Goal: Contribute content: Contribute content

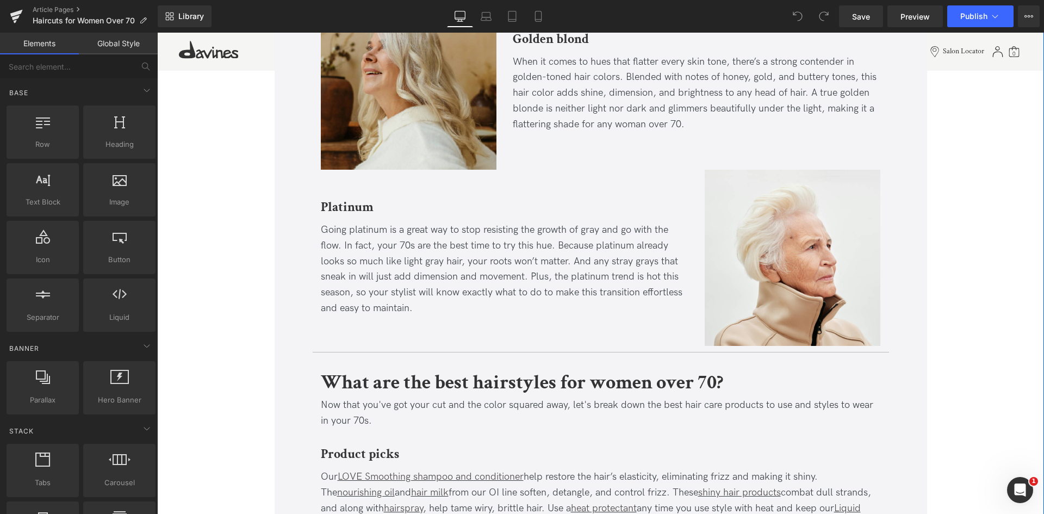
scroll to position [2152, 0]
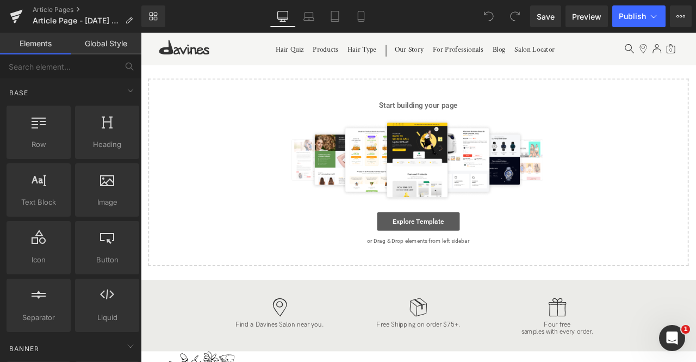
click at [465, 256] on link "Explore Template" at bounding box center [470, 256] width 98 height 22
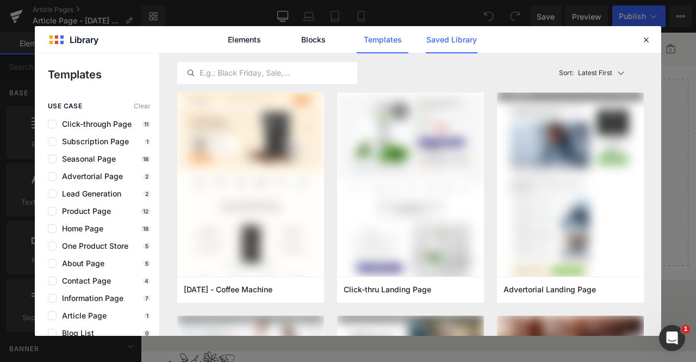
click at [0, 0] on link "Saved Library" at bounding box center [0, 0] width 0 height 0
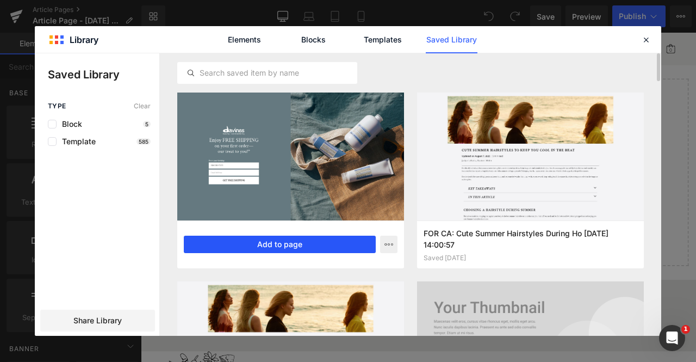
click at [274, 249] on button "Add to page" at bounding box center [280, 243] width 192 height 17
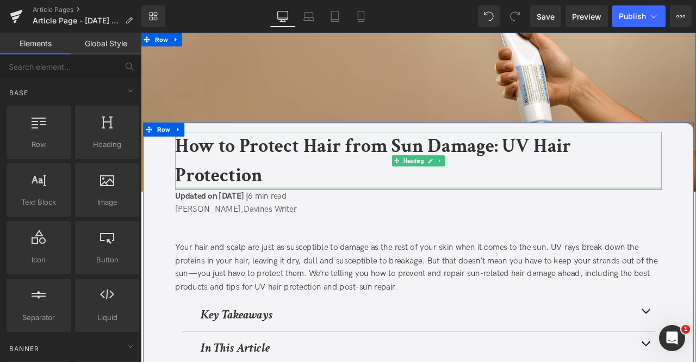
click at [266, 217] on div at bounding box center [470, 217] width 576 height 3
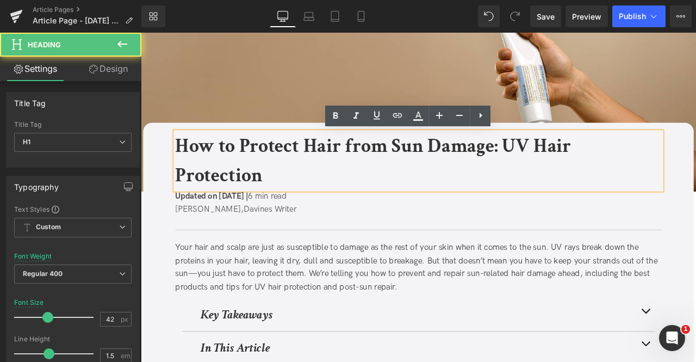
click at [265, 226] on span "Updated on August 8, 2025 |" at bounding box center [225, 225] width 86 height 11
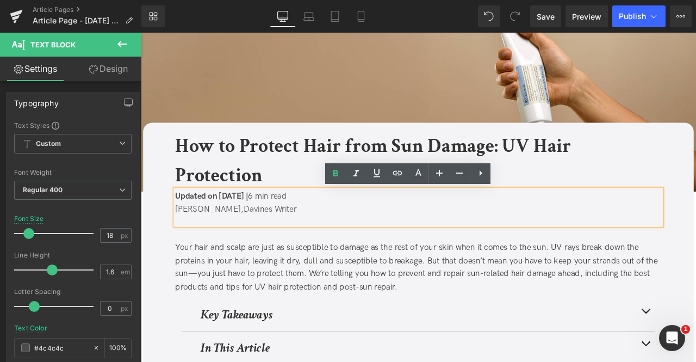
click at [265, 226] on span "Updated on August 8, 2025 |" at bounding box center [225, 225] width 86 height 11
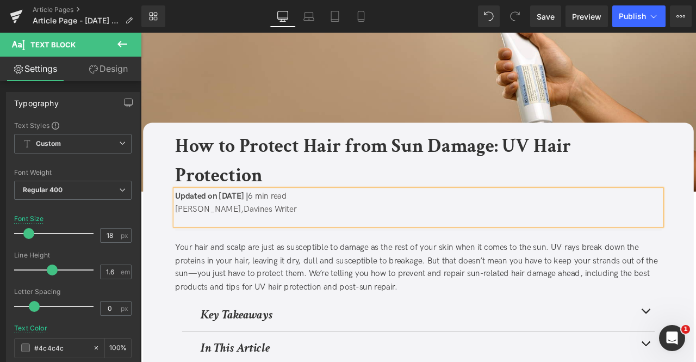
click at [276, 227] on span at bounding box center [275, 225] width 3 height 11
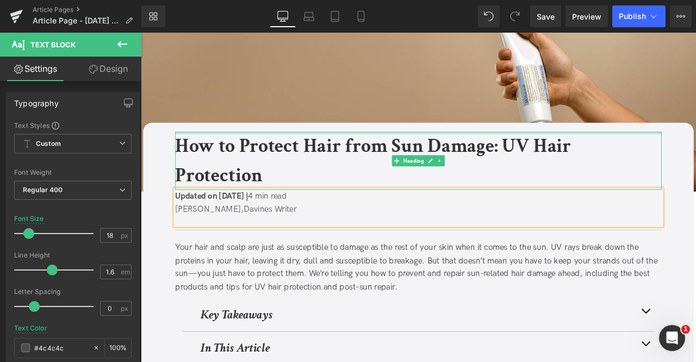
click at [203, 177] on b "How to Protect Hair from Sun Damage: UV Hair Protection" at bounding box center [416, 184] width 469 height 64
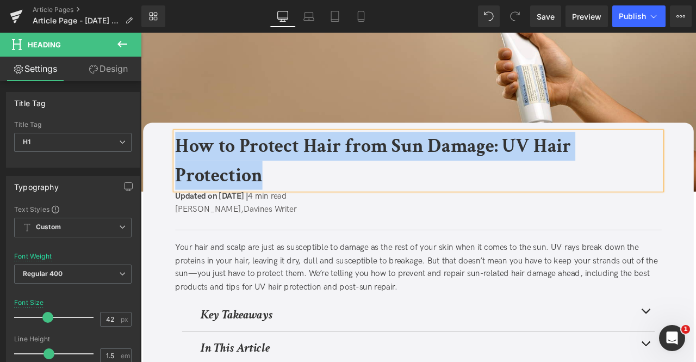
paste div
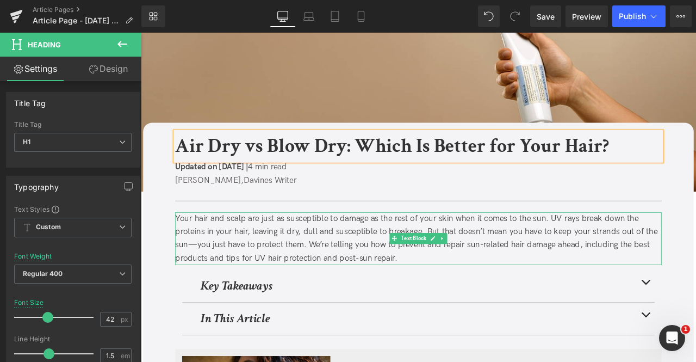
click at [229, 271] on div "Your hair and scalp are just as susceptible to damage as the rest of your skin …" at bounding box center [470, 276] width 576 height 63
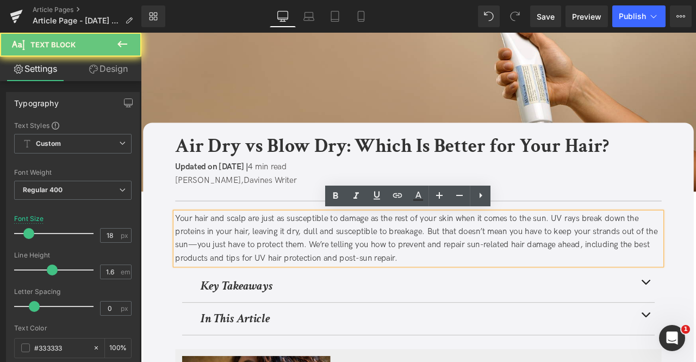
click at [229, 271] on div "Your hair and scalp are just as susceptible to damage as the rest of your skin …" at bounding box center [470, 276] width 576 height 63
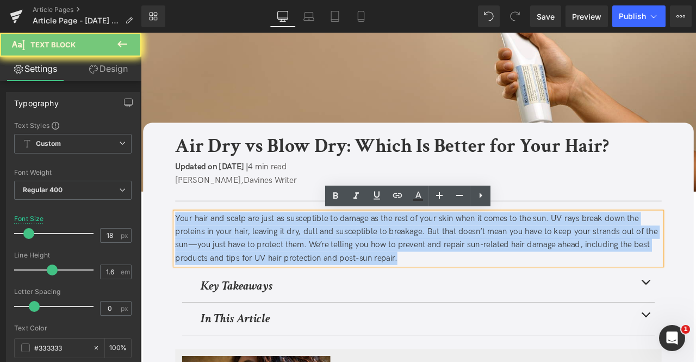
click at [229, 271] on div "Your hair and scalp are just as susceptible to damage as the rest of your skin …" at bounding box center [470, 276] width 576 height 63
paste div
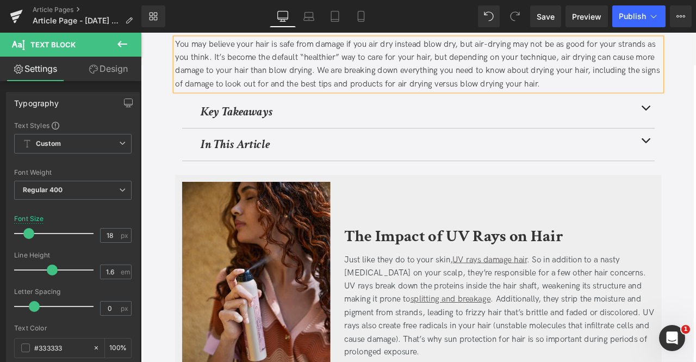
scroll to position [215, 0]
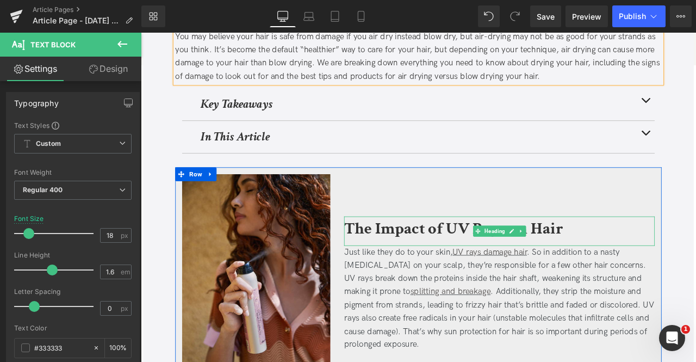
click at [432, 258] on b "The Impact of UV Rays on Hair" at bounding box center [511, 265] width 259 height 26
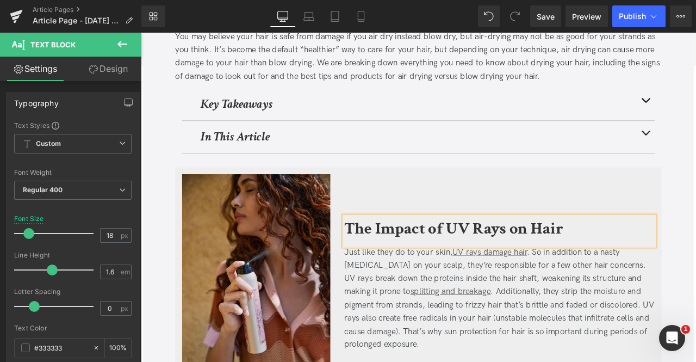
click at [432, 258] on b "The Impact of UV Rays on Hair" at bounding box center [511, 265] width 259 height 26
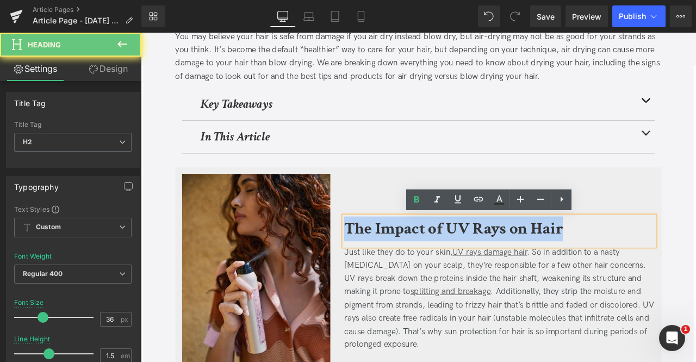
click at [432, 258] on b "The Impact of UV Rays on Hair" at bounding box center [511, 265] width 259 height 26
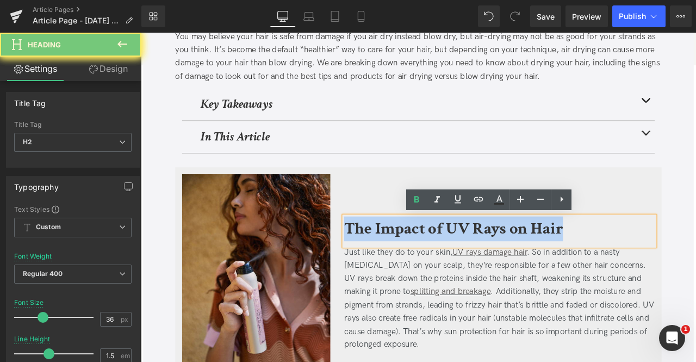
paste div
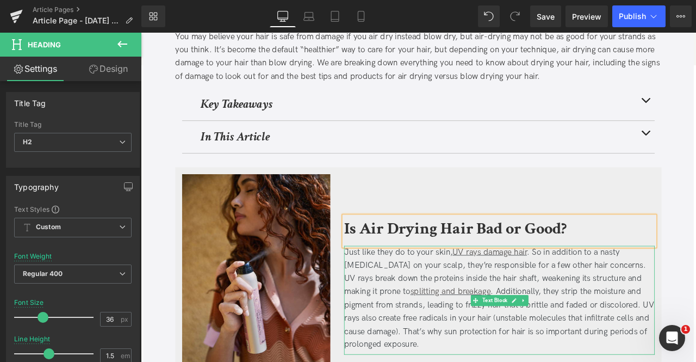
click at [519, 316] on div "Just like they do to your skin, UV rays damage hair . So in addition to a nasty…" at bounding box center [566, 347] width 368 height 125
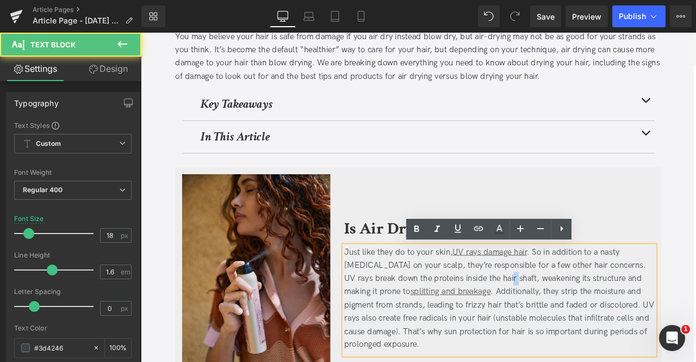
click at [519, 316] on div "Just like they do to your skin, UV rays damage hair . So in addition to a nasty…" at bounding box center [566, 347] width 368 height 125
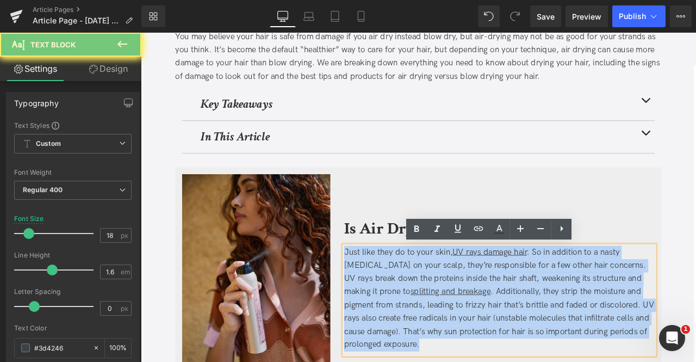
click at [519, 316] on div "Just like they do to your skin, UV rays damage hair . So in addition to a nasty…" at bounding box center [566, 347] width 368 height 125
paste div
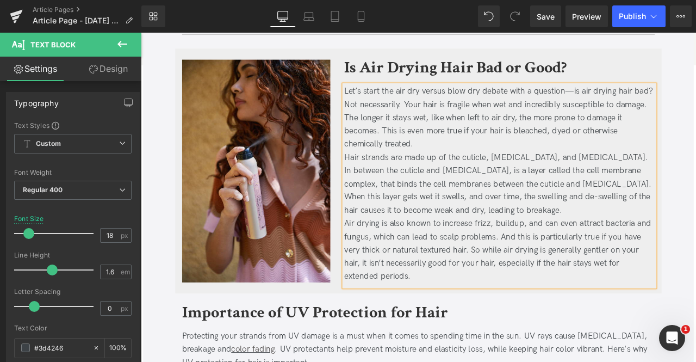
scroll to position [363, 0]
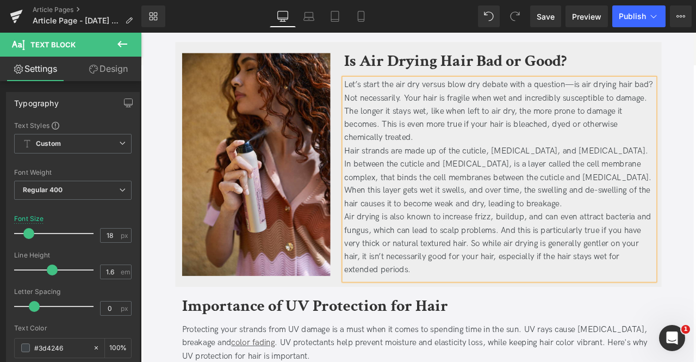
click at [495, 242] on div "Hair strands are made up of the cuticle, cortex, and medulla. In between the cu…" at bounding box center [566, 204] width 368 height 78
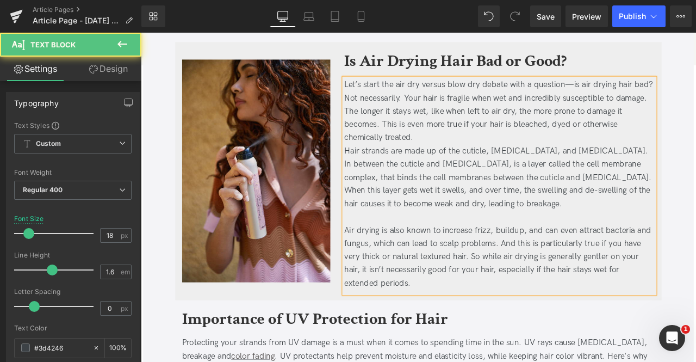
click at [492, 152] on div "Let’s start the air dry versus blow dry debate with a question—is air drying ha…" at bounding box center [566, 126] width 368 height 78
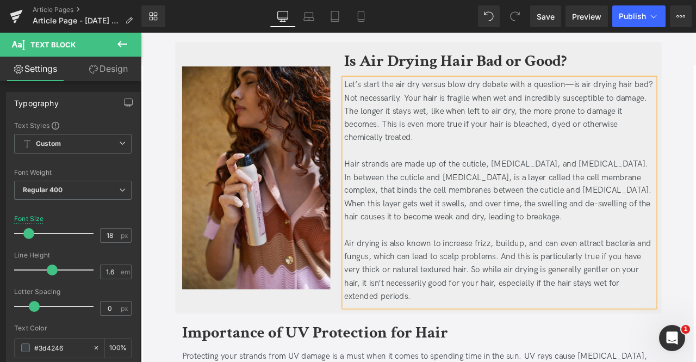
scroll to position [425, 0]
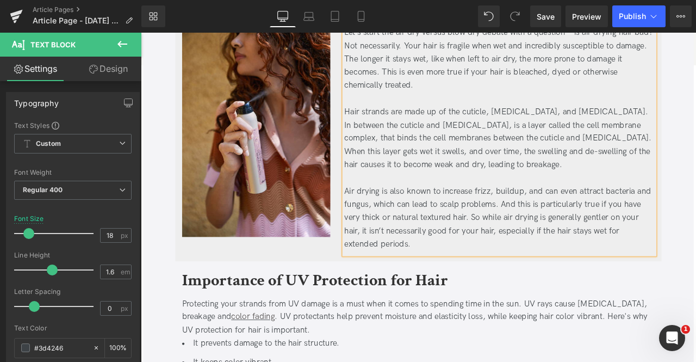
click at [232, 326] on b "Importance of UV Protection for Hair" at bounding box center [347, 326] width 315 height 26
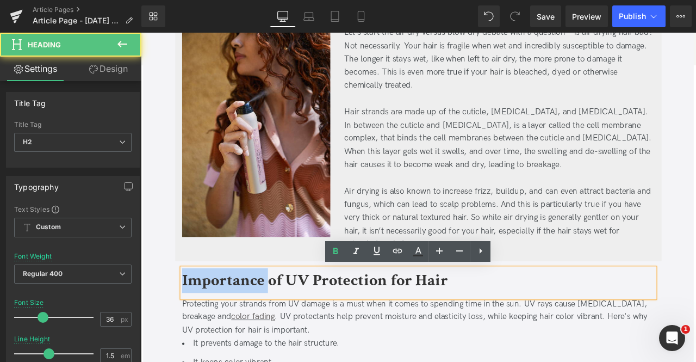
click at [232, 326] on b "Importance of UV Protection for Hair" at bounding box center [347, 326] width 315 height 26
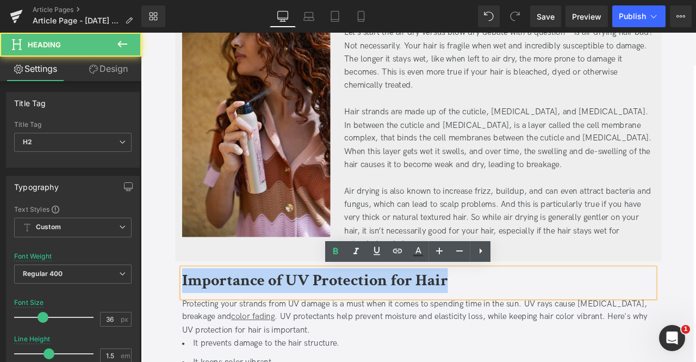
click at [232, 326] on b "Importance of UV Protection for Hair" at bounding box center [347, 326] width 315 height 26
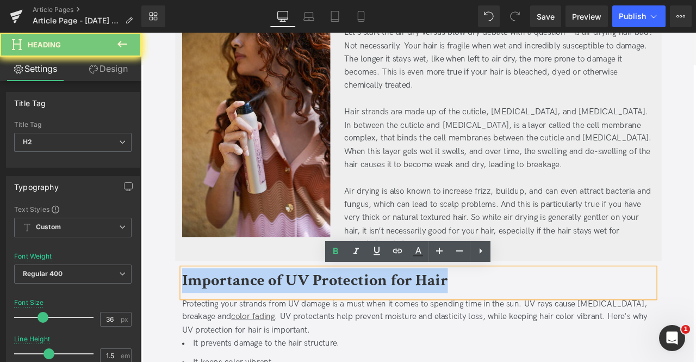
paste div
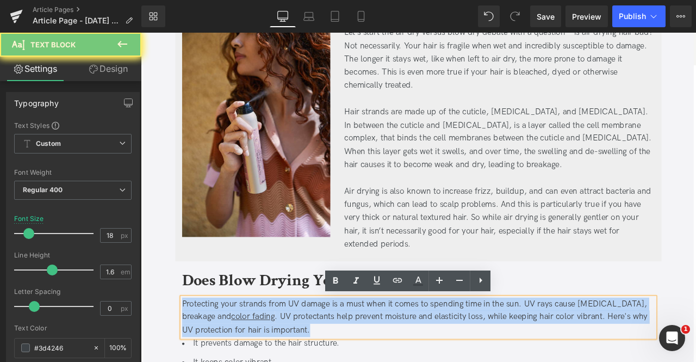
paste div
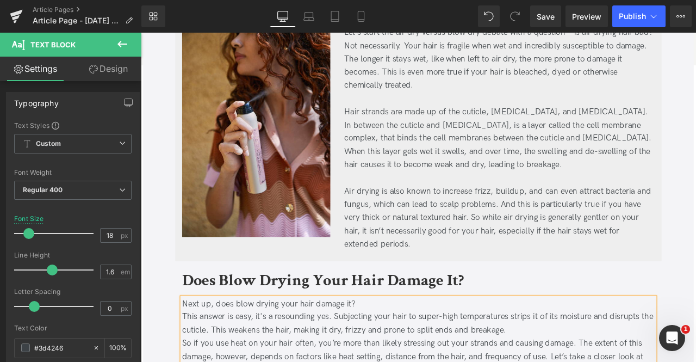
scroll to position [531, 0]
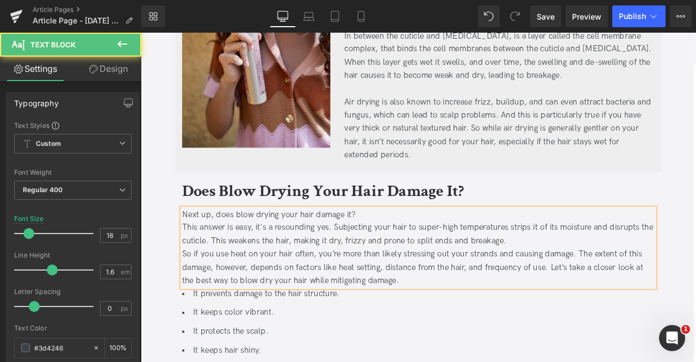
click at [405, 254] on div "Next up, does blow drying your hair damage it?" at bounding box center [470, 249] width 560 height 16
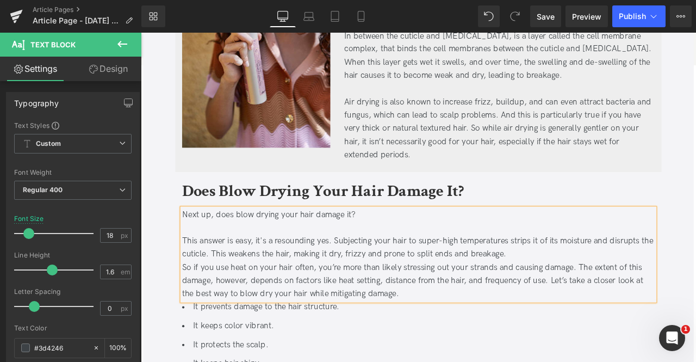
click at [575, 289] on div "This answer is easy, it's a resounding yes. Subjecting your hair to super-high …" at bounding box center [470, 288] width 560 height 32
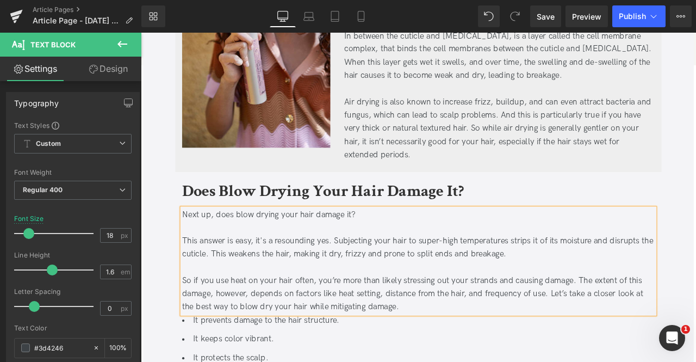
click at [232, 250] on div "Next up, does blow drying your hair damage it?" at bounding box center [470, 249] width 560 height 16
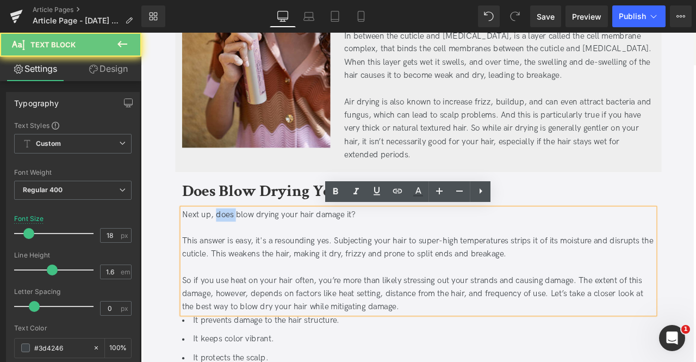
click at [232, 250] on div "Next up, does blow drying your hair damage it?" at bounding box center [470, 249] width 560 height 16
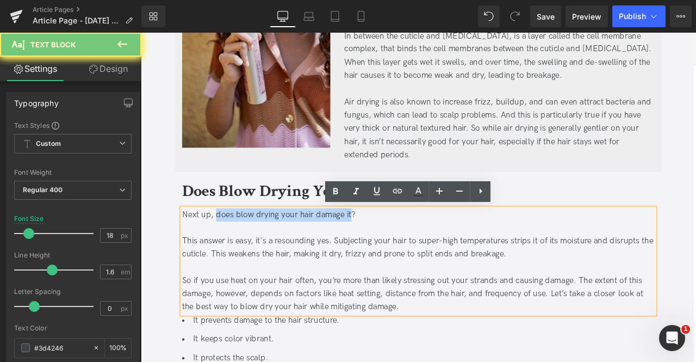
click at [383, 246] on div "Next up, does blow drying your hair damage it?" at bounding box center [470, 249] width 560 height 16
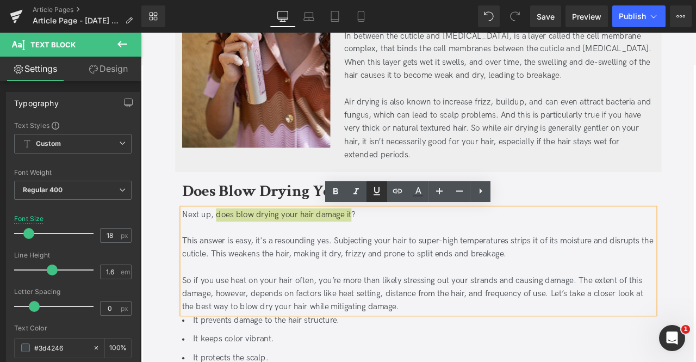
click at [371, 191] on icon at bounding box center [376, 190] width 13 height 13
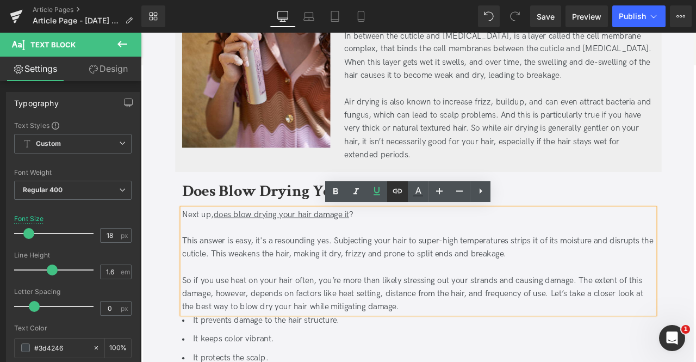
click at [398, 190] on icon at bounding box center [397, 190] width 13 height 13
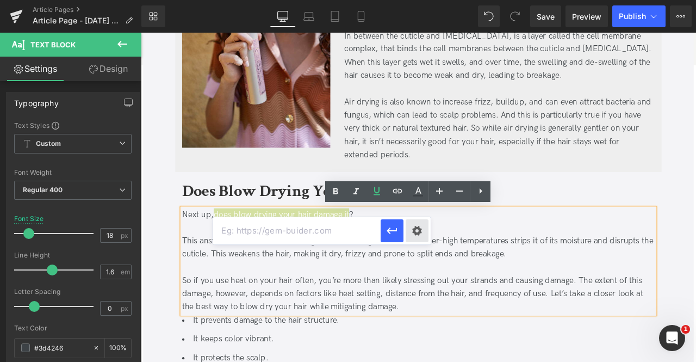
click at [421, 0] on div "Text Color Highlight Color #333333 Edit or remove link: Edit - Unlink - Cancel" at bounding box center [348, 0] width 696 height 0
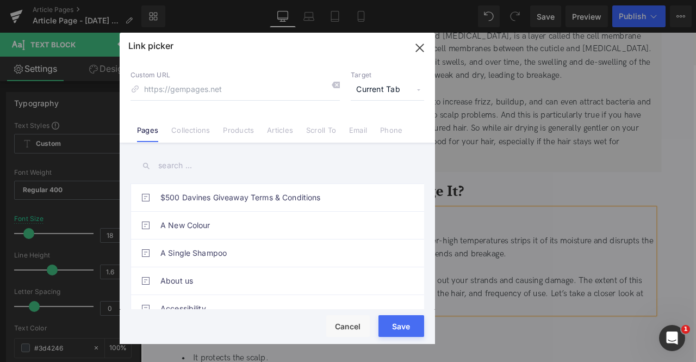
click at [381, 91] on span "Current Tab" at bounding box center [387, 89] width 73 height 21
click at [375, 118] on li "Current Tab" at bounding box center [387, 109] width 84 height 19
click at [367, 86] on span "Current Tab" at bounding box center [387, 89] width 73 height 21
click at [371, 129] on li "New Tab" at bounding box center [387, 128] width 84 height 19
click at [260, 91] on input at bounding box center [235, 89] width 209 height 21
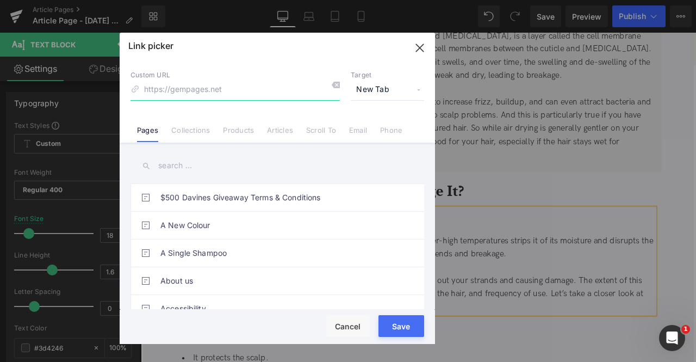
paste input "https://us.davines.com/blogs/news/blow-drying-hair"
click at [224, 85] on input "https://us.davines.com/blogs/news/blow-drying-hair" at bounding box center [235, 89] width 209 height 21
type input "/blogs/news/blow-drying-hair"
click at [393, 320] on button "Save" at bounding box center [401, 326] width 46 height 22
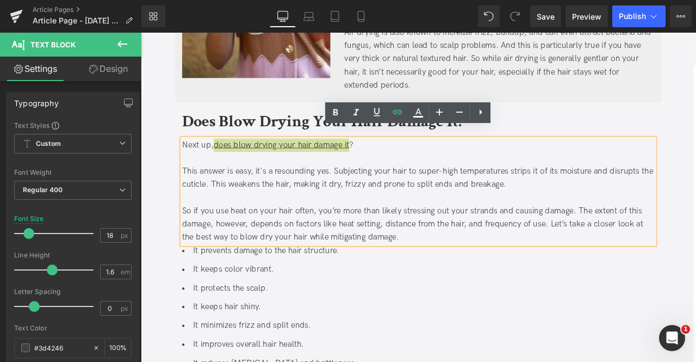
scroll to position [624, 0]
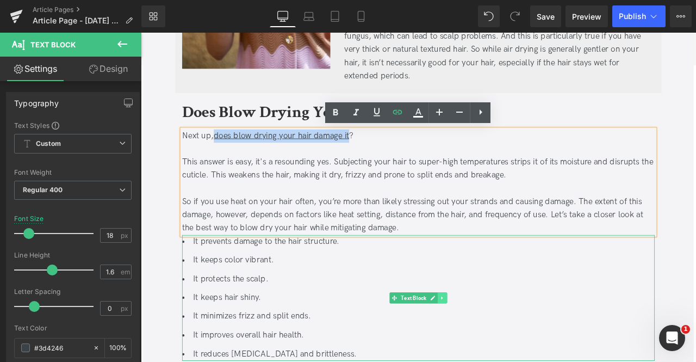
click at [493, 345] on link at bounding box center [498, 346] width 11 height 13
click at [501, 345] on icon at bounding box center [504, 347] width 6 height 6
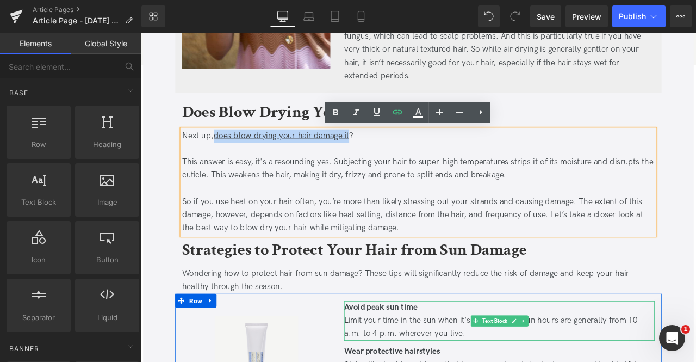
click at [449, 354] on strong "Avoid peak sun time" at bounding box center [425, 357] width 86 height 11
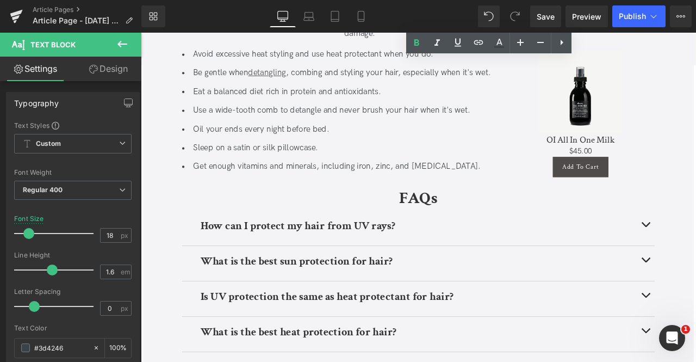
scroll to position [2230, 0]
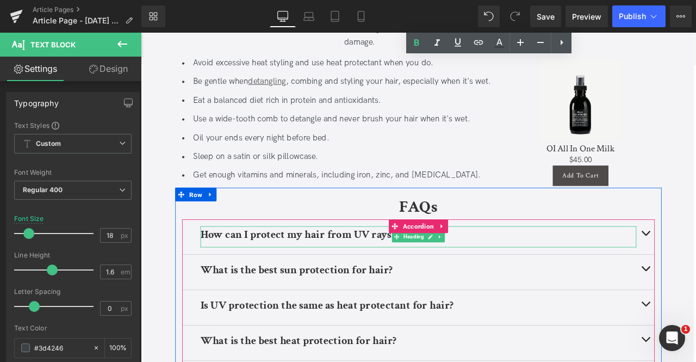
click at [321, 280] on b "How can I protect my hair from UV rays?" at bounding box center [327, 271] width 231 height 17
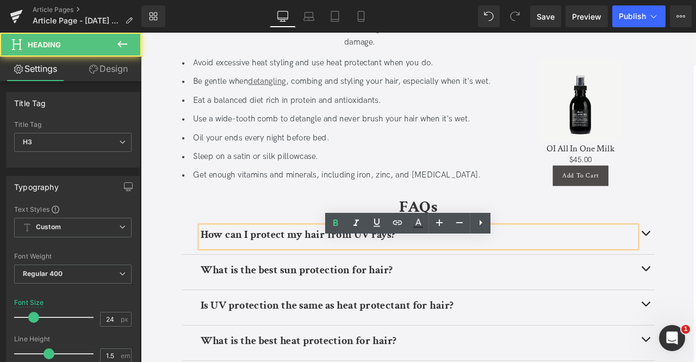
click at [309, 280] on b "How can I protect my hair from UV rays?" at bounding box center [327, 271] width 231 height 17
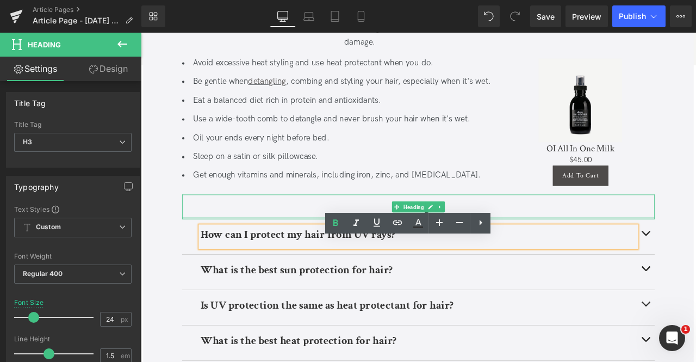
click at [628, 254] on div at bounding box center [470, 252] width 560 height 3
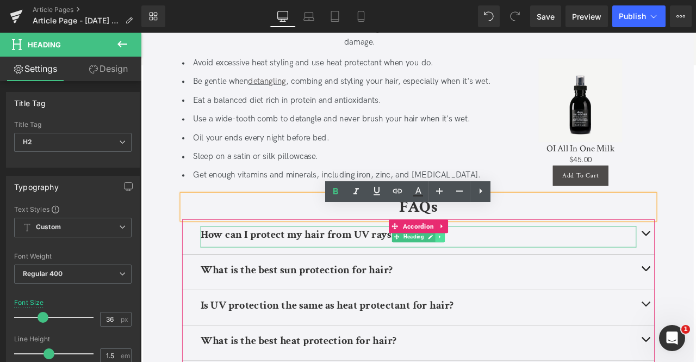
click at [494, 281] on link at bounding box center [495, 274] width 11 height 13
click at [488, 278] on icon at bounding box center [490, 275] width 6 height 6
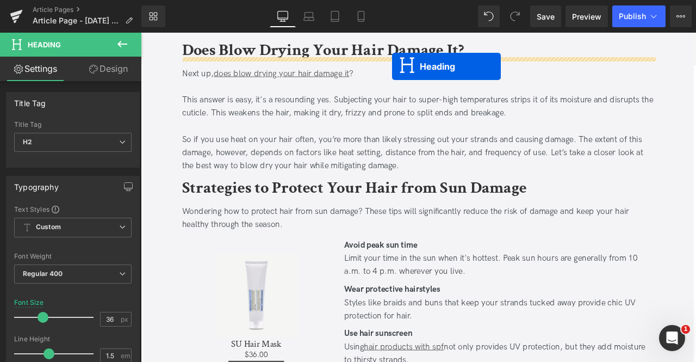
scroll to position [644, 0]
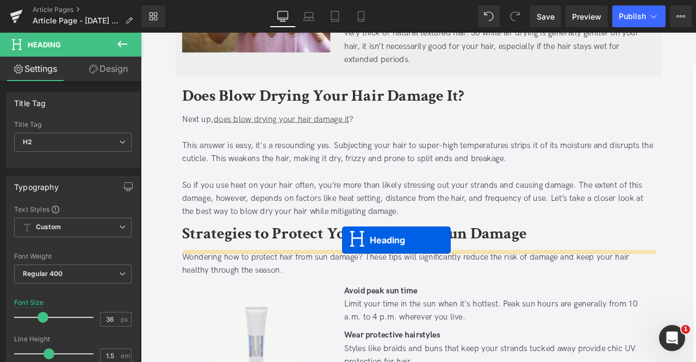
drag, startPoint x: 426, startPoint y: 312, endPoint x: 379, endPoint y: 278, distance: 57.8
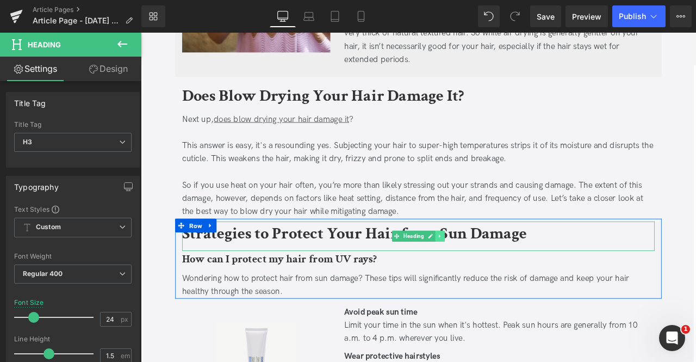
click at [496, 275] on link at bounding box center [495, 273] width 11 height 13
click at [498, 275] on icon at bounding box center [501, 273] width 6 height 7
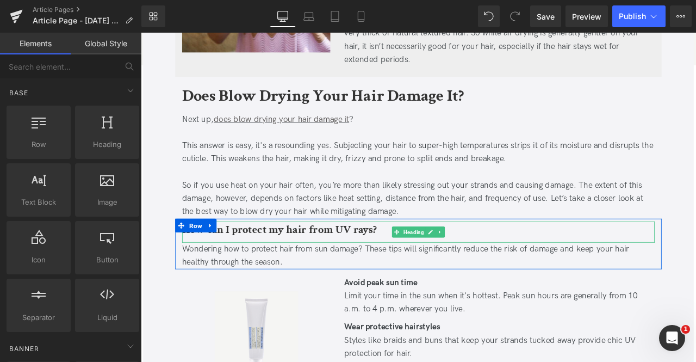
click at [394, 273] on b "How can I protect my hair from UV rays?" at bounding box center [305, 265] width 231 height 17
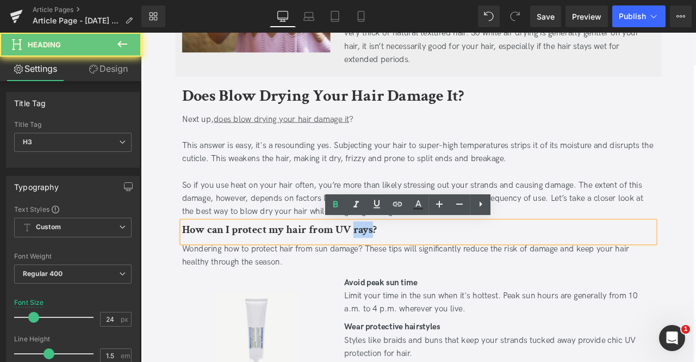
click at [394, 273] on b "How can I protect my hair from UV rays?" at bounding box center [305, 265] width 231 height 17
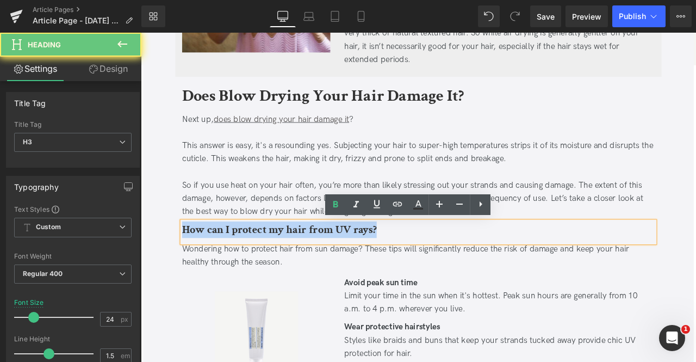
click at [394, 273] on b "How can I protect my hair from UV rays?" at bounding box center [305, 265] width 231 height 17
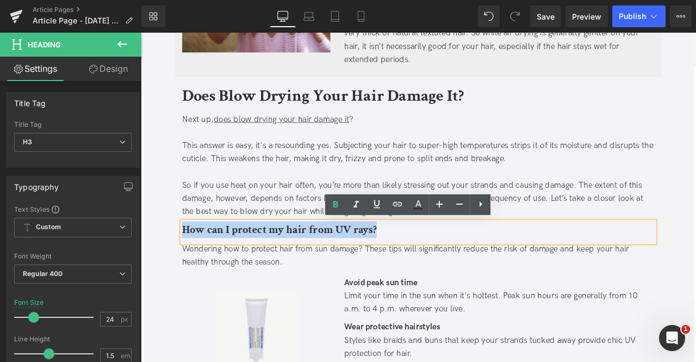
paste div
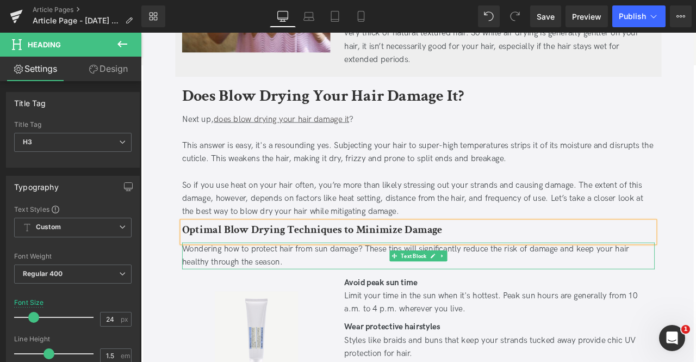
click at [288, 294] on div "Wondering how to protect hair from sun damage? These tips will significantly re…" at bounding box center [470, 297] width 560 height 32
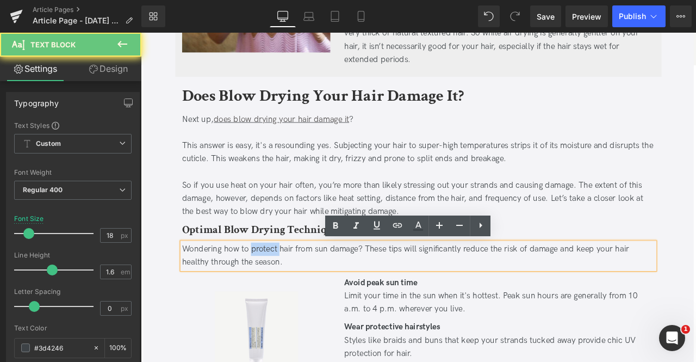
click at [288, 294] on div "Wondering how to protect hair from sun damage? These tips will significantly re…" at bounding box center [470, 297] width 560 height 32
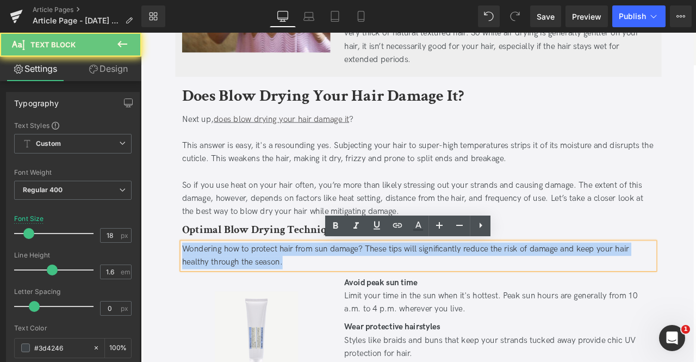
click at [288, 294] on div "Wondering how to protect hair from sun damage? These tips will significantly re…" at bounding box center [470, 297] width 560 height 32
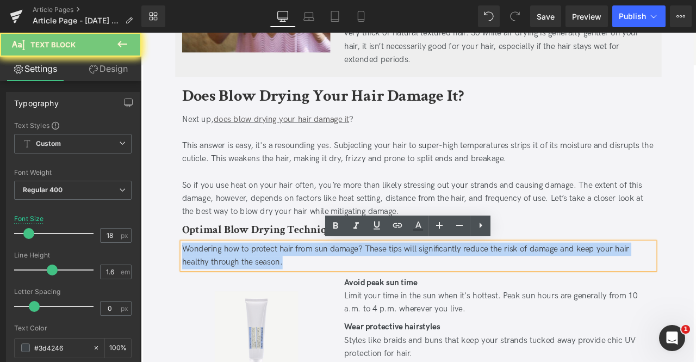
paste div
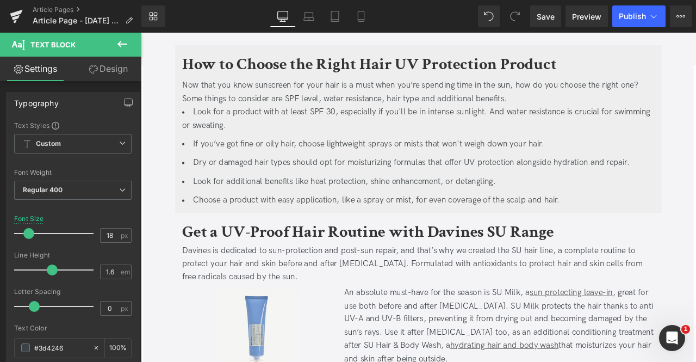
scroll to position [1326, 0]
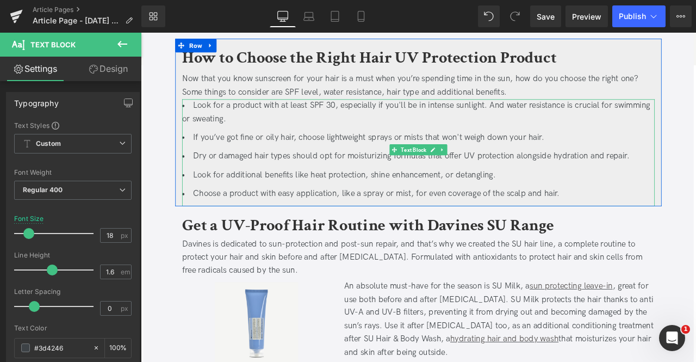
click at [338, 173] on span "Dry or damaged hair types should opt for moisturizing formulas that offer UV pr…" at bounding box center [461, 178] width 517 height 11
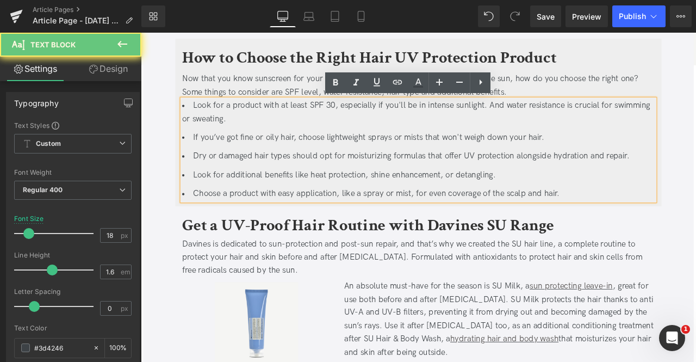
click at [338, 173] on span "Dry or damaged hair types should opt for moisturizing formulas that offer UV pr…" at bounding box center [461, 178] width 517 height 11
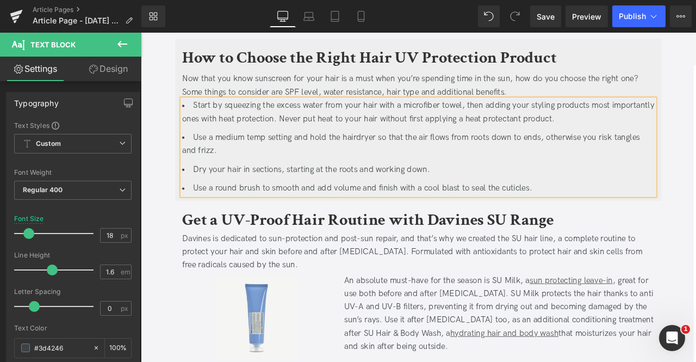
click at [338, 172] on li "Use a medium temp setting and hold the hairdryer so that the air flows from roo…" at bounding box center [470, 165] width 560 height 32
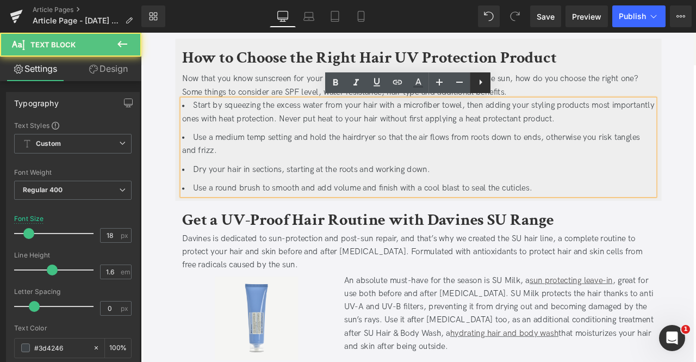
click at [477, 82] on icon at bounding box center [480, 82] width 13 height 13
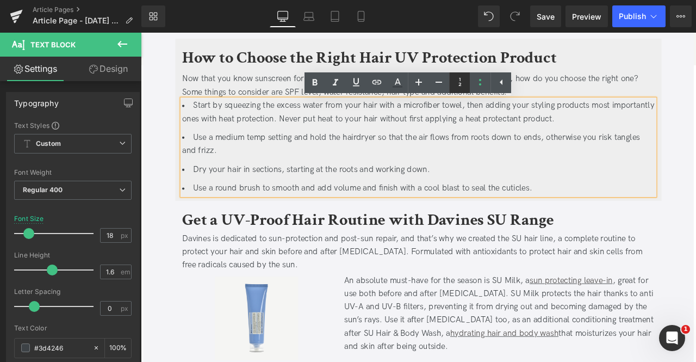
click at [460, 81] on icon at bounding box center [460, 82] width 13 height 13
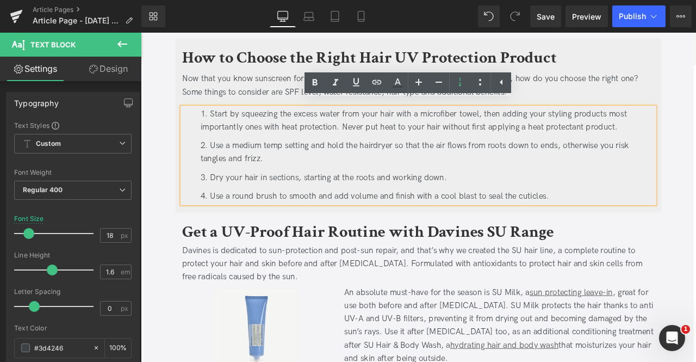
click at [141, 33] on div at bounding box center [141, 33] width 0 height 0
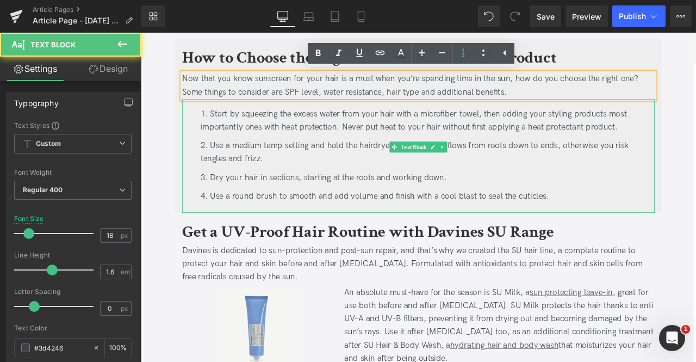
click at [423, 159] on li "Use a medium temp setting and hold the hairdryer so that the air flows from roo…" at bounding box center [481, 175] width 538 height 32
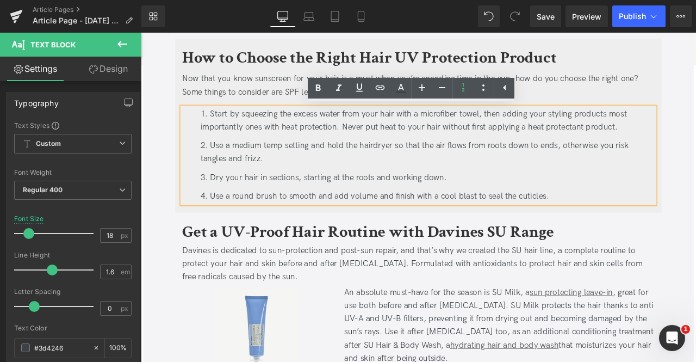
click at [141, 33] on div at bounding box center [141, 33] width 0 height 0
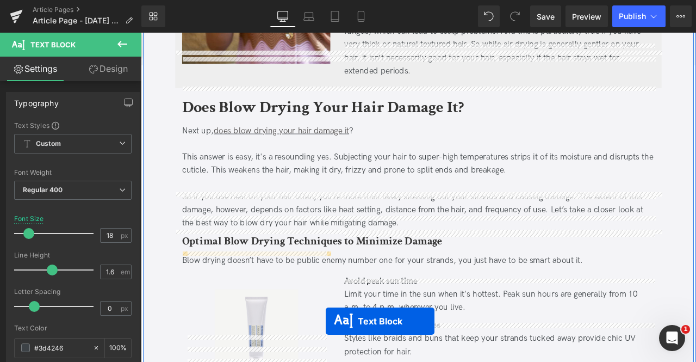
scroll to position [717, 0]
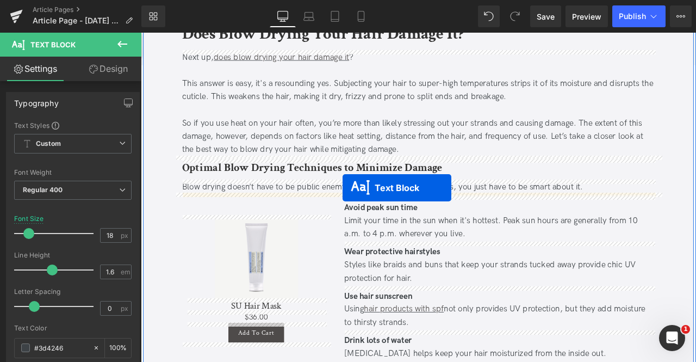
drag, startPoint x: 434, startPoint y: 169, endPoint x: 380, endPoint y: 216, distance: 72.4
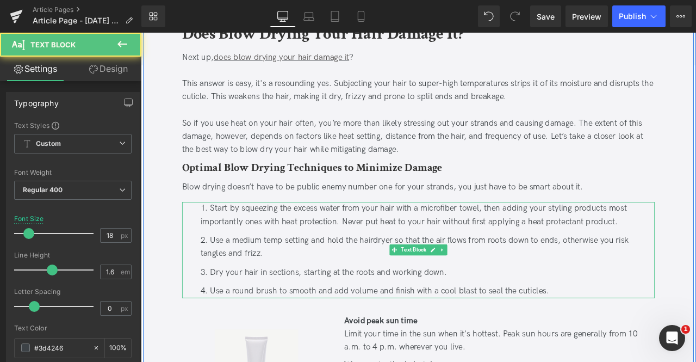
click at [380, 216] on div "Blow drying doesn’t have to be public enemy number one for your strands, you ju…" at bounding box center [470, 216] width 560 height 16
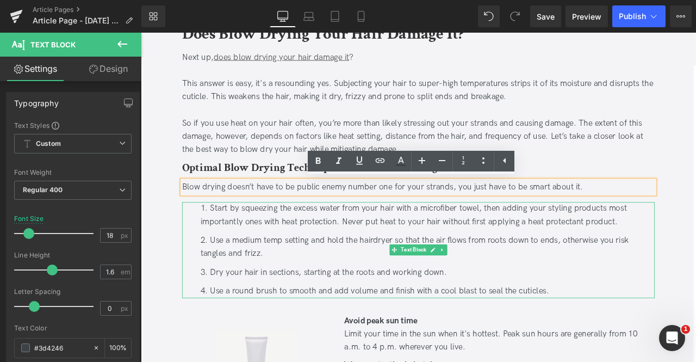
click at [409, 213] on div "Blow drying doesn’t have to be public enemy number one for your strands, you ju…" at bounding box center [470, 216] width 560 height 16
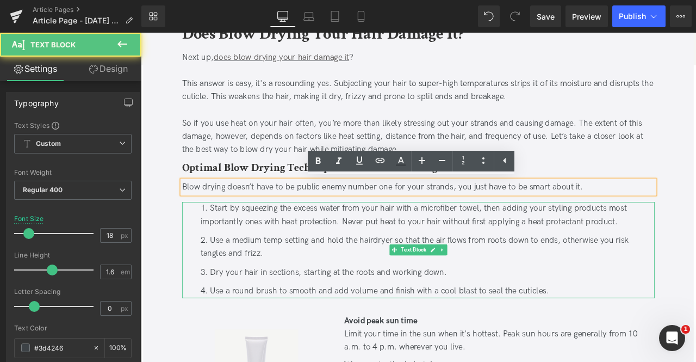
click at [358, 215] on div "Blow drying doesn’t have to be public enemy number one for your strands, you ju…" at bounding box center [470, 216] width 560 height 16
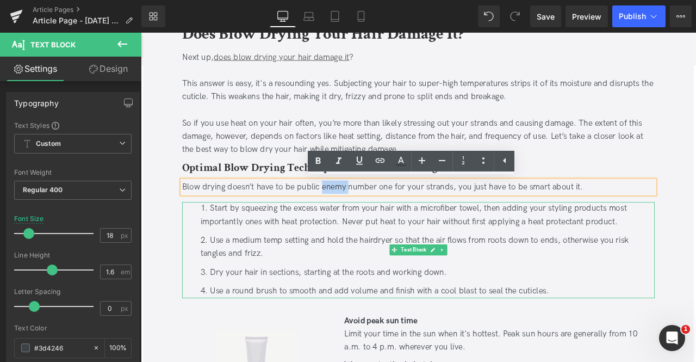
click at [358, 215] on div "Blow drying doesn’t have to be public enemy number one for your strands, you ju…" at bounding box center [470, 216] width 560 height 16
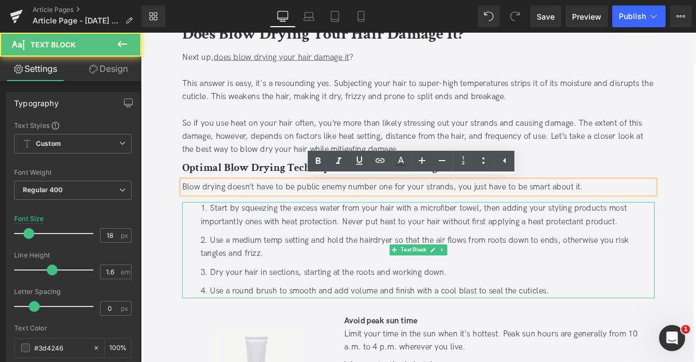
click at [334, 216] on div "Blow drying doesn’t have to be public enemy number one for your strands, you ju…" at bounding box center [470, 216] width 560 height 16
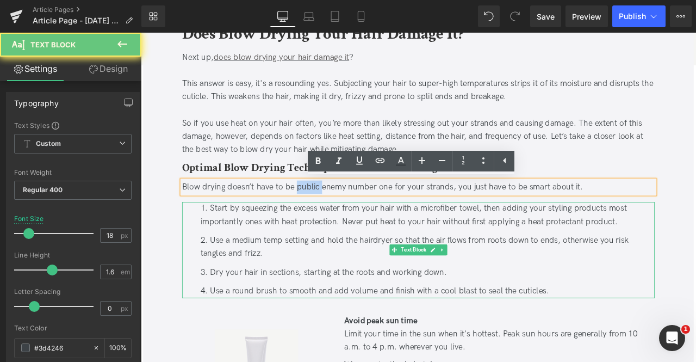
click at [334, 216] on div "Blow drying doesn’t have to be public enemy number one for your strands, you ju…" at bounding box center [470, 216] width 560 height 16
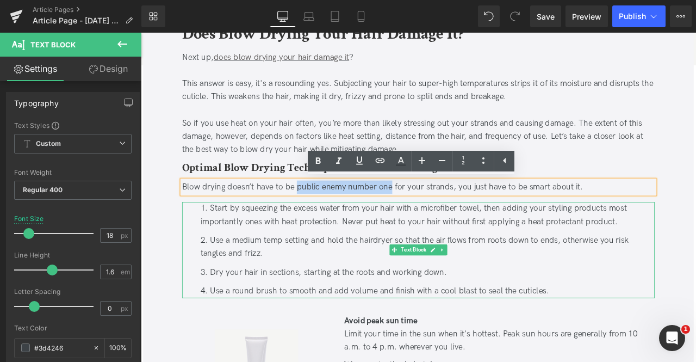
click at [431, 214] on div "Blow drying doesn’t have to be public enemy number one for your strands, you ju…" at bounding box center [470, 216] width 560 height 16
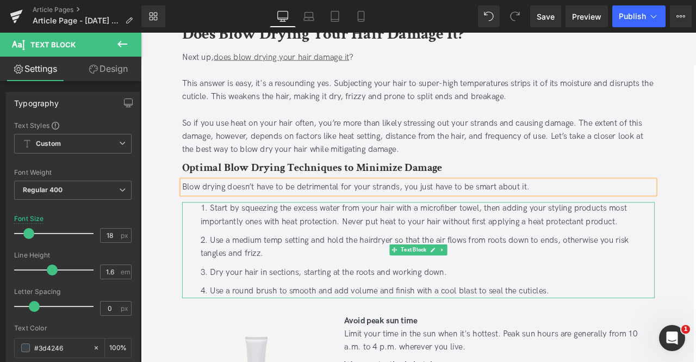
click at [408, 215] on div "Blow drying doesn’t have to be detrimental for your strands, you just have to b…" at bounding box center [470, 216] width 560 height 16
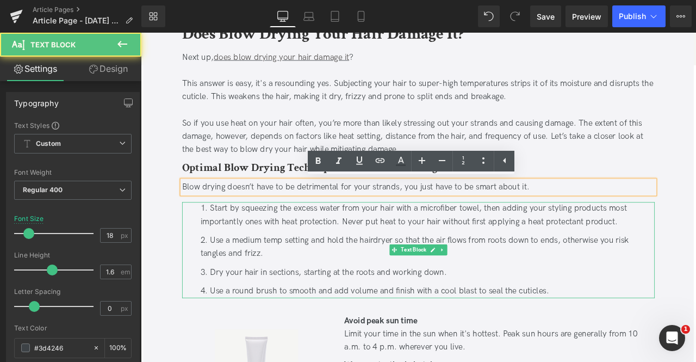
click at [358, 214] on div "Blow drying doesn’t have to be detrimental for your strands, you just have to b…" at bounding box center [470, 216] width 560 height 16
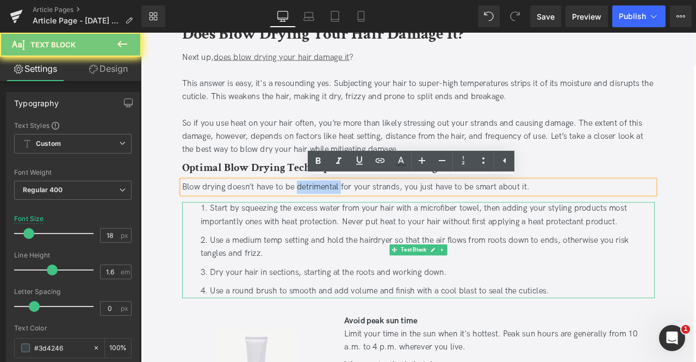
click at [358, 214] on div "Blow drying doesn’t have to be detrimental for your strands, you just have to b…" at bounding box center [470, 216] width 560 height 16
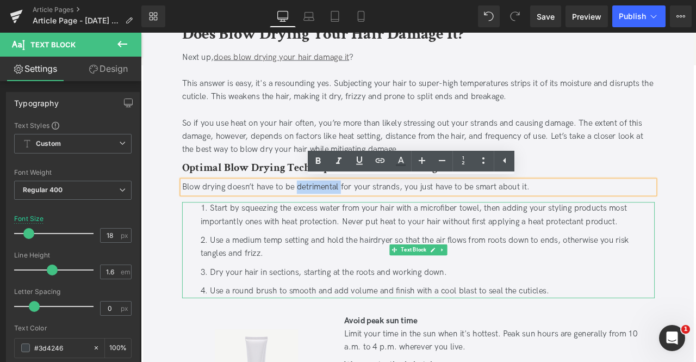
copy div "detrimental"
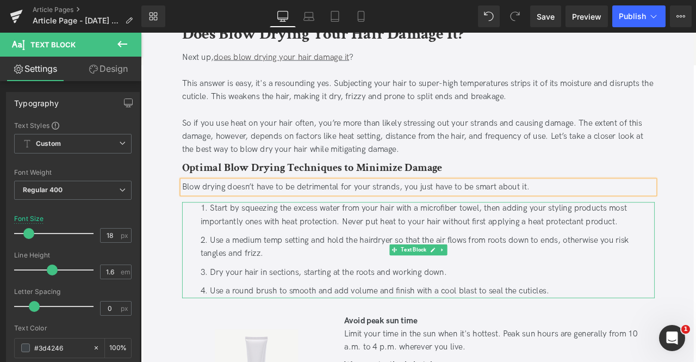
click at [382, 214] on div "Blow drying doesn’t have to be detrimental for your strands, you just have to b…" at bounding box center [470, 216] width 560 height 16
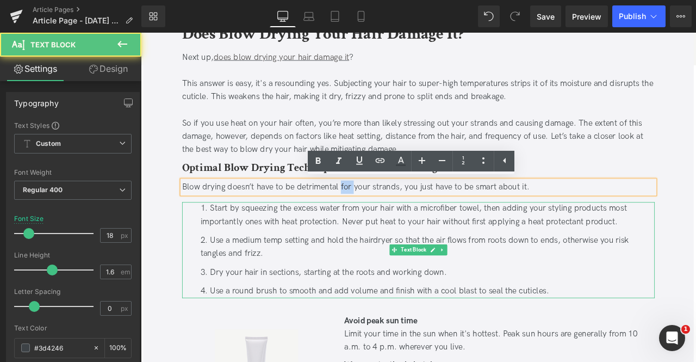
click at [382, 214] on div "Blow drying doesn’t have to be detrimental for your strands, you just have to b…" at bounding box center [470, 216] width 560 height 16
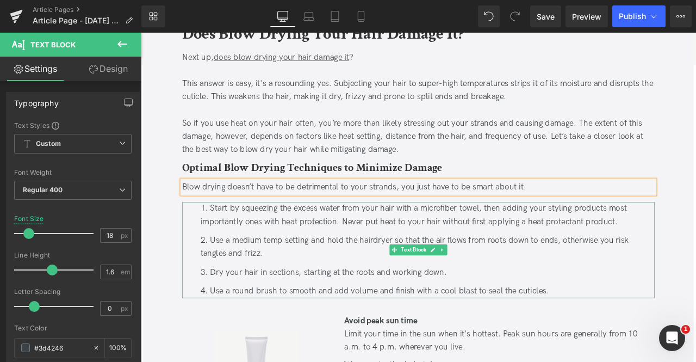
click at [389, 238] on li "Start by squeezing the excess water from your hair with a microfiber towel, the…" at bounding box center [481, 249] width 538 height 32
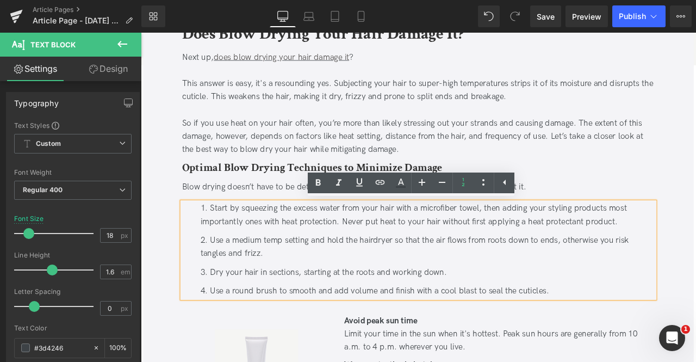
click at [182, 221] on div "Optimal Blow Drying Techniques to Minimize Damage Heading Blow drying doesn’t h…" at bounding box center [470, 270] width 576 height 175
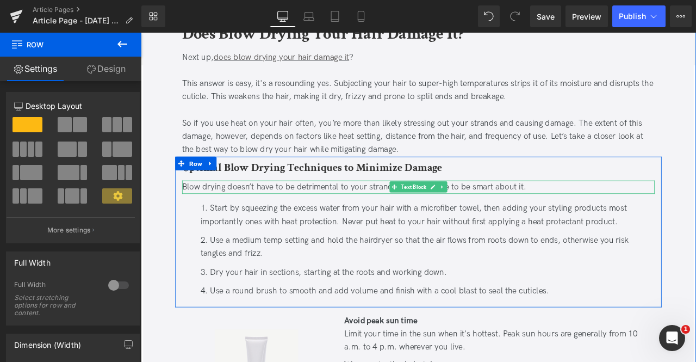
scroll to position [796, 0]
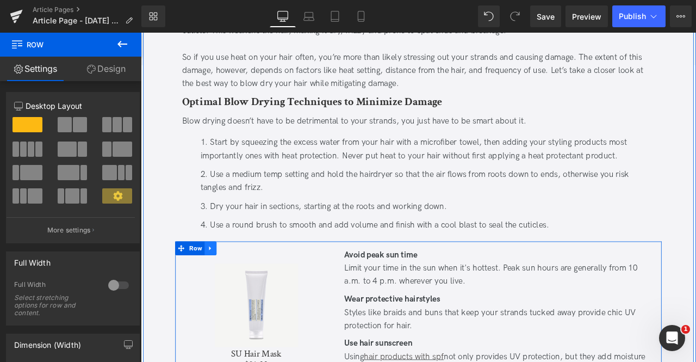
click at [226, 288] on link at bounding box center [223, 288] width 14 height 16
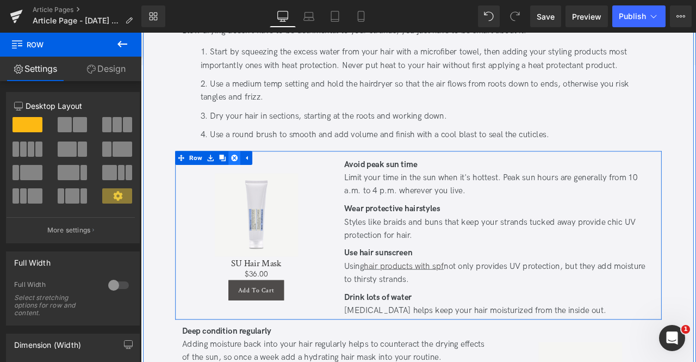
scroll to position [903, 0]
click at [251, 179] on icon at bounding box center [252, 181] width 8 height 8
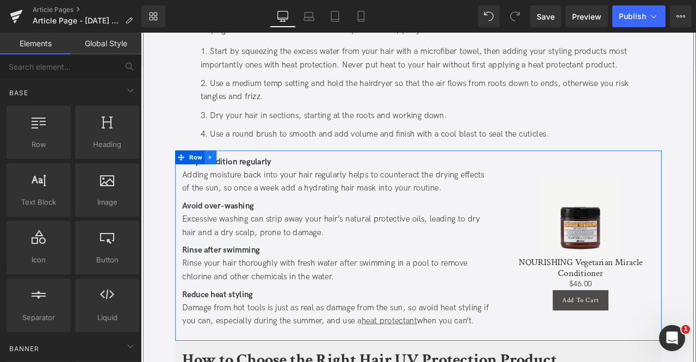
click at [224, 181] on icon at bounding box center [224, 180] width 8 height 8
click at [249, 181] on icon at bounding box center [252, 181] width 8 height 8
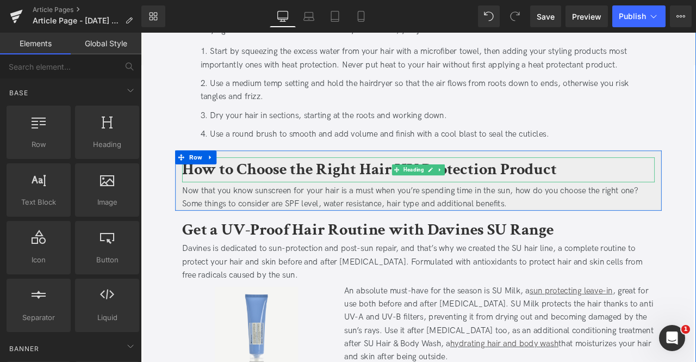
click at [254, 196] on b "How to Choose the Right Hair UV Protection Product" at bounding box center [412, 195] width 444 height 26
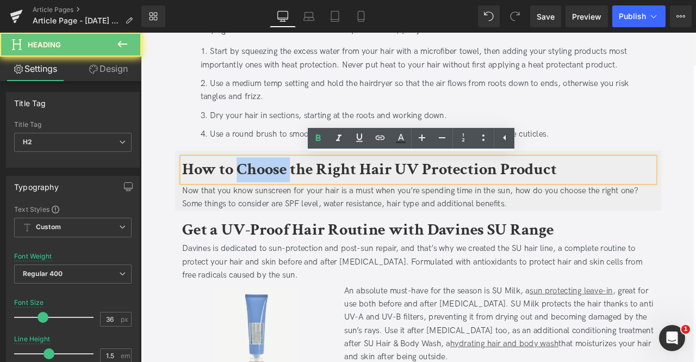
click at [254, 196] on b "How to Choose the Right Hair UV Protection Product" at bounding box center [412, 195] width 444 height 26
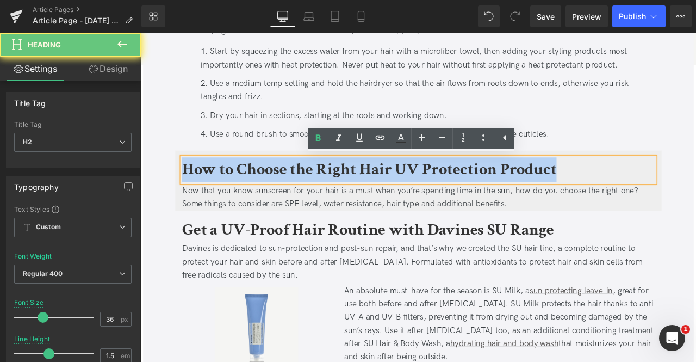
click at [254, 196] on b "How to Choose the Right Hair UV Protection Product" at bounding box center [412, 195] width 444 height 26
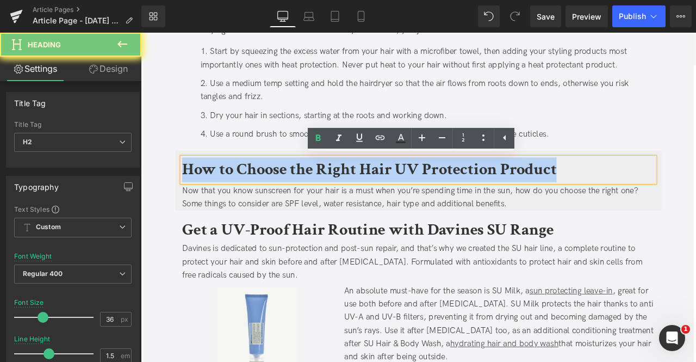
paste div
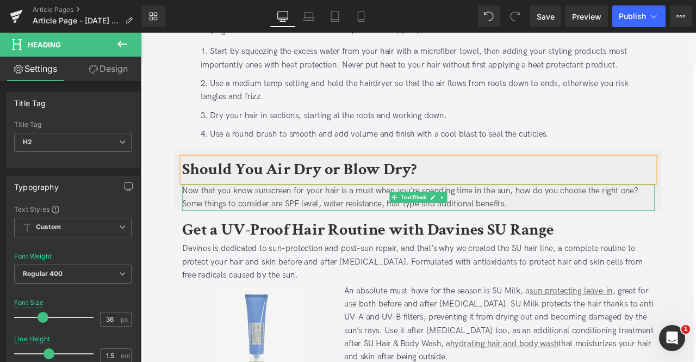
click at [319, 223] on div "Now that you know sunscreen for your hair is a must when you’re spending time i…" at bounding box center [470, 229] width 560 height 32
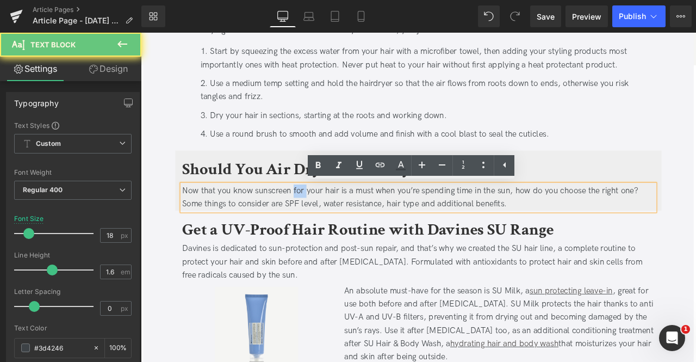
click at [319, 223] on div "Now that you know sunscreen for your hair is a must when you’re spending time i…" at bounding box center [470, 229] width 560 height 32
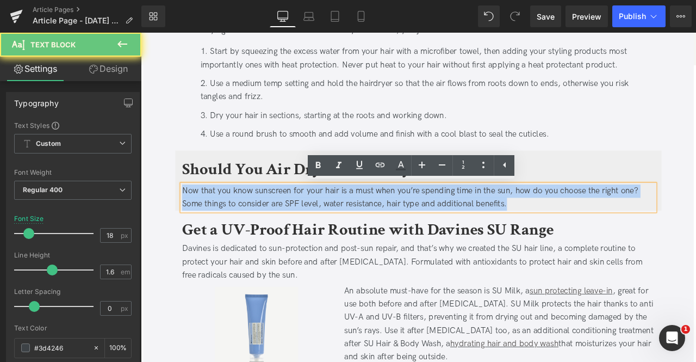
click at [319, 223] on div "Now that you know sunscreen for your hair is a must when you’re spending time i…" at bounding box center [470, 229] width 560 height 32
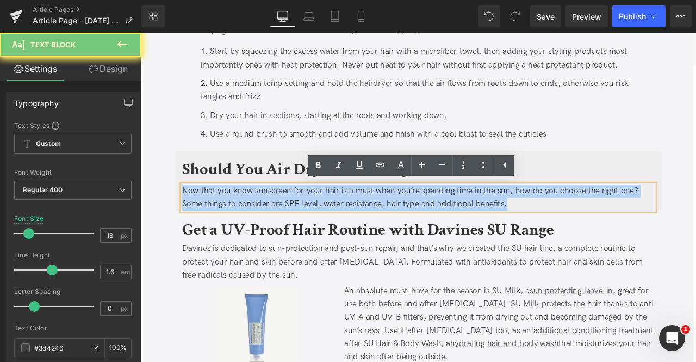
paste div
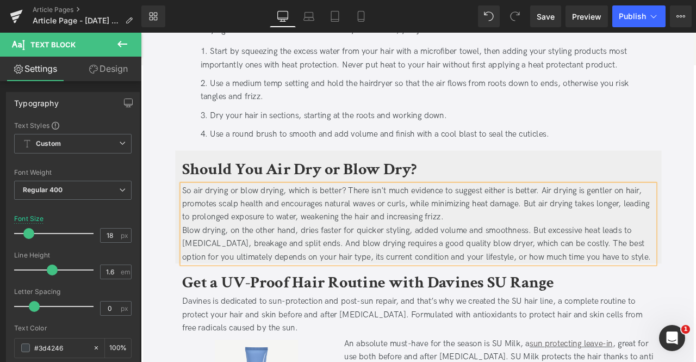
click at [559, 254] on div "So air drying or blow drying, which is better? There isn't much evidence to sug…" at bounding box center [470, 236] width 560 height 47
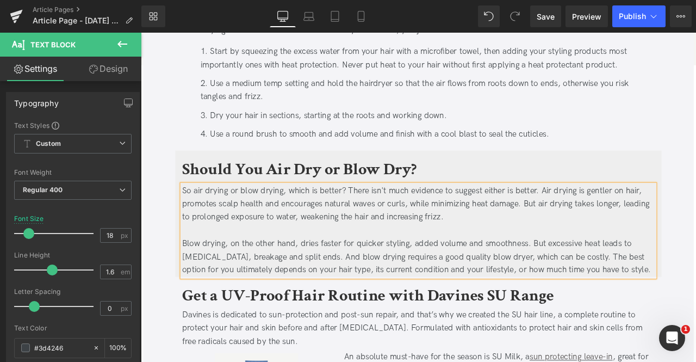
click at [285, 346] on b "Get a UV-Proof Hair Routine with Davines SU Range" at bounding box center [410, 345] width 440 height 26
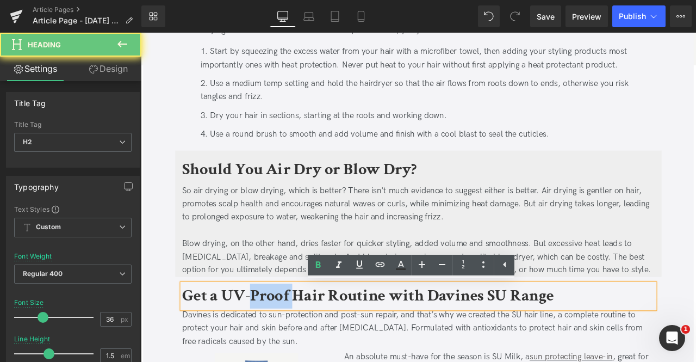
click at [285, 346] on b "Get a UV-Proof Hair Routine with Davines SU Range" at bounding box center [410, 345] width 440 height 26
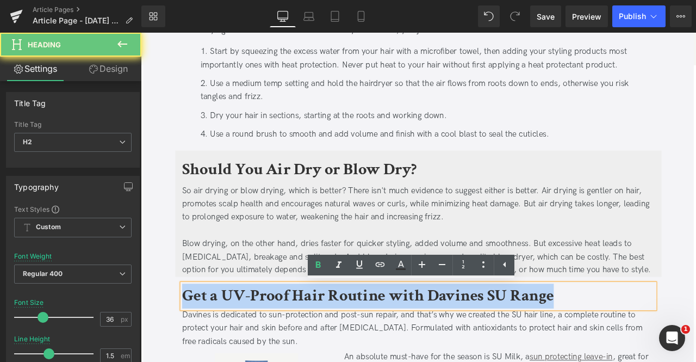
click at [285, 346] on b "Get a UV-Proof Hair Routine with Davines SU Range" at bounding box center [410, 345] width 440 height 26
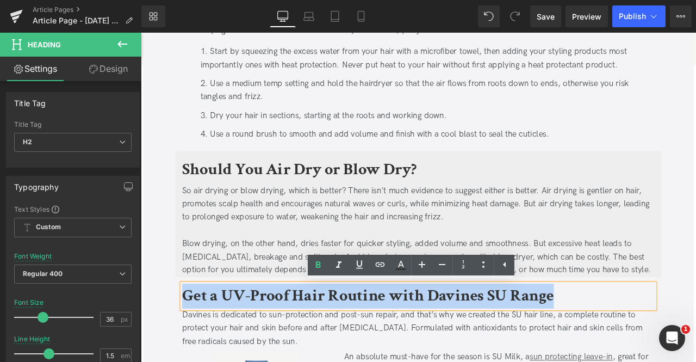
paste div
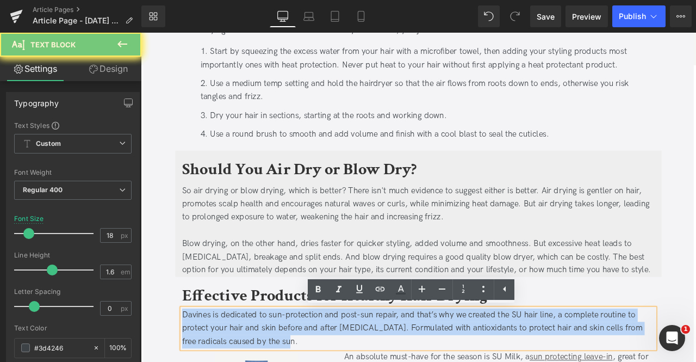
paste div
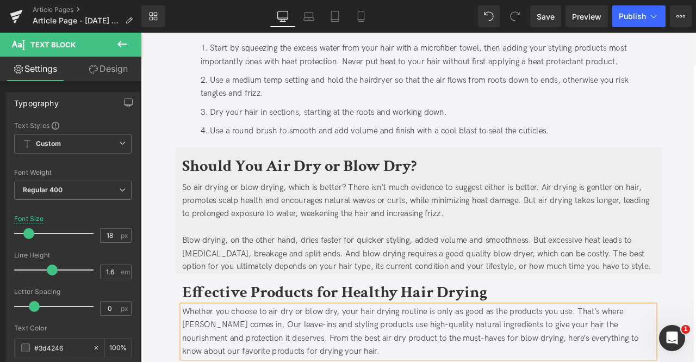
scroll to position [798, 0]
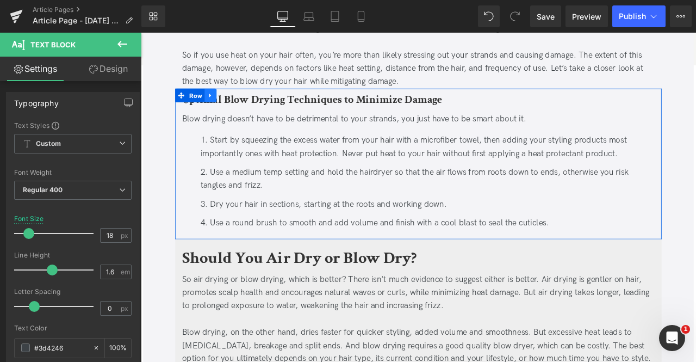
click at [222, 105] on icon at bounding box center [223, 107] width 2 height 5
click at [234, 105] on icon at bounding box center [238, 107] width 8 height 8
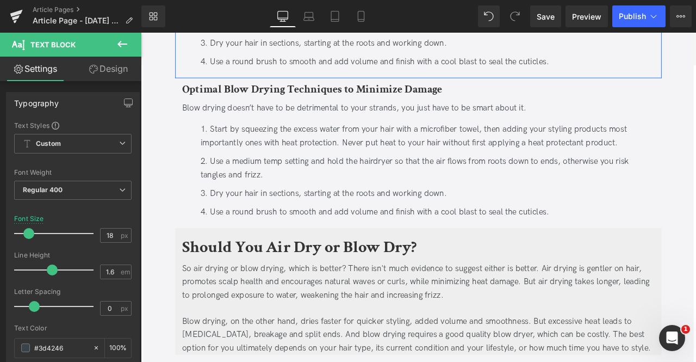
scroll to position [998, 0]
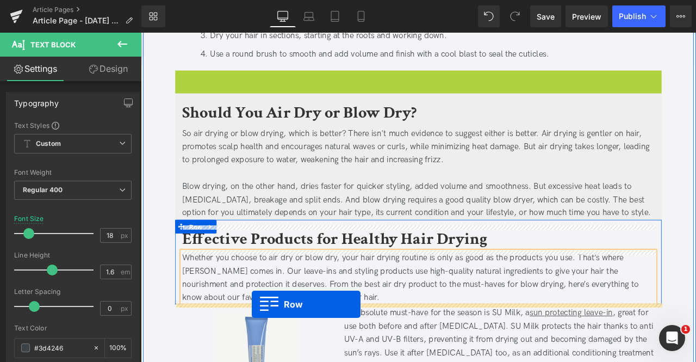
drag, startPoint x: 201, startPoint y: 80, endPoint x: 272, endPoint y: 355, distance: 283.2
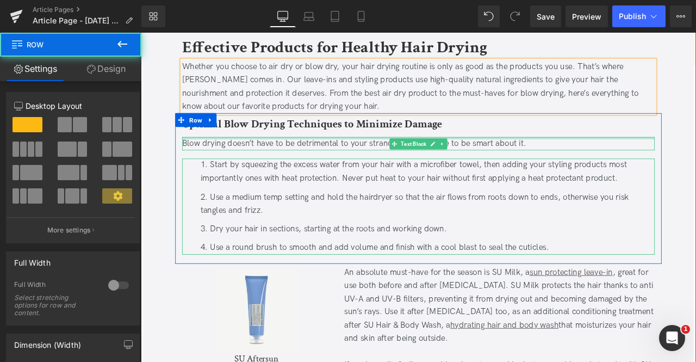
scroll to position [1197, 0]
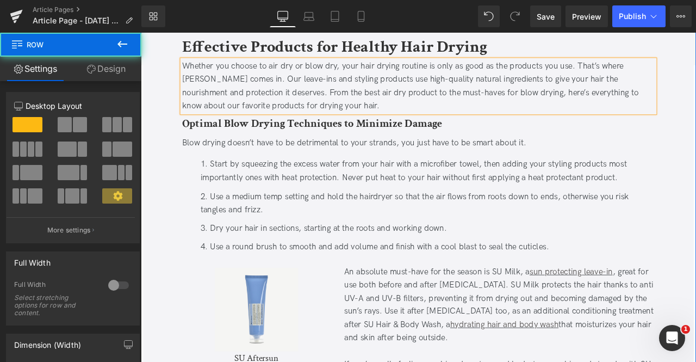
click at [177, 103] on div "Air Dry vs Blow Dry: Which Is Better for Your Hair? Heading Updated on August 1…" at bounding box center [470, 314] width 598 height 2722
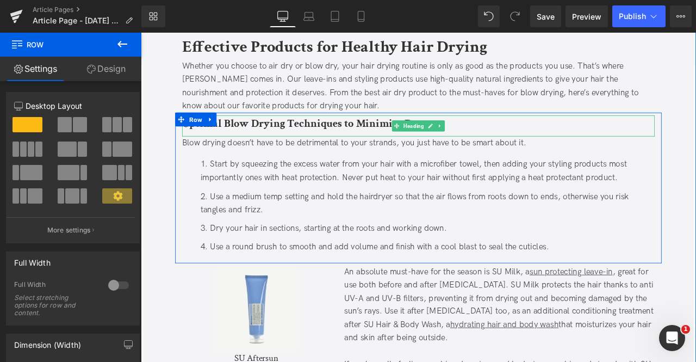
click at [238, 144] on b "Optimal Blow Drying Techniques to Minimize Damage" at bounding box center [344, 140] width 308 height 17
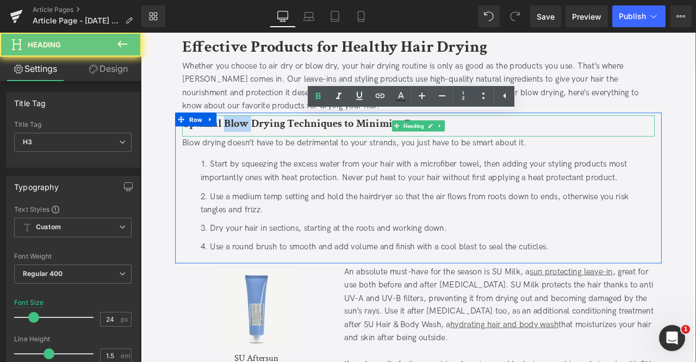
click at [238, 144] on b "Optimal Blow Drying Techniques to Minimize Damage" at bounding box center [344, 140] width 308 height 17
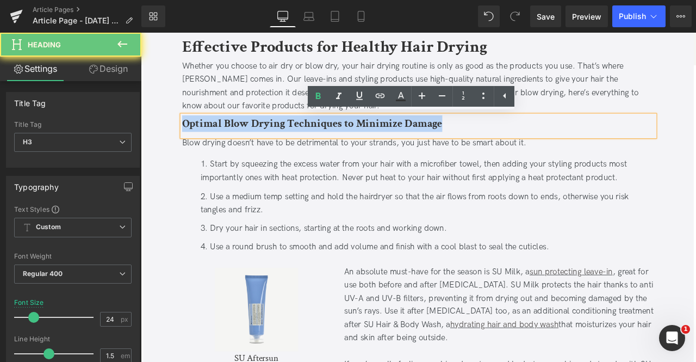
click at [238, 144] on b "Optimal Blow Drying Techniques to Minimize Damage" at bounding box center [344, 140] width 308 height 17
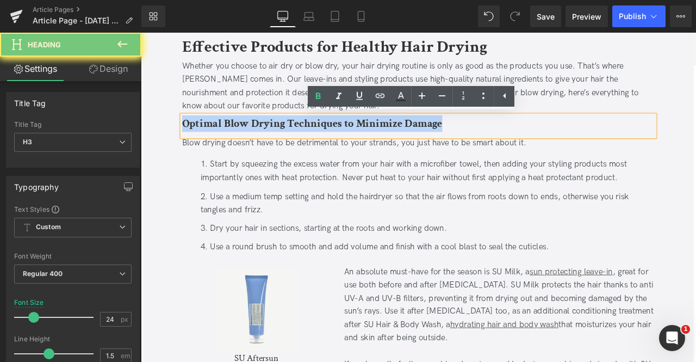
paste div
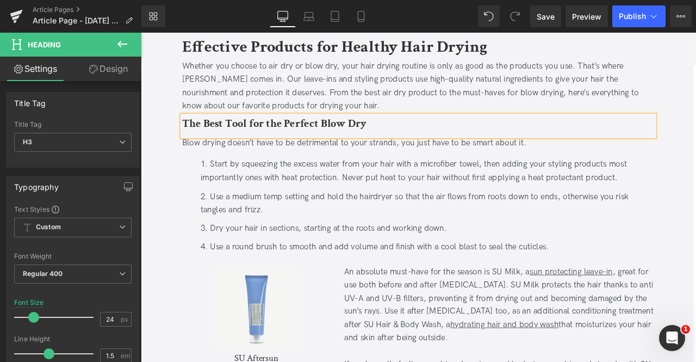
click at [141, 33] on div at bounding box center [141, 33] width 0 height 0
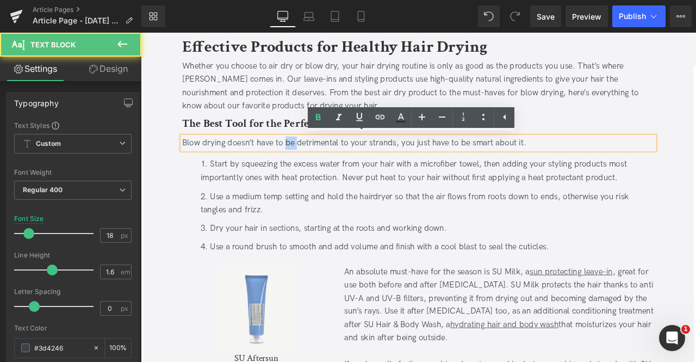
click at [315, 169] on div "Blow drying doesn’t have to be detrimental to your strands, you just have to be…" at bounding box center [470, 164] width 560 height 16
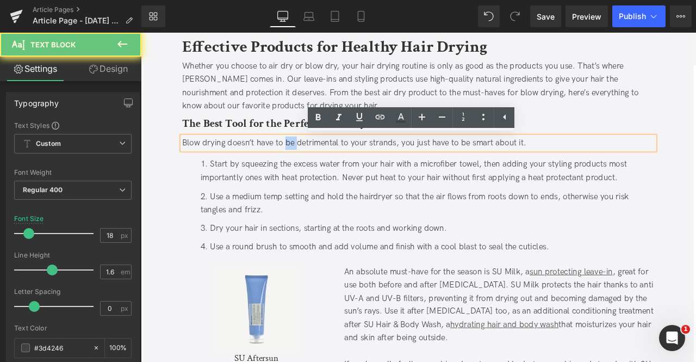
click at [315, 169] on div "Blow drying doesn’t have to be detrimental to your strands, you just have to be…" at bounding box center [470, 164] width 560 height 16
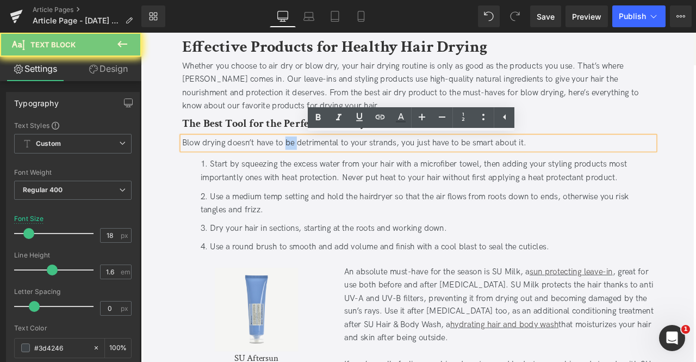
paste div
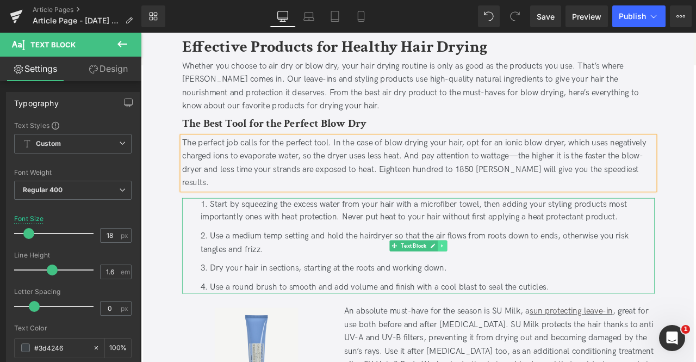
click at [498, 282] on icon at bounding box center [498, 285] width 6 height 7
click at [498, 278] on link at bounding box center [503, 284] width 11 height 13
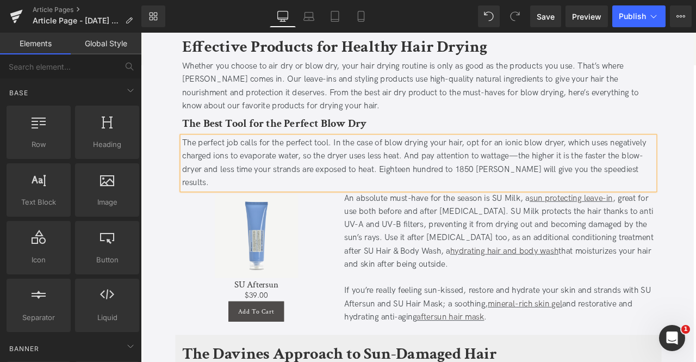
click at [161, 129] on div "Air Dry vs Blow Dry: Which Is Better for Your Hair? Heading Updated on August 1…" at bounding box center [470, 270] width 653 height 2656
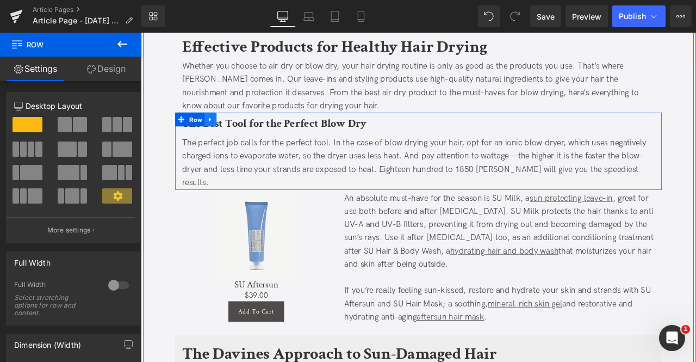
click at [224, 132] on icon at bounding box center [224, 136] width 8 height 8
click at [236, 133] on icon at bounding box center [238, 136] width 8 height 8
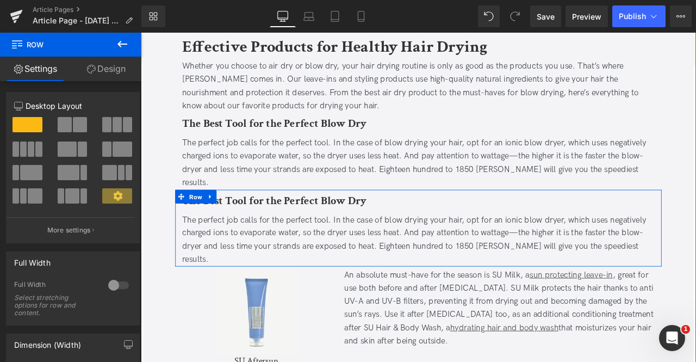
click at [232, 223] on b "The Best Tool for the Perfect Blow Dry" at bounding box center [299, 231] width 219 height 17
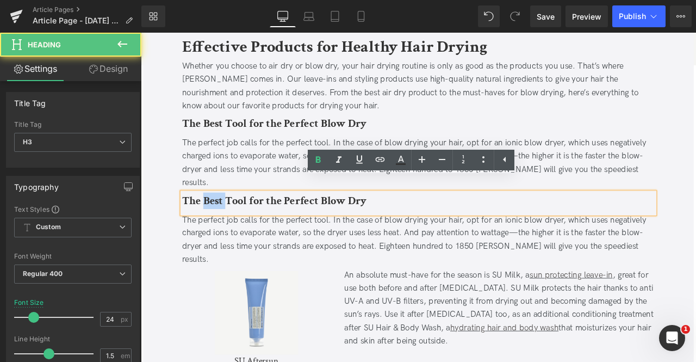
click at [232, 223] on b "The Best Tool for the Perfect Blow Dry" at bounding box center [299, 231] width 219 height 17
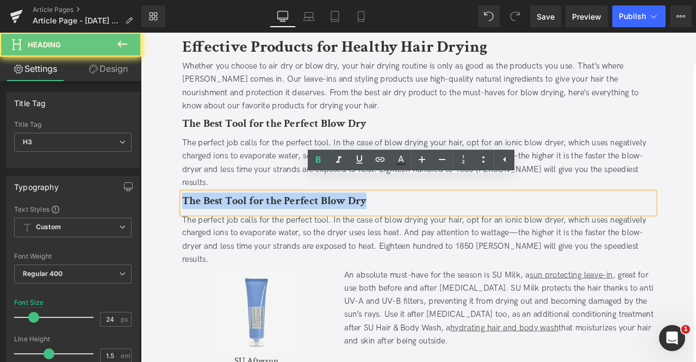
click at [232, 223] on b "The Best Tool for the Perfect Blow Dry" at bounding box center [299, 231] width 219 height 17
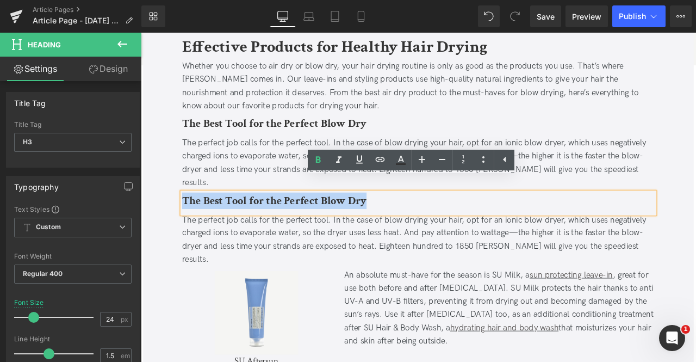
paste div
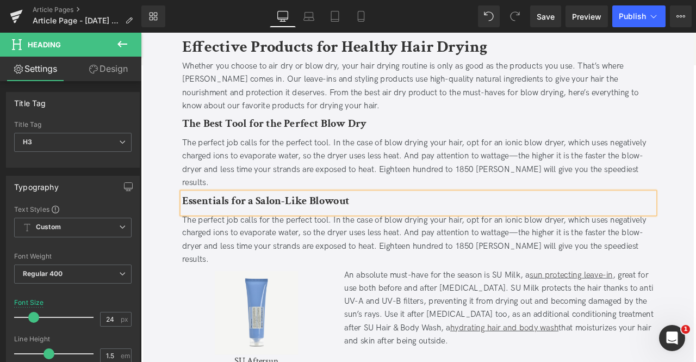
click at [305, 254] on div "The perfect job calls for the perfect tool. In the case of blow drying your hai…" at bounding box center [470, 278] width 560 height 63
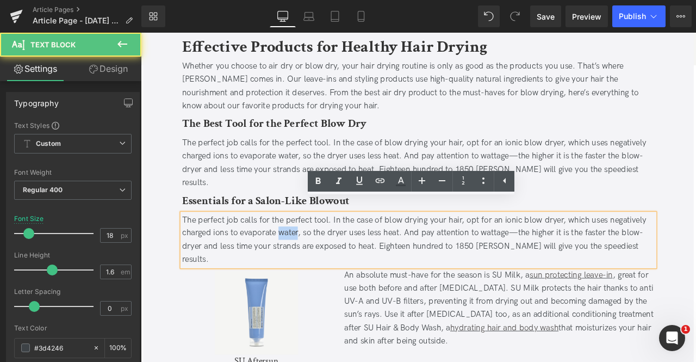
click at [305, 254] on div "The perfect job calls for the perfect tool. In the case of blow drying your hai…" at bounding box center [470, 278] width 560 height 63
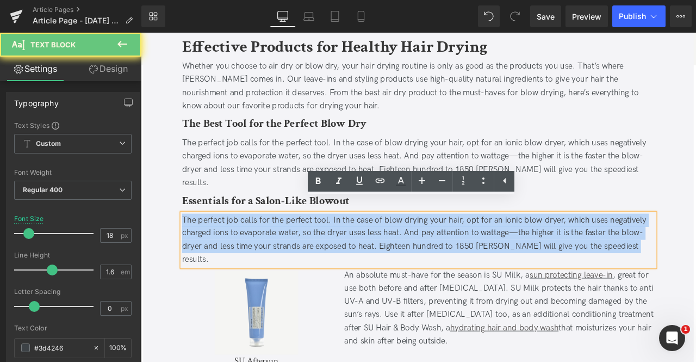
click at [305, 254] on div "The perfect job calls for the perfect tool. In the case of blow drying your hai…" at bounding box center [470, 278] width 560 height 63
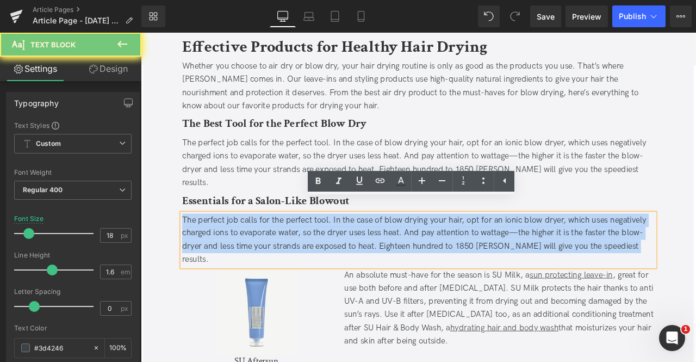
paste div
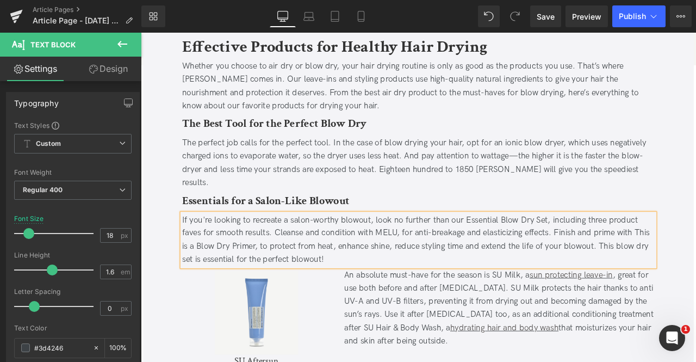
click at [532, 247] on div "If you're looking to recreate a salon-worthy blowout, look no further than our …" at bounding box center [470, 278] width 560 height 63
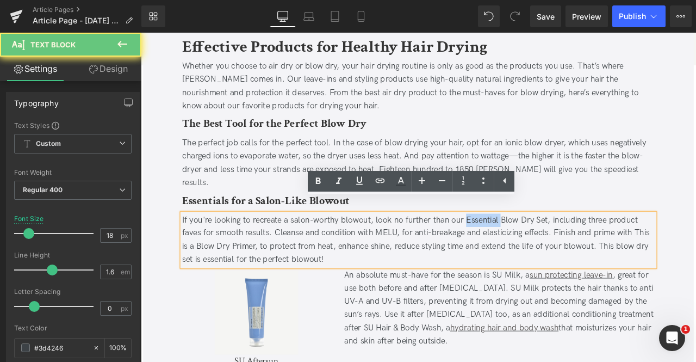
click at [532, 247] on div "If you're looking to recreate a salon-worthy blowout, look no further than our …" at bounding box center [470, 278] width 560 height 63
click at [607, 247] on div "If you're looking to recreate a salon-worthy blowout, look no further than our …" at bounding box center [470, 278] width 560 height 63
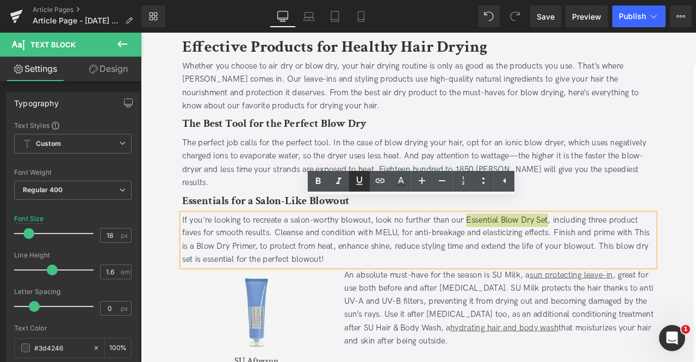
click at [362, 179] on icon at bounding box center [359, 180] width 13 height 13
click at [379, 180] on icon at bounding box center [380, 180] width 9 height 4
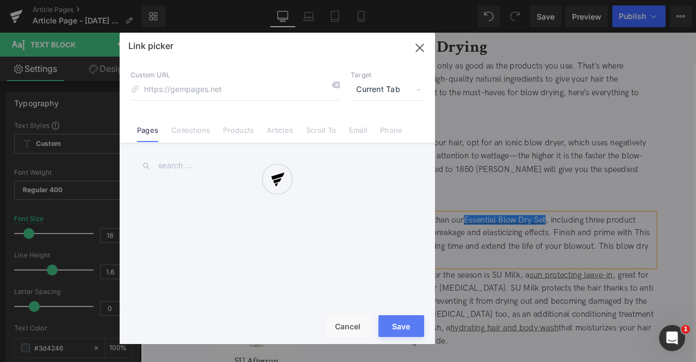
click at [637, 0] on div "Text Color Highlight Color #333333 Edit or remove link: Edit - Unlink - Cancel …" at bounding box center [348, 0] width 696 height 0
click at [369, 82] on span "Current Tab" at bounding box center [387, 89] width 73 height 21
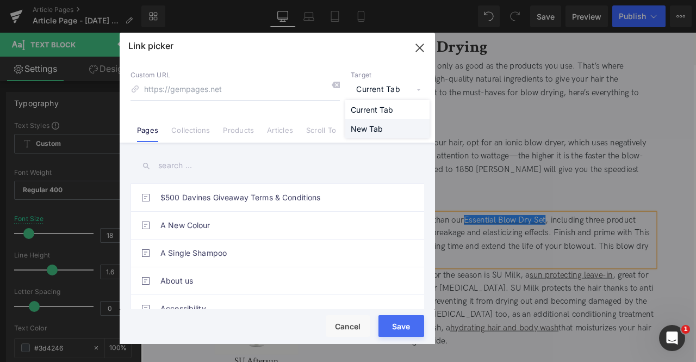
click at [379, 127] on li "New Tab" at bounding box center [387, 128] width 84 height 19
click at [271, 92] on input at bounding box center [235, 89] width 209 height 21
paste input "https://us.davines.com/products/essential-blow-dry-set"
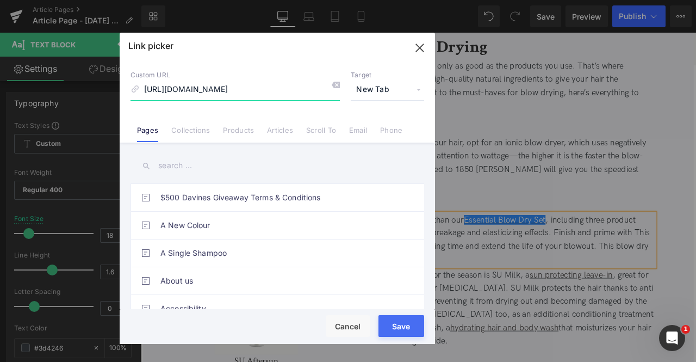
scroll to position [0, 11]
click at [214, 91] on input "https://us.davines.com/products/essential-blow-dry-set" at bounding box center [235, 89] width 209 height 21
type input "/products/essential-blow-dry-set"
click at [409, 326] on button "Save" at bounding box center [401, 326] width 46 height 22
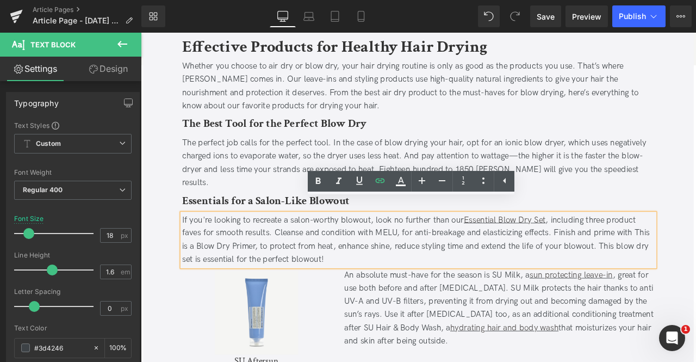
click at [352, 255] on div "If you're looking to recreate a salon-worthy blowout, look no further than our …" at bounding box center [470, 278] width 560 height 63
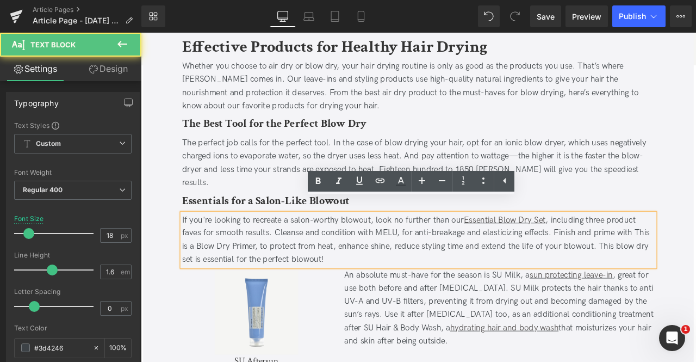
click at [425, 253] on div "If you're looking to recreate a salon-worthy blowout, look no further than our …" at bounding box center [470, 278] width 560 height 63
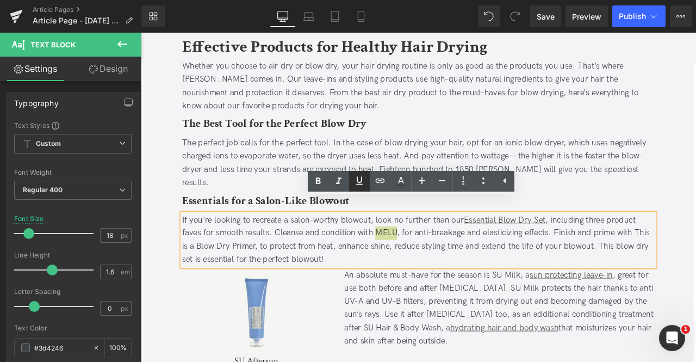
click at [365, 181] on icon at bounding box center [359, 180] width 13 height 13
click at [375, 182] on icon at bounding box center [380, 180] width 13 height 13
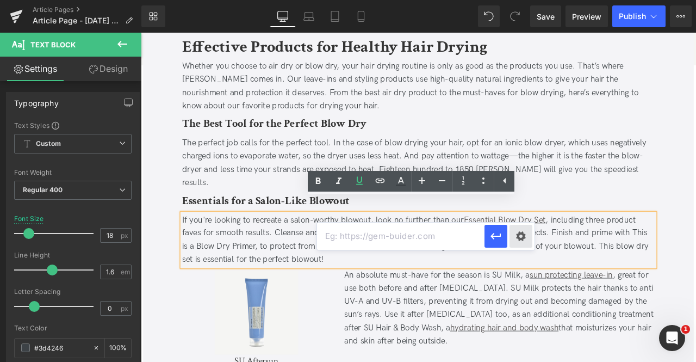
click at [523, 0] on div "Text Color Highlight Color #333333 Edit or remove link: Edit - Unlink - Cancel" at bounding box center [348, 0] width 696 height 0
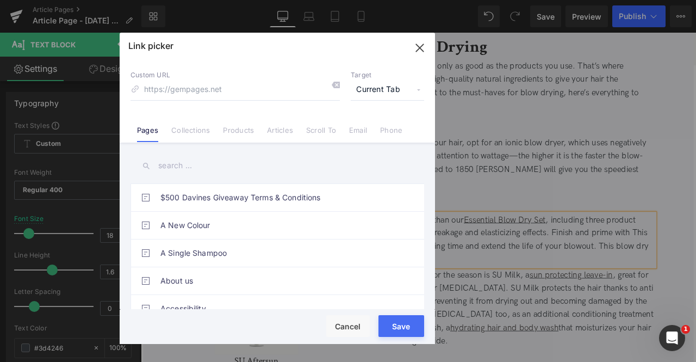
click at [362, 83] on span "Current Tab" at bounding box center [387, 89] width 73 height 21
click at [369, 125] on li "New Tab" at bounding box center [387, 128] width 84 height 19
click at [212, 123] on li "Collections" at bounding box center [191, 125] width 52 height 19
click at [176, 157] on input "text" at bounding box center [278, 165] width 294 height 24
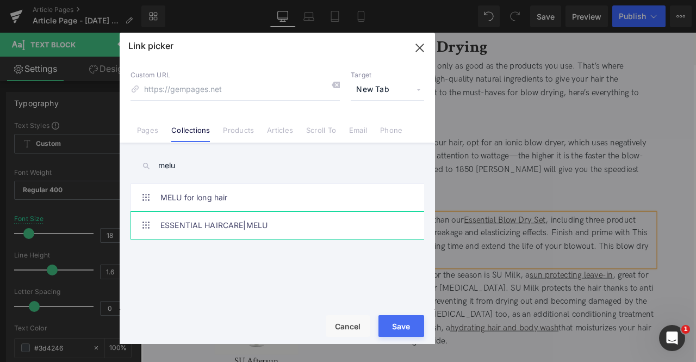
type input "melu"
click at [309, 225] on link "ESSENTIAL HAIRCARE|MELU" at bounding box center [279, 225] width 239 height 27
click at [397, 328] on button "Save" at bounding box center [401, 326] width 46 height 22
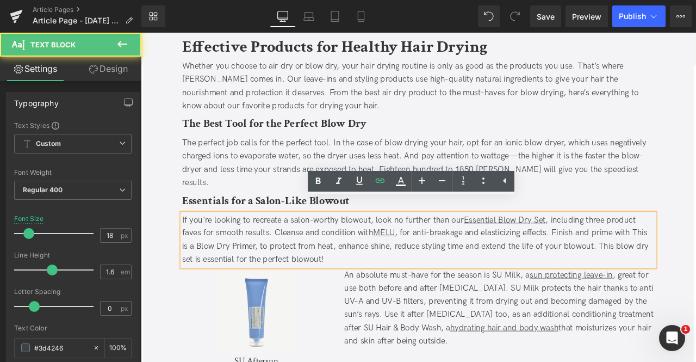
click at [695, 247] on div "If you're looking to recreate a salon-worthy blowout, look no further than our …" at bounding box center [470, 278] width 560 height 63
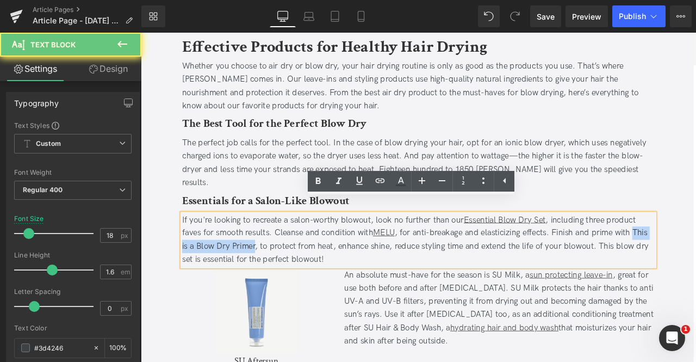
click at [270, 268] on div "If you're looking to recreate a salon-worthy blowout, look no further than our …" at bounding box center [470, 278] width 560 height 63
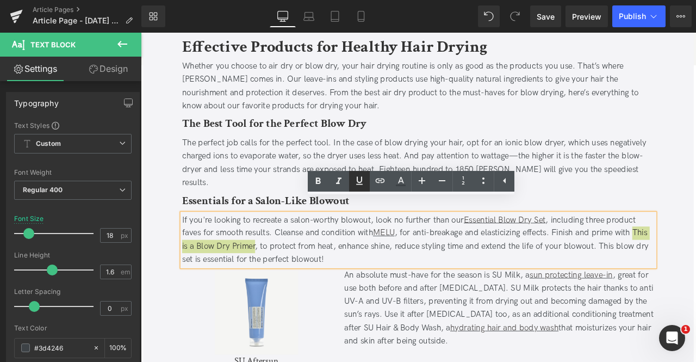
click at [362, 178] on icon at bounding box center [359, 180] width 7 height 8
click at [380, 182] on icon at bounding box center [380, 180] width 13 height 13
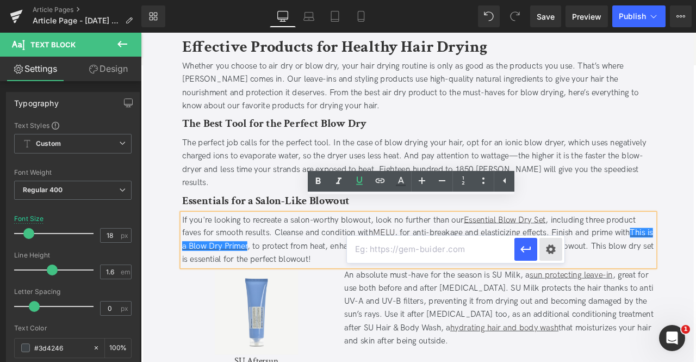
click at [543, 0] on div "Text Color Highlight Color #333333 Edit or remove link: Edit - Unlink - Cancel" at bounding box center [348, 0] width 696 height 0
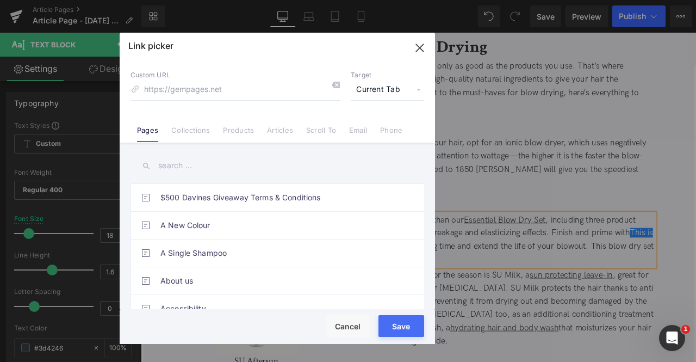
click at [395, 92] on span "Current Tab" at bounding box center [387, 89] width 73 height 21
click at [369, 129] on li "New Tab" at bounding box center [387, 128] width 84 height 19
click at [254, 127] on li "Products" at bounding box center [238, 125] width 44 height 19
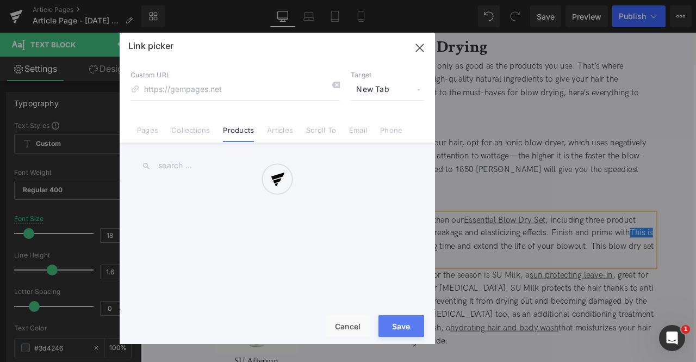
click at [167, 160] on div at bounding box center [277, 188] width 315 height 311
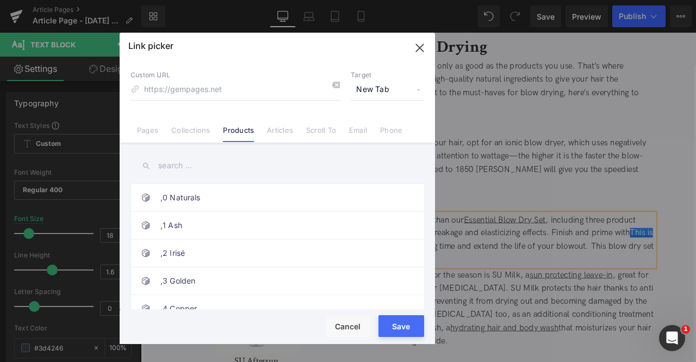
click at [177, 169] on input "text" at bounding box center [278, 165] width 294 height 24
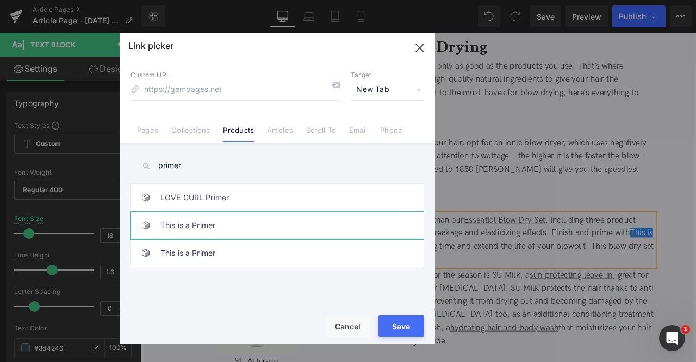
type input "primer"
click at [287, 220] on link "This is a Primer" at bounding box center [279, 225] width 239 height 27
click at [296, 249] on link "This is a Primer" at bounding box center [279, 252] width 239 height 27
click at [277, 218] on link "This is a Primer" at bounding box center [279, 225] width 239 height 27
click at [260, 88] on input at bounding box center [235, 89] width 209 height 21
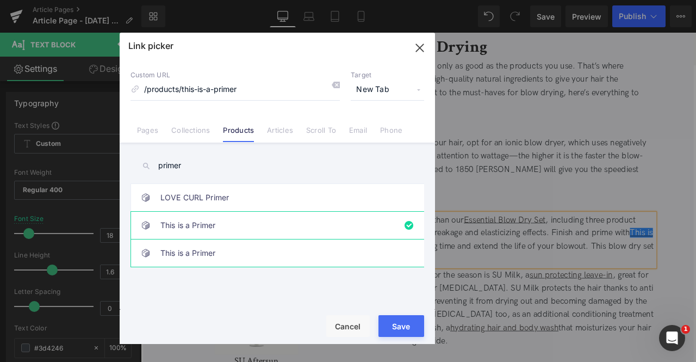
click at [246, 247] on link "This is a Primer" at bounding box center [279, 252] width 239 height 27
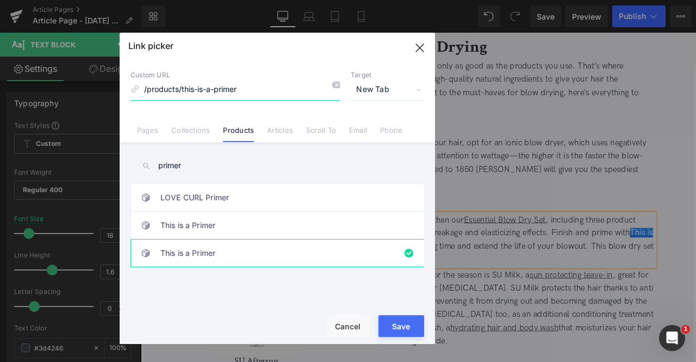
click at [268, 89] on input "/products/this-is-a-primer" at bounding box center [235, 89] width 209 height 21
type input "/products/this-is-a-blow-dry-primer"
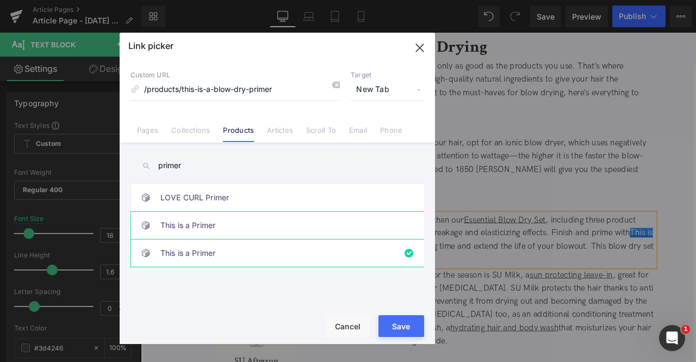
click at [254, 223] on link "This is a Primer" at bounding box center [279, 225] width 239 height 27
click at [393, 326] on button "Save" at bounding box center [401, 326] width 46 height 22
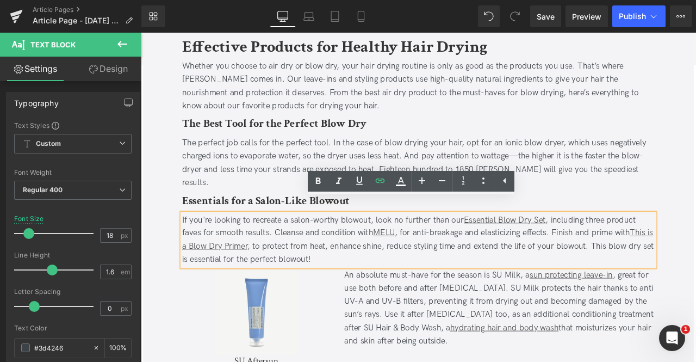
click at [166, 244] on div "Air Dry vs Blow Dry: Which Is Better for Your Hair? Heading Updated on August 1…" at bounding box center [470, 315] width 653 height 2747
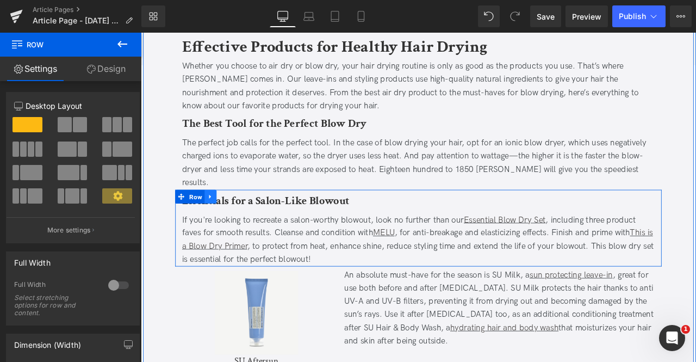
click at [224, 222] on icon at bounding box center [224, 226] width 8 height 8
click at [236, 223] on icon at bounding box center [238, 227] width 8 height 8
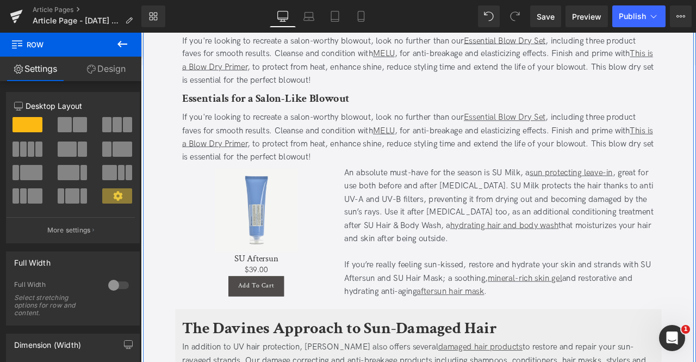
scroll to position [1414, 0]
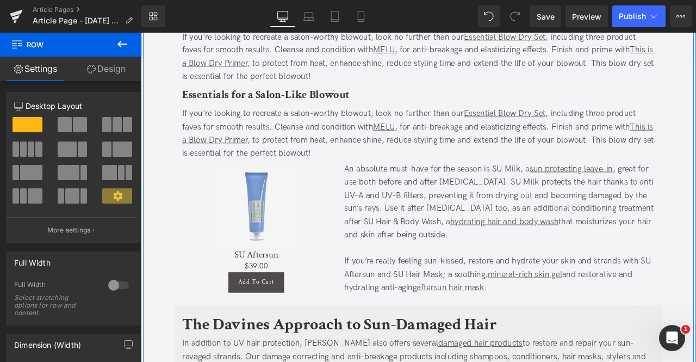
click at [354, 97] on b "Essentials for a Salon-Like Blowout" at bounding box center [289, 105] width 198 height 17
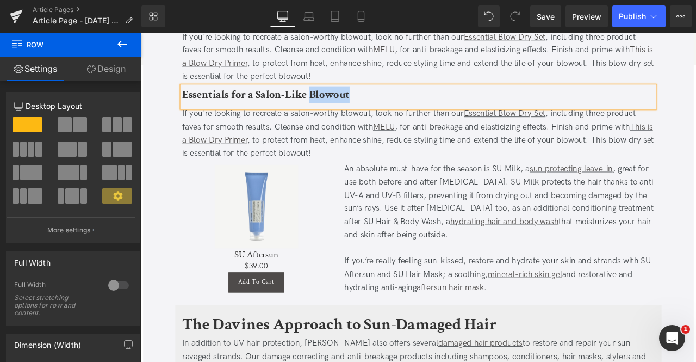
click at [354, 97] on b "Essentials for a Salon-Like Blowout" at bounding box center [289, 105] width 198 height 17
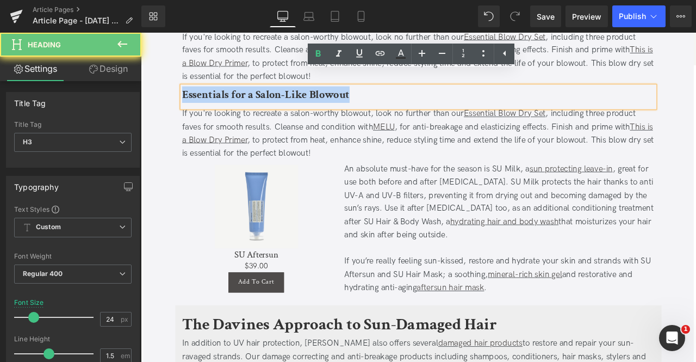
click at [354, 97] on b "Essentials for a Salon-Like Blowout" at bounding box center [289, 105] width 198 height 17
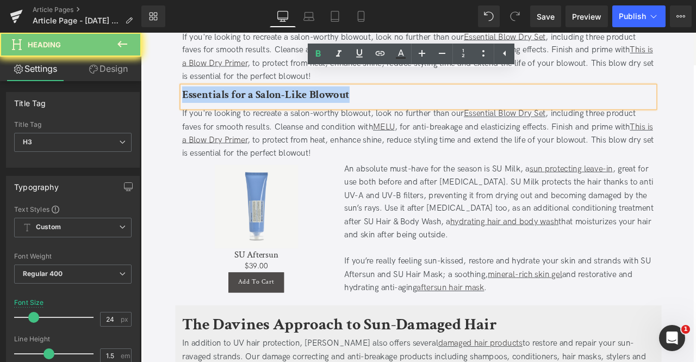
paste div
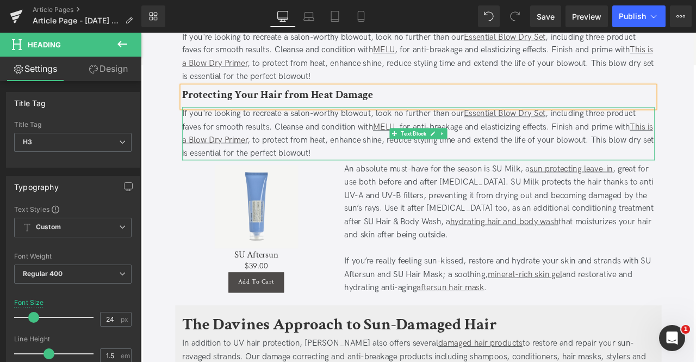
click at [312, 121] on div "If you're looking to recreate a salon-worthy blowout, look no further than our …" at bounding box center [470, 152] width 560 height 63
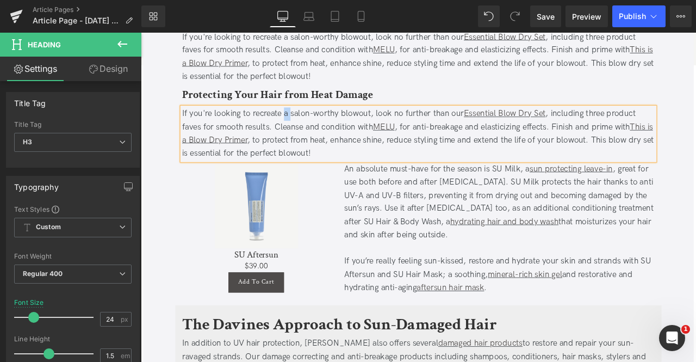
click at [312, 121] on div "If you're looking to recreate a salon-worthy blowout, look no further than our …" at bounding box center [470, 152] width 560 height 63
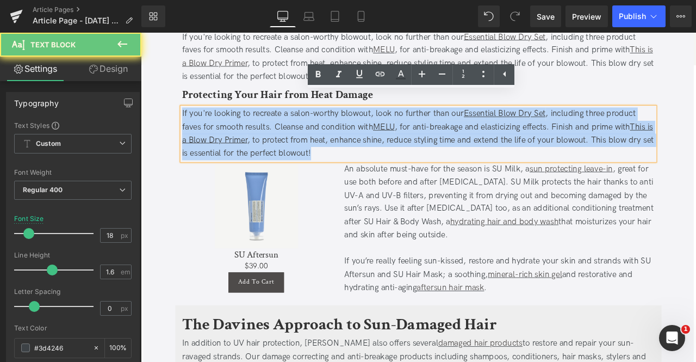
click at [312, 121] on div "If you're looking to recreate a salon-worthy blowout, look no further than our …" at bounding box center [470, 152] width 560 height 63
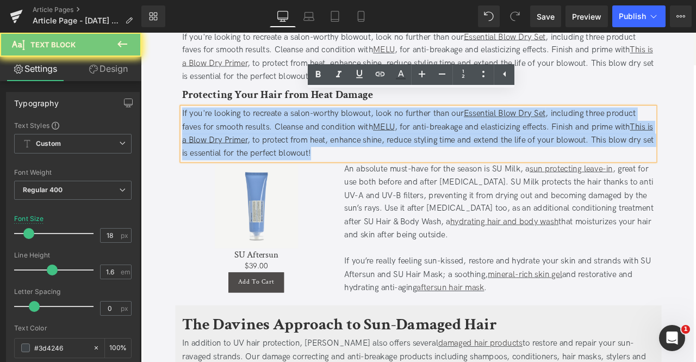
paste div
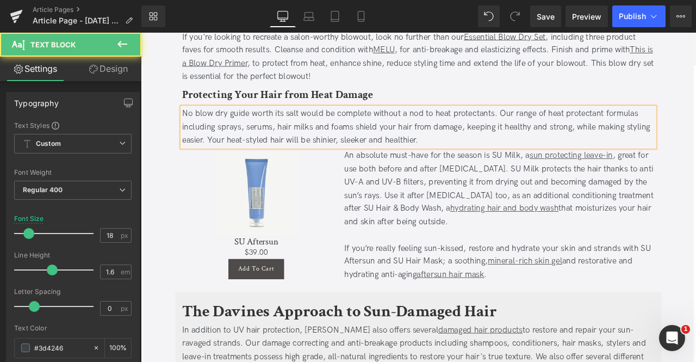
click at [624, 121] on div "No blow dry guide worth its salt would be complete without a nod to heat protec…" at bounding box center [470, 144] width 560 height 47
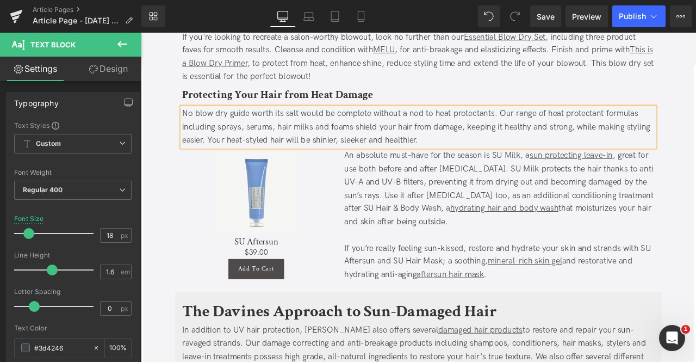
click at [494, 121] on div "No blow dry guide worth its salt would be complete without a nod to heat protec…" at bounding box center [470, 144] width 560 height 47
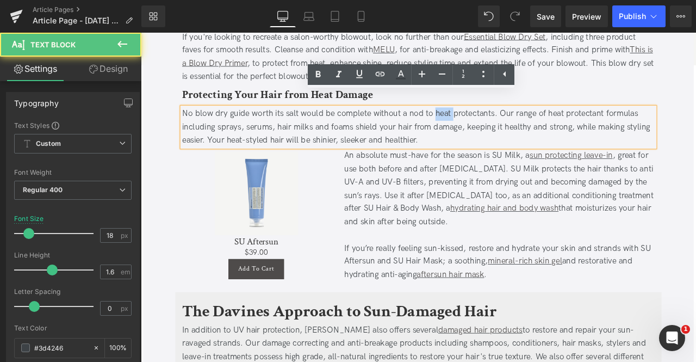
click at [494, 121] on div "No blow dry guide worth its salt would be complete without a nod to heat protec…" at bounding box center [470, 144] width 560 height 47
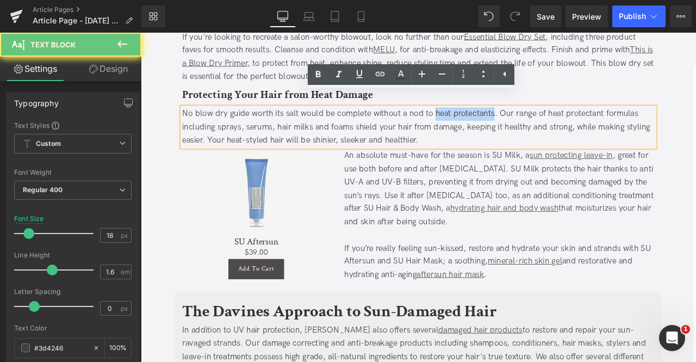
click at [514, 121] on div "No blow dry guide worth its salt would be complete without a nod to heat protec…" at bounding box center [470, 144] width 560 height 47
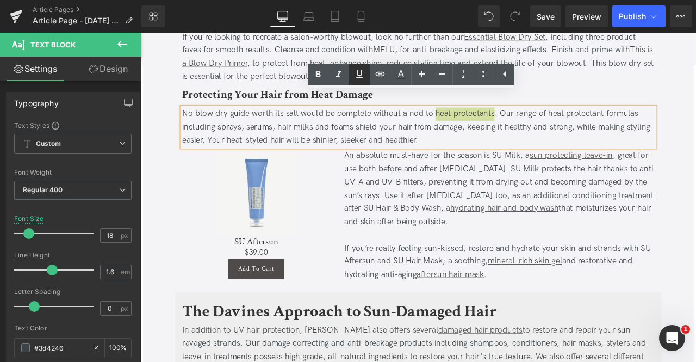
click at [361, 72] on icon at bounding box center [359, 74] width 7 height 8
click at [384, 76] on icon at bounding box center [380, 73] width 13 height 13
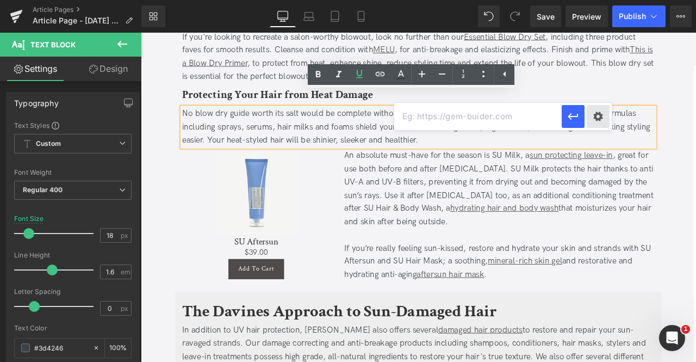
click at [600, 0] on div "Text Color Highlight Color #333333 Edit or remove link: Edit - Unlink - Cancel" at bounding box center [348, 0] width 696 height 0
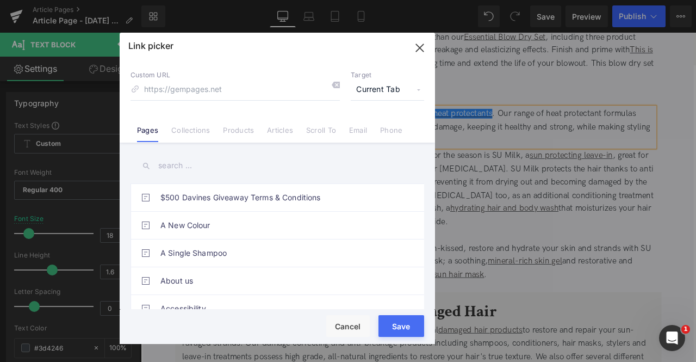
click at [370, 88] on span "Current Tab" at bounding box center [387, 89] width 73 height 21
click at [375, 126] on li "New Tab" at bounding box center [387, 128] width 84 height 19
click at [212, 79] on input at bounding box center [235, 89] width 209 height 21
paste input "https://us.davines.com/collections/heat-protectants"
click at [225, 85] on input "https://us.davines.com/collections/heat-protectants" at bounding box center [235, 89] width 209 height 21
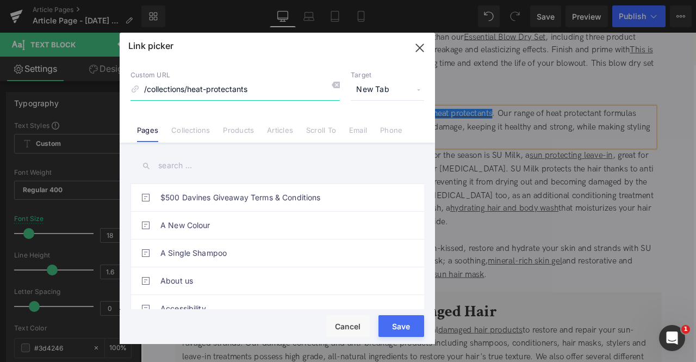
type input "/collections/heat-protectants"
click at [419, 322] on button "Save" at bounding box center [401, 326] width 46 height 22
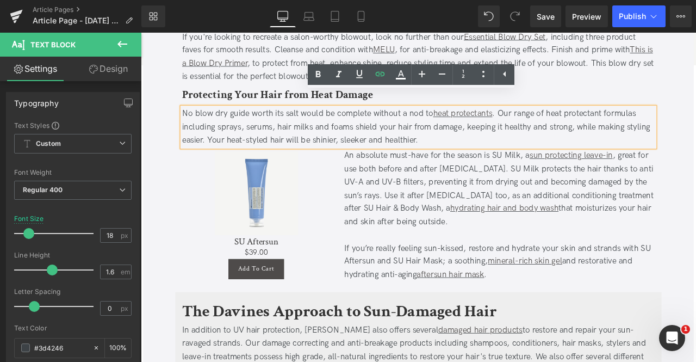
click at [162, 103] on div "Air Dry vs Blow Dry: Which Is Better for Your Hair? Heading Updated on August 1…" at bounding box center [470, 136] width 653 height 2823
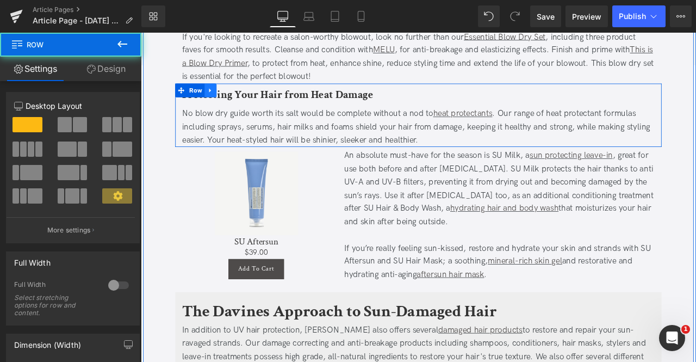
click at [225, 97] on icon at bounding box center [224, 101] width 8 height 8
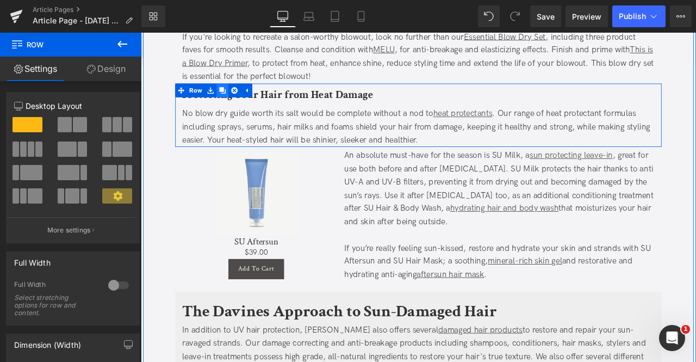
click at [236, 97] on icon at bounding box center [238, 101] width 8 height 8
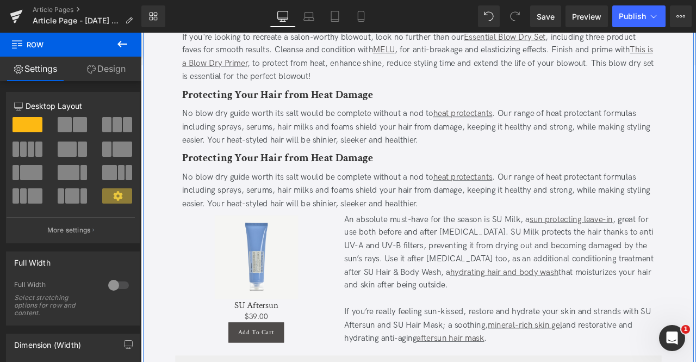
click at [278, 172] on b "Protecting Your Hair from Heat Damage" at bounding box center [303, 180] width 226 height 17
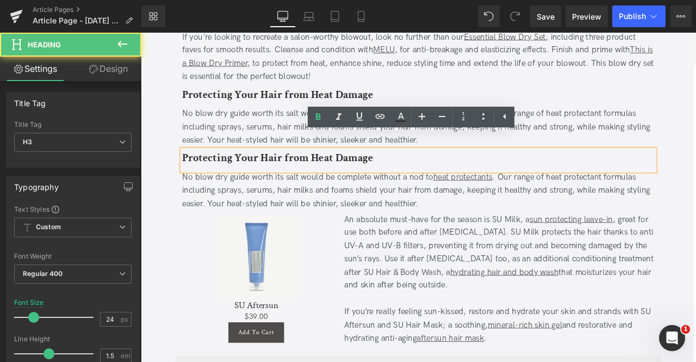
click at [278, 172] on b "Protecting Your Hair from Heat Damage" at bounding box center [303, 180] width 226 height 17
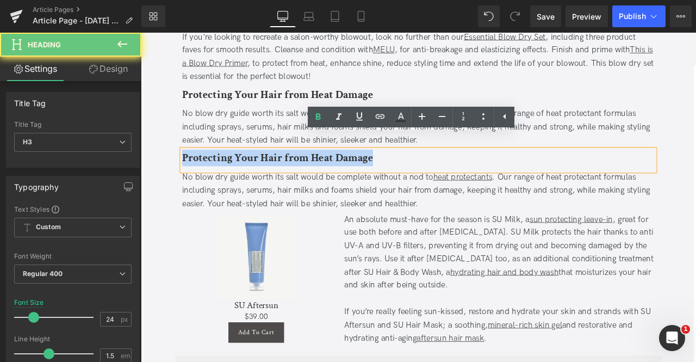
click at [278, 172] on b "Protecting Your Hair from Heat Damage" at bounding box center [303, 180] width 226 height 17
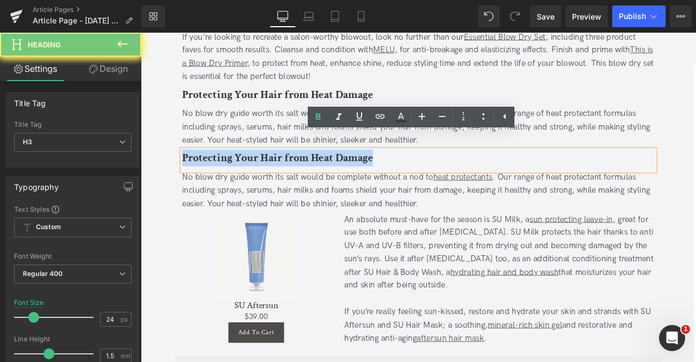
paste div
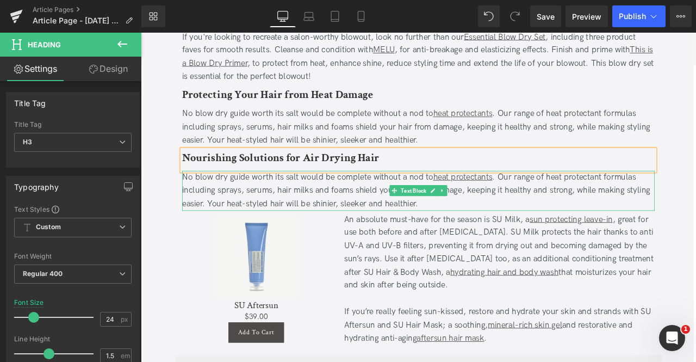
click at [254, 217] on div "No blow dry guide worth its salt would be complete without a nod to heat protec…" at bounding box center [470, 219] width 560 height 47
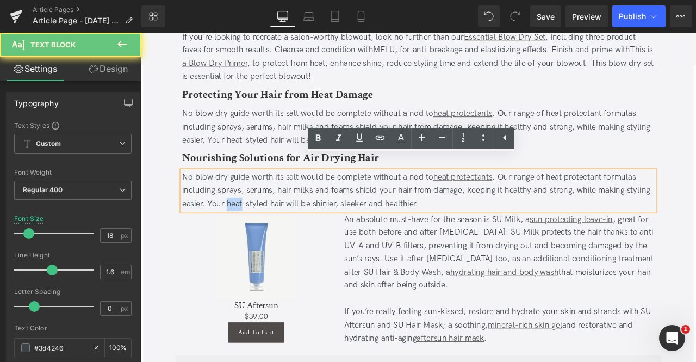
click at [254, 217] on div "No blow dry guide worth its salt would be complete without a nod to heat protec…" at bounding box center [470, 219] width 560 height 47
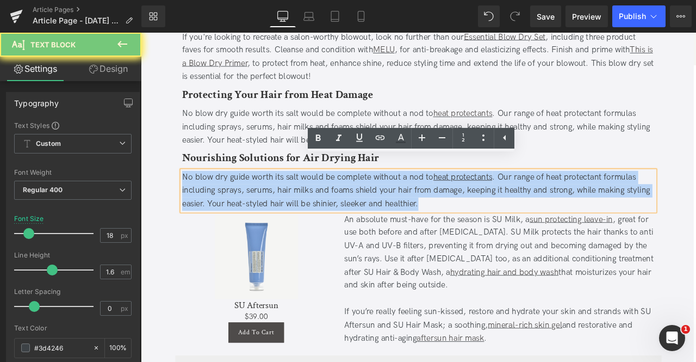
paste div
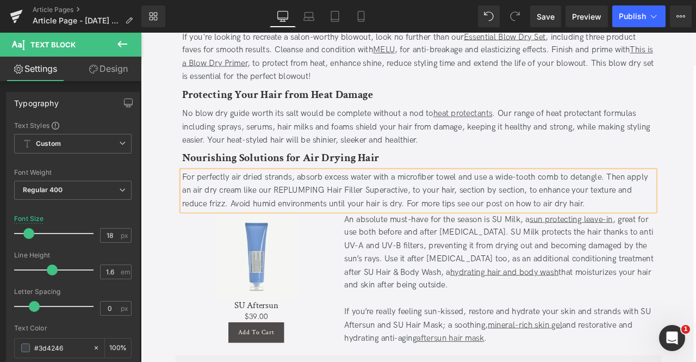
click at [208, 198] on div "For perfectly air dried strands, absorb excess water with a microfiber towel an…" at bounding box center [470, 219] width 560 height 47
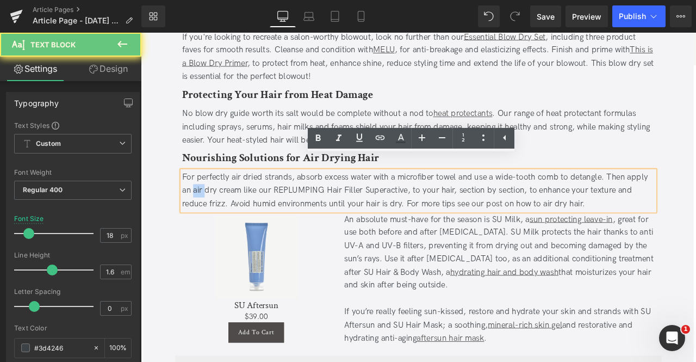
click at [208, 198] on div "For perfectly air dried strands, absorb excess water with a microfiber towel an…" at bounding box center [470, 219] width 560 height 47
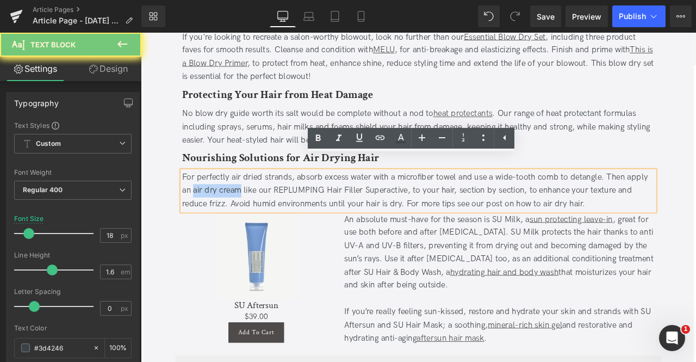
click at [242, 200] on div "For perfectly air dried strands, absorb excess water with a microfiber towel an…" at bounding box center [470, 219] width 560 height 47
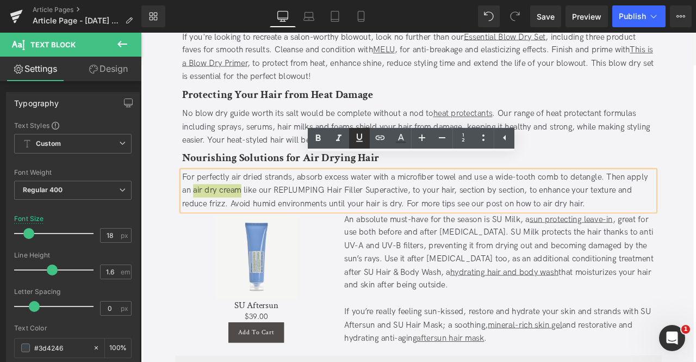
click at [359, 136] on icon at bounding box center [359, 137] width 13 height 13
click at [386, 140] on icon at bounding box center [380, 137] width 13 height 13
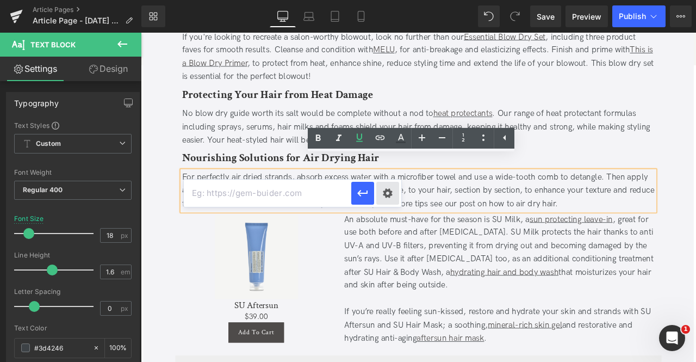
click at [396, 0] on div "Text Color Highlight Color #333333 Edit or remove link: Edit - Unlink - Cancel" at bounding box center [348, 0] width 696 height 0
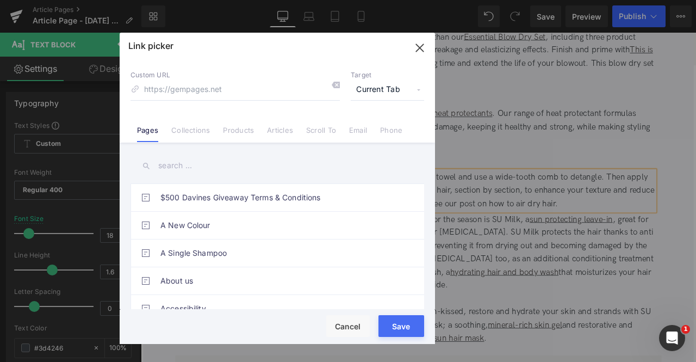
click at [378, 91] on span "Current Tab" at bounding box center [387, 89] width 73 height 21
click at [369, 126] on li "New Tab" at bounding box center [387, 128] width 84 height 19
click at [237, 91] on input at bounding box center [235, 89] width 209 height 21
paste input "https://us.davines.com/products/replumping-hair-filler-superactive-leave-in"
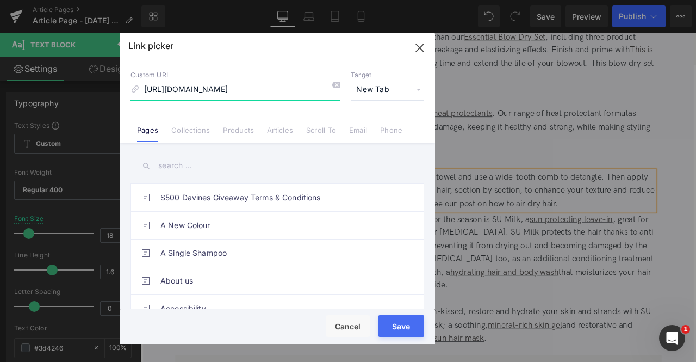
click at [226, 85] on input "https://us.davines.com/products/replumping-hair-filler-superactive-leave-in" at bounding box center [235, 89] width 209 height 21
click at [310, 91] on input "/products/replumping-hair-filler-superactive-leave-in" at bounding box center [235, 89] width 209 height 21
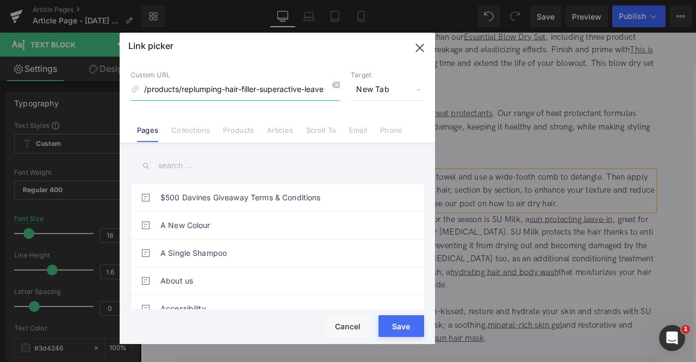
click at [317, 91] on input "/products/replumping-hair-filler-superactive-leave-in" at bounding box center [235, 89] width 209 height 21
type input "/products/replumping-hair-filler-superactive-leave-in"
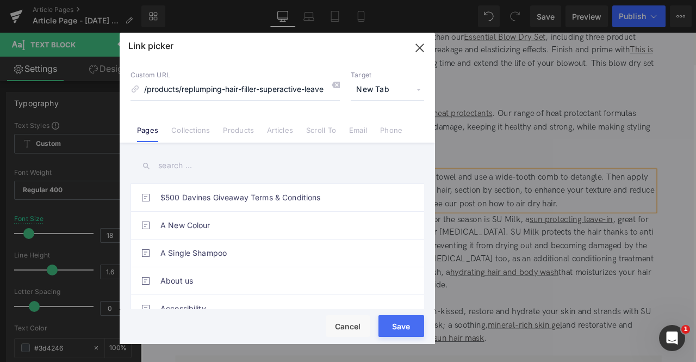
click at [409, 332] on button "Save" at bounding box center [401, 326] width 46 height 22
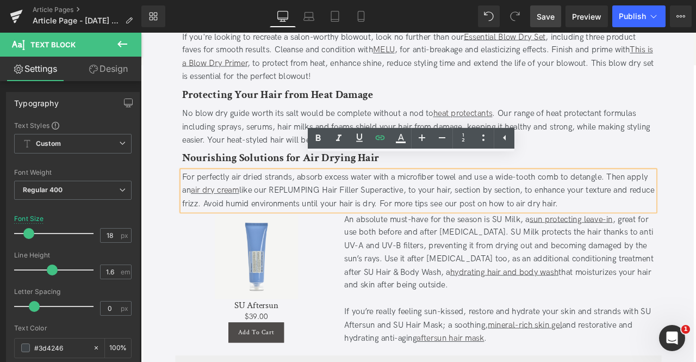
click at [546, 20] on span "Save" at bounding box center [546, 16] width 18 height 11
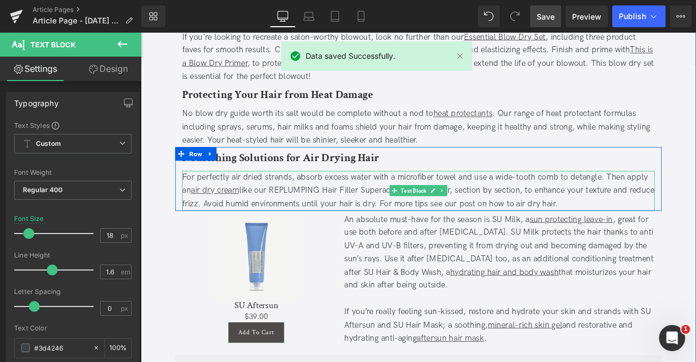
click at [554, 196] on div "For perfectly air dried strands, absorb excess water with a microfiber towel an…" at bounding box center [470, 219] width 560 height 47
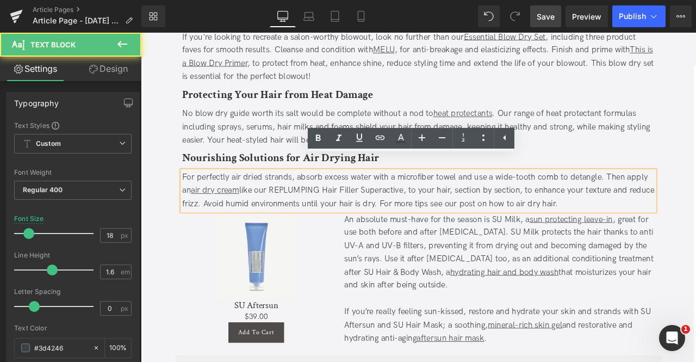
click at [557, 218] on div "For perfectly air dried strands, absorb excess water with a microfiber towel an…" at bounding box center [470, 219] width 560 height 47
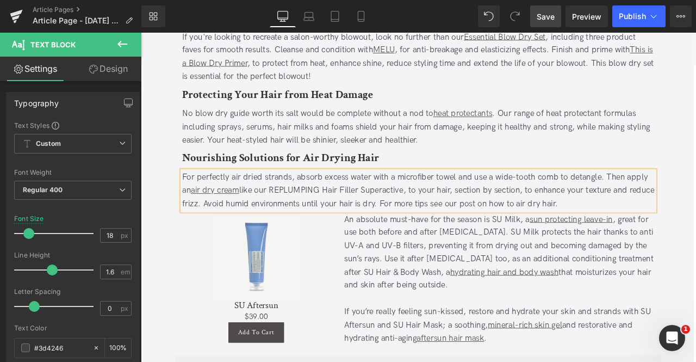
click at [590, 218] on div "For perfectly air dried strands, absorb excess water with a microfiber towel an…" at bounding box center [470, 219] width 560 height 47
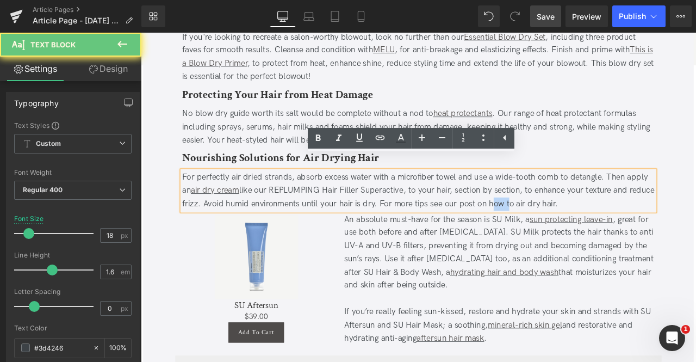
click at [590, 218] on div "For perfectly air dried strands, absorb excess water with a microfiber towel an…" at bounding box center [470, 219] width 560 height 47
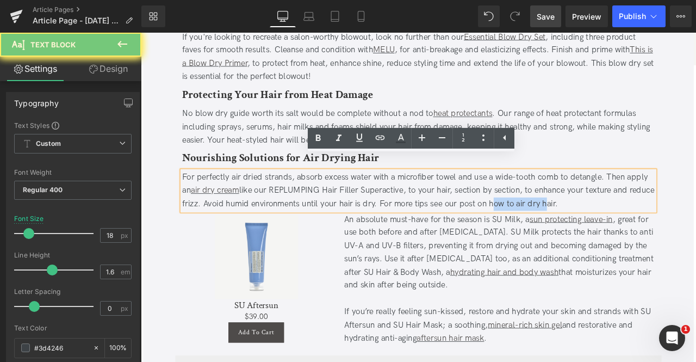
click at [642, 220] on div "For perfectly air dried strands, absorb excess water with a microfiber towel an…" at bounding box center [470, 219] width 560 height 47
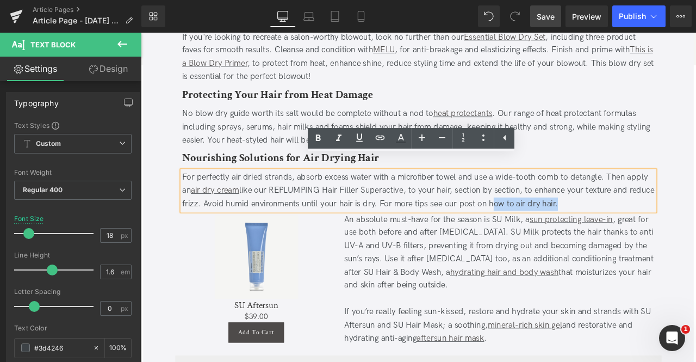
click at [652, 218] on div "For perfectly air dried strands, absorb excess water with a microfiber towel an…" at bounding box center [470, 219] width 560 height 47
click at [356, 139] on icon at bounding box center [359, 137] width 13 height 13
click at [384, 142] on icon at bounding box center [380, 137] width 13 height 13
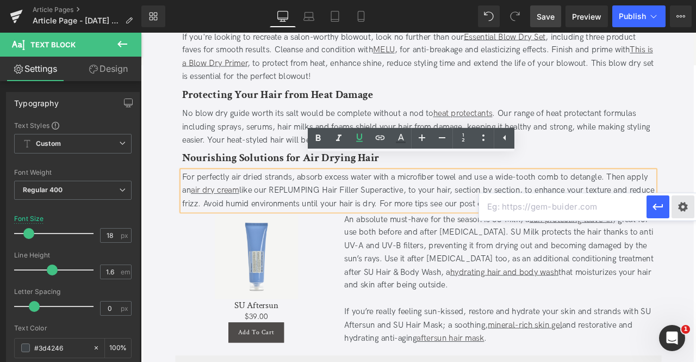
click at [681, 0] on div "Text Color Highlight Color #333333 Edit or remove link: Edit - Unlink - Cancel" at bounding box center [348, 0] width 696 height 0
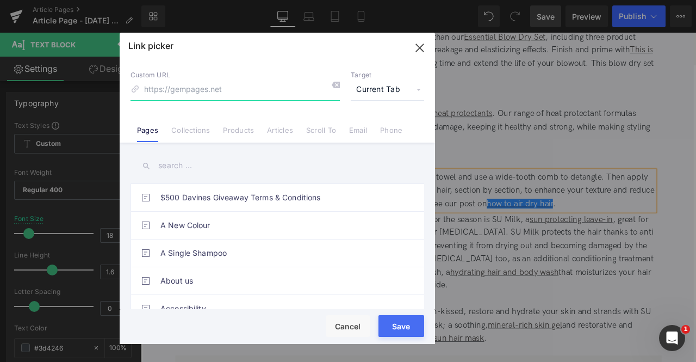
paste input "https://us.davines.com/blogs/news/how-to-air-dry-hair?srsltid=AfmBOooMEh_FuaZZE…"
click at [380, 90] on span "Current Tab" at bounding box center [387, 89] width 73 height 21
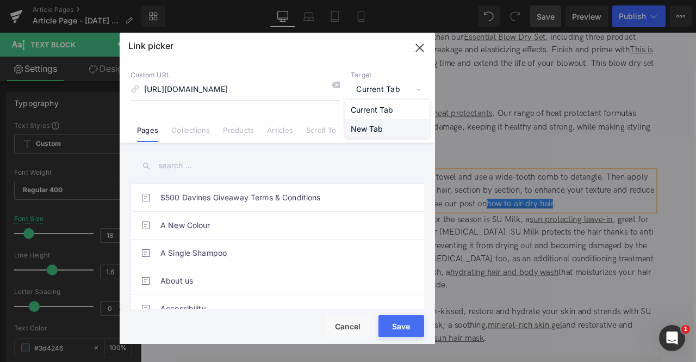
click at [359, 129] on li "New Tab" at bounding box center [387, 128] width 84 height 19
click at [222, 88] on input "https://us.davines.com/blogs/news/how-to-air-dry-hair?srsltid=AfmBOooMEh_FuaZZE…" at bounding box center [235, 89] width 209 height 21
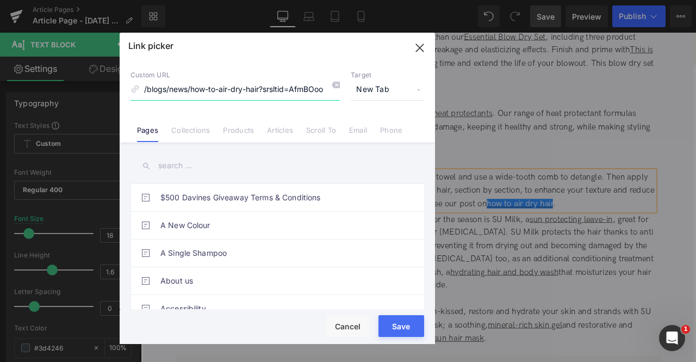
click at [261, 87] on input "/blogs/news/how-to-air-dry-hair?srsltid=AfmBOooMEh_FuaZZETCDg05FM7BTGmov102o6bv…" at bounding box center [235, 89] width 209 height 21
type input "/blogs/news/how-to-air-dry-hair"
click at [405, 332] on button "Save" at bounding box center [401, 326] width 46 height 22
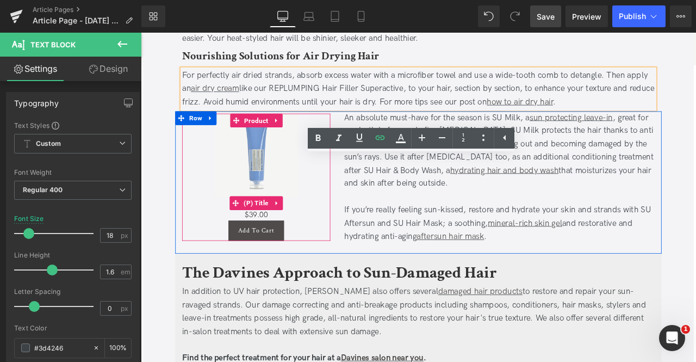
scroll to position [1535, 0]
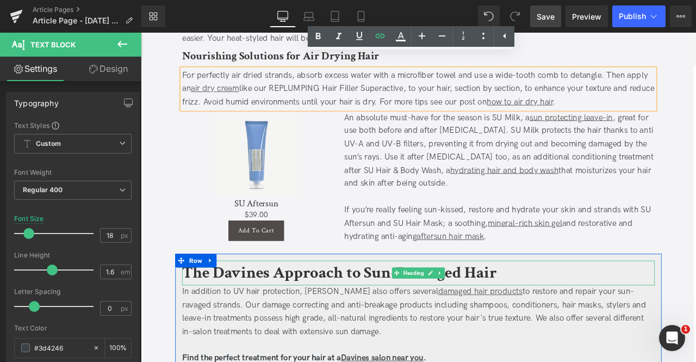
click at [259, 304] on b "The Davines Approach to Sun-Damaged Hair" at bounding box center [376, 317] width 373 height 26
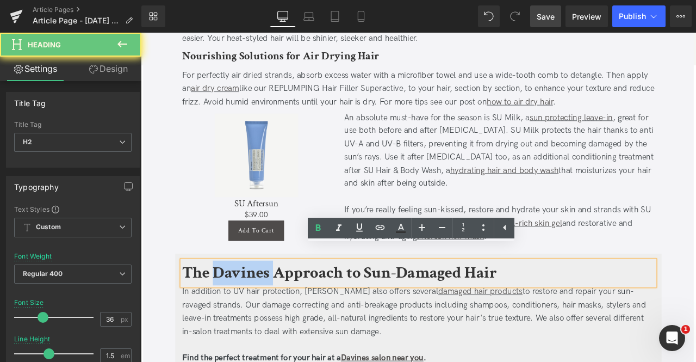
click at [259, 304] on b "The Davines Approach to Sun-Damaged Hair" at bounding box center [376, 317] width 373 height 26
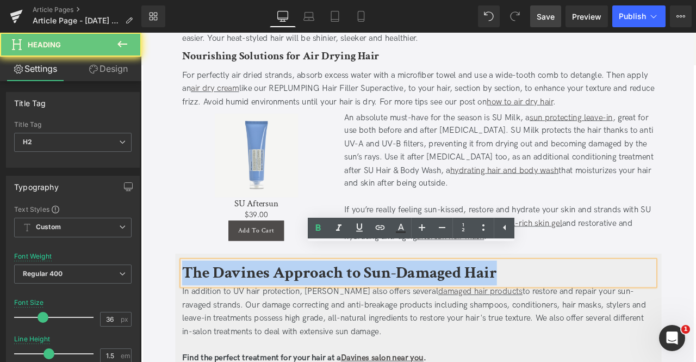
click at [259, 304] on b "The Davines Approach to Sun-Damaged Hair" at bounding box center [376, 317] width 373 height 26
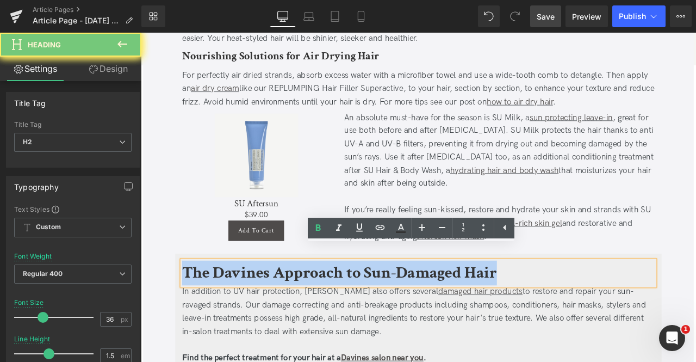
paste div
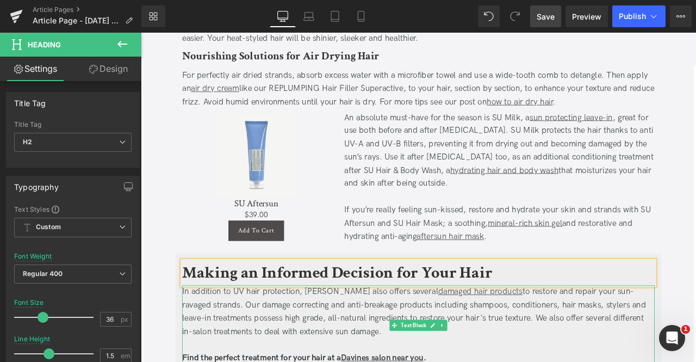
click at [303, 361] on div "In addition to UV hair protection, Davines also offers several damaged hair pro…" at bounding box center [470, 363] width 560 height 63
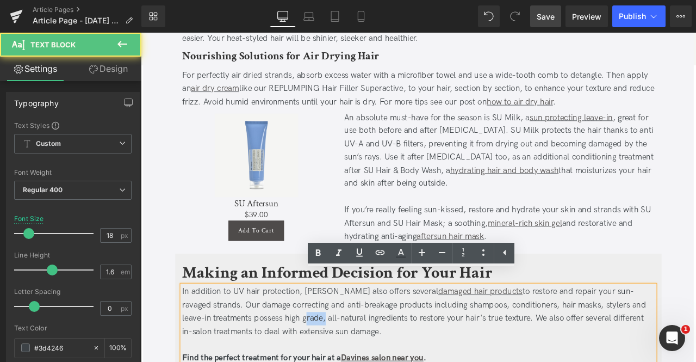
click at [303, 361] on div "In addition to UV hair protection, Davines also offers several damaged hair pro…" at bounding box center [470, 363] width 560 height 63
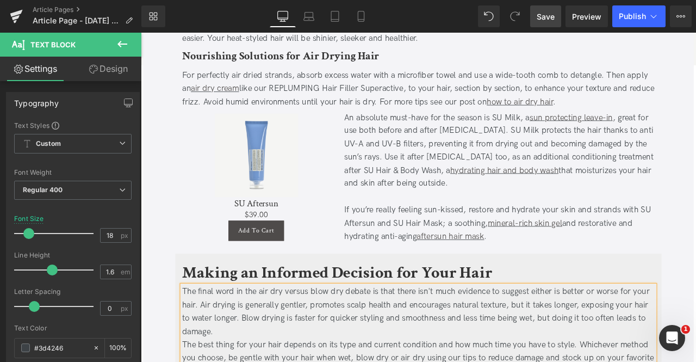
scroll to position [1611, 0]
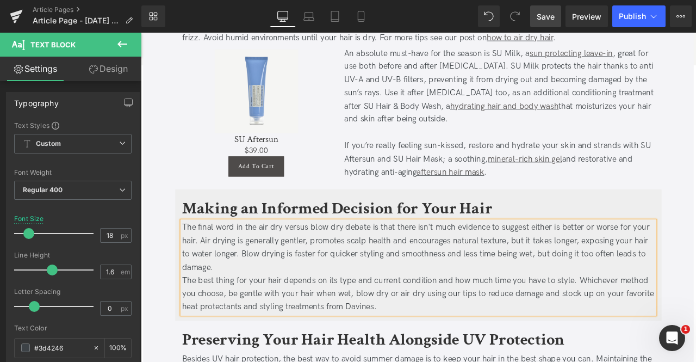
click at [252, 295] on div "The final word in the air dry versus blow dry debate is that there isn't much e…" at bounding box center [470, 287] width 560 height 63
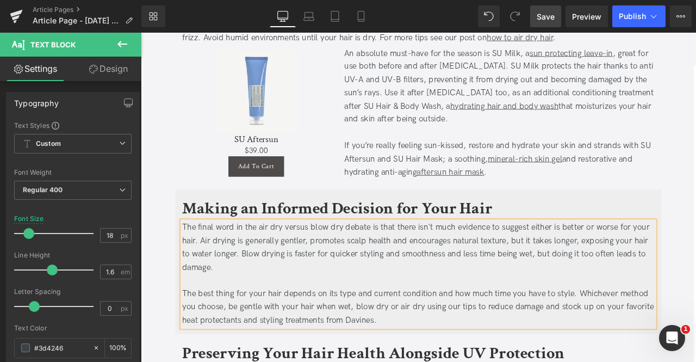
click at [545, 16] on span "Save" at bounding box center [546, 16] width 18 height 11
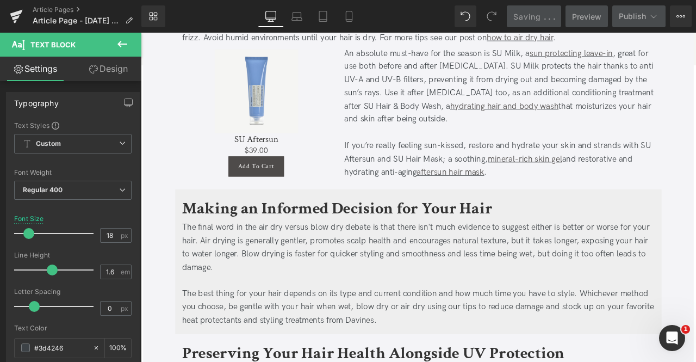
scroll to position [1806, 0]
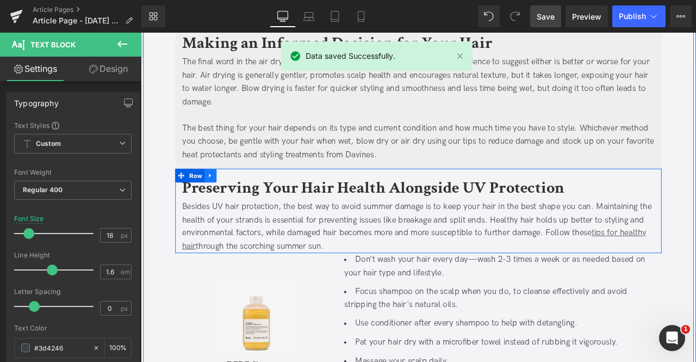
click at [222, 200] on icon at bounding box center [223, 202] width 2 height 5
click at [254, 194] on link at bounding box center [252, 202] width 14 height 16
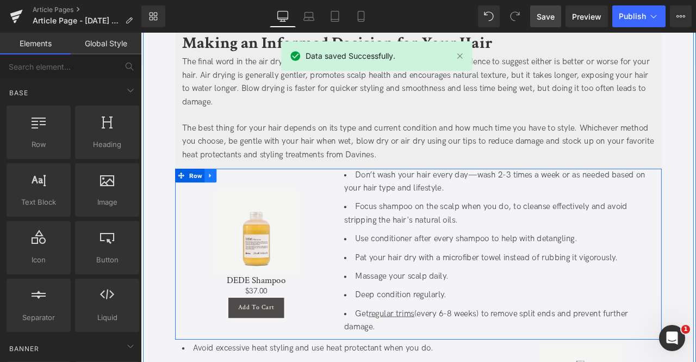
click at [223, 197] on icon at bounding box center [224, 201] width 8 height 8
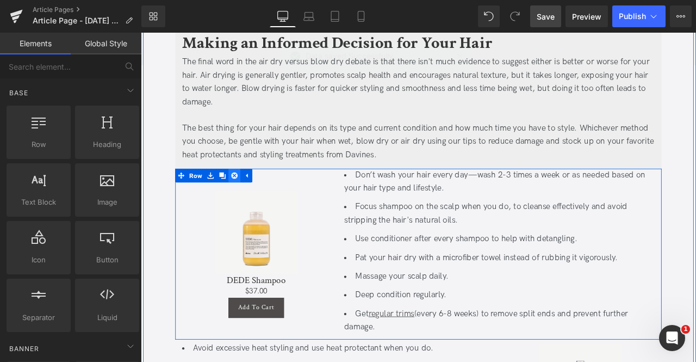
click at [249, 198] on icon at bounding box center [252, 202] width 8 height 8
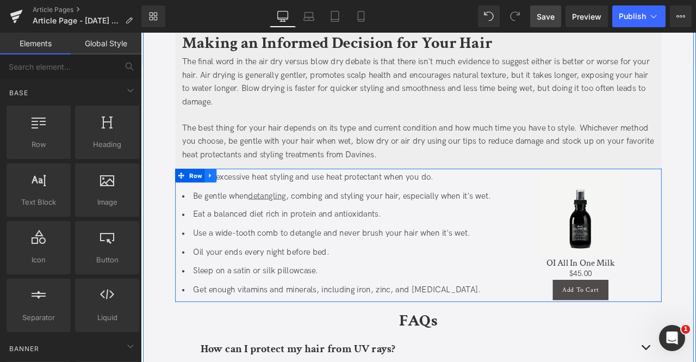
click at [222, 197] on icon at bounding box center [224, 201] width 8 height 8
click at [248, 198] on icon at bounding box center [252, 202] width 8 height 8
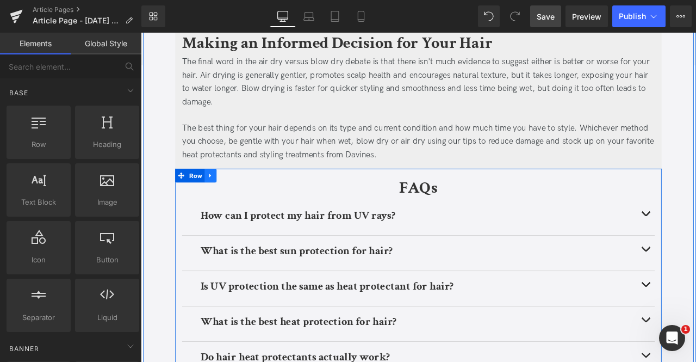
click at [226, 194] on link at bounding box center [223, 202] width 14 height 16
click at [253, 198] on icon at bounding box center [252, 202] width 8 height 8
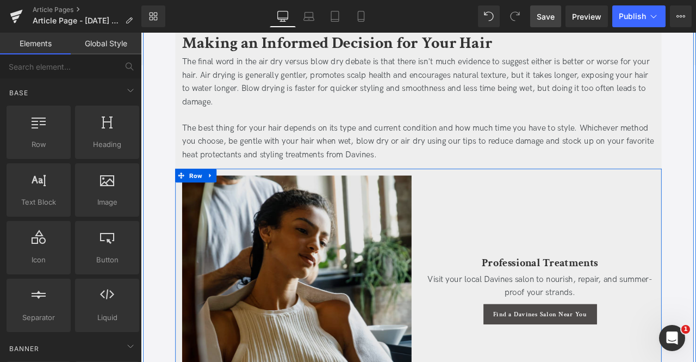
click at [249, 238] on img at bounding box center [326, 337] width 272 height 270
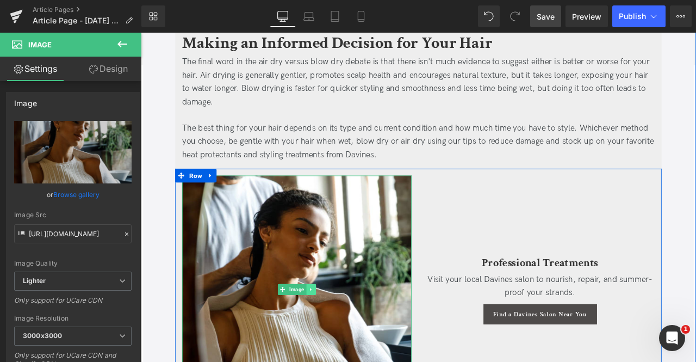
click at [339, 333] on icon at bounding box center [342, 336] width 6 height 7
click at [343, 330] on link at bounding box center [348, 336] width 11 height 13
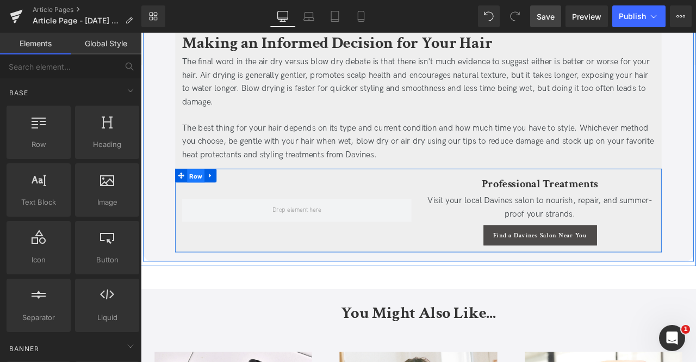
click at [200, 194] on span "Row" at bounding box center [206, 202] width 21 height 16
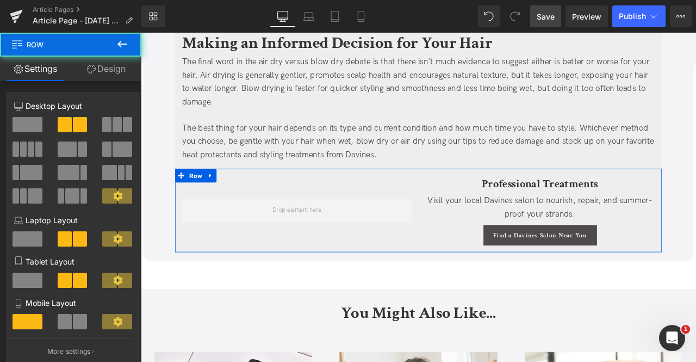
click at [39, 122] on span at bounding box center [28, 124] width 30 height 15
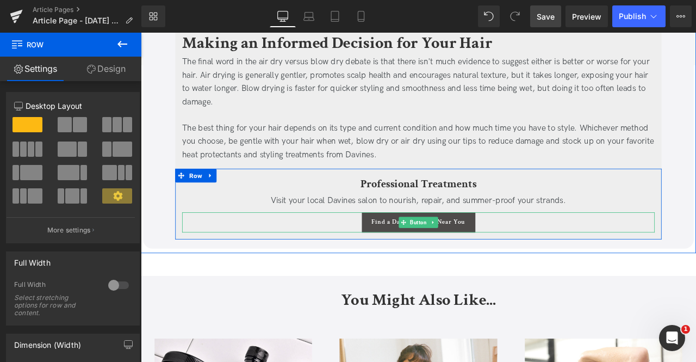
scroll to position [1735, 0]
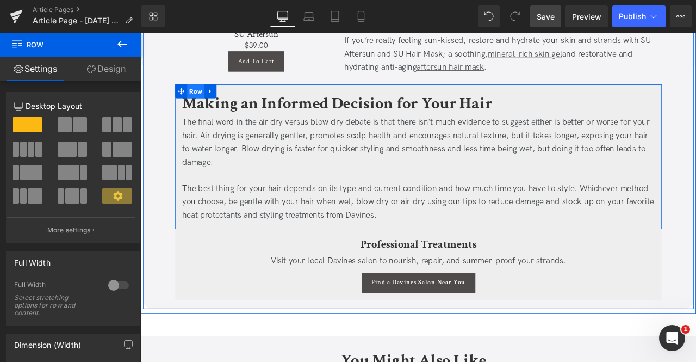
click at [197, 94] on span "Row" at bounding box center [206, 102] width 21 height 16
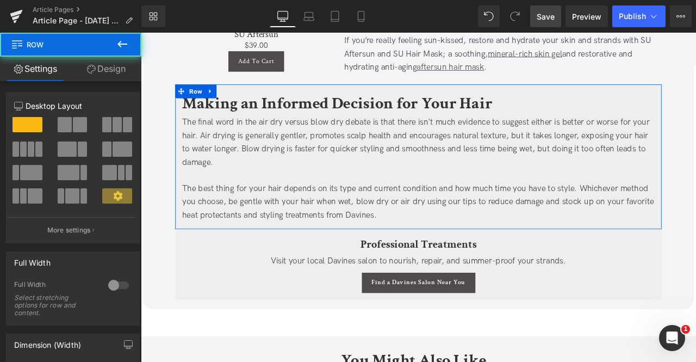
click at [112, 73] on link "Design" at bounding box center [106, 69] width 71 height 24
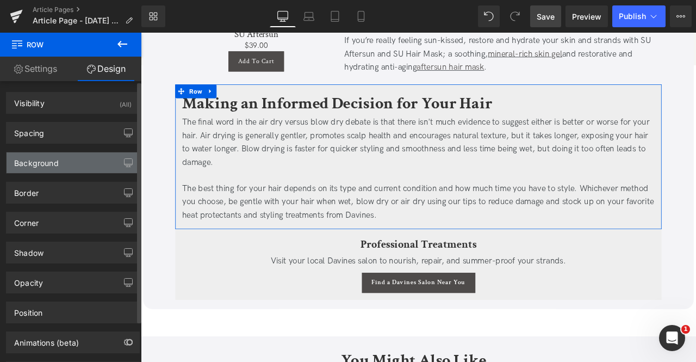
click at [79, 158] on div "Background" at bounding box center [73, 162] width 133 height 21
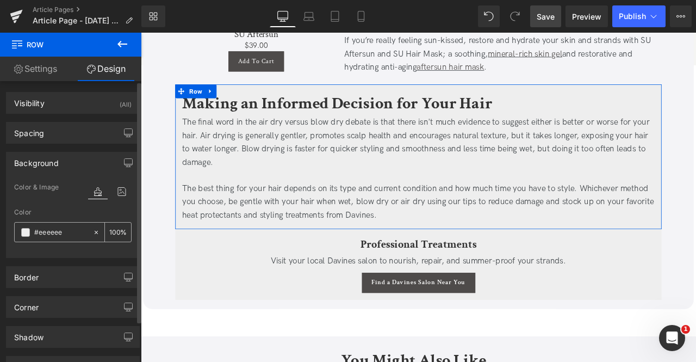
click at [95, 231] on icon at bounding box center [96, 231] width 3 height 3
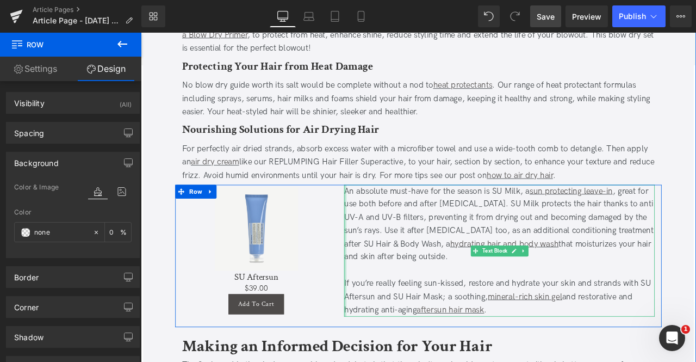
scroll to position [1320, 0]
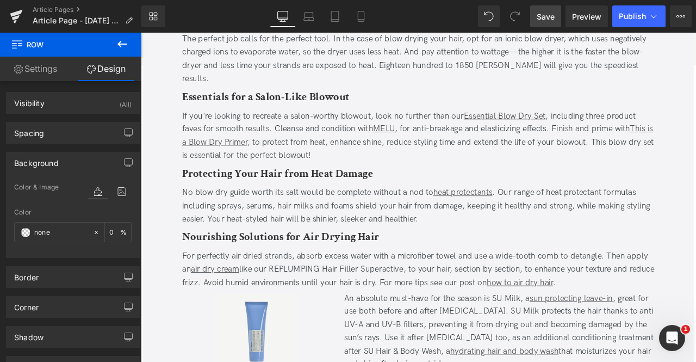
click at [124, 44] on icon at bounding box center [122, 44] width 10 height 7
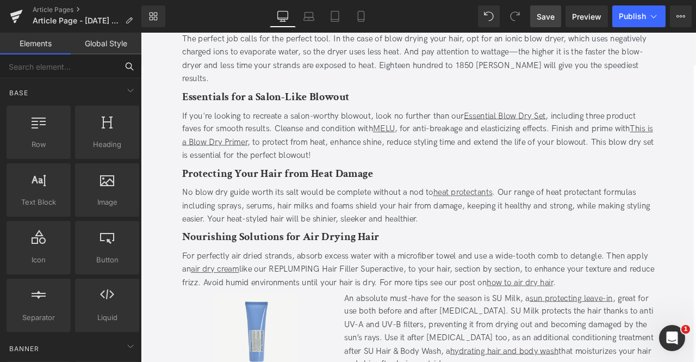
click at [48, 74] on input "text" at bounding box center [58, 66] width 117 height 24
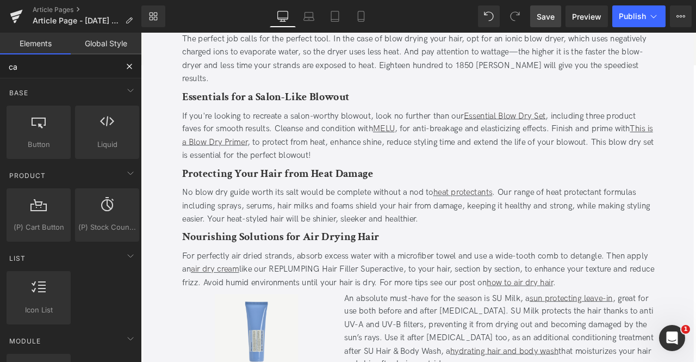
type input "car"
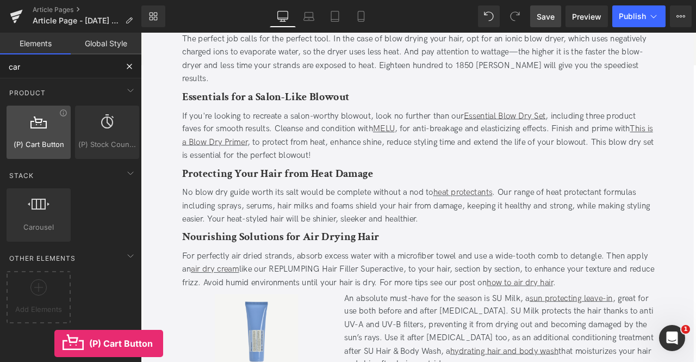
drag, startPoint x: 36, startPoint y: 133, endPoint x: 54, endPoint y: 137, distance: 18.3
click at [54, 137] on div at bounding box center [39, 126] width 58 height 24
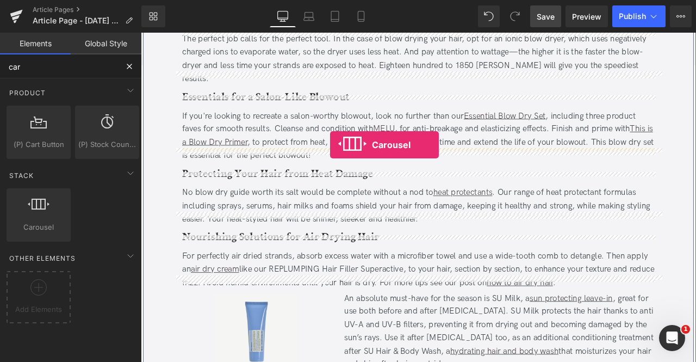
drag, startPoint x: 188, startPoint y: 267, endPoint x: 365, endPoint y: 166, distance: 203.6
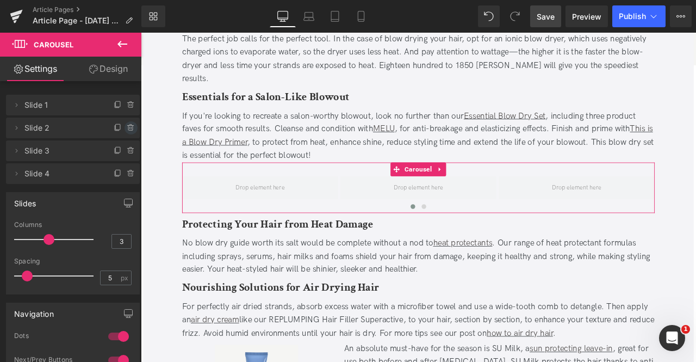
click at [127, 128] on icon at bounding box center [131, 127] width 9 height 9
click at [124, 128] on button "Delete" at bounding box center [119, 128] width 34 height 14
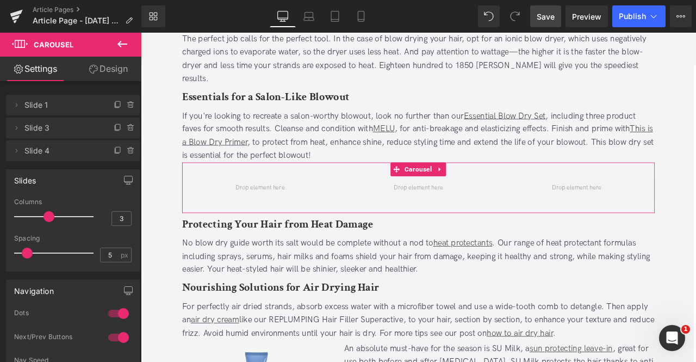
click at [127, 128] on icon at bounding box center [131, 127] width 9 height 9
click at [124, 128] on button "Delete" at bounding box center [119, 128] width 34 height 14
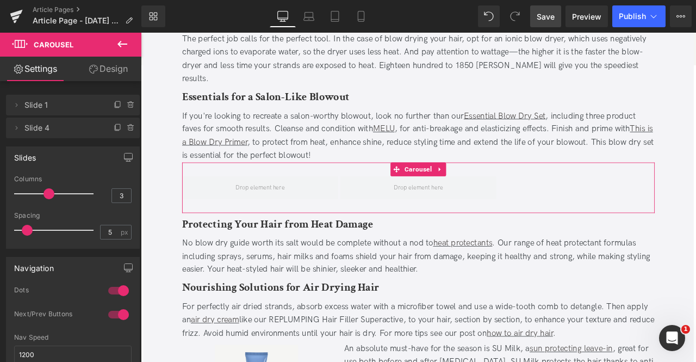
click at [127, 128] on icon at bounding box center [131, 127] width 9 height 9
click at [124, 128] on button "Delete" at bounding box center [119, 128] width 34 height 14
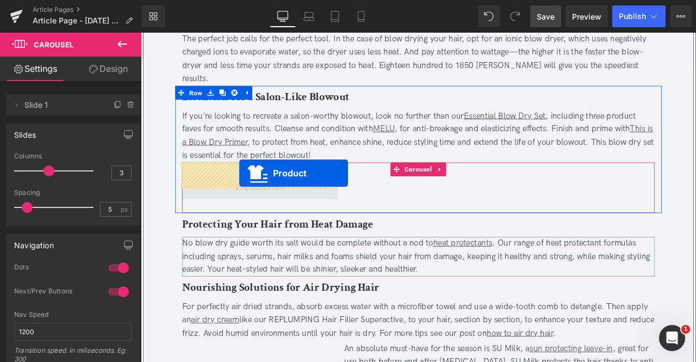
drag, startPoint x: 253, startPoint y: 395, endPoint x: 257, endPoint y: 198, distance: 196.4
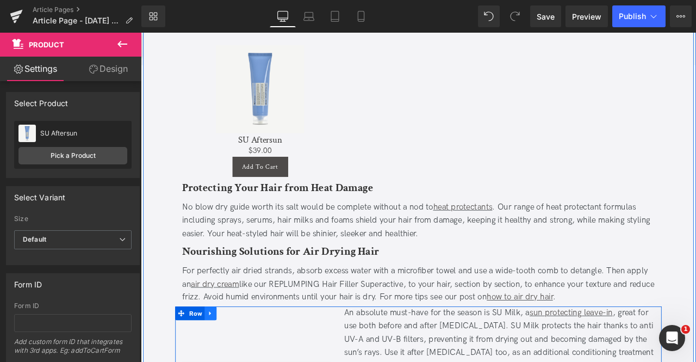
click at [220, 361] on icon at bounding box center [224, 365] width 8 height 8
click at [251, 361] on icon at bounding box center [252, 365] width 8 height 8
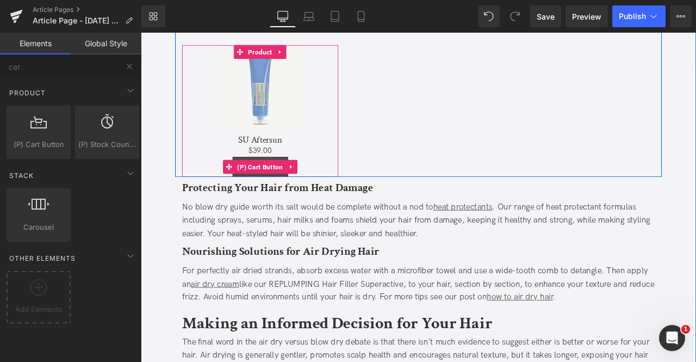
scroll to position [1384, 0]
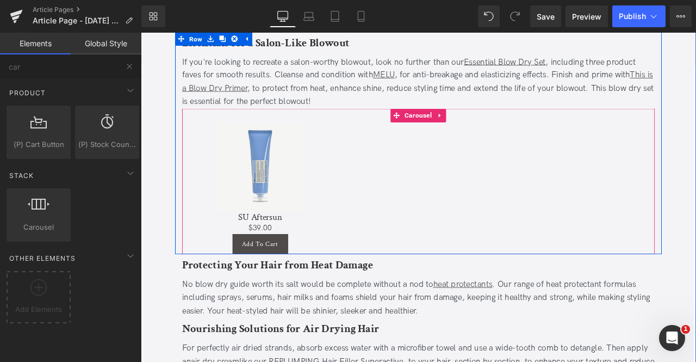
click at [430, 139] on div "Sale Off (P) Image SU Aftersun (P) Title $0 $39.00 (P) Price Add To Cart (P) Ca…" at bounding box center [470, 217] width 560 height 157
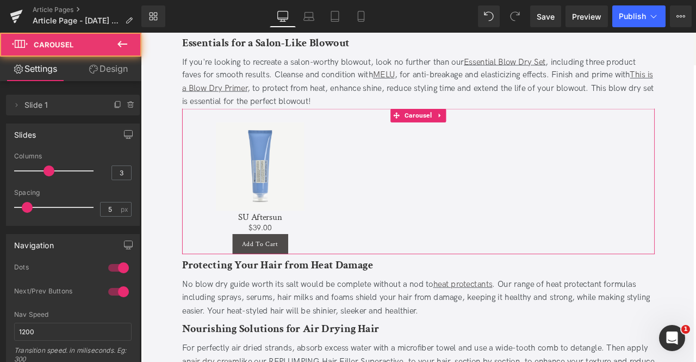
click at [102, 61] on link "Design" at bounding box center [108, 69] width 71 height 24
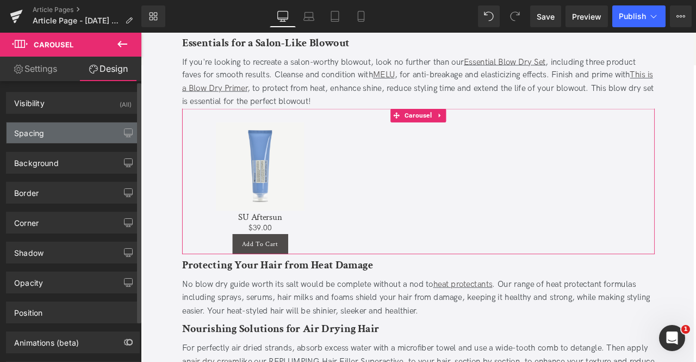
click at [77, 132] on div "Spacing" at bounding box center [73, 132] width 133 height 21
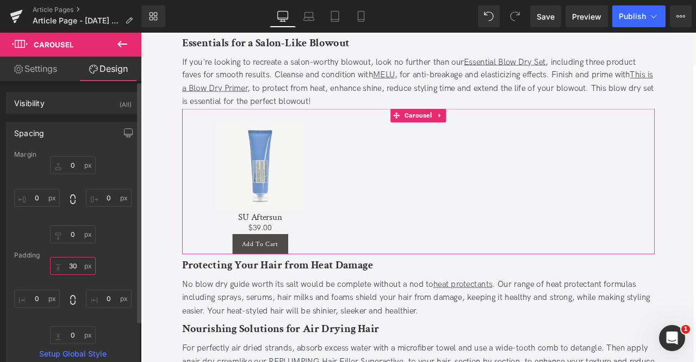
click at [73, 263] on input "30" at bounding box center [73, 266] width 46 height 18
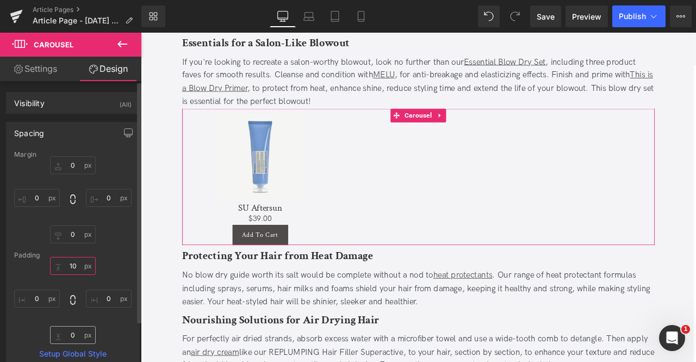
type input "10"
click at [76, 328] on input "0" at bounding box center [73, 335] width 46 height 18
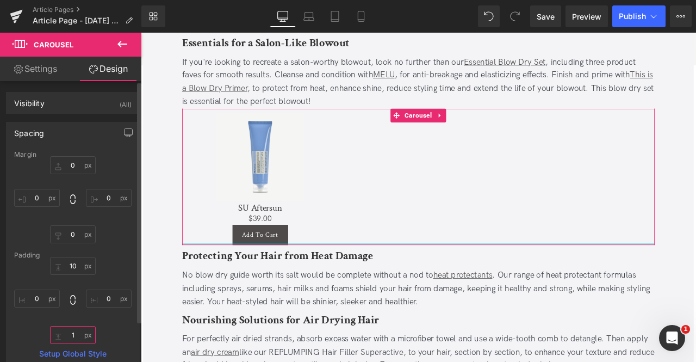
type input "10"
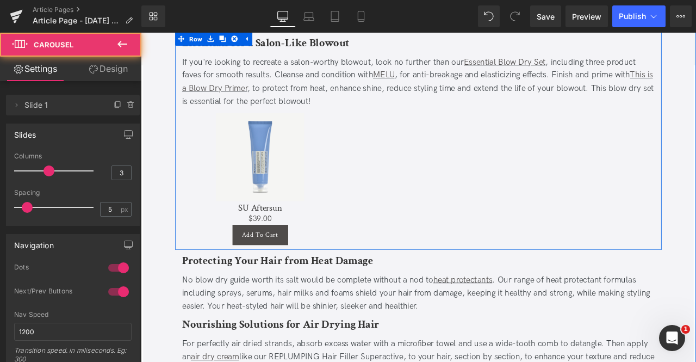
click at [425, 146] on div "Sale Off (P) Image SU Aftersun (P) Title $0 $39.00 (P) Price Add To Cart (P) Ca…" at bounding box center [470, 206] width 560 height 157
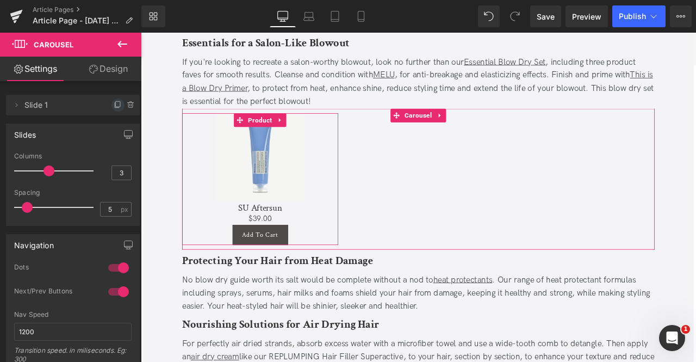
click at [114, 103] on icon at bounding box center [118, 105] width 9 height 9
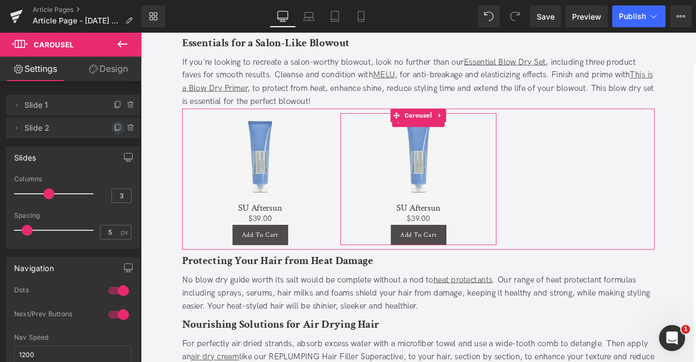
click at [114, 127] on icon at bounding box center [118, 127] width 9 height 9
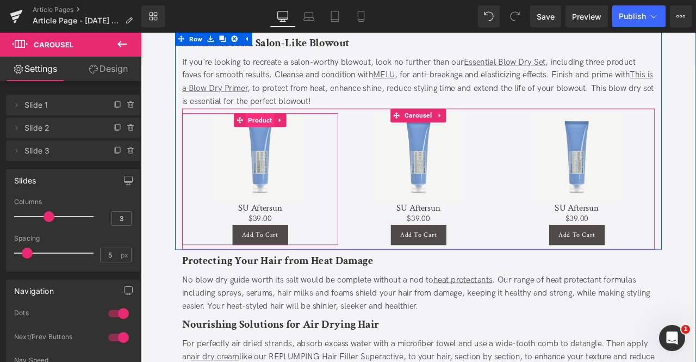
click at [282, 128] on span "Product" at bounding box center [282, 136] width 34 height 16
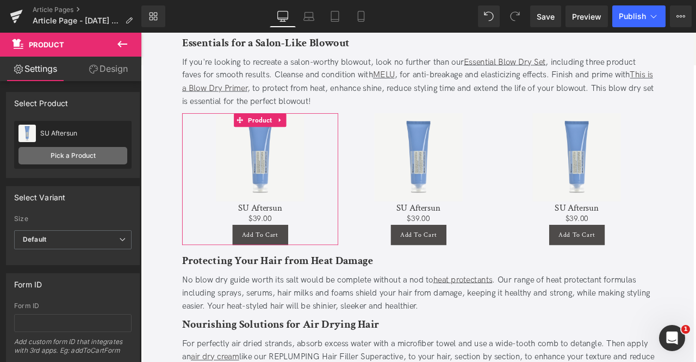
click at [87, 152] on link "Pick a Product" at bounding box center [72, 155] width 109 height 17
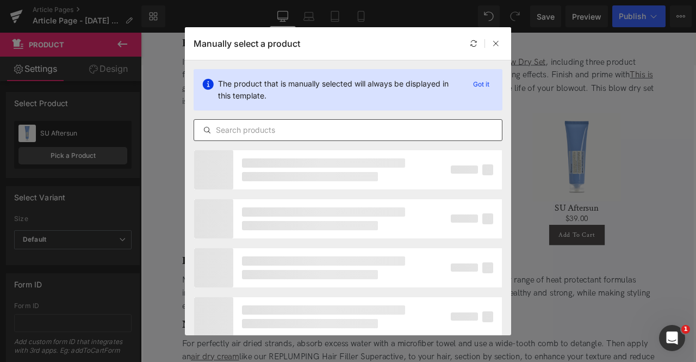
click at [362, 133] on input "text" at bounding box center [348, 129] width 308 height 13
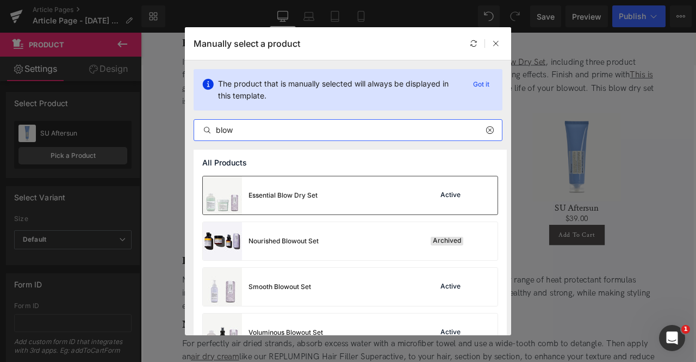
type input "blow"
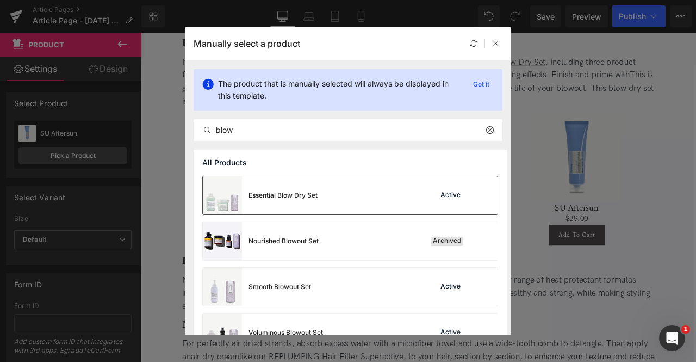
click at [310, 188] on div "Essential Blow Dry Set" at bounding box center [260, 195] width 115 height 38
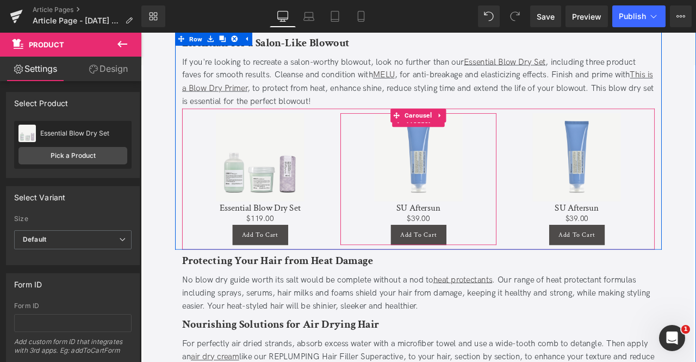
click at [463, 128] on span "Product" at bounding box center [470, 136] width 34 height 16
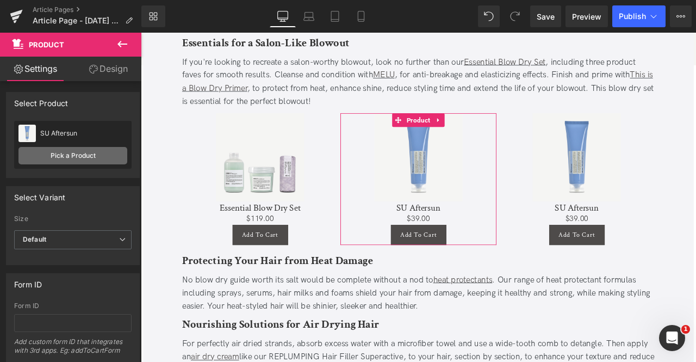
click at [90, 153] on link "Pick a Product" at bounding box center [72, 155] width 109 height 17
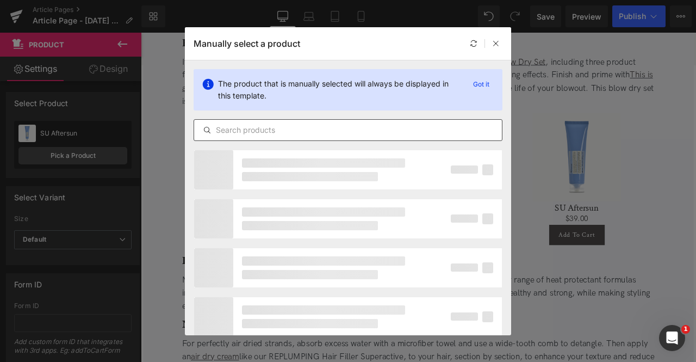
click at [250, 132] on input "text" at bounding box center [348, 129] width 308 height 13
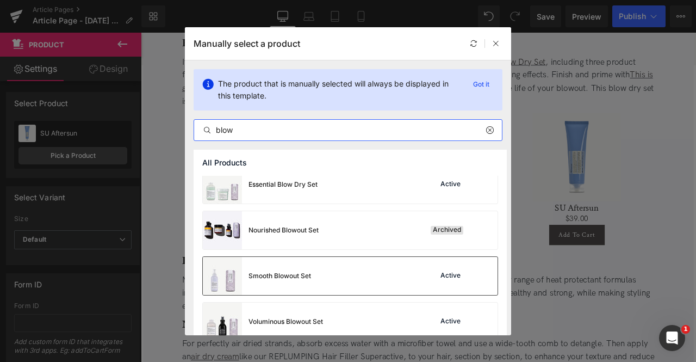
scroll to position [25, 0]
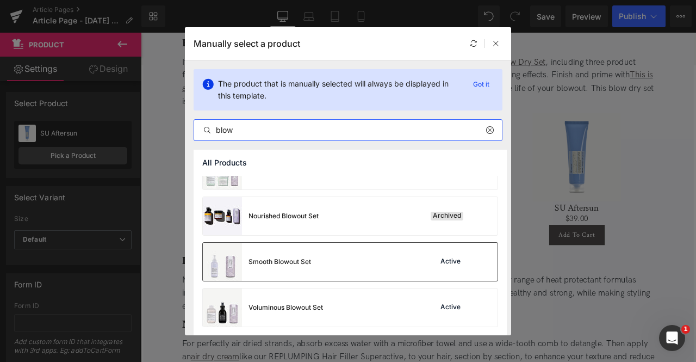
type input "blow"
click at [344, 253] on div "Smooth Blowout Set Active" at bounding box center [350, 262] width 295 height 38
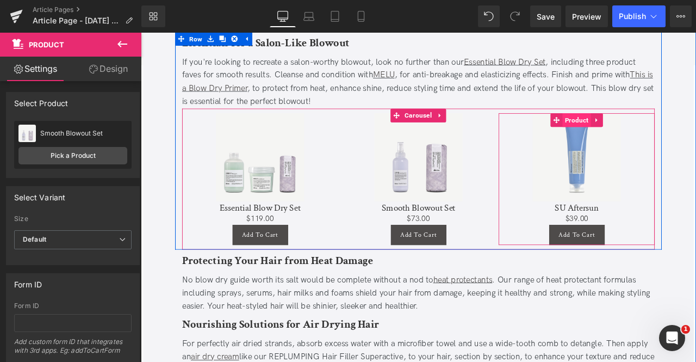
click at [641, 128] on span "Product" at bounding box center [658, 136] width 34 height 16
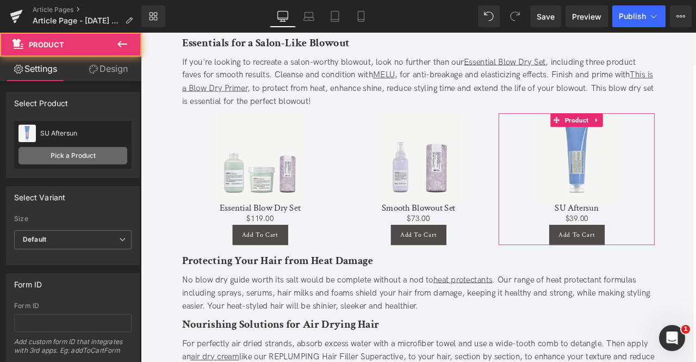
click at [98, 152] on link "Pick a Product" at bounding box center [72, 155] width 109 height 17
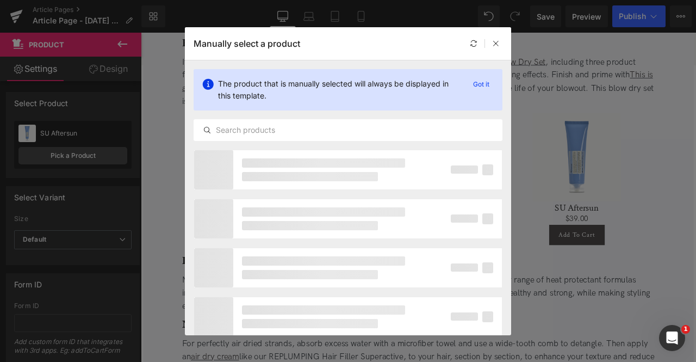
click at [0, 0] on div "The product that is manually selected will always be displayed in this template…" at bounding box center [0, 0] width 0 height 0
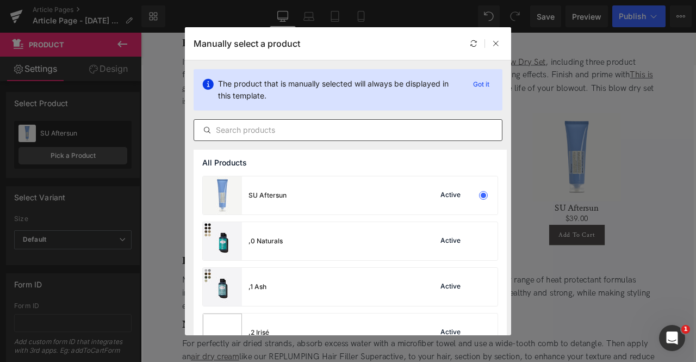
click at [254, 129] on input "text" at bounding box center [348, 129] width 308 height 13
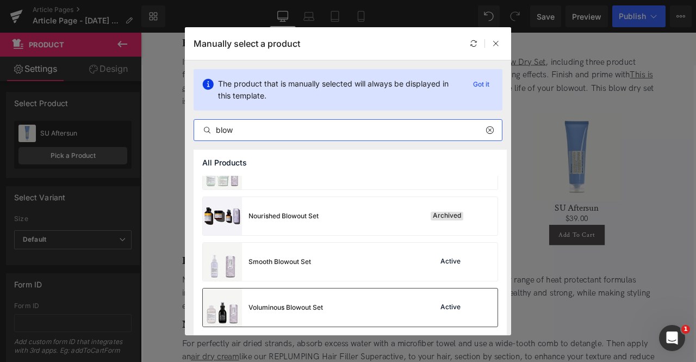
type input "blow"
click at [353, 295] on div "Voluminous Blowout Set Active" at bounding box center [350, 307] width 295 height 38
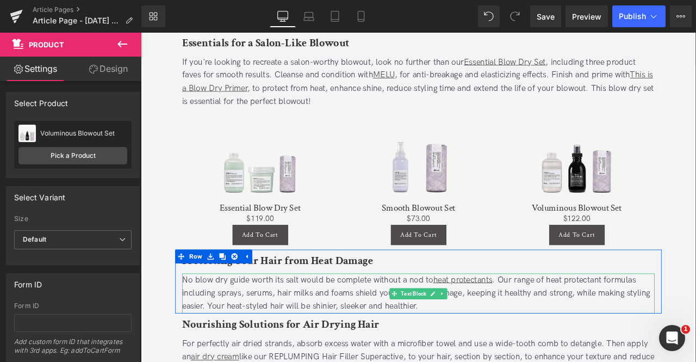
scroll to position [1292, 0]
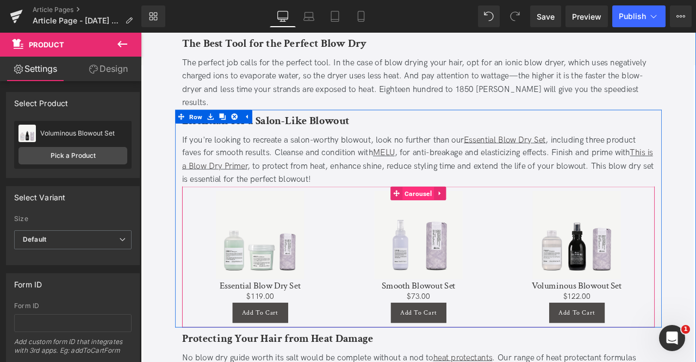
click at [461, 215] on span "Carousel" at bounding box center [470, 223] width 38 height 16
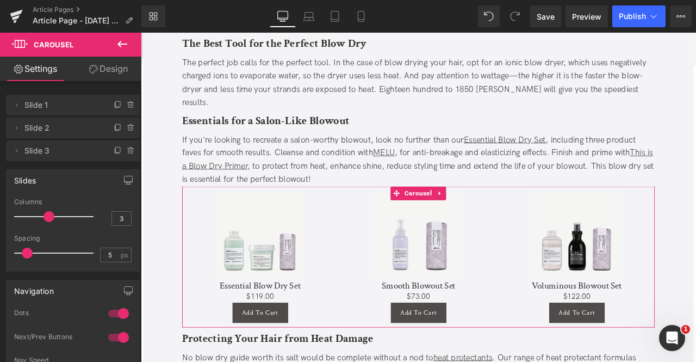
click at [109, 76] on link "Design" at bounding box center [108, 69] width 71 height 24
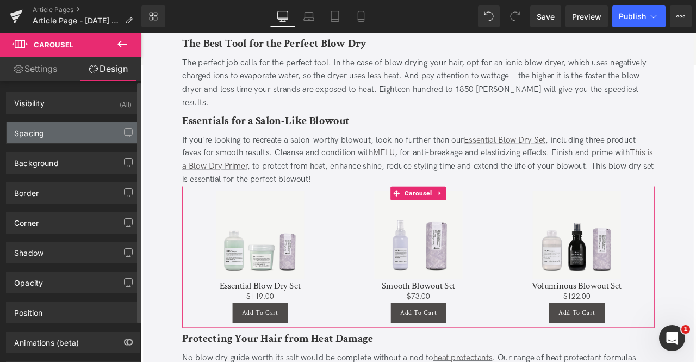
click at [59, 138] on div "Spacing" at bounding box center [73, 132] width 133 height 21
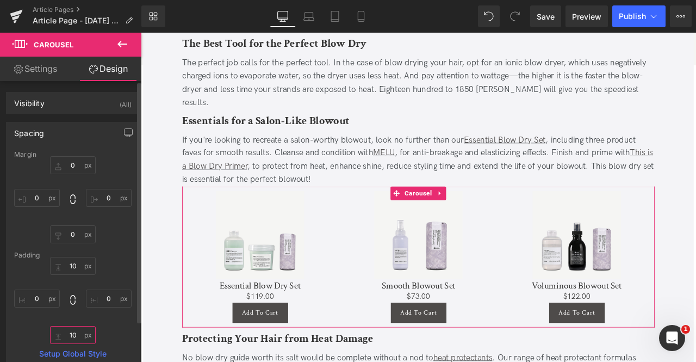
click at [66, 332] on input "10" at bounding box center [73, 335] width 46 height 18
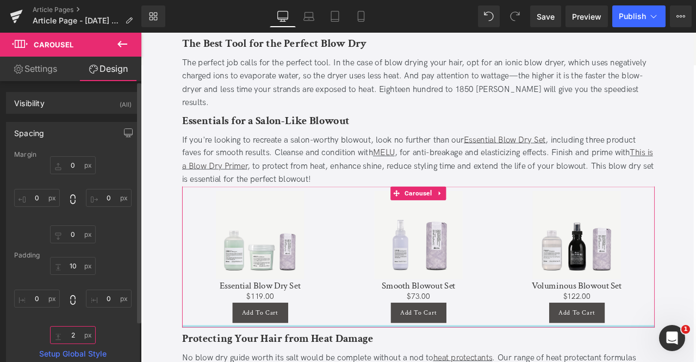
type input "20"
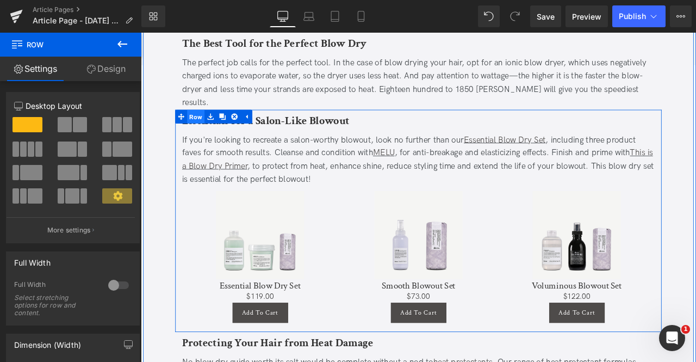
click at [203, 124] on span "Row" at bounding box center [206, 132] width 21 height 16
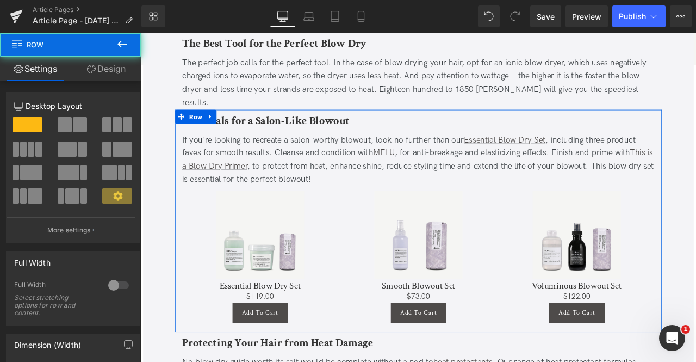
click at [83, 78] on link "Design" at bounding box center [106, 69] width 71 height 24
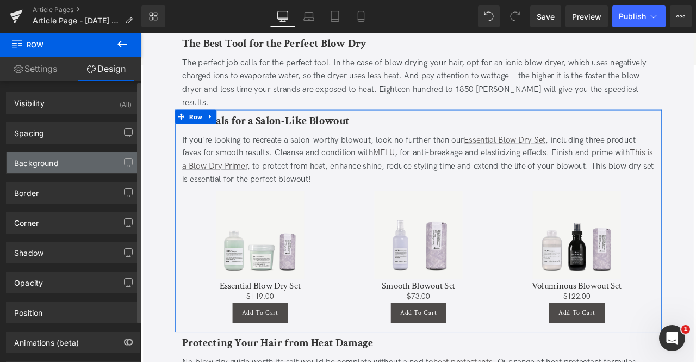
click at [80, 158] on div "Background" at bounding box center [73, 162] width 133 height 21
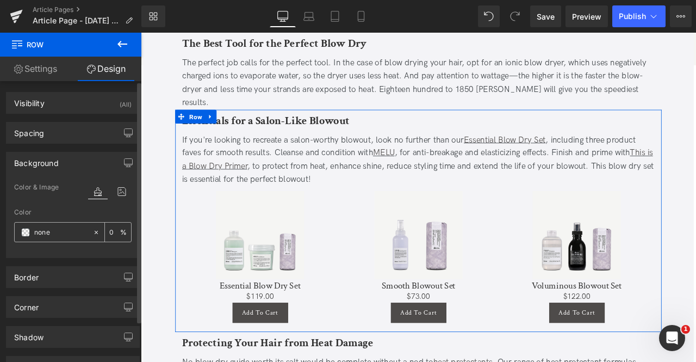
click at [70, 227] on input "none" at bounding box center [60, 232] width 53 height 12
type input "eee"
type input "100"
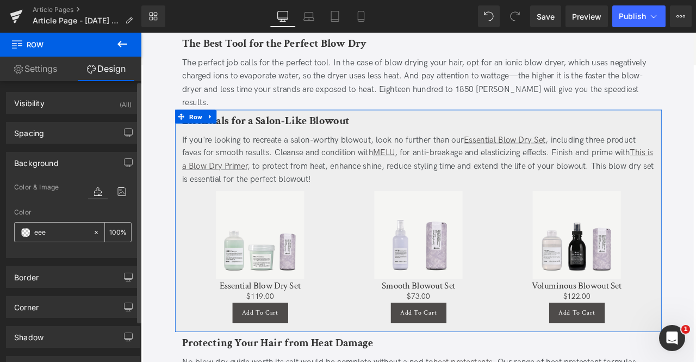
type input "eeee"
type input "93"
type input "eeeee"
type input "0"
type input "eeeeee"
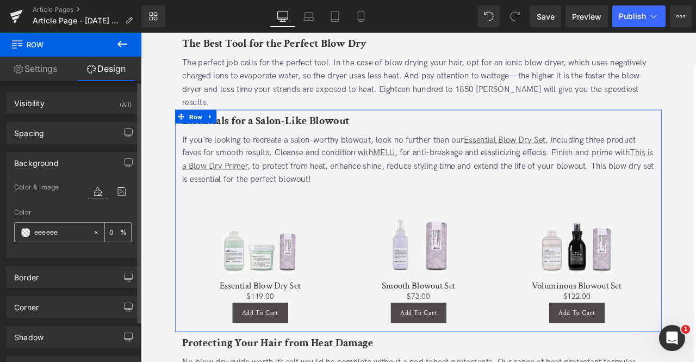
type input "100"
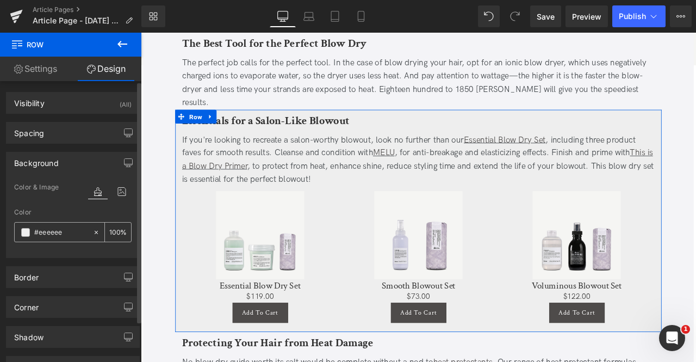
click at [92, 232] on icon at bounding box center [96, 232] width 8 height 8
type input "none"
type input "0"
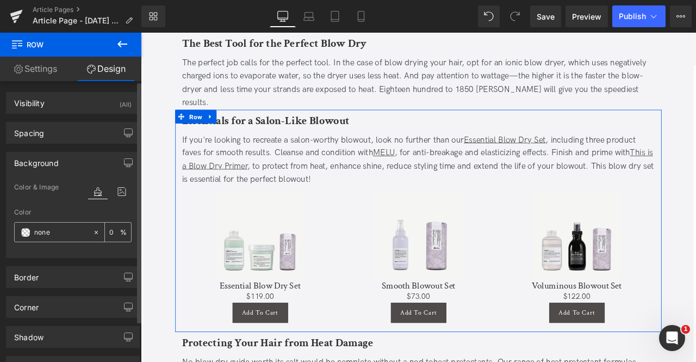
click at [19, 234] on div "none" at bounding box center [54, 231] width 78 height 19
click at [27, 232] on span at bounding box center [25, 232] width 9 height 9
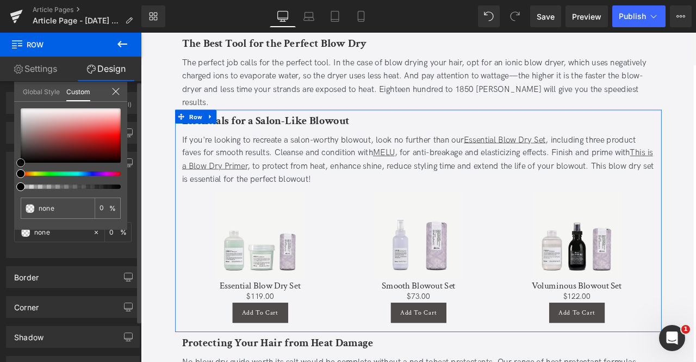
type input "#a83232"
type input "100"
type input "#a83232"
type input "100"
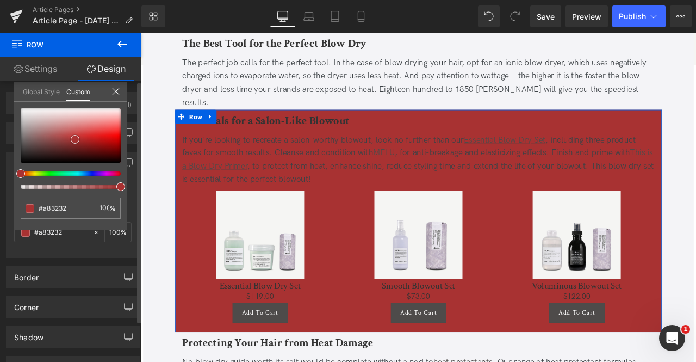
type input "#bb3939"
type input "#d58a8a"
type input "#dc9c9c"
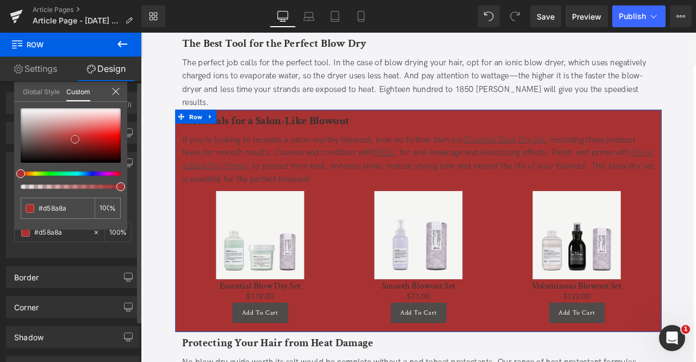
type input "#dc9c9c"
type input "#e1acac"
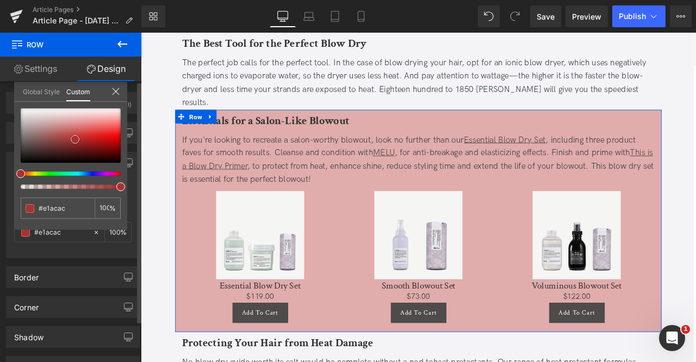
type input "#e2b0b0"
type input "#e6c0c0"
type input "#f3e2e2"
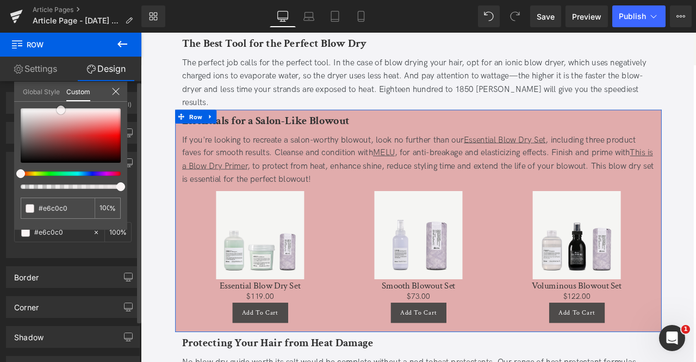
type input "#f3e2e2"
type input "#fdfbfb"
type input "#ffffff"
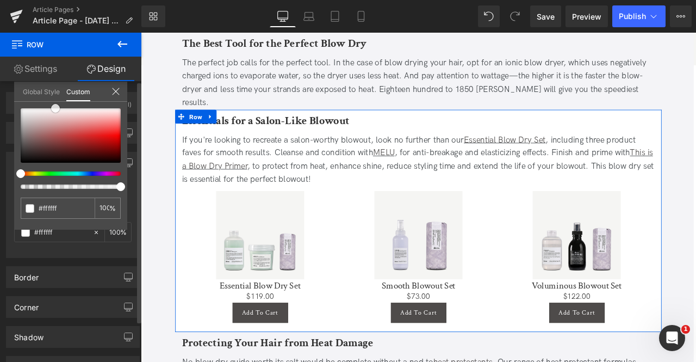
type input "#fbf8f8"
type input "#f8f1f1"
type input "#f6eeee"
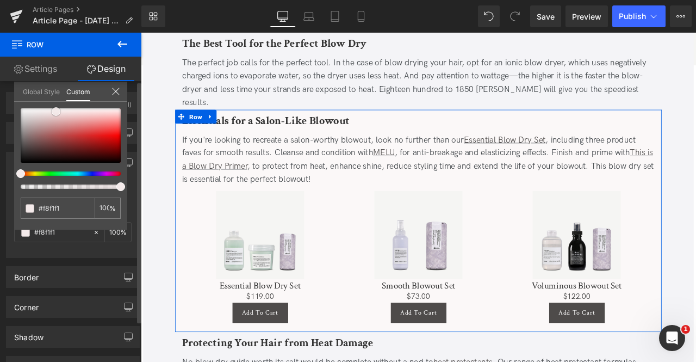
type input "#f6eeee"
type input "#f5eaea"
type input "#f1e3e3"
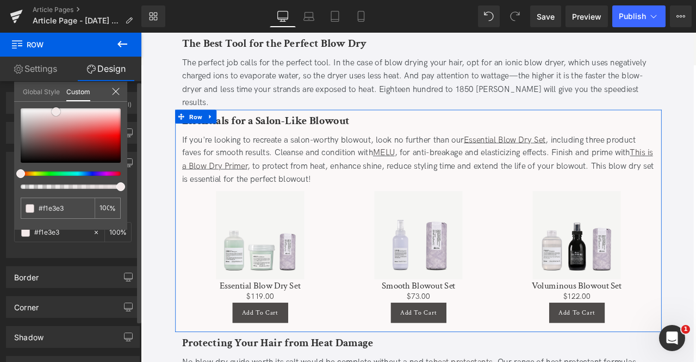
type input "#f0dfdf"
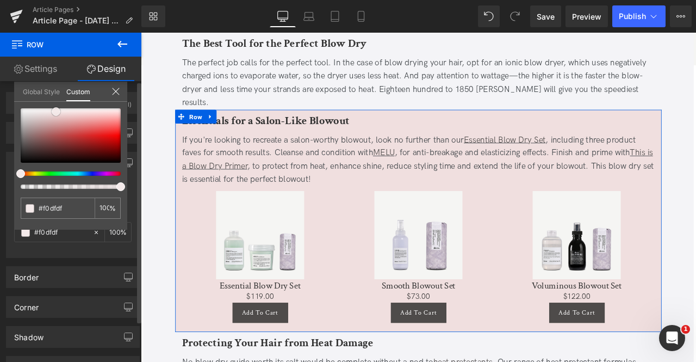
type input "#eedcdc"
type input "#f1e3e3"
type input "#f3e7e7"
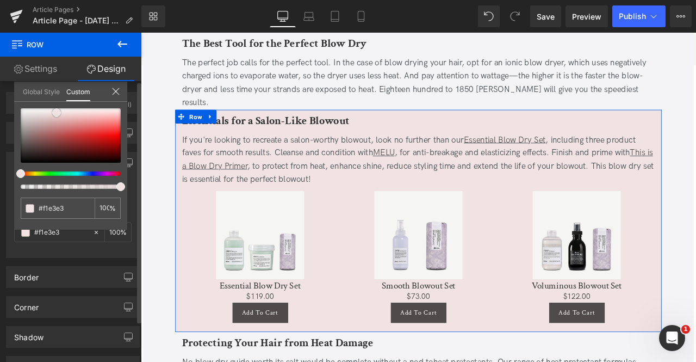
type input "#f3e7e7"
type input "#f4eaea"
type input "#f6eeee"
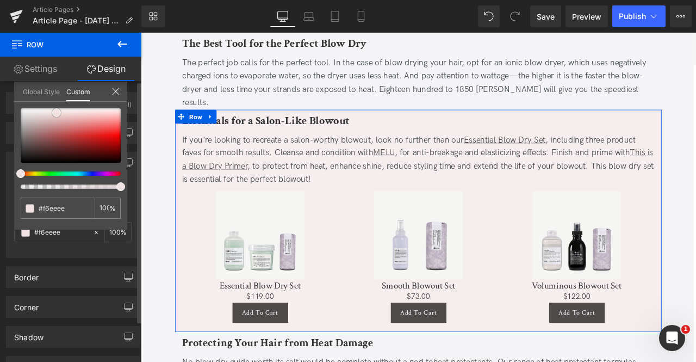
type input "#f5eeee"
type input "#f5efef"
type input "#f3ecec"
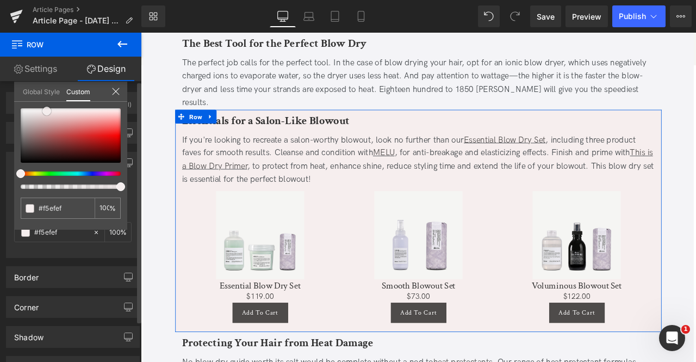
type input "#f3ecec"
type input "#f1e9e9"
type input "#efe6e6"
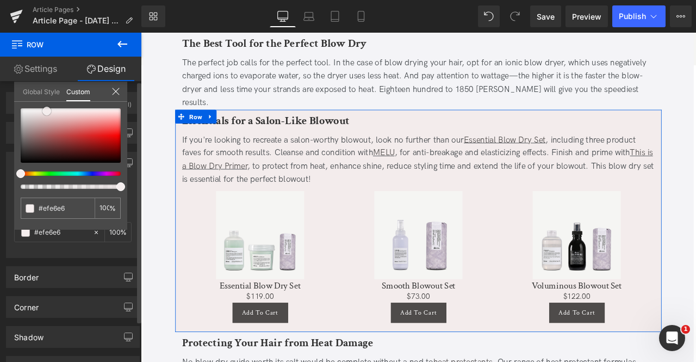
type input "#eae0e0"
type input "#e6dada"
type input "#e5dbdb"
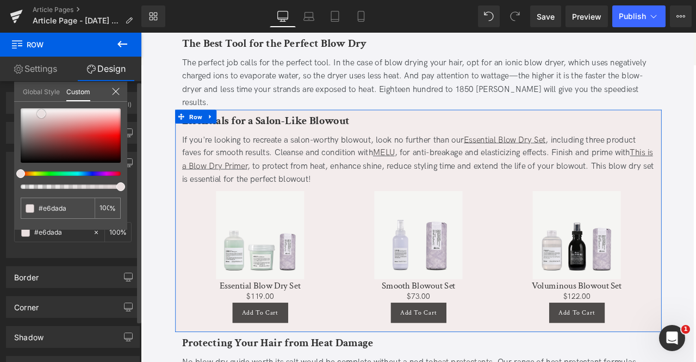
type input "#e5dbdb"
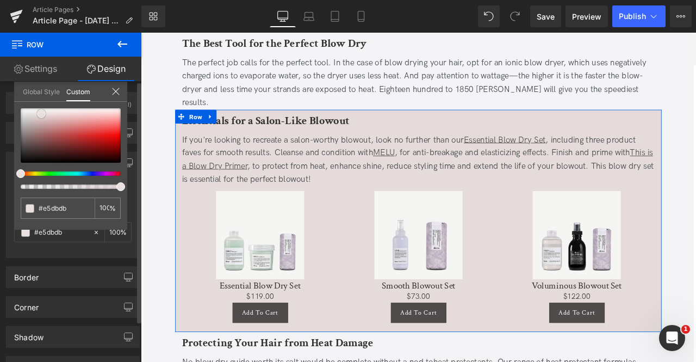
type input "#e3d8d8"
type input "#e1d4d4"
type input "#dfd1d1"
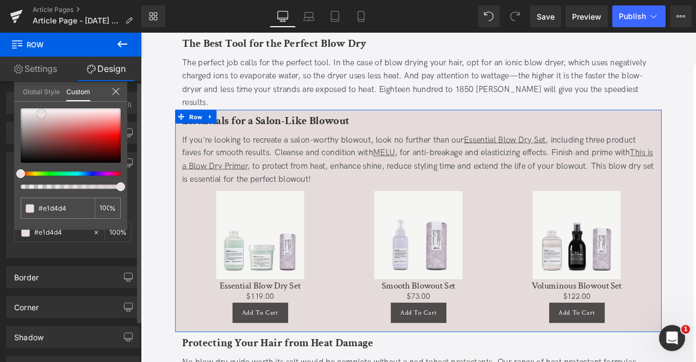
type input "#dfd1d1"
type input "#ddcece"
type input "#dfd1d1"
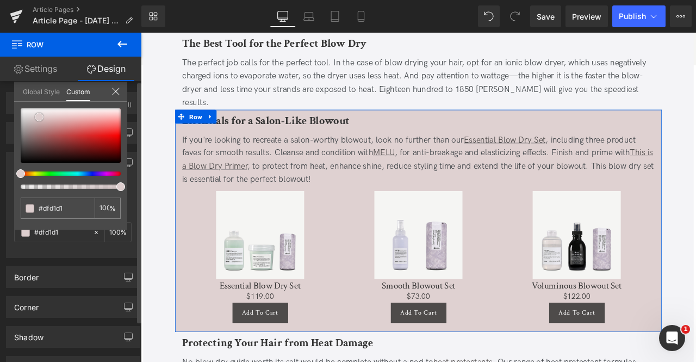
type input "#e1d4d4"
type input "#e3d7d7"
type input "#e5dada"
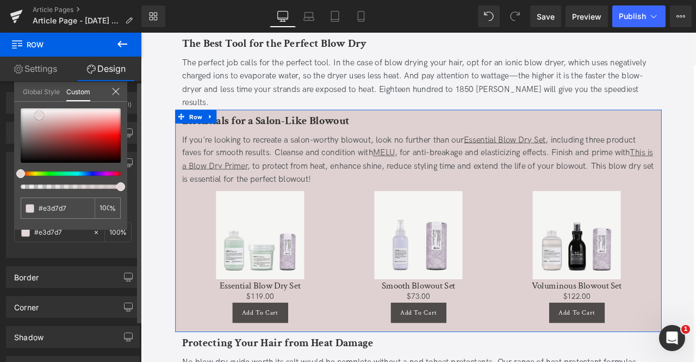
type input "#e5dada"
type input "#e6dada"
type input "#e8dddd"
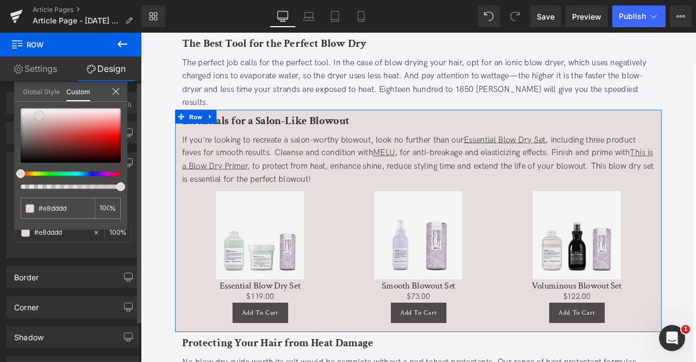
type input "#e9dcdc"
drag, startPoint x: 75, startPoint y: 139, endPoint x: 44, endPoint y: 114, distance: 40.3
click at [44, 114] on div at bounding box center [71, 135] width 100 height 54
type input "#e5e9dc"
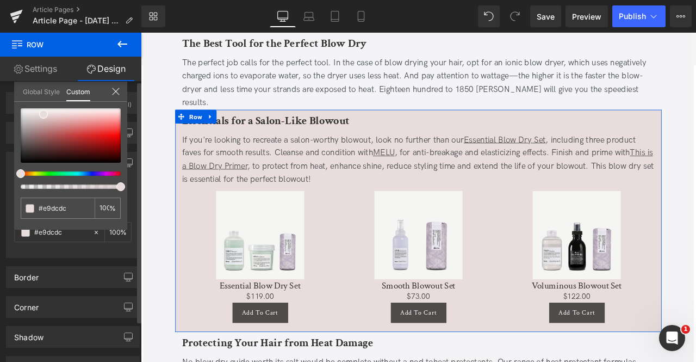
type input "#e5e9dc"
click at [38, 172] on div at bounding box center [66, 173] width 100 height 4
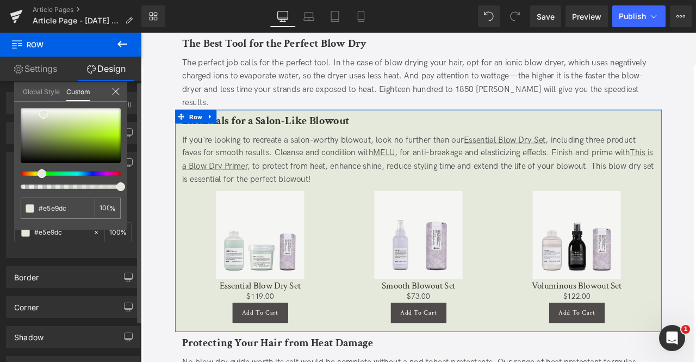
type input "#e7e9dc"
click at [35, 173] on div at bounding box center [66, 173] width 100 height 4
type input "#e9e1dc"
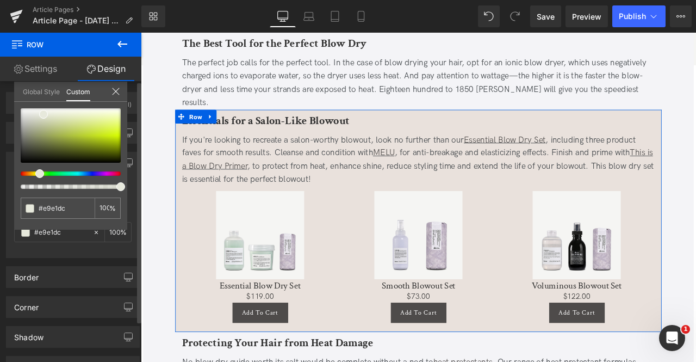
click at [23, 173] on div at bounding box center [66, 173] width 100 height 4
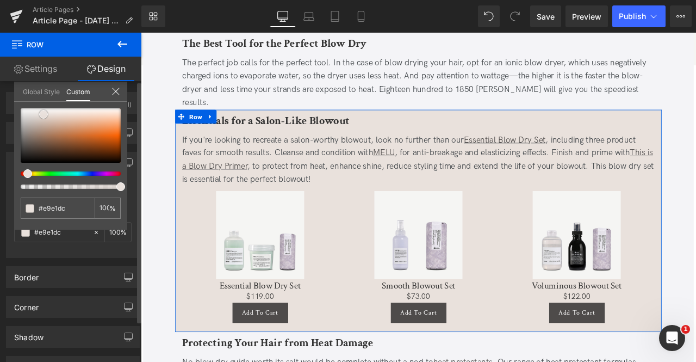
type input "#dbd1cb"
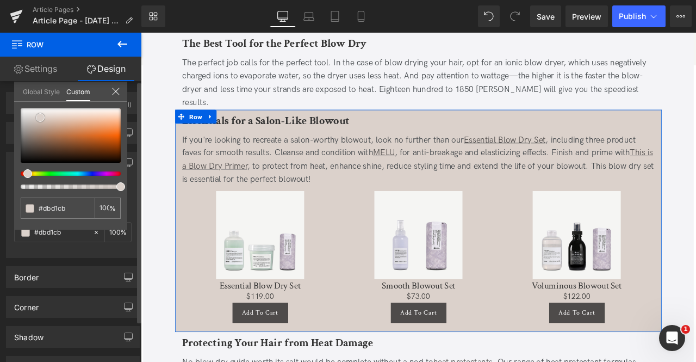
type input "#dbd1cc"
type input "#dad1cc"
type input "#dcd4cf"
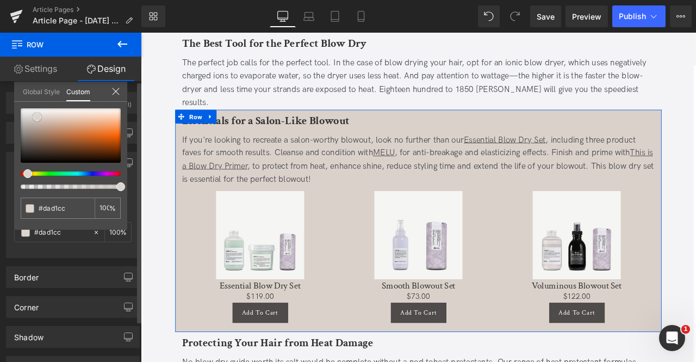
type input "#dcd4cf"
type input "#dcd4d0"
type input "#ded6d3"
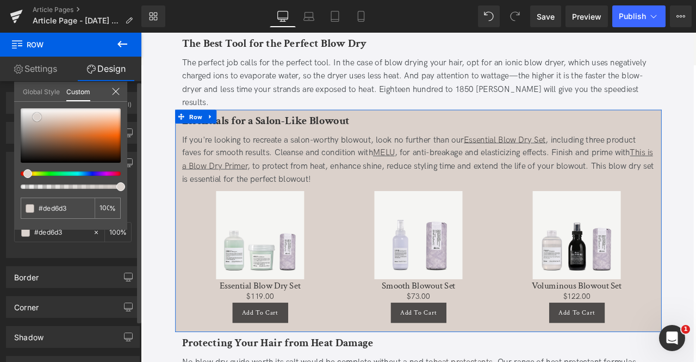
type input "#e0d8d5"
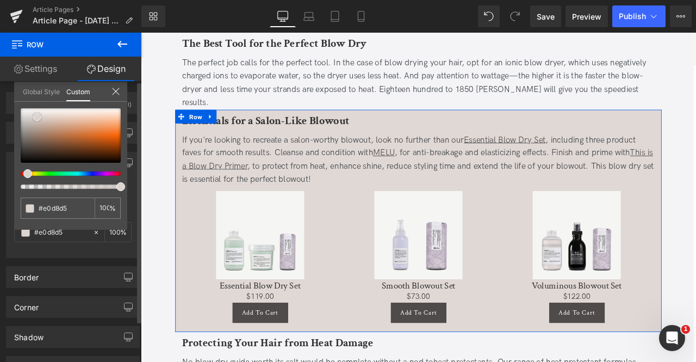
type input "#e4dedc"
type input "#e6e1df"
type input "#ede9e8"
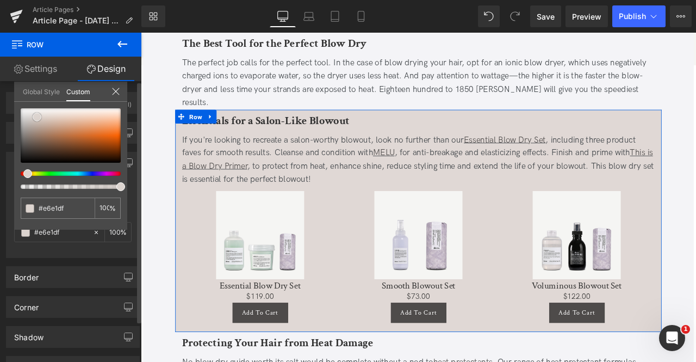
type input "#ede9e8"
type input "#f1eeed"
type input "#f3f1f0"
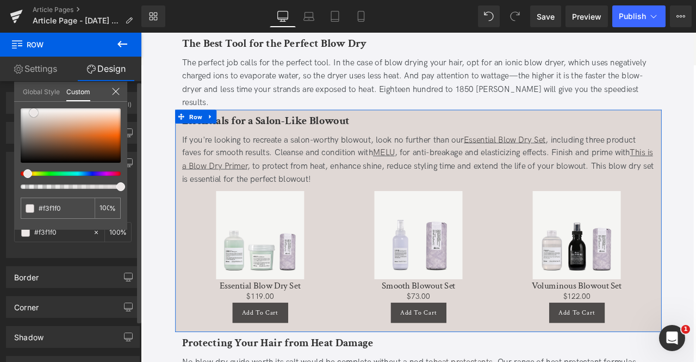
type input "#f5f4f3"
type input "#f6f4f3"
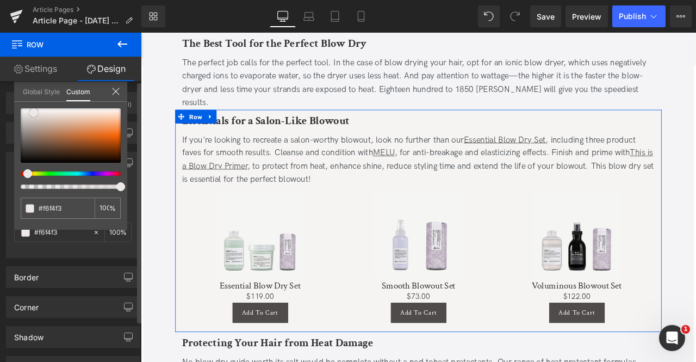
type input "#f8f6f6"
type input "#f8f7f6"
type input "#f6f4f3"
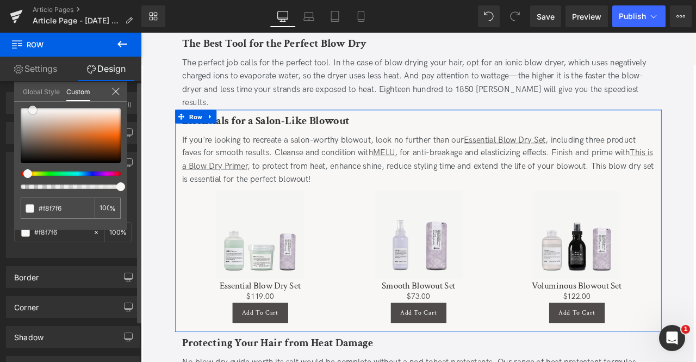
type input "#f6f4f3"
type input "#f5f4f3"
type input "#f3f2f1"
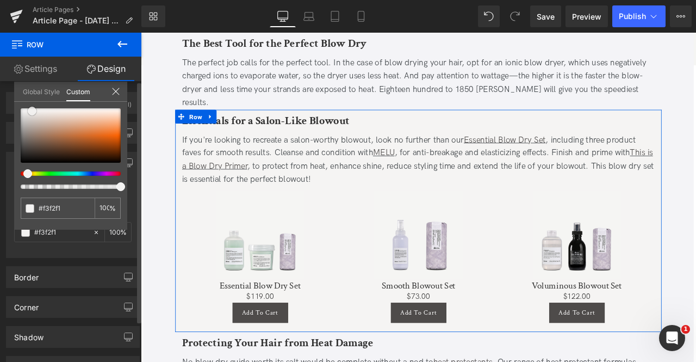
type input "#f1efee"
type input "#f3f1f0"
type input "#f5f4f3"
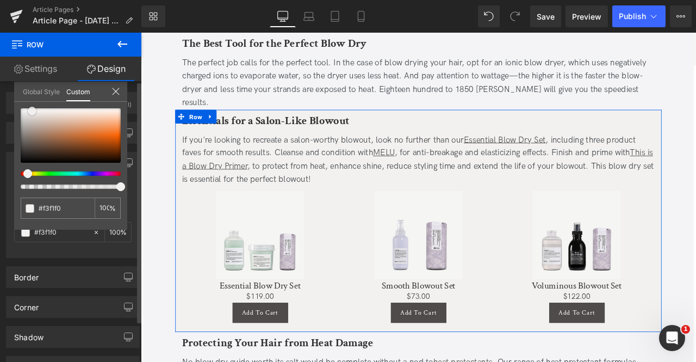
type input "#f5f4f3"
drag, startPoint x: 40, startPoint y: 117, endPoint x: 32, endPoint y: 110, distance: 10.8
click at [32, 110] on div at bounding box center [71, 135] width 100 height 54
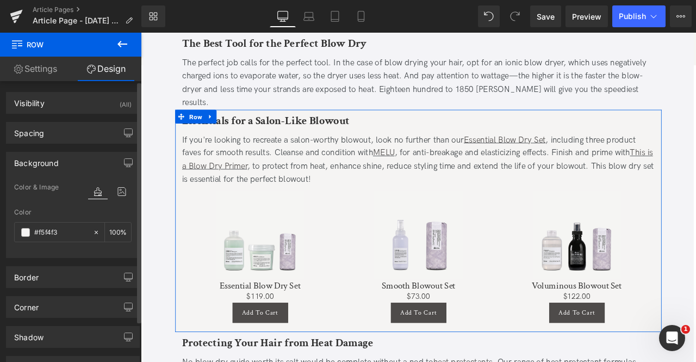
click at [95, 231] on icon at bounding box center [96, 231] width 3 height 3
type input "none"
type input "0"
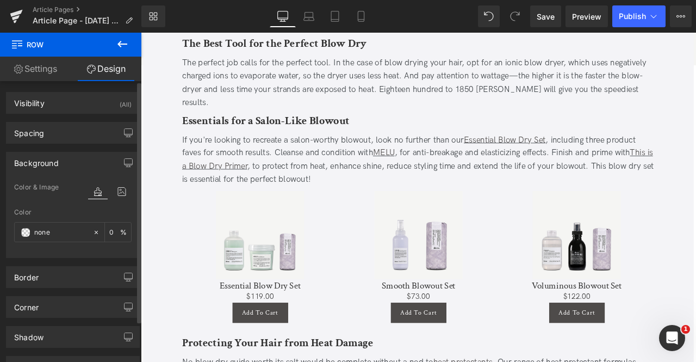
click at [544, 15] on span "Save" at bounding box center [546, 16] width 18 height 11
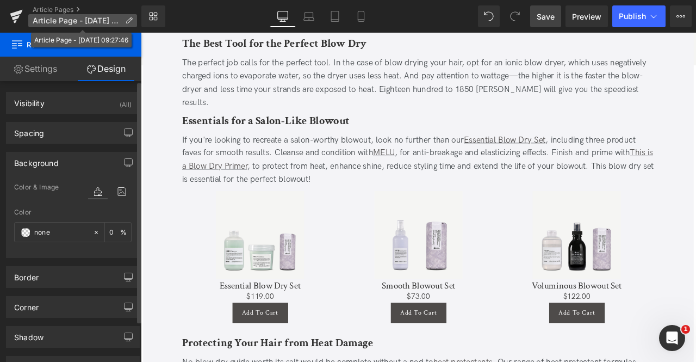
click at [78, 22] on span "Article Page - Aug 13, 09:27:46" at bounding box center [77, 20] width 88 height 9
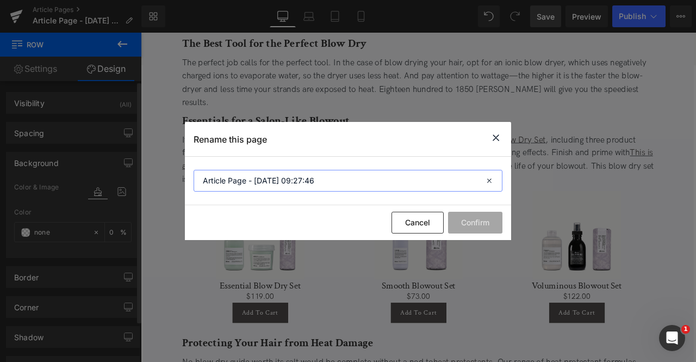
click at [302, 179] on input "Article Page - Aug 13, 09:27:46" at bounding box center [348, 181] width 309 height 22
paste input "ir Dry vs Blow Dry: Which Is Better for Your Hair?"
type input "Air Dry vs Blow Dry: Which Is Better for Your Hair?"
click at [485, 225] on button "Confirm" at bounding box center [475, 223] width 54 height 22
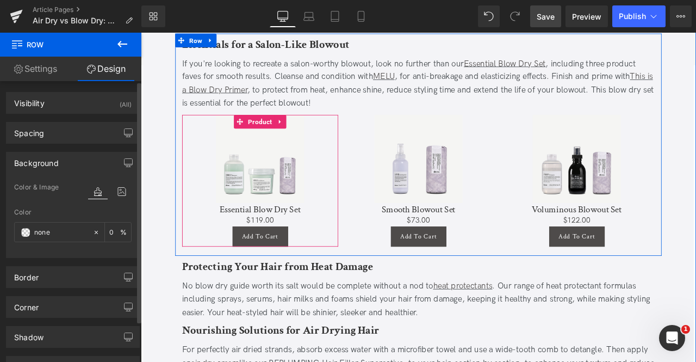
scroll to position [1378, 0]
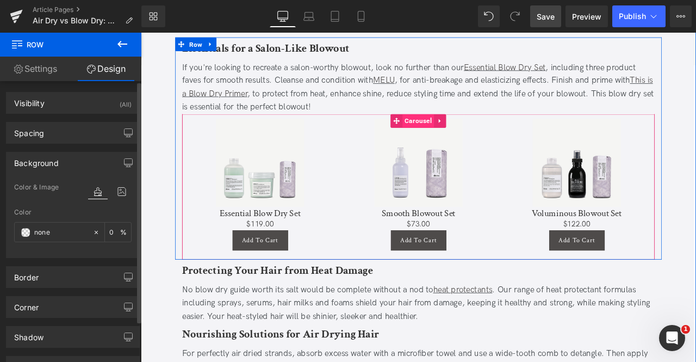
click at [465, 129] on span "Carousel" at bounding box center [470, 137] width 38 height 16
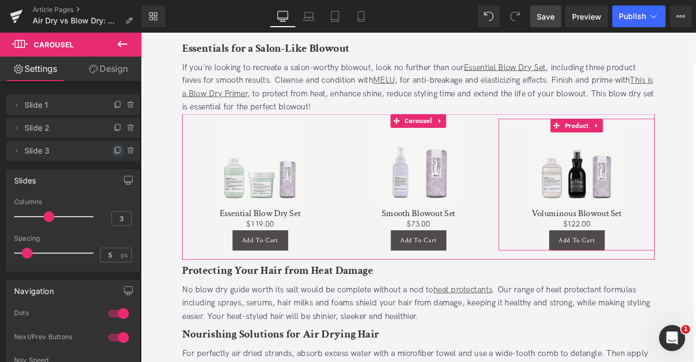
click at [114, 150] on icon at bounding box center [118, 150] width 9 height 9
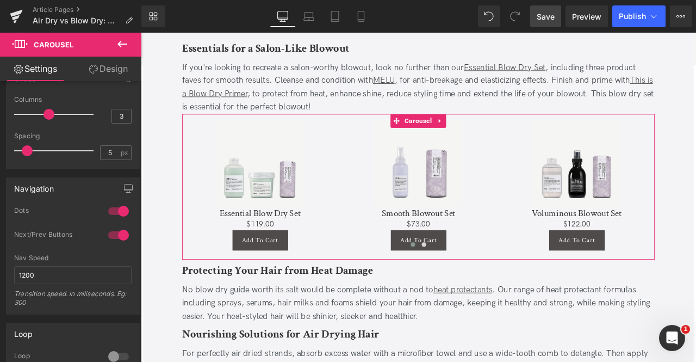
scroll to position [167, 0]
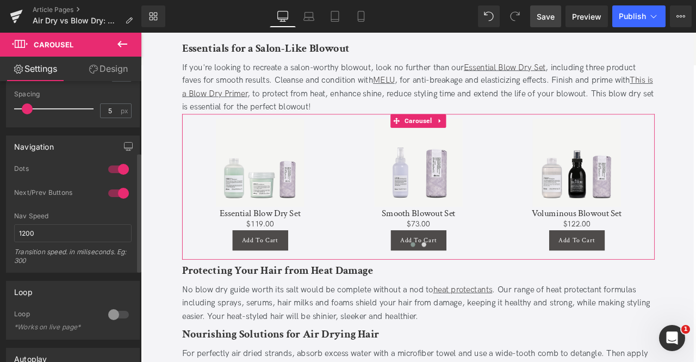
click at [111, 310] on div at bounding box center [118, 314] width 26 height 17
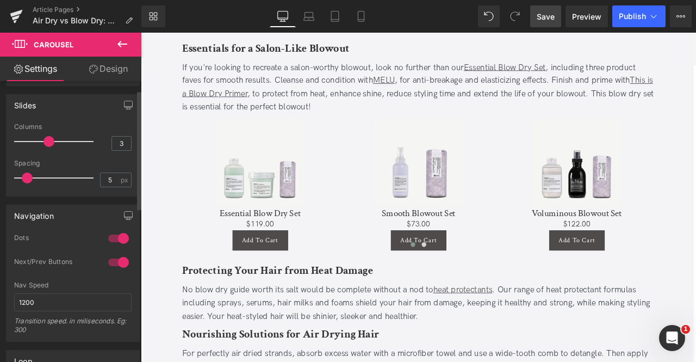
scroll to position [0, 0]
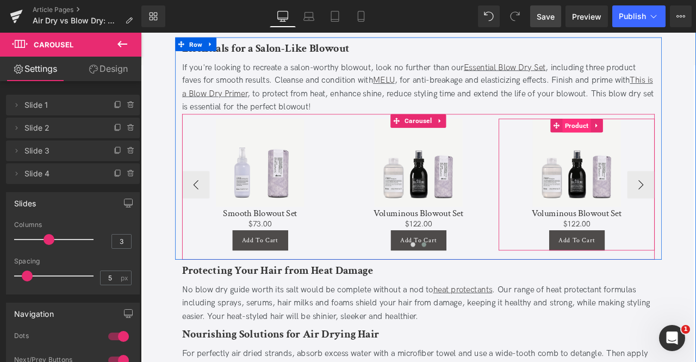
click at [650, 134] on span "Product" at bounding box center [658, 142] width 34 height 16
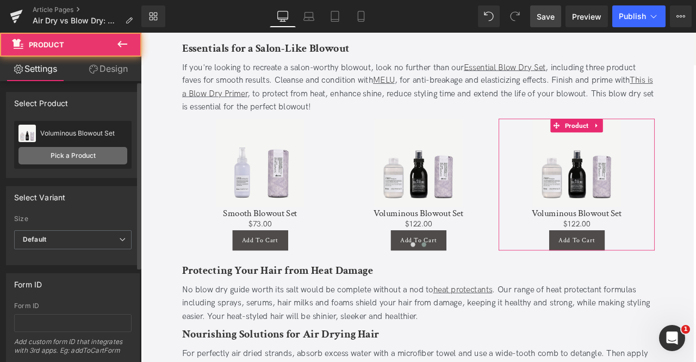
click at [73, 151] on link "Pick a Product" at bounding box center [72, 155] width 109 height 17
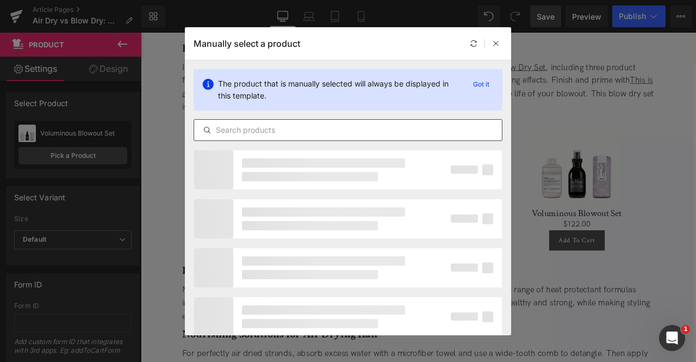
click at [280, 132] on input "text" at bounding box center [348, 129] width 308 height 13
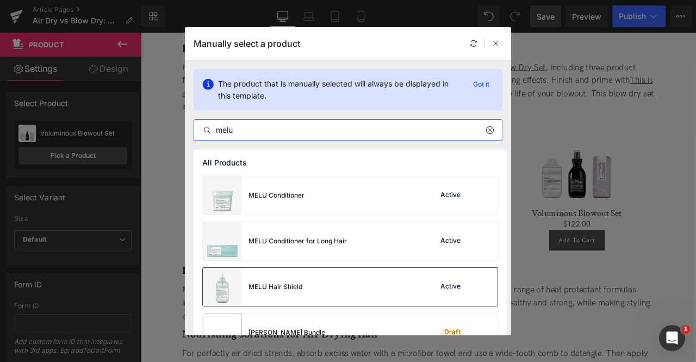
type input "melu"
click at [297, 276] on div "MELU Hair Shield" at bounding box center [253, 287] width 100 height 38
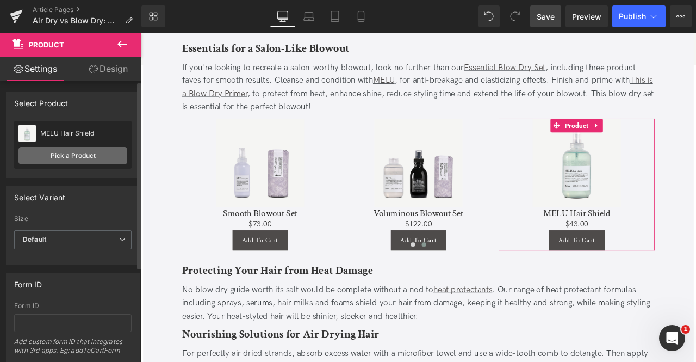
click at [105, 154] on link "Pick a Product" at bounding box center [72, 155] width 109 height 17
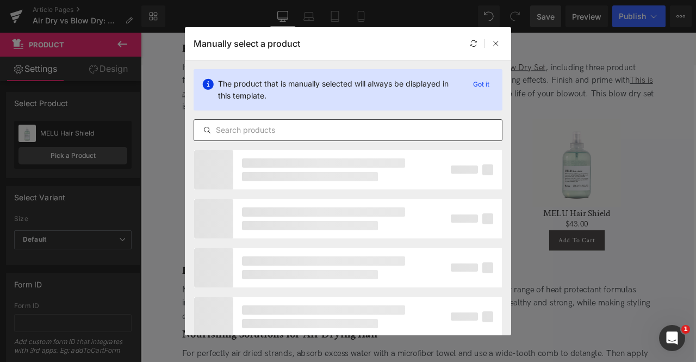
click at [251, 134] on input "text" at bounding box center [348, 129] width 308 height 13
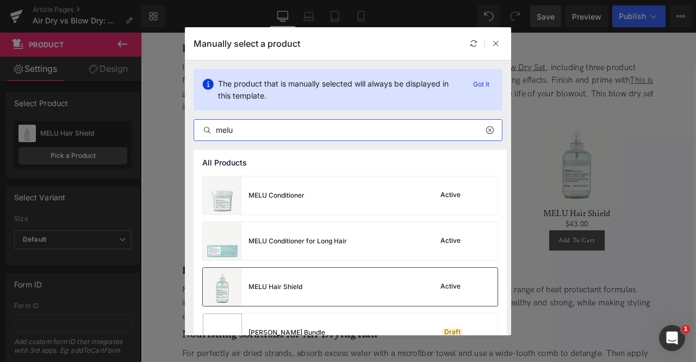
scroll to position [119, 0]
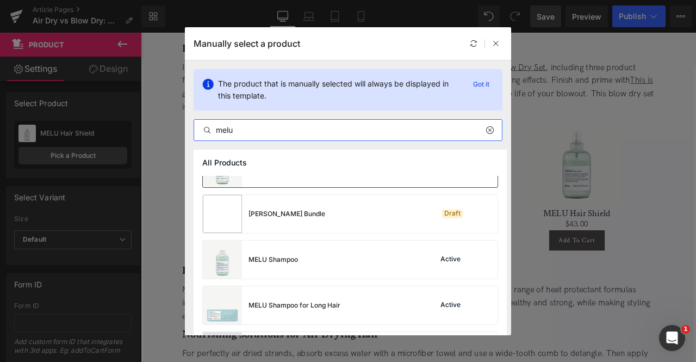
type input "melu"
click at [312, 268] on div "MELU Shampoo Active" at bounding box center [350, 259] width 295 height 38
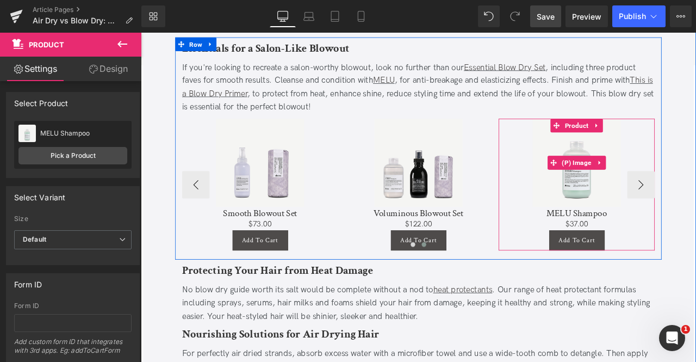
click at [695, 198] on div "Sale Off" at bounding box center [657, 186] width 174 height 104
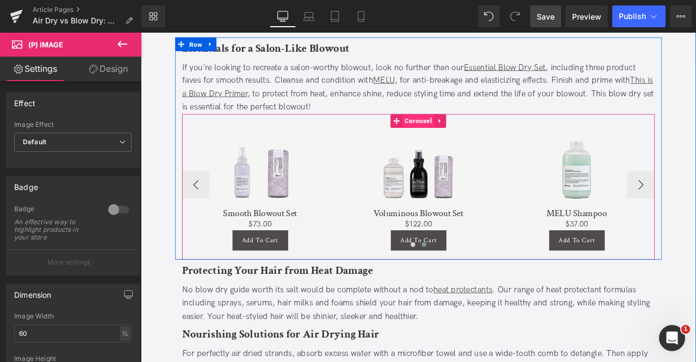
click at [452, 129] on span "Carousel" at bounding box center [470, 137] width 38 height 16
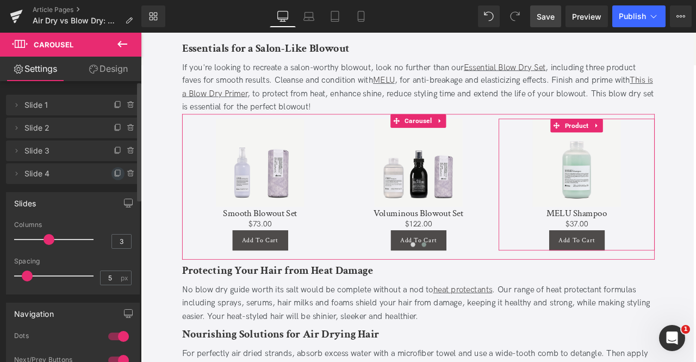
click at [114, 176] on icon at bounding box center [118, 173] width 9 height 9
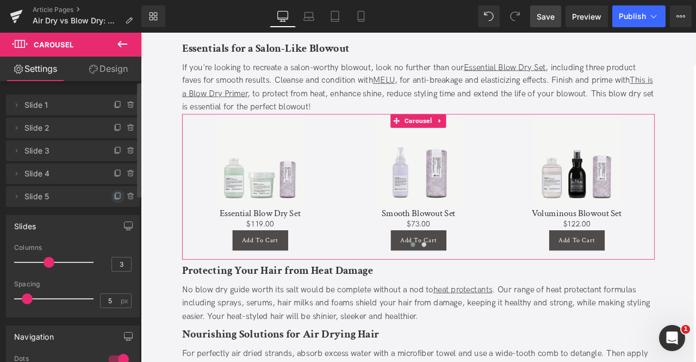
click at [114, 203] on span at bounding box center [117, 196] width 13 height 13
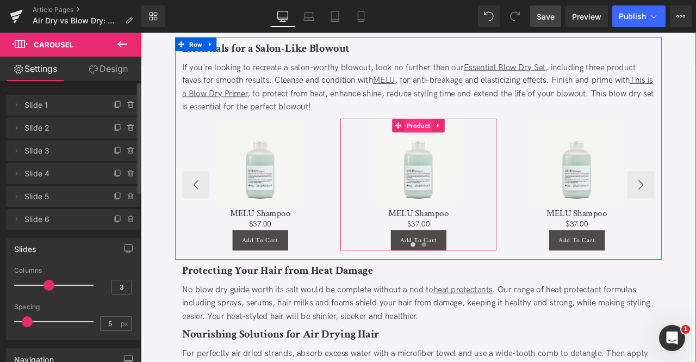
click at [456, 134] on span "Product" at bounding box center [470, 142] width 34 height 16
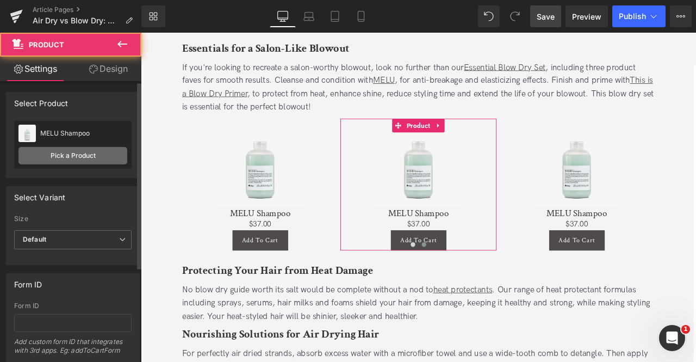
click at [106, 156] on link "Pick a Product" at bounding box center [72, 155] width 109 height 17
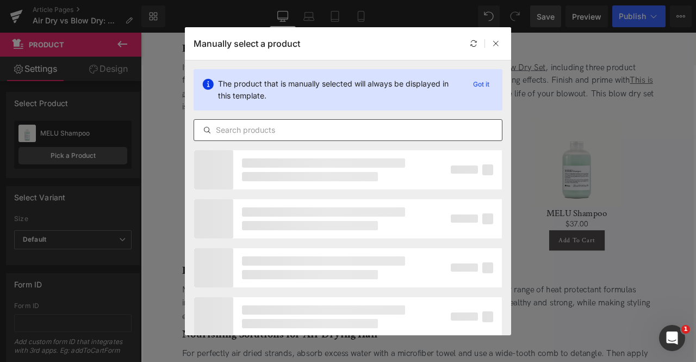
click at [302, 125] on input "text" at bounding box center [348, 129] width 308 height 13
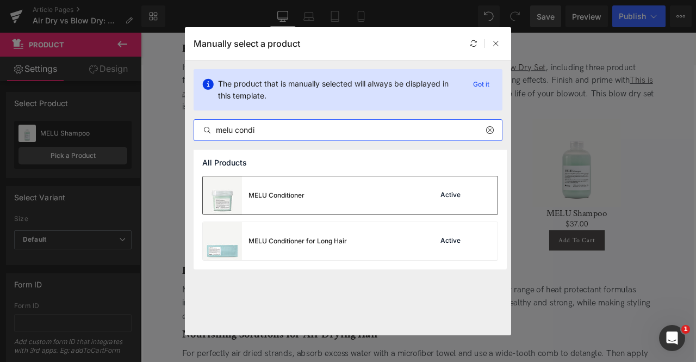
type input "melu condi"
click at [320, 205] on div "MELU Conditioner Active" at bounding box center [350, 195] width 295 height 38
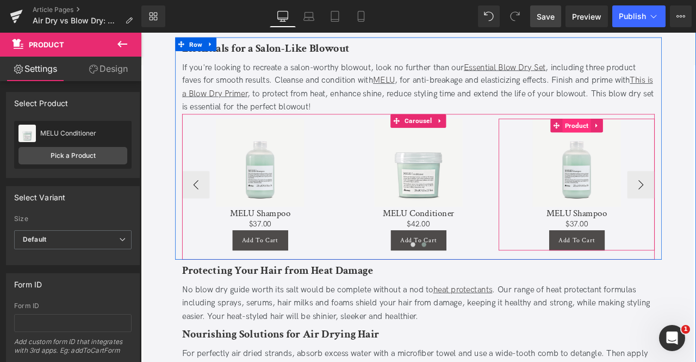
click at [650, 134] on span "Product" at bounding box center [658, 142] width 34 height 16
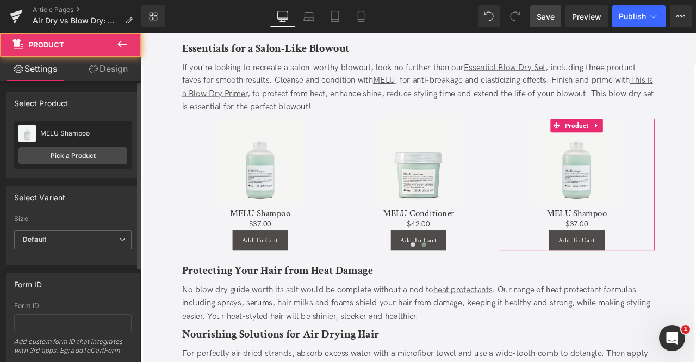
click at [36, 165] on div "MELU Shampoo MELU Shampoo Pick a Product" at bounding box center [72, 145] width 117 height 48
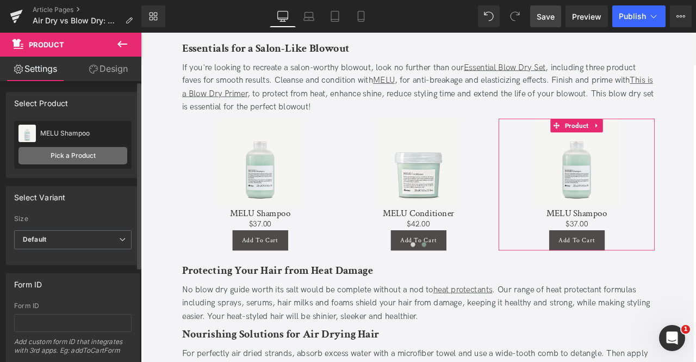
click at [66, 159] on link "Pick a Product" at bounding box center [72, 155] width 109 height 17
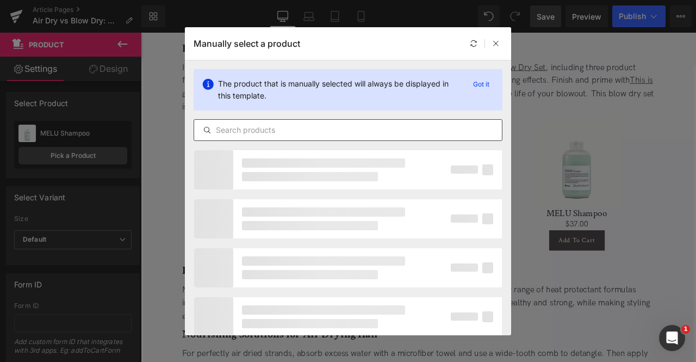
click at [241, 134] on input "text" at bounding box center [348, 129] width 308 height 13
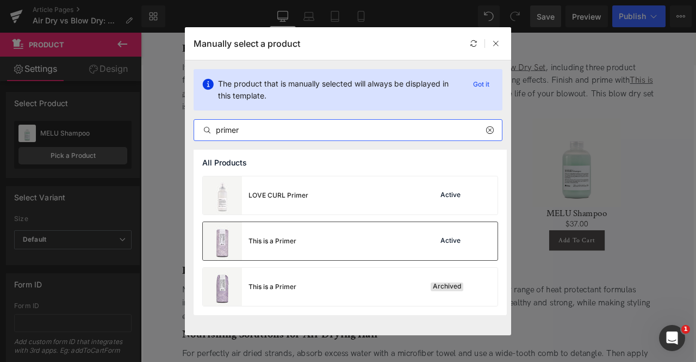
type input "primer"
click at [325, 243] on div "This is a Primer Active" at bounding box center [350, 241] width 295 height 38
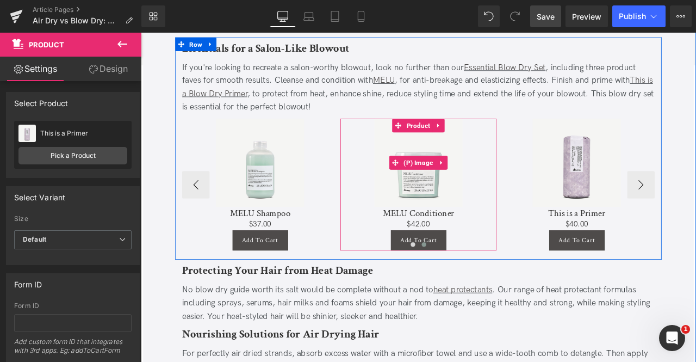
click at [533, 135] on div "Sale Off" at bounding box center [470, 186] width 174 height 104
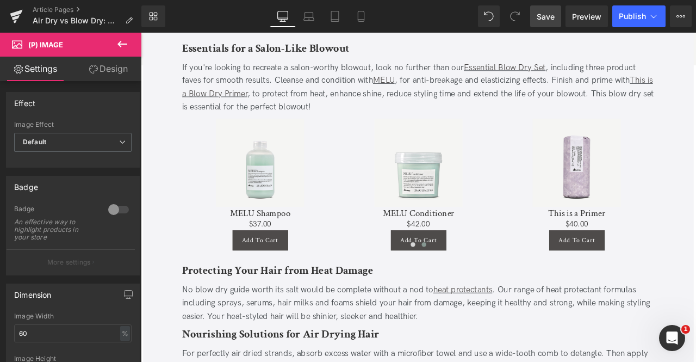
click at [115, 66] on link "Design" at bounding box center [108, 69] width 71 height 24
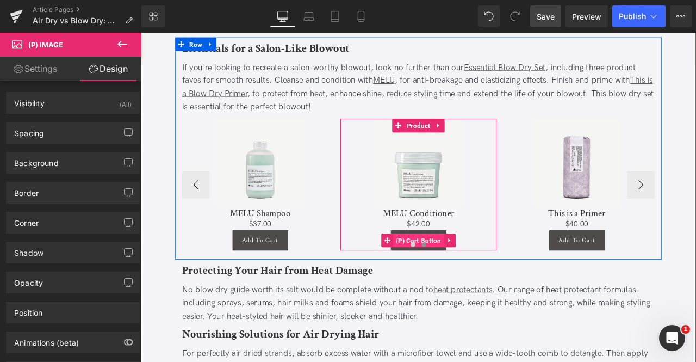
click at [449, 270] on span "(P) Cart Button" at bounding box center [470, 278] width 60 height 16
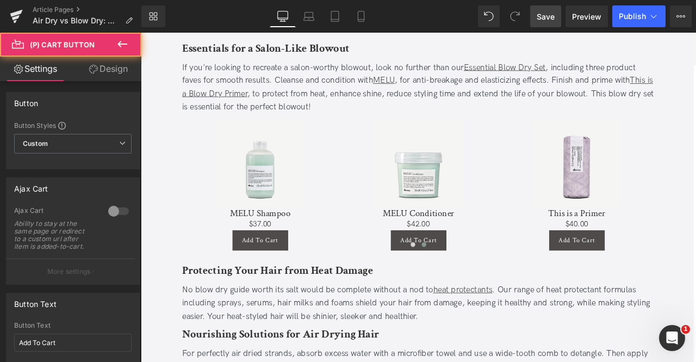
click at [107, 69] on link "Design" at bounding box center [108, 69] width 71 height 24
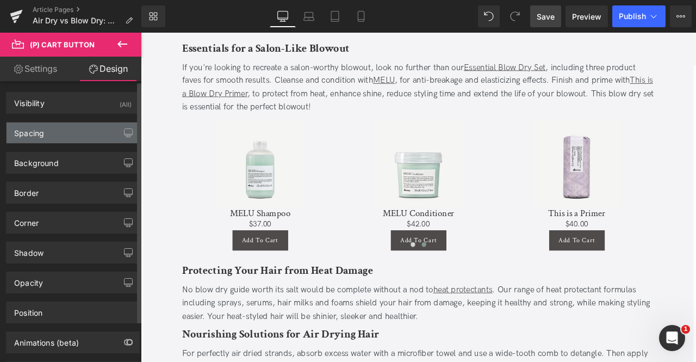
click at [46, 137] on div "Spacing" at bounding box center [73, 132] width 133 height 21
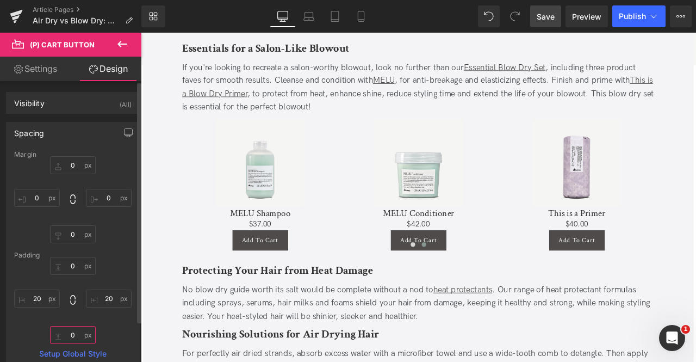
click at [76, 329] on input "0" at bounding box center [73, 335] width 46 height 18
type input "2"
click at [82, 226] on input "0" at bounding box center [73, 234] width 46 height 18
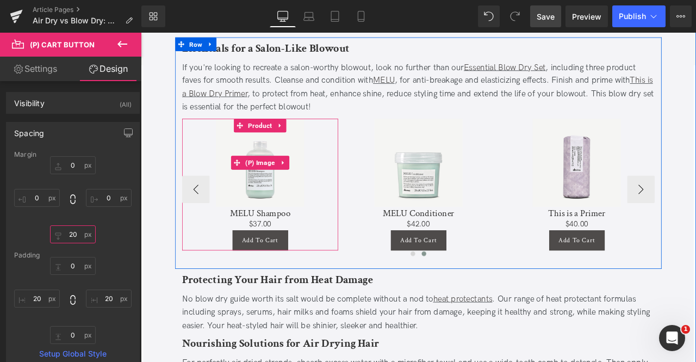
type input "2"
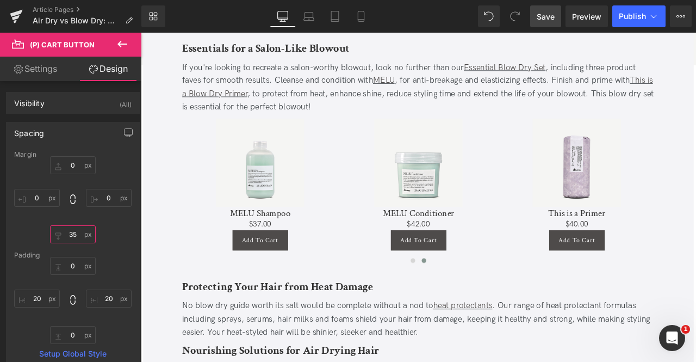
type input "35"
click at [543, 14] on span "Save" at bounding box center [546, 16] width 18 height 11
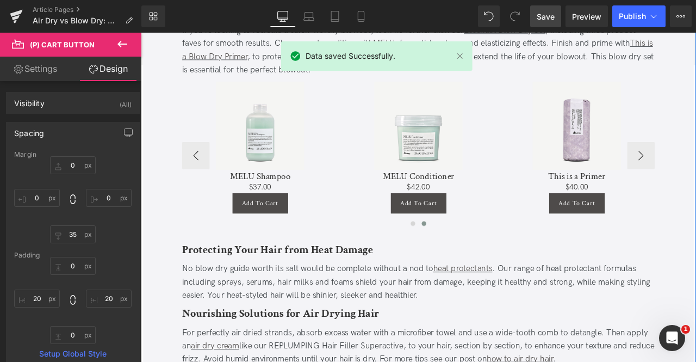
scroll to position [1408, 0]
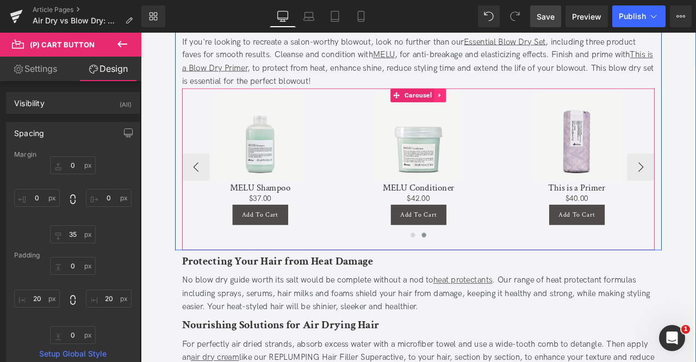
click at [489, 98] on link at bounding box center [496, 106] width 14 height 16
click at [486, 103] on icon at bounding box center [489, 107] width 8 height 8
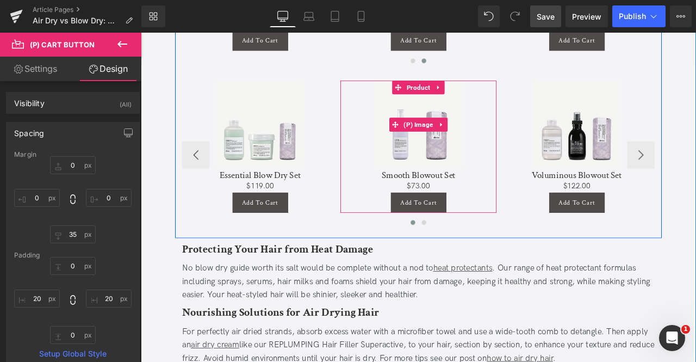
scroll to position [1598, 0]
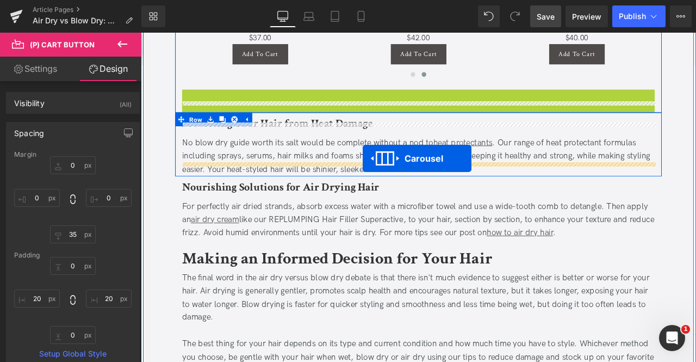
drag, startPoint x: 444, startPoint y: 89, endPoint x: 404, endPoint y: 182, distance: 101.1
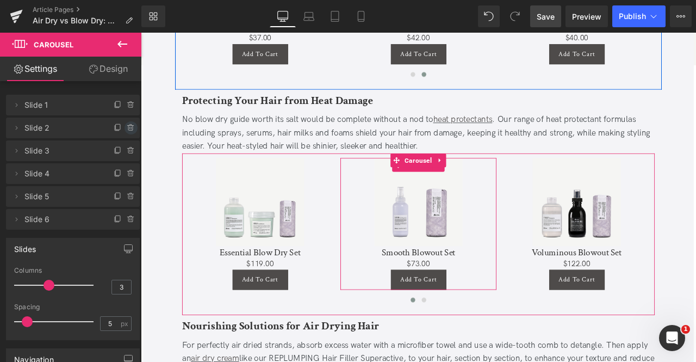
click at [129, 127] on icon at bounding box center [131, 127] width 9 height 9
click at [129, 127] on button "Delete" at bounding box center [119, 128] width 34 height 14
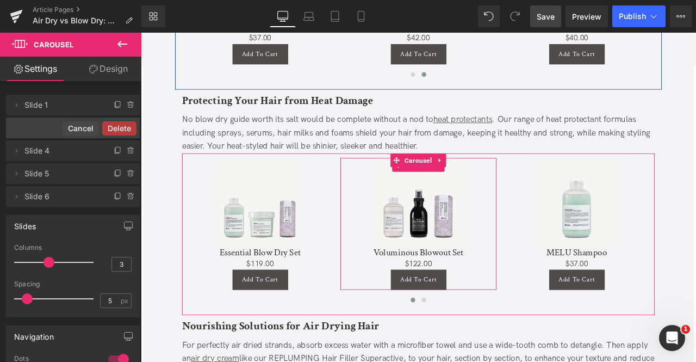
click at [129, 127] on button "Delete" at bounding box center [119, 128] width 34 height 14
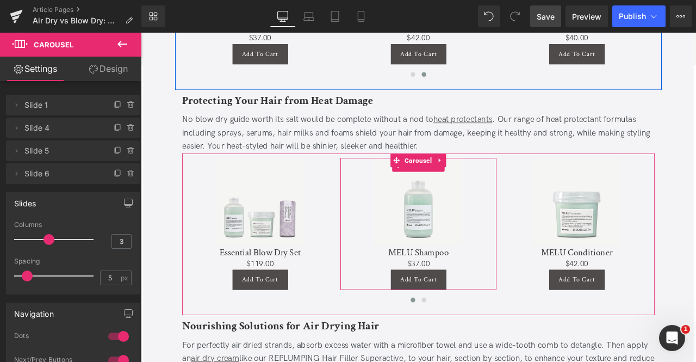
click at [129, 127] on icon at bounding box center [131, 127] width 9 height 9
click at [129, 127] on button "Delete" at bounding box center [119, 128] width 34 height 14
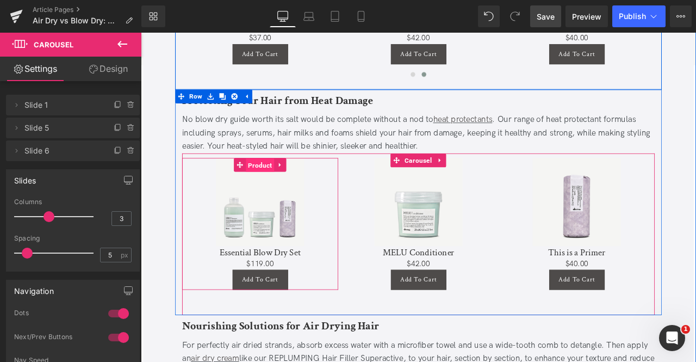
click at [274, 182] on span "Product" at bounding box center [282, 190] width 34 height 16
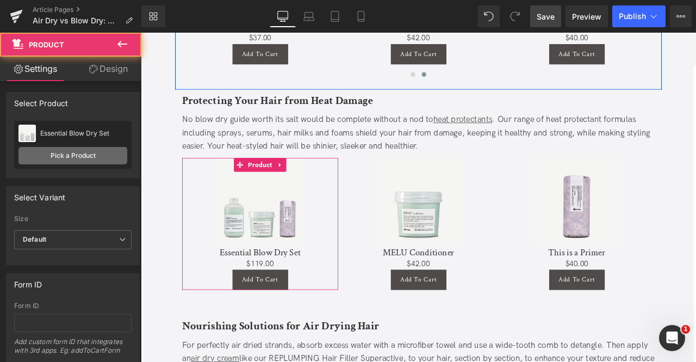
click at [111, 152] on link "Pick a Product" at bounding box center [72, 155] width 109 height 17
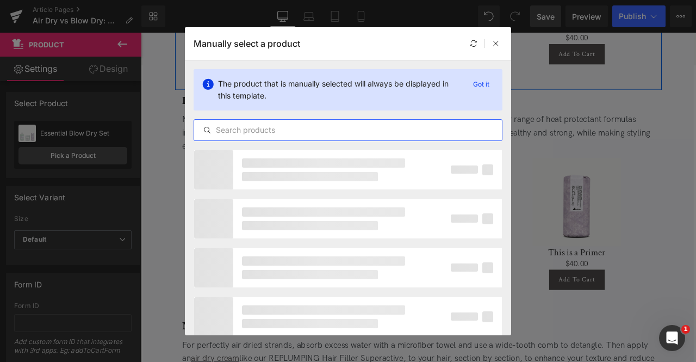
click at [313, 123] on input "text" at bounding box center [348, 129] width 308 height 13
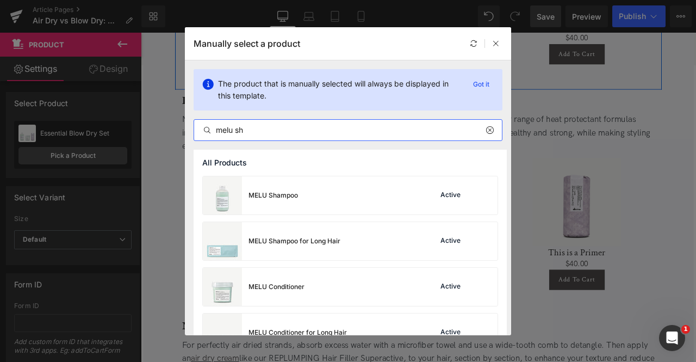
scroll to position [116, 0]
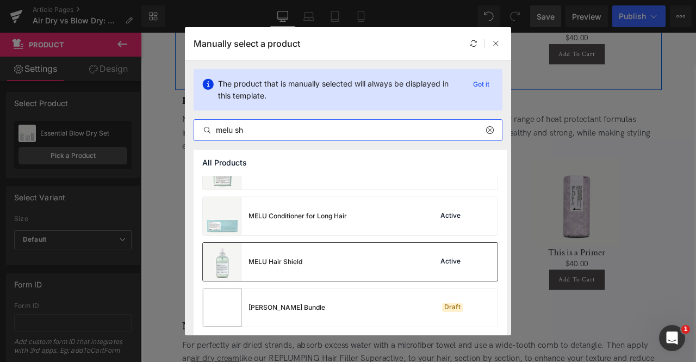
type input "melu sh"
click at [316, 257] on div "MELU Hair Shield Active" at bounding box center [350, 262] width 295 height 38
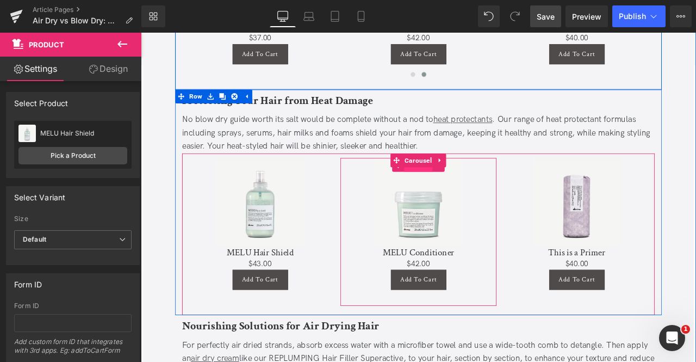
click at [467, 181] on span "Product" at bounding box center [470, 189] width 34 height 16
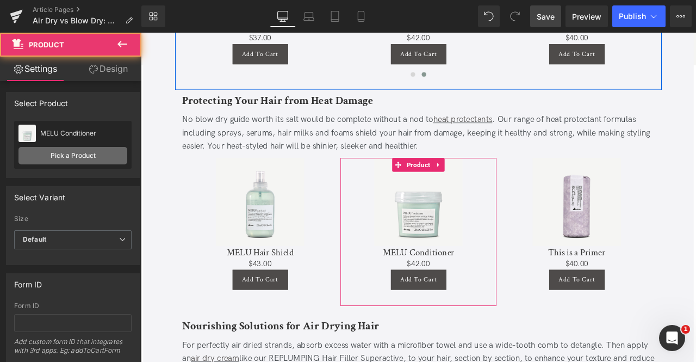
click at [85, 160] on link "Pick a Product" at bounding box center [72, 155] width 109 height 17
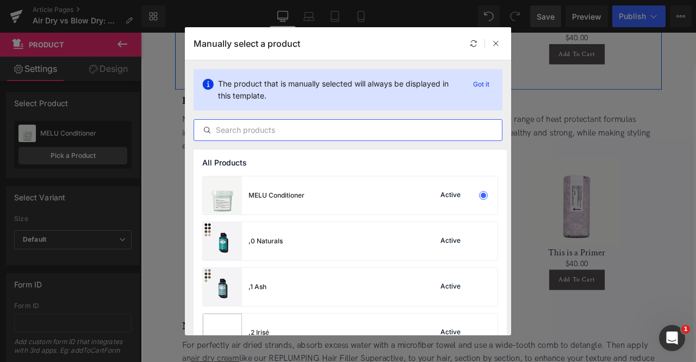
click at [347, 129] on input "text" at bounding box center [348, 129] width 308 height 13
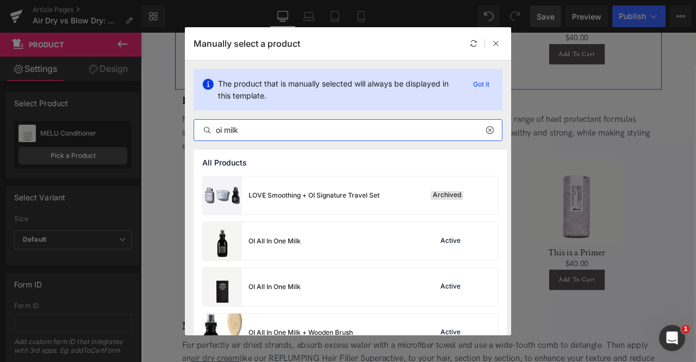
type input "oi milk"
click at [319, 252] on div "OI All In One Milk Active" at bounding box center [350, 241] width 295 height 38
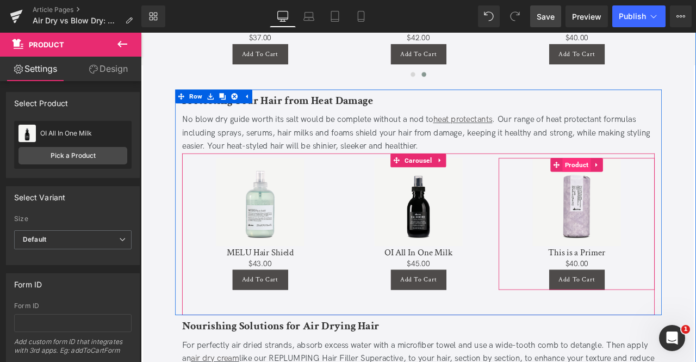
click at [657, 181] on span "Product" at bounding box center [658, 189] width 34 height 16
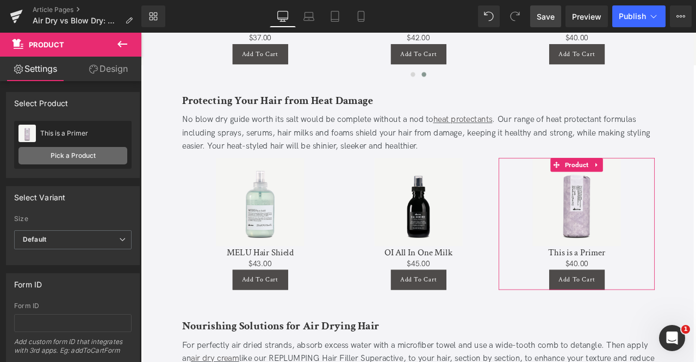
click at [57, 153] on link "Pick a Product" at bounding box center [72, 155] width 109 height 17
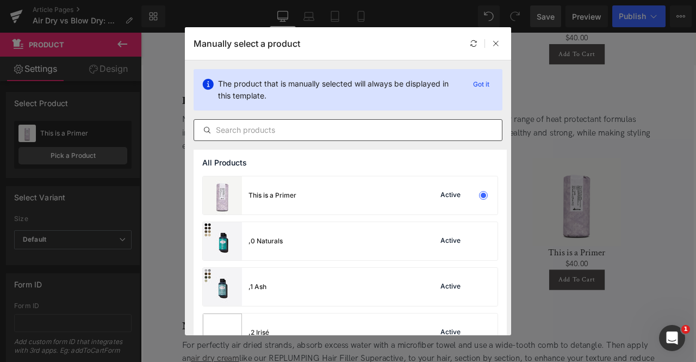
click at [317, 122] on div at bounding box center [348, 130] width 309 height 22
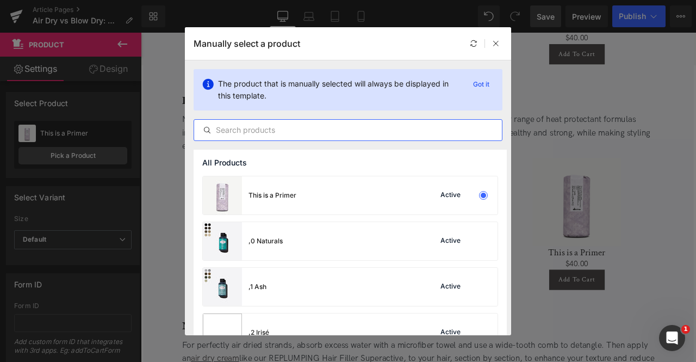
click at [324, 126] on input "text" at bounding box center [348, 129] width 308 height 13
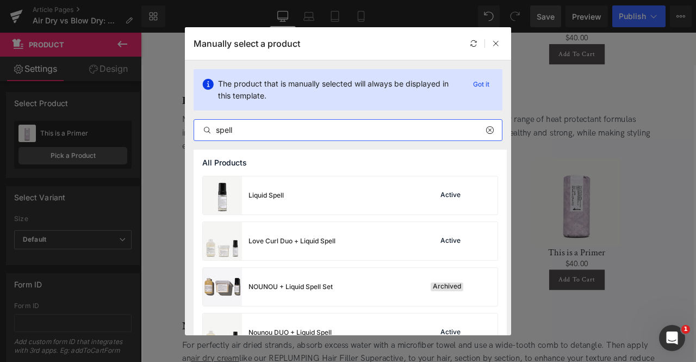
type input "spell"
click at [318, 196] on div "Liquid Spell Active" at bounding box center [350, 195] width 295 height 38
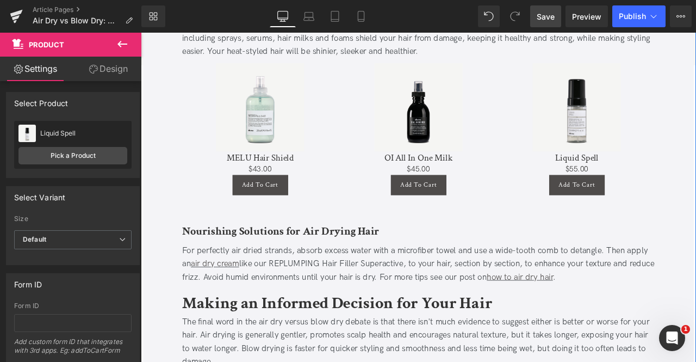
scroll to position [1684, 0]
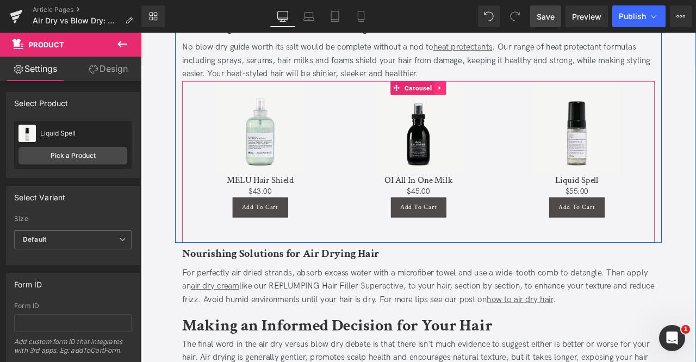
click at [490, 90] on link at bounding box center [496, 98] width 14 height 16
click at [488, 94] on icon at bounding box center [489, 98] width 8 height 8
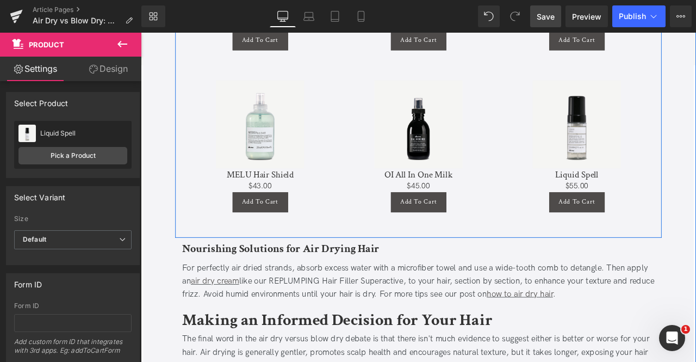
scroll to position [1883, 0]
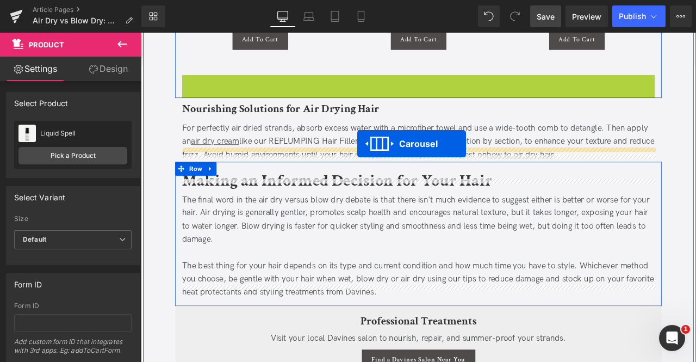
drag, startPoint x: 444, startPoint y: 70, endPoint x: 397, endPoint y: 164, distance: 105.1
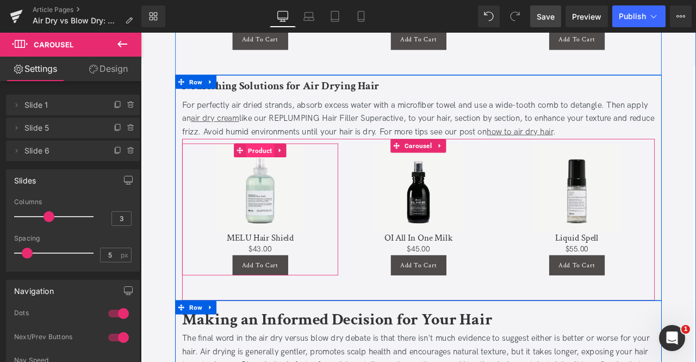
click at [275, 164] on span "Product" at bounding box center [282, 172] width 34 height 16
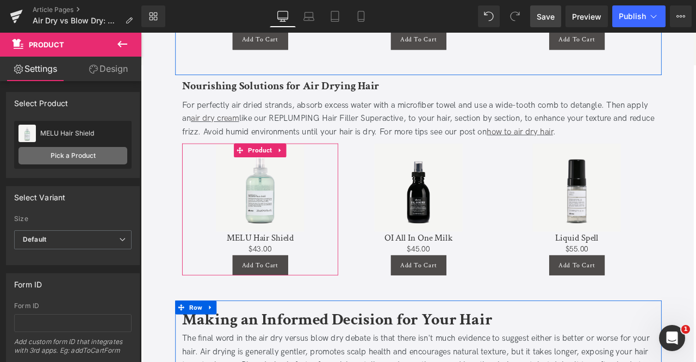
click at [97, 157] on link "Pick a Product" at bounding box center [72, 155] width 109 height 17
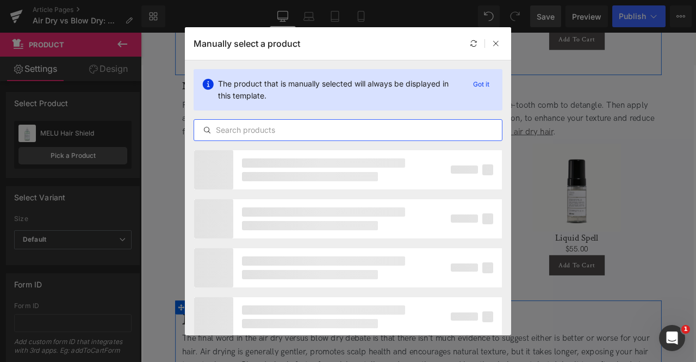
click at [274, 129] on input "text" at bounding box center [348, 129] width 308 height 13
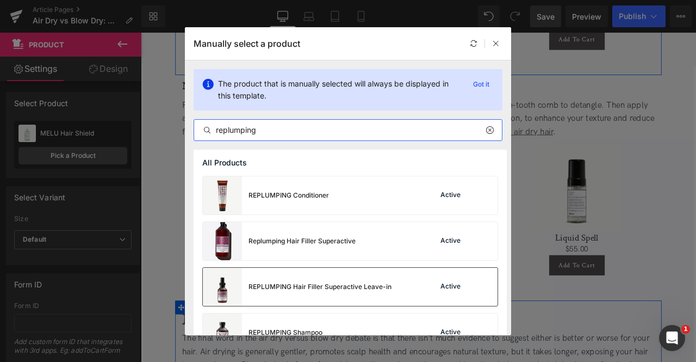
type input "replumping"
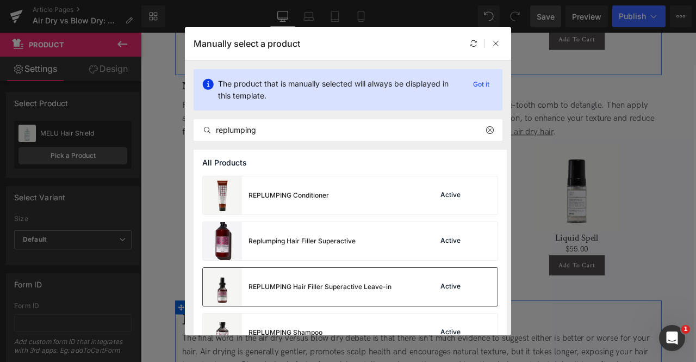
click at [278, 281] on div "REPLUMPING Hair Filler Superactive Leave-in" at bounding box center [297, 287] width 189 height 38
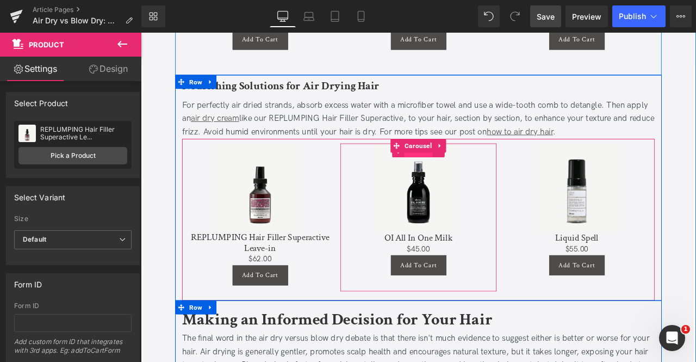
click at [471, 164] on span "Product" at bounding box center [470, 172] width 34 height 16
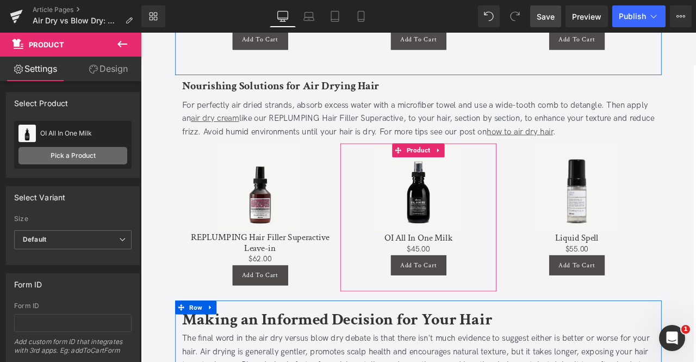
click at [53, 156] on link "Pick a Product" at bounding box center [72, 155] width 109 height 17
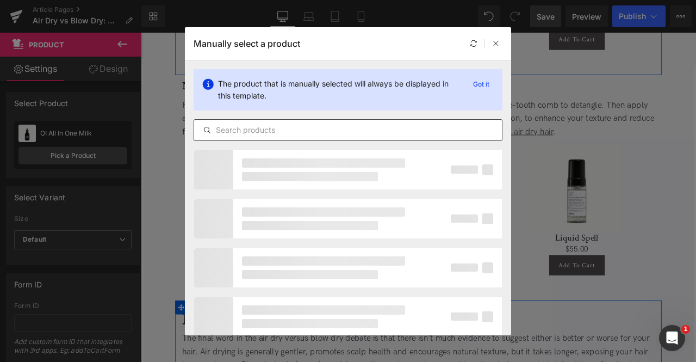
click at [272, 138] on div at bounding box center [348, 130] width 309 height 22
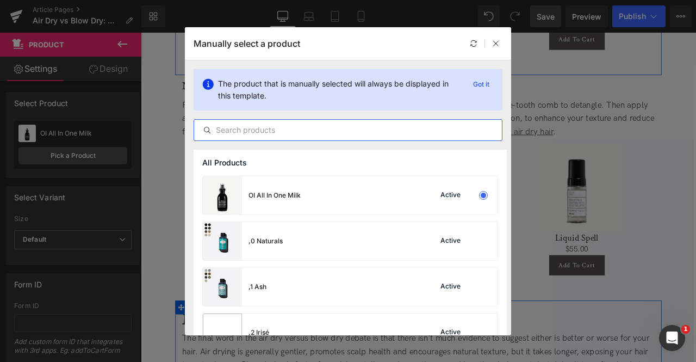
click at [243, 135] on input "text" at bounding box center [348, 129] width 308 height 13
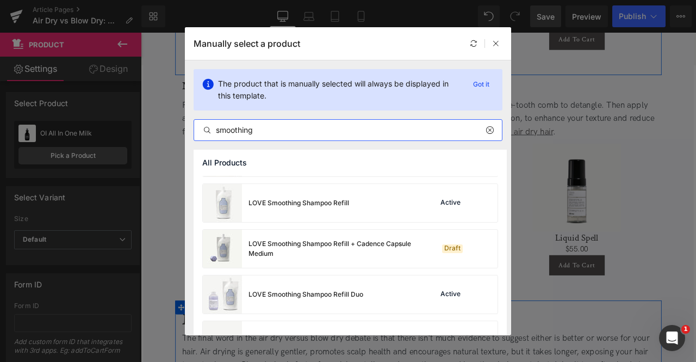
scroll to position [587, 0]
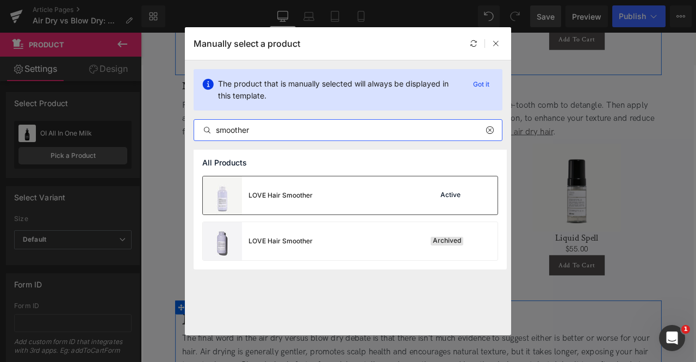
type input "smoother"
click at [317, 202] on div "LOVE Hair Smoother Active" at bounding box center [350, 195] width 295 height 38
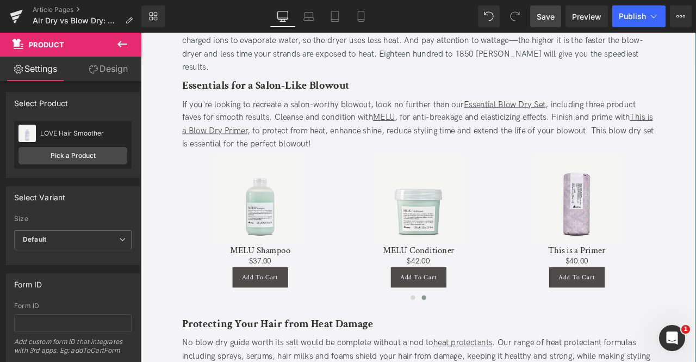
scroll to position [1381, 0]
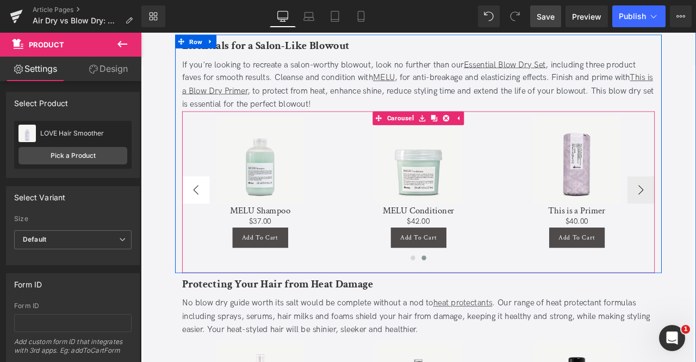
click at [211, 202] on button "‹" at bounding box center [206, 218] width 33 height 33
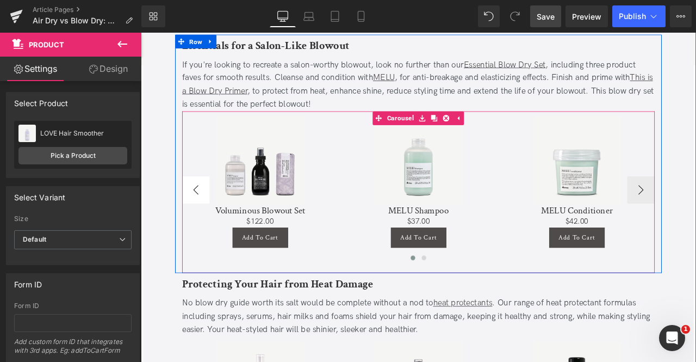
click at [211, 202] on button "‹" at bounding box center [206, 218] width 33 height 33
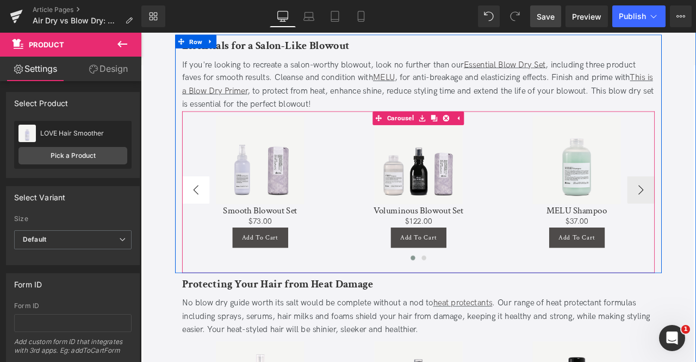
click at [211, 202] on button "‹" at bounding box center [206, 218] width 33 height 33
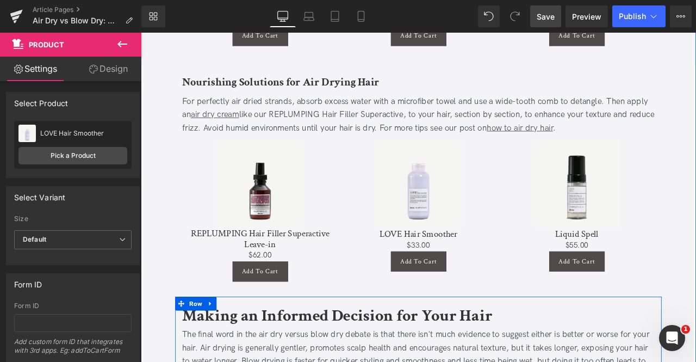
scroll to position [1886, 0]
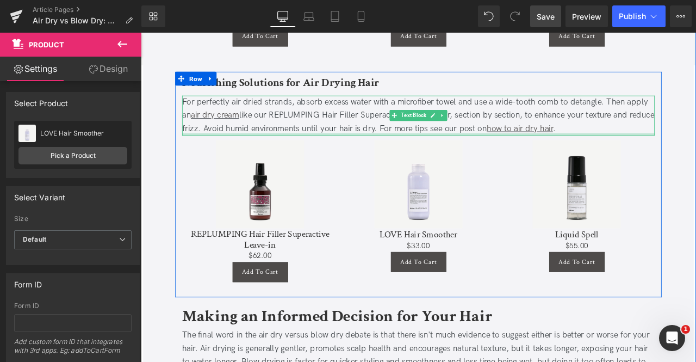
click at [630, 152] on div at bounding box center [470, 153] width 560 height 3
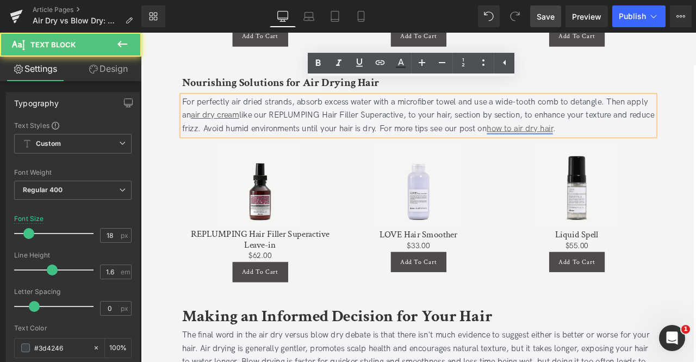
click at [618, 140] on link "how to air dry hair" at bounding box center [590, 145] width 78 height 11
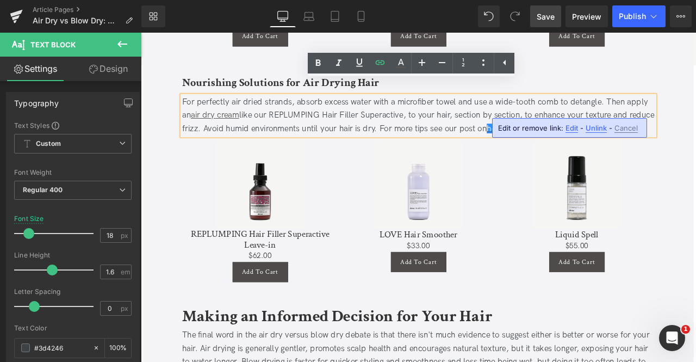
click at [570, 126] on span "Edit" at bounding box center [572, 127] width 13 height 9
type input "/blogs/news/how-to-air-dry-hair"
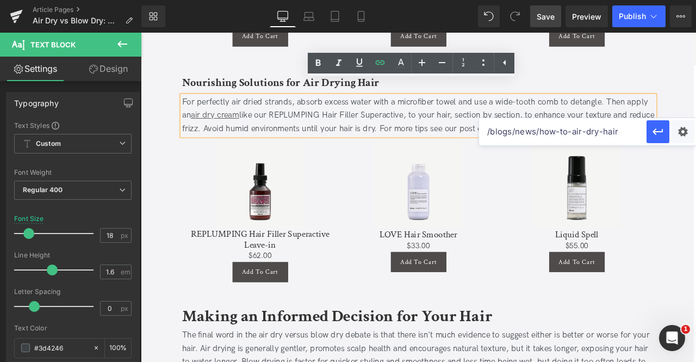
click at [560, 132] on input "/blogs/news/how-to-air-dry-hair" at bounding box center [562, 131] width 167 height 27
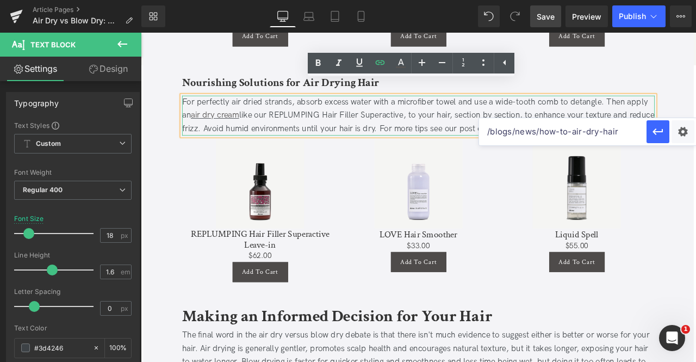
click at [504, 125] on div "For perfectly air dried strands, absorb excess water with a microfiber towel an…" at bounding box center [470, 130] width 560 height 47
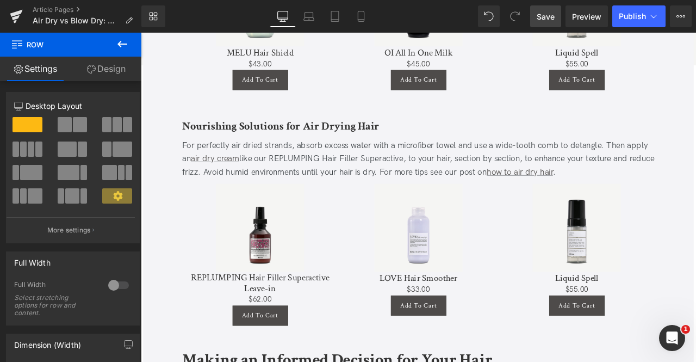
scroll to position [1834, 0]
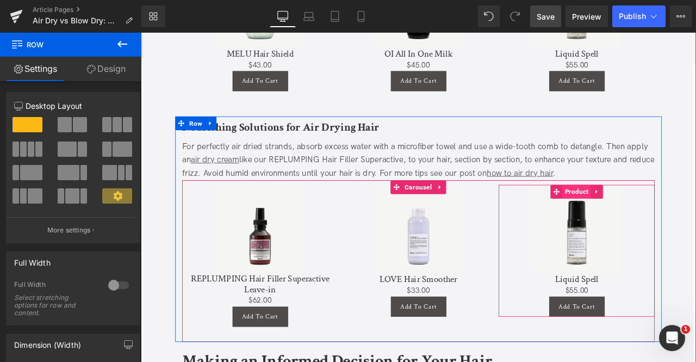
click at [653, 213] on span "Product" at bounding box center [658, 221] width 34 height 16
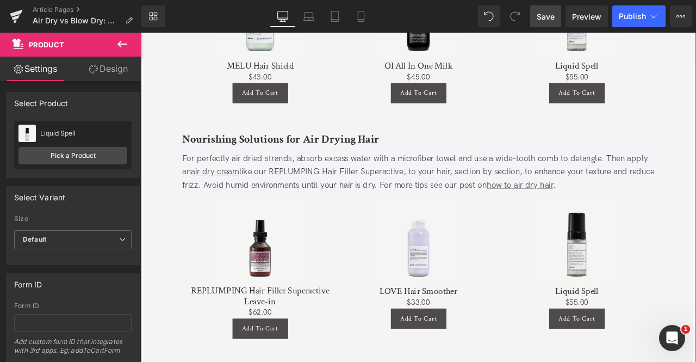
scroll to position [1860, 0]
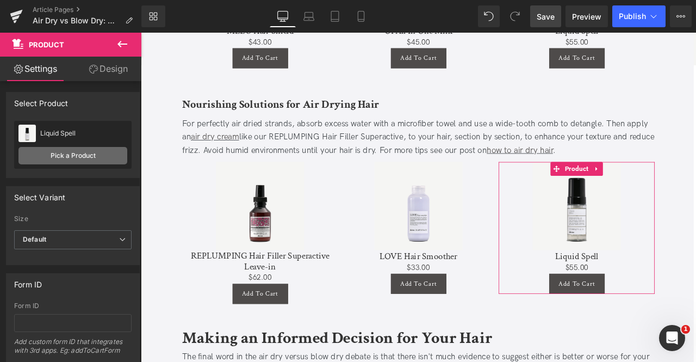
click at [80, 153] on link "Pick a Product" at bounding box center [72, 155] width 109 height 17
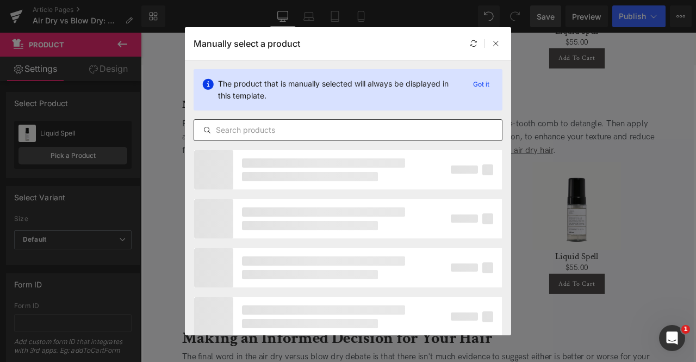
click at [254, 129] on input "text" at bounding box center [348, 129] width 308 height 13
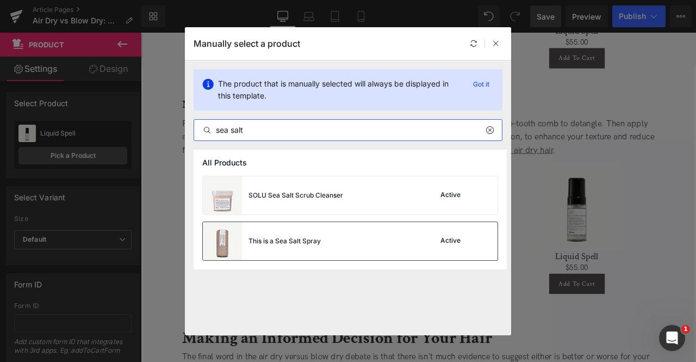
type input "sea salt"
click at [320, 246] on div "This is a Sea Salt Spray" at bounding box center [262, 241] width 118 height 38
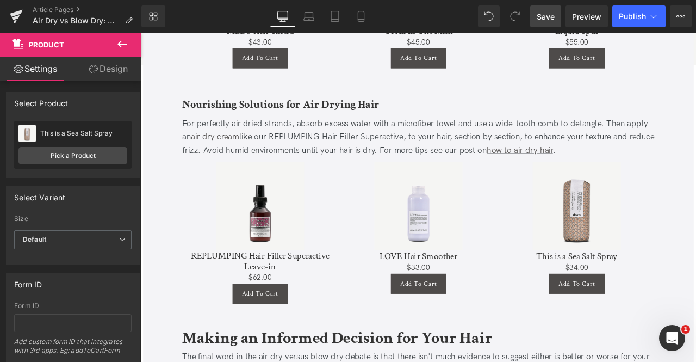
click at [547, 14] on span "Save" at bounding box center [546, 16] width 18 height 11
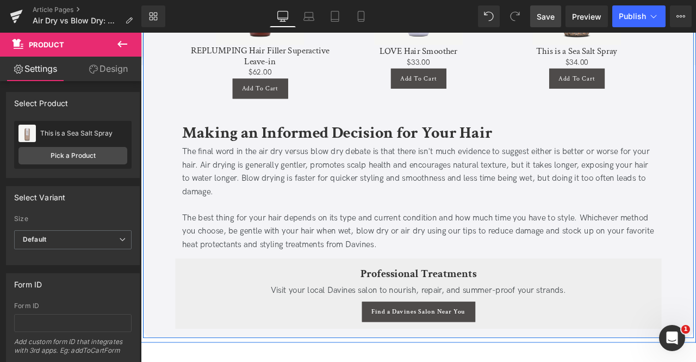
scroll to position [2117, 0]
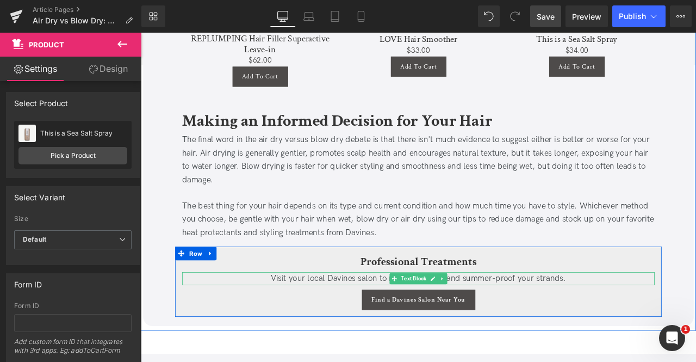
click at [208, 316] on div "Visit your local Davines salon to nourish, repair, and summer-proof your strand…" at bounding box center [470, 324] width 560 height 16
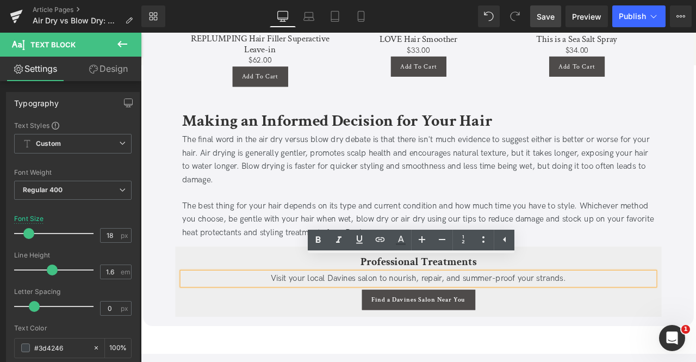
click at [446, 318] on span "Visit your local Davines salon to nourish, repair, and summer-proof your strand…" at bounding box center [470, 323] width 350 height 11
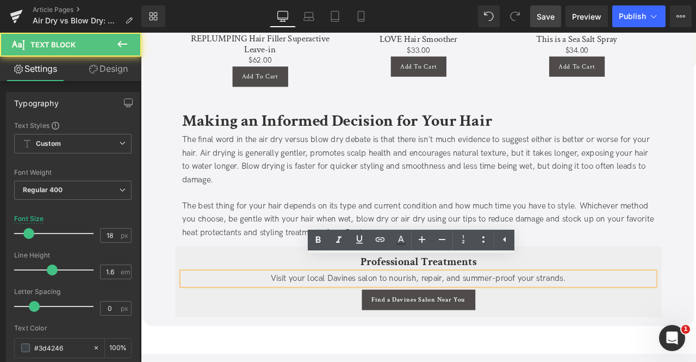
click at [313, 318] on span "Visit your local Davines salon to nourish, repair, and summer-proof your strand…" at bounding box center [470, 323] width 350 height 11
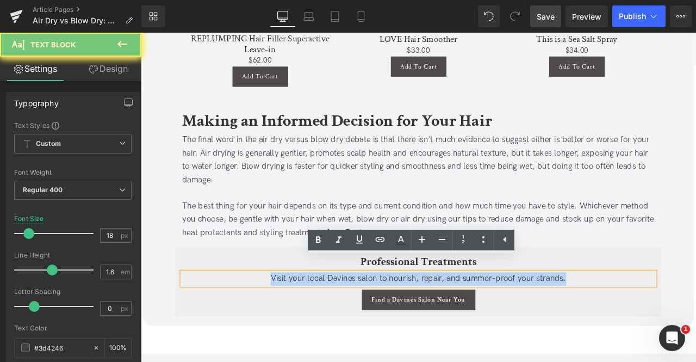
click at [313, 318] on span "Visit your local Davines salon to nourish, repair, and summer-proof your strand…" at bounding box center [470, 323] width 350 height 11
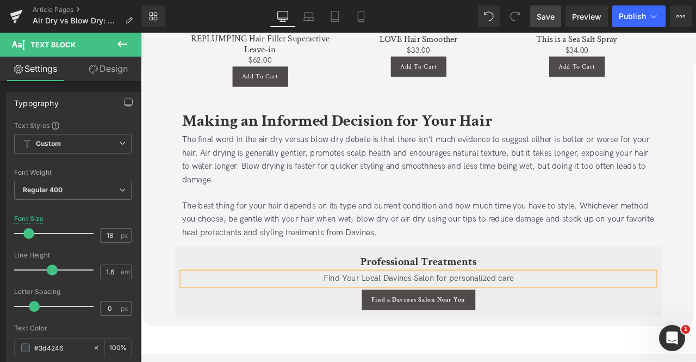
click at [600, 316] on div "Find Your Local Davines Salon for personalized care" at bounding box center [470, 324] width 560 height 16
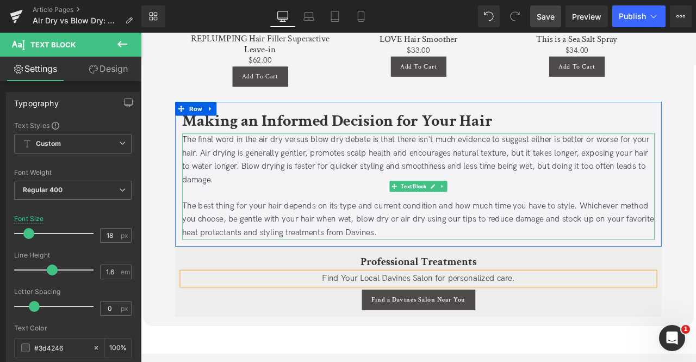
click at [536, 231] on div "The best thing for your hair depends on its type and current condition and how …" at bounding box center [470, 254] width 560 height 47
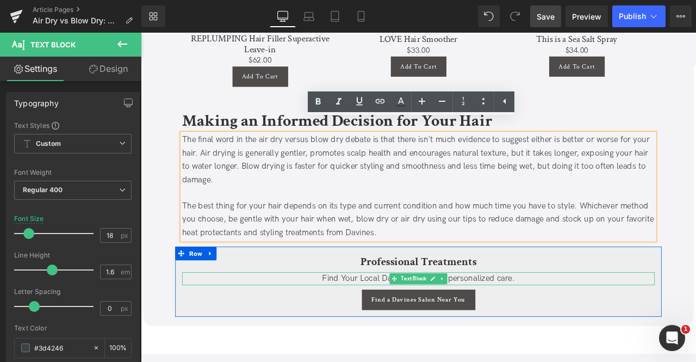
click at [388, 318] on span "Find Your Local Davines Salon for personalized care." at bounding box center [470, 323] width 228 height 11
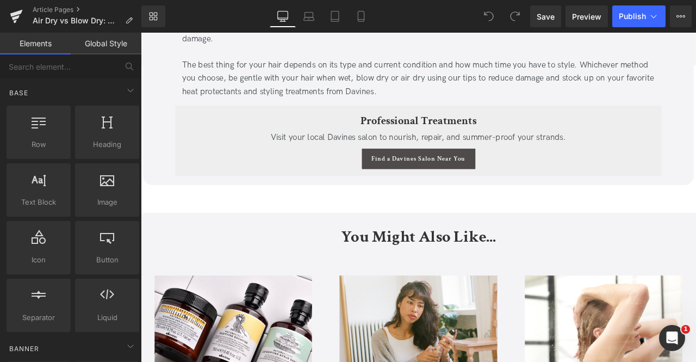
scroll to position [2218, 0]
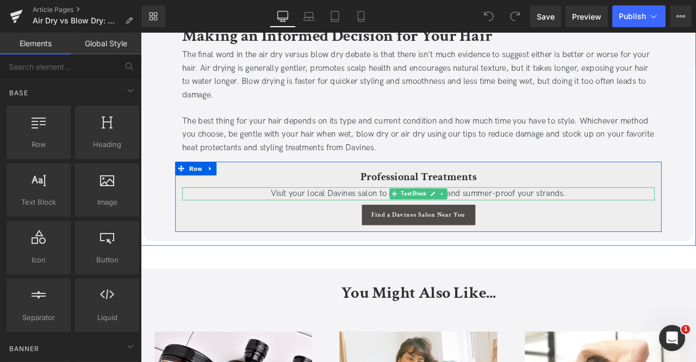
click at [398, 218] on span "Visit your local Davines salon to nourish, repair, and summer-proof your strand…" at bounding box center [470, 223] width 350 height 11
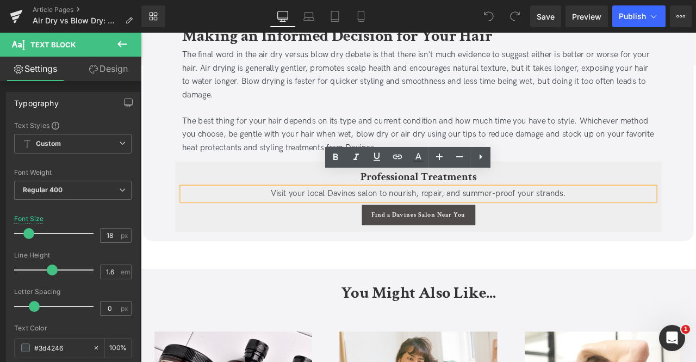
click at [433, 218] on span "Visit your local Davines salon to nourish, repair, and summer-proof your strand…" at bounding box center [470, 223] width 350 height 11
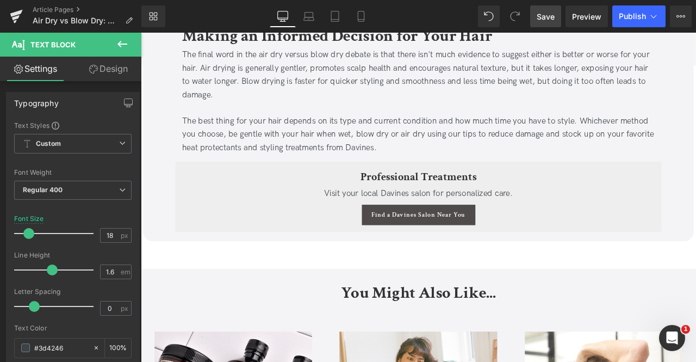
click at [542, 22] on link "Save" at bounding box center [545, 16] width 31 height 22
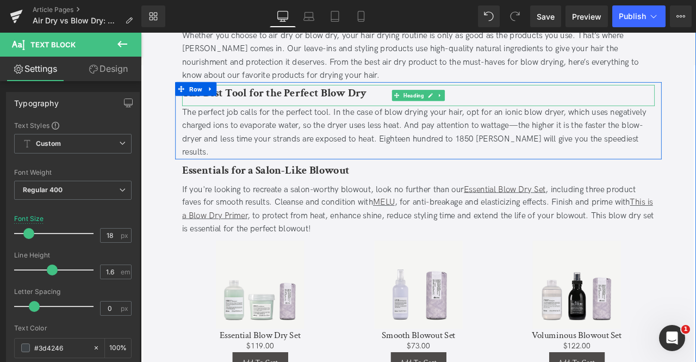
scroll to position [1246, 0]
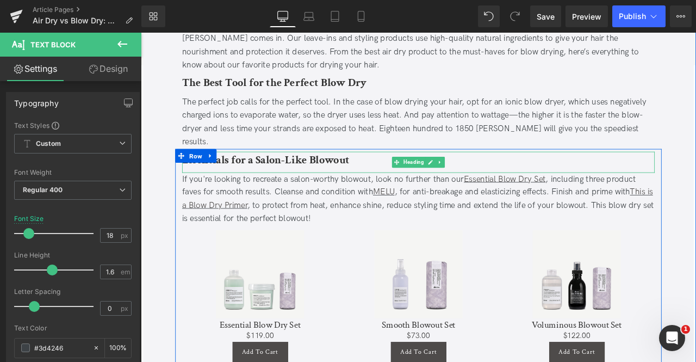
click at [241, 175] on b "Essentials for a Salon-Like Blowout" at bounding box center [289, 183] width 198 height 17
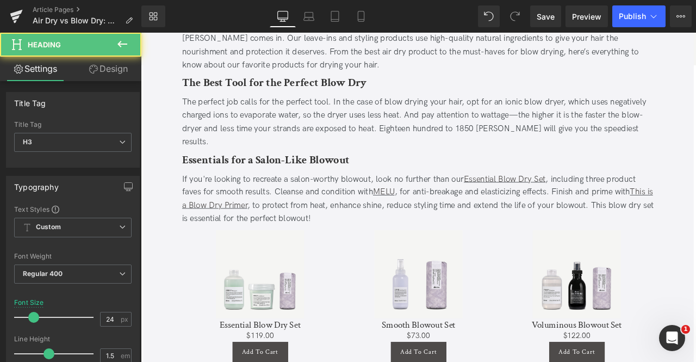
click at [115, 79] on link "Design" at bounding box center [108, 69] width 71 height 24
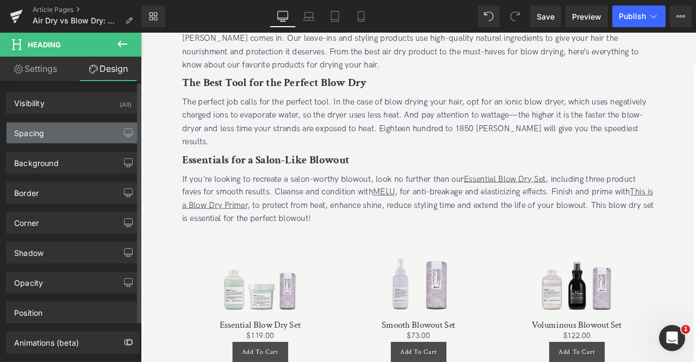
click at [94, 122] on div "Spacing" at bounding box center [73, 132] width 133 height 21
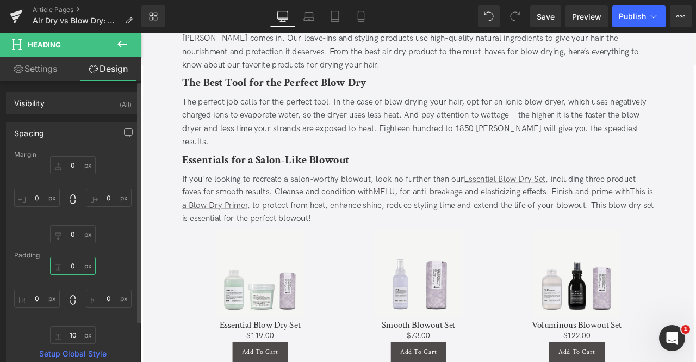
click at [73, 266] on input "0" at bounding box center [73, 266] width 46 height 18
type input "5"
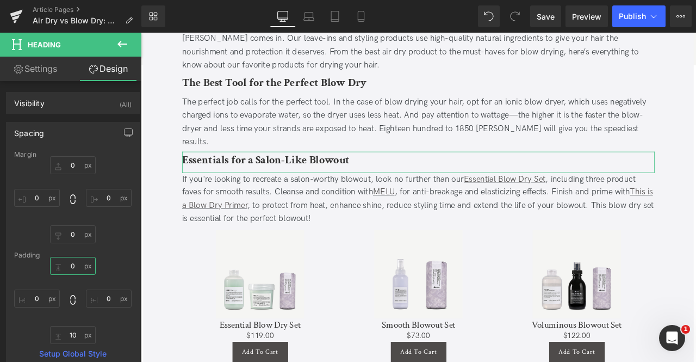
type input "5"
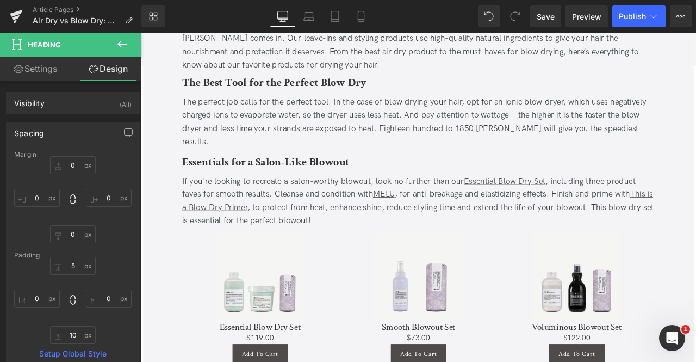
click at [238, 94] on b "The Best Tool for the Perfect Blow Dry" at bounding box center [299, 91] width 219 height 17
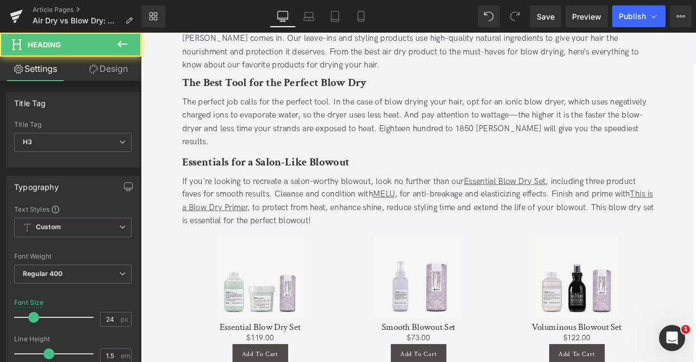
click at [96, 64] on link "Design" at bounding box center [108, 69] width 71 height 24
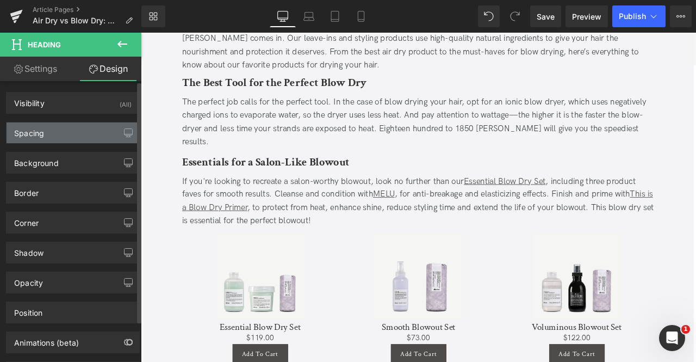
click at [35, 128] on div "Spacing" at bounding box center [29, 129] width 30 height 15
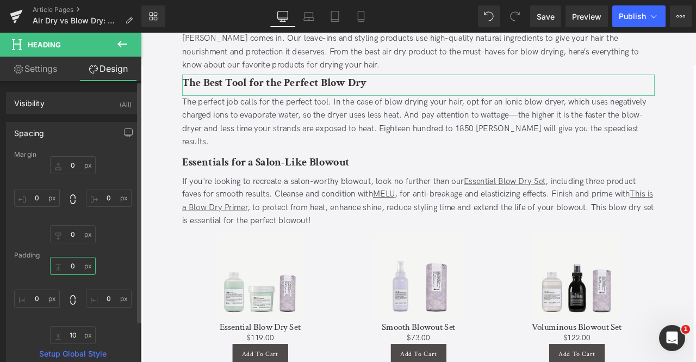
click at [71, 269] on input "text" at bounding box center [73, 266] width 46 height 18
type input "5"
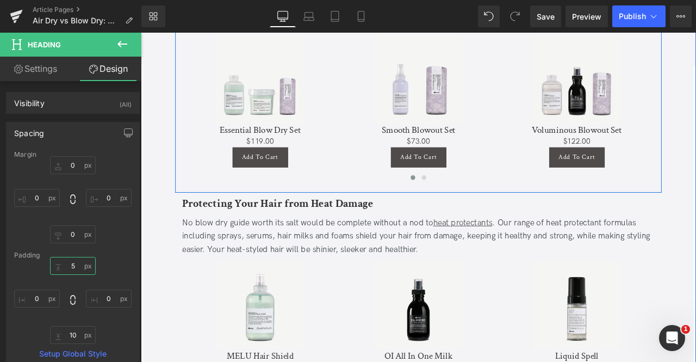
scroll to position [1482, 0]
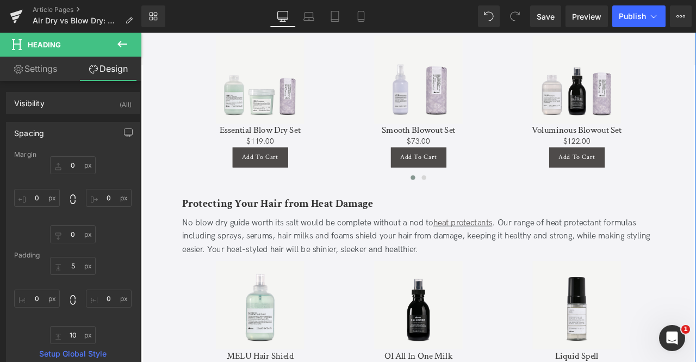
click at [226, 222] on div "Protecting Your Hair from Heat Damage Heading No blow dry guide worth its salt …" at bounding box center [470, 355] width 576 height 267
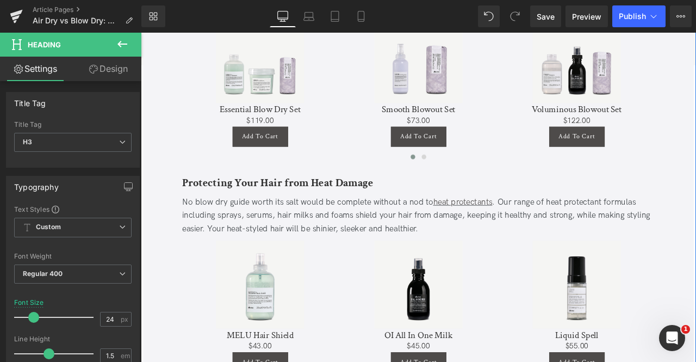
scroll to position [1319, 0]
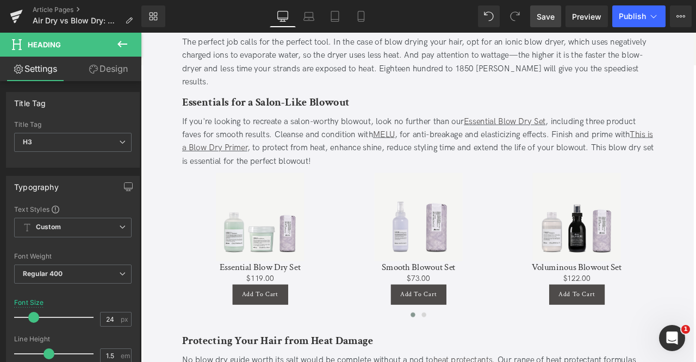
click at [547, 17] on span "Save" at bounding box center [546, 16] width 18 height 11
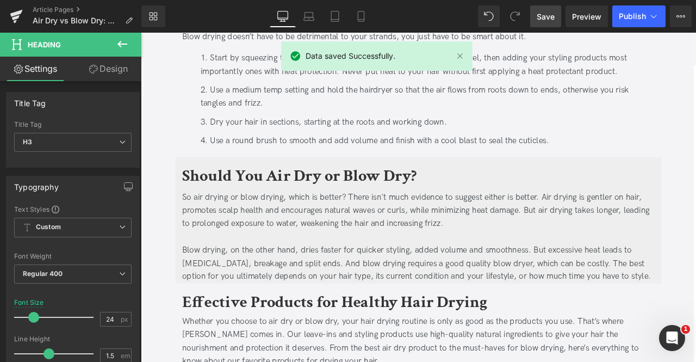
scroll to position [894, 0]
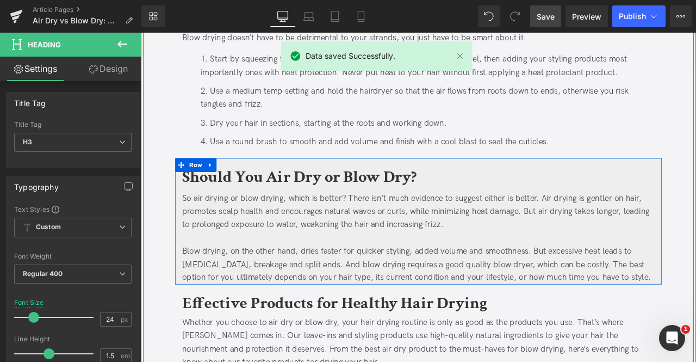
click at [524, 183] on div "Should You Air Dry or Blow Dry? Heading So air drying or blow drying, which is …" at bounding box center [470, 256] width 576 height 150
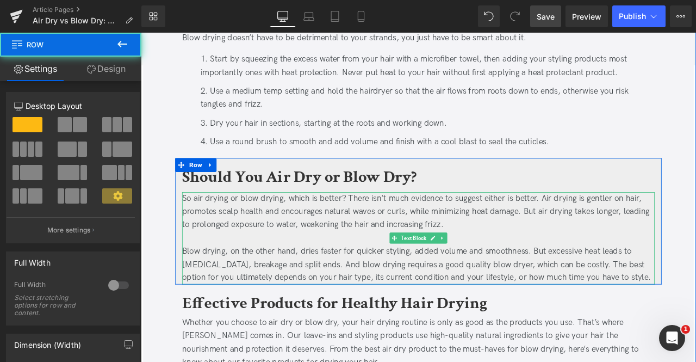
click at [396, 271] on div at bounding box center [470, 276] width 560 height 16
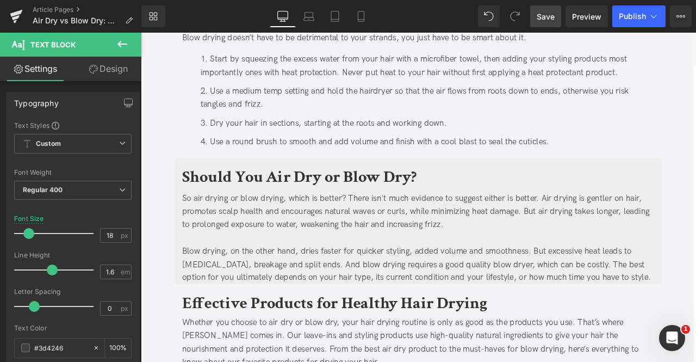
click at [94, 72] on icon at bounding box center [93, 69] width 9 height 9
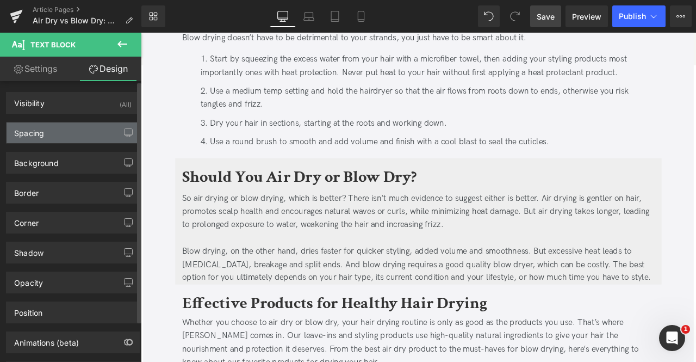
click at [53, 138] on div "Spacing" at bounding box center [73, 132] width 133 height 21
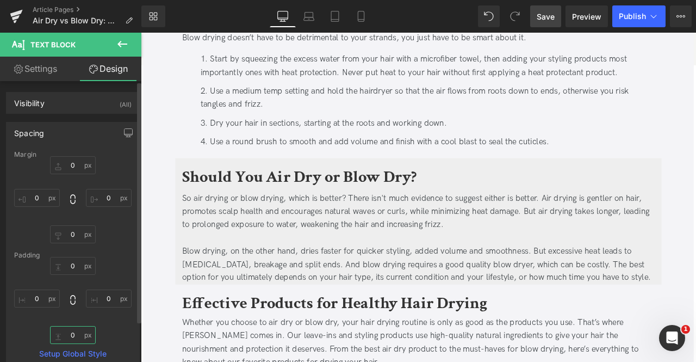
click at [69, 337] on input "0" at bounding box center [73, 335] width 46 height 18
type input "10"
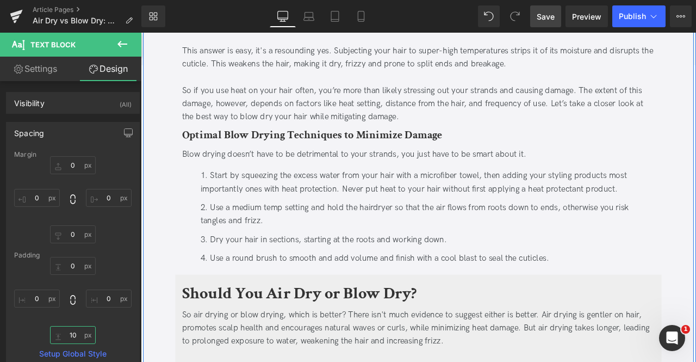
scroll to position [753, 0]
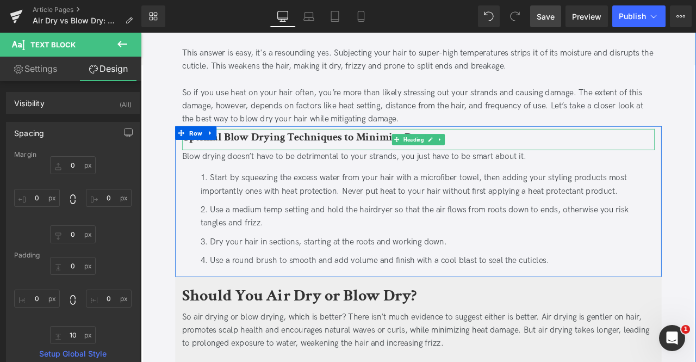
click at [258, 154] on b "Optimal Blow Drying Techniques to Minimize Damage" at bounding box center [344, 156] width 308 height 17
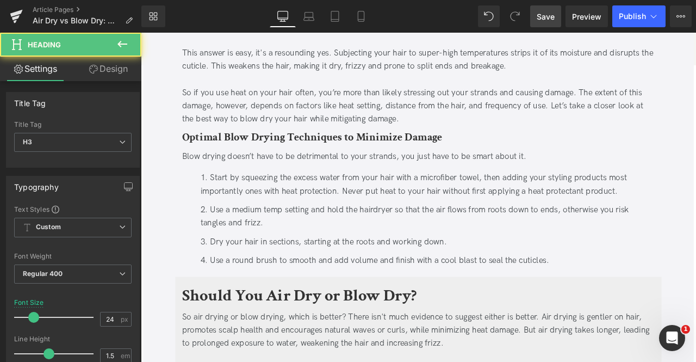
click at [112, 71] on link "Design" at bounding box center [108, 69] width 71 height 24
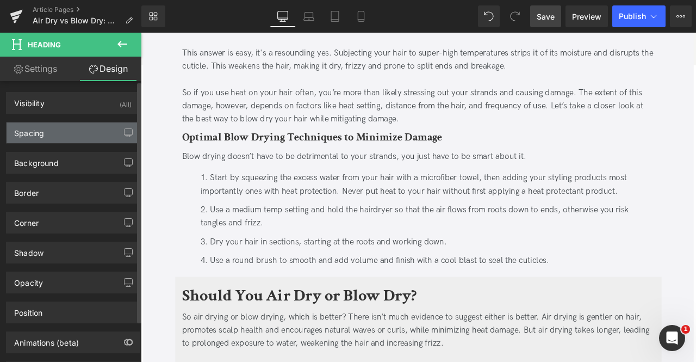
click at [86, 129] on div "Spacing" at bounding box center [73, 132] width 133 height 21
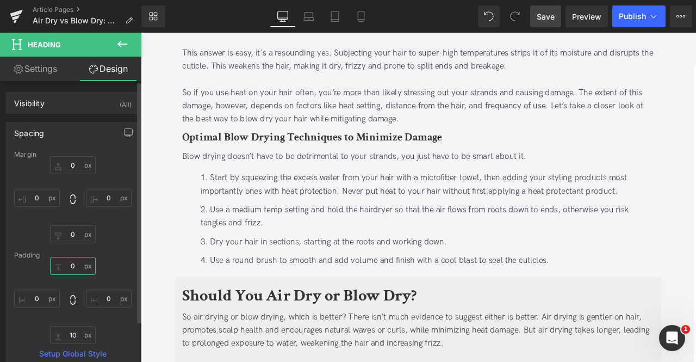
click at [74, 268] on input "0" at bounding box center [73, 266] width 46 height 18
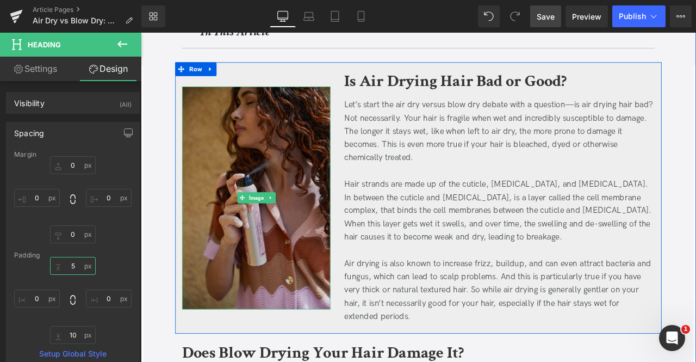
scroll to position [342, 0]
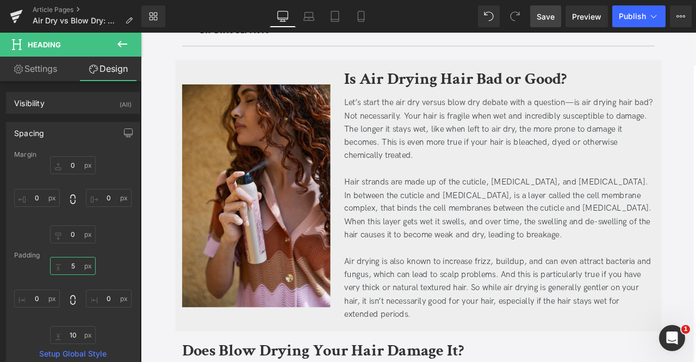
type input "5"
drag, startPoint x: 546, startPoint y: 18, endPoint x: 381, endPoint y: 136, distance: 202.7
click at [546, 18] on span "Save" at bounding box center [546, 16] width 18 height 11
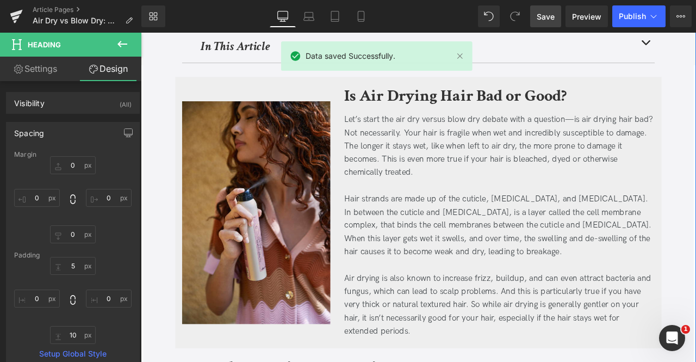
scroll to position [321, 0]
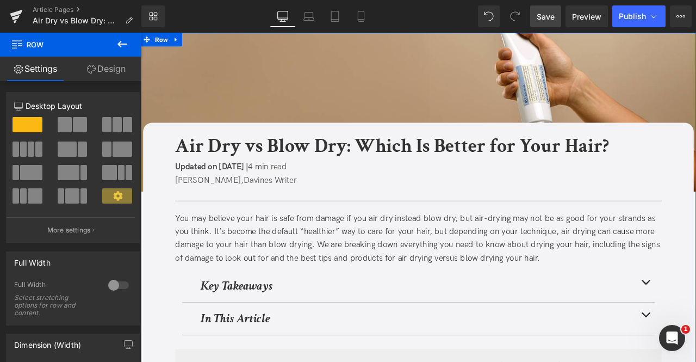
scroll to position [97, 0]
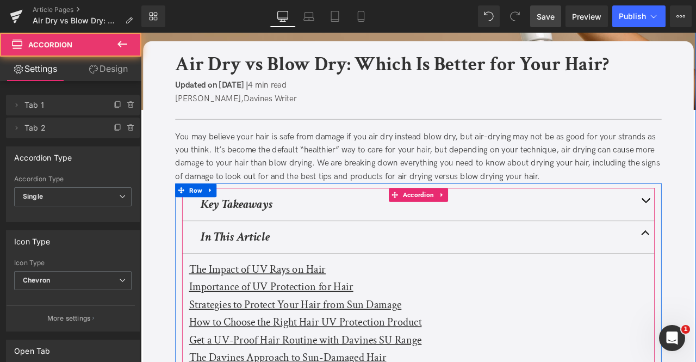
scroll to position [254, 0]
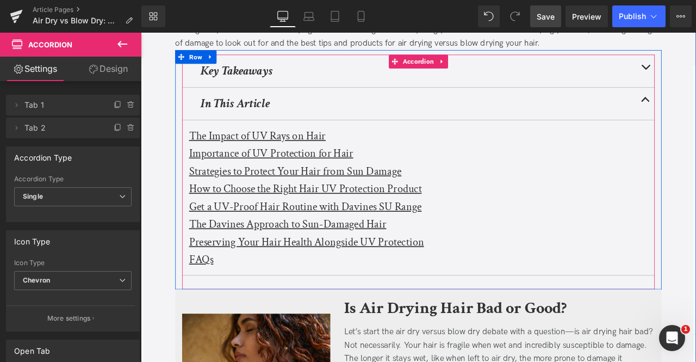
click at [267, 150] on u "The Impact of UV Rays on Hair" at bounding box center [279, 154] width 162 height 17
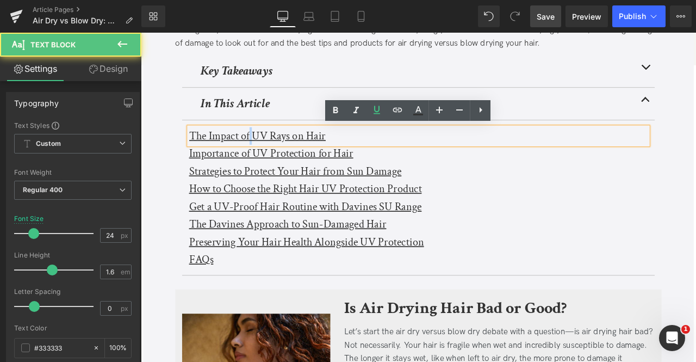
click at [267, 150] on u "The Impact of UV Rays on Hair" at bounding box center [279, 154] width 162 height 17
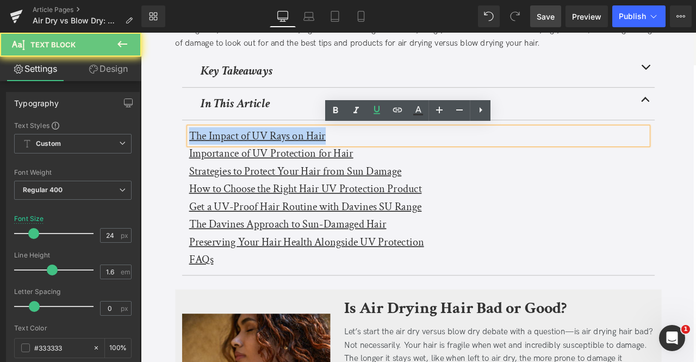
click at [267, 150] on u "The Impact of UV Rays on Hair" at bounding box center [279, 154] width 162 height 17
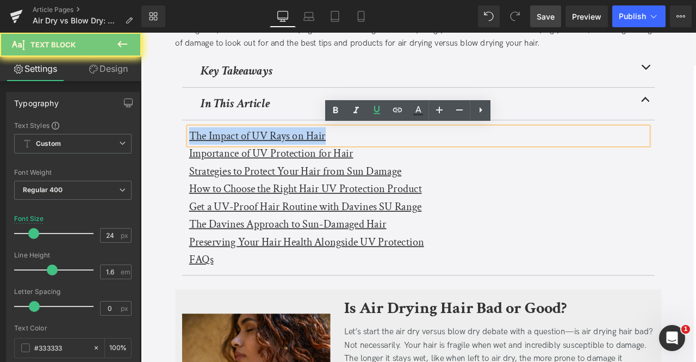
paste div
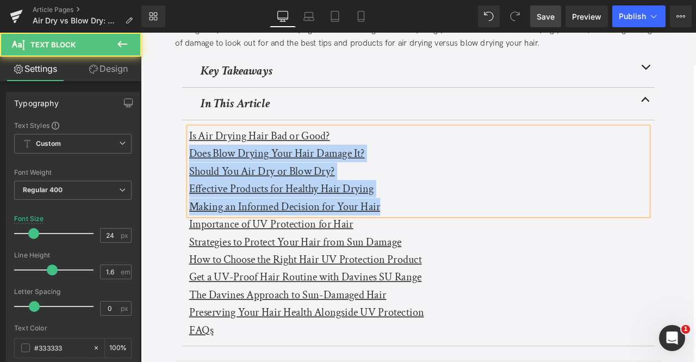
click at [458, 234] on div "Making an Informed Decision for Your Hair" at bounding box center [470, 238] width 544 height 21
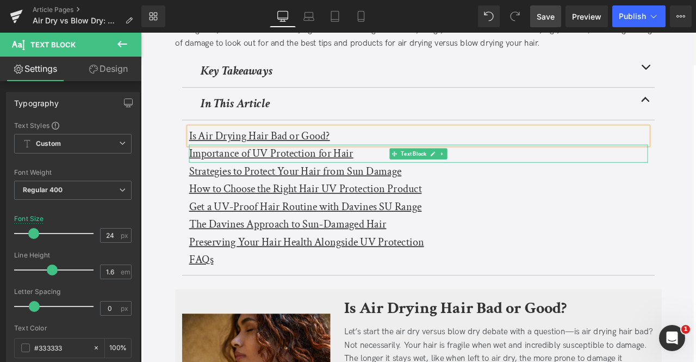
click at [378, 171] on u "Importance of UV Protection for Hair" at bounding box center [295, 175] width 195 height 17
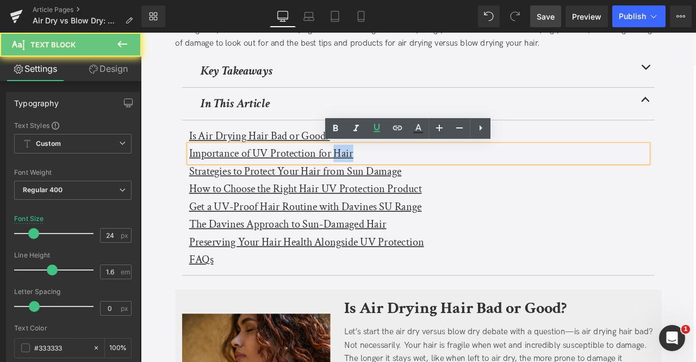
click at [378, 171] on u "Importance of UV Protection for Hair" at bounding box center [295, 175] width 195 height 17
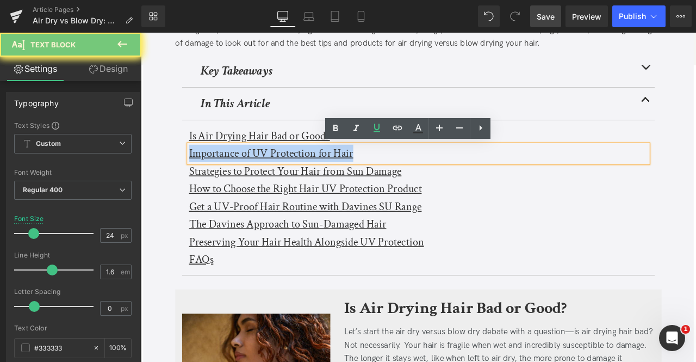
paste div
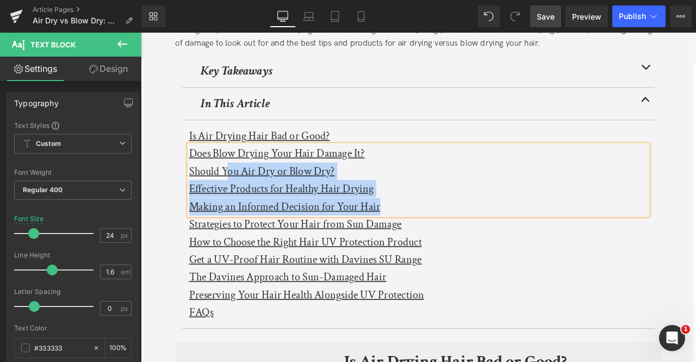
click at [241, 196] on u "Should You Air Dry or Blow Dry?" at bounding box center [284, 196] width 173 height 17
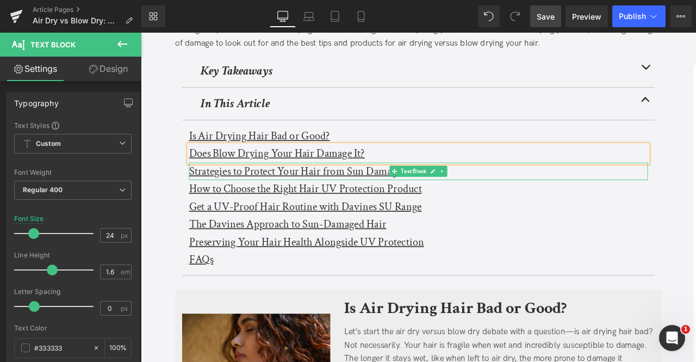
click at [241, 196] on u "Strategies to Protect Your Hair from Sun Damage" at bounding box center [324, 196] width 252 height 17
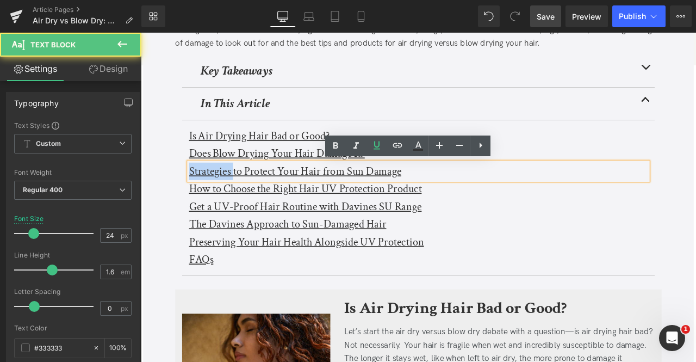
click at [241, 196] on u "Strategies to Protect Your Hair from Sun Damage" at bounding box center [324, 196] width 252 height 17
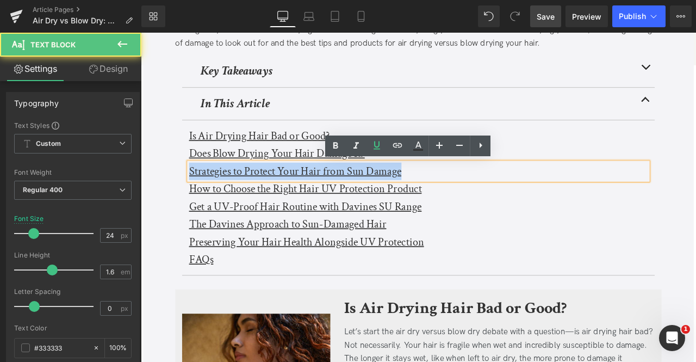
click at [241, 196] on u "Strategies to Protect Your Hair from Sun Damage" at bounding box center [324, 196] width 252 height 17
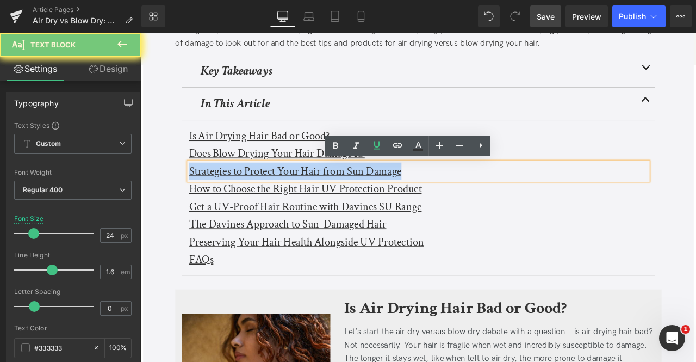
paste div
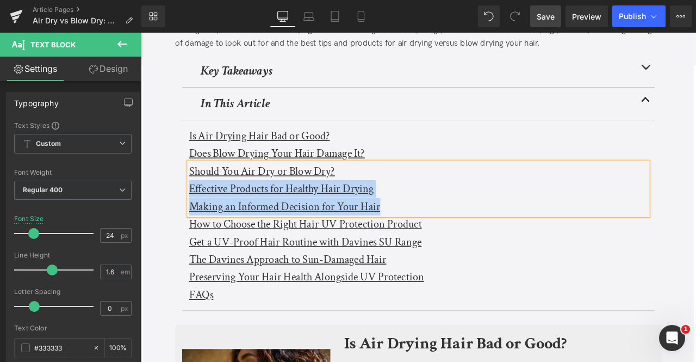
click at [200, 223] on u "Effective Products for Healthy Hair Drying" at bounding box center [307, 217] width 219 height 17
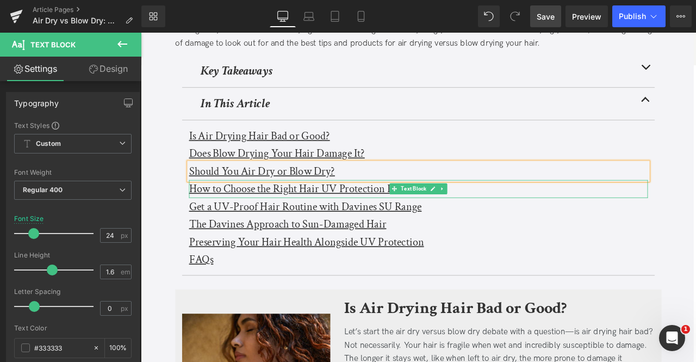
click at [200, 223] on u "How to Choose the Right Hair UV Protection Product" at bounding box center [336, 217] width 276 height 17
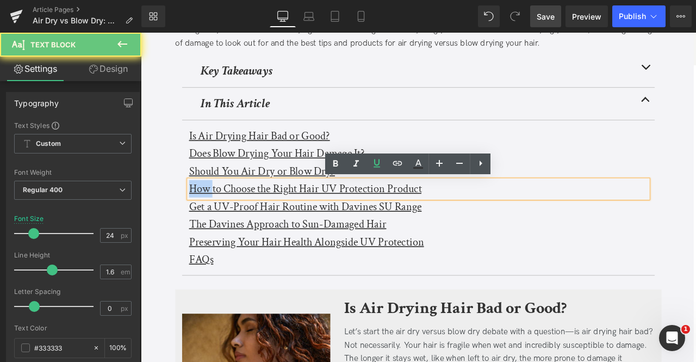
click at [200, 223] on u "How to Choose the Right Hair UV Protection Product" at bounding box center [336, 217] width 276 height 17
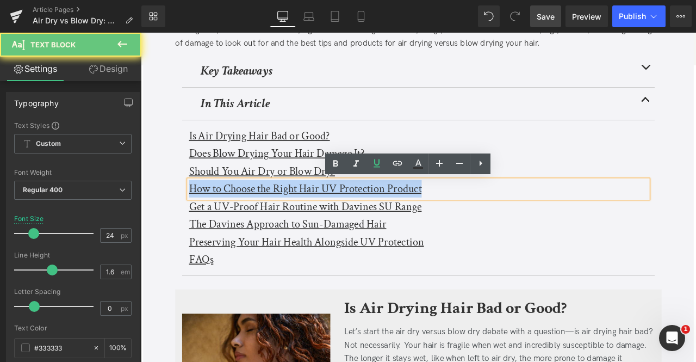
click at [200, 223] on u "How to Choose the Right Hair UV Protection Product" at bounding box center [336, 217] width 276 height 17
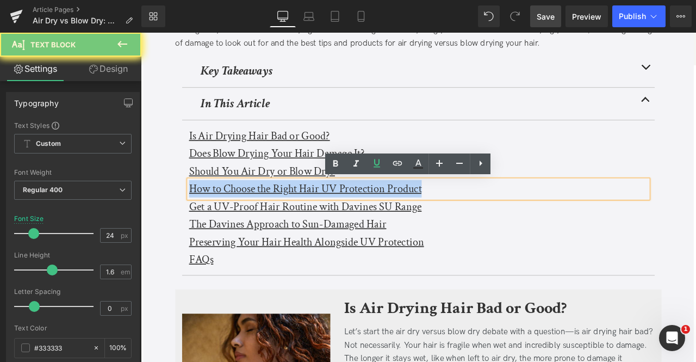
paste div
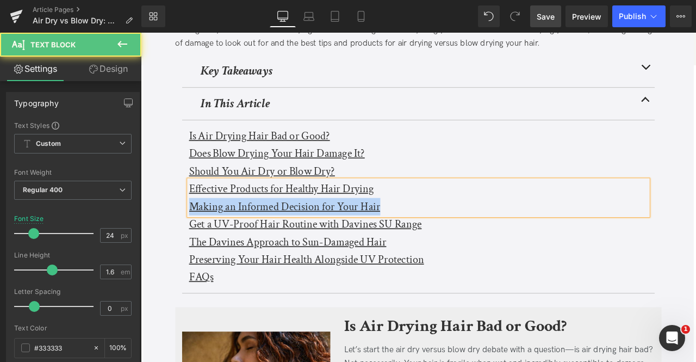
click at [200, 233] on u "Making an Informed Decision for Your Hair" at bounding box center [311, 238] width 227 height 17
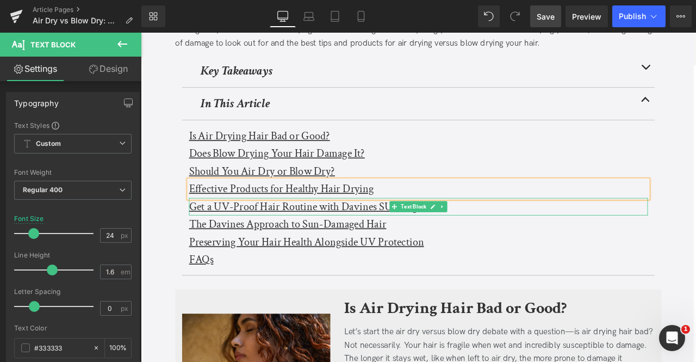
click at [200, 233] on u "Get a UV-Proof Hair Routine with Davines SU Range" at bounding box center [336, 238] width 276 height 17
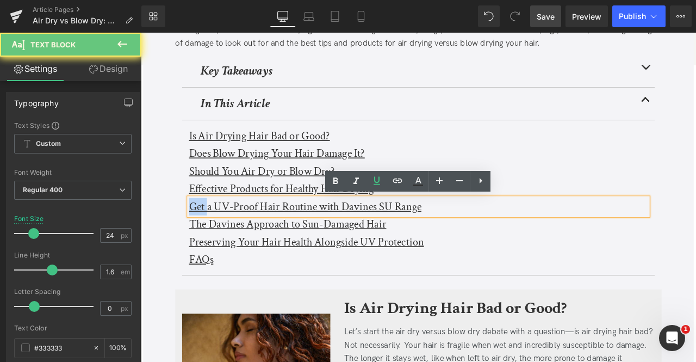
click at [200, 233] on u "Get a UV-Proof Hair Routine with Davines SU Range" at bounding box center [336, 238] width 276 height 17
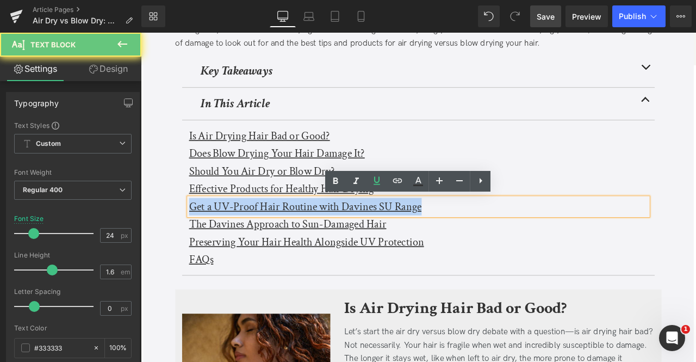
click at [200, 233] on u "Get a UV-Proof Hair Routine with Davines SU Range" at bounding box center [336, 238] width 276 height 17
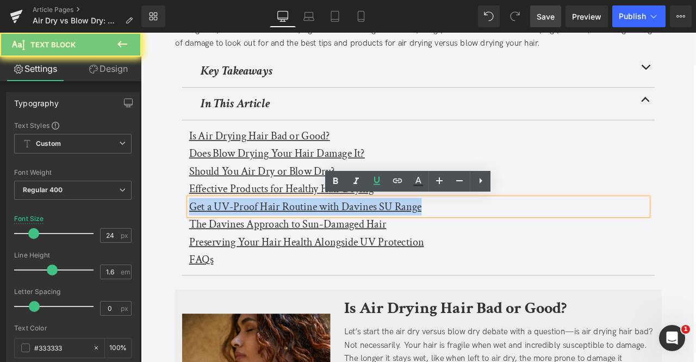
paste div
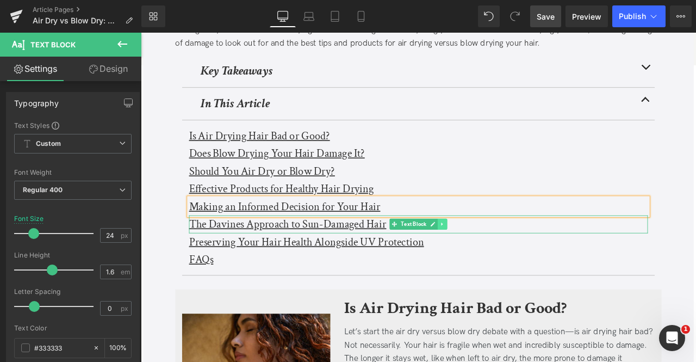
click at [499, 259] on icon at bounding box center [498, 259] width 6 height 7
click at [501, 259] on icon at bounding box center [504, 260] width 6 height 6
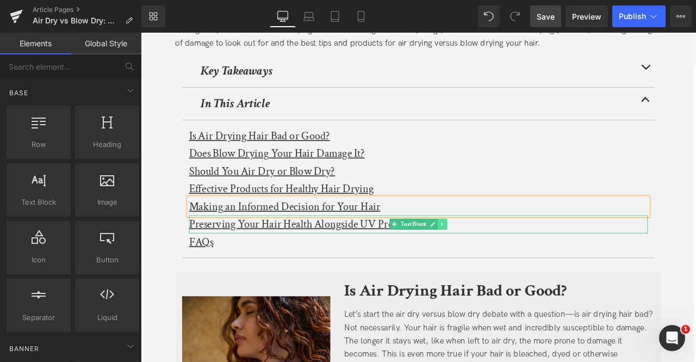
click at [499, 259] on icon at bounding box center [498, 259] width 6 height 7
click at [501, 259] on icon at bounding box center [504, 260] width 6 height 6
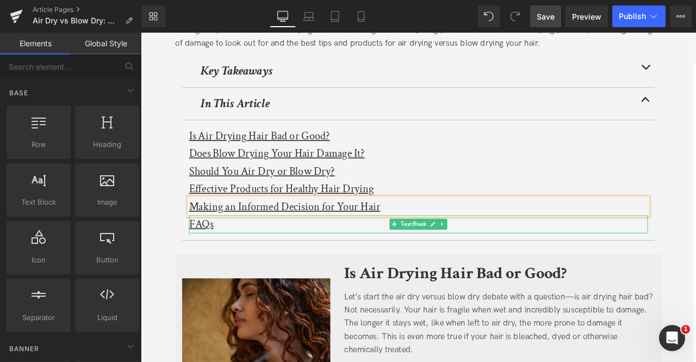
click at [499, 259] on icon at bounding box center [498, 259] width 6 height 7
click at [501, 259] on icon at bounding box center [504, 260] width 6 height 6
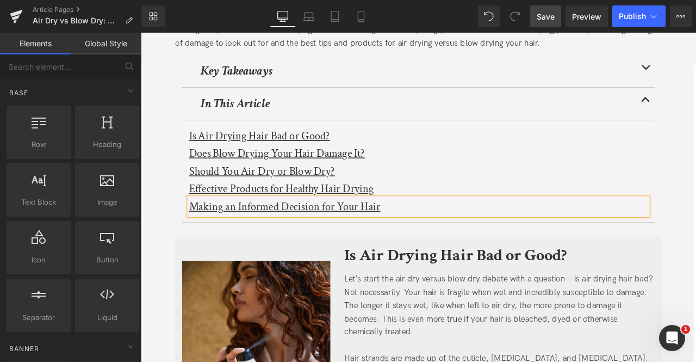
drag, startPoint x: 548, startPoint y: 14, endPoint x: 153, endPoint y: 136, distance: 414.0
click at [548, 14] on span "Save" at bounding box center [546, 16] width 18 height 11
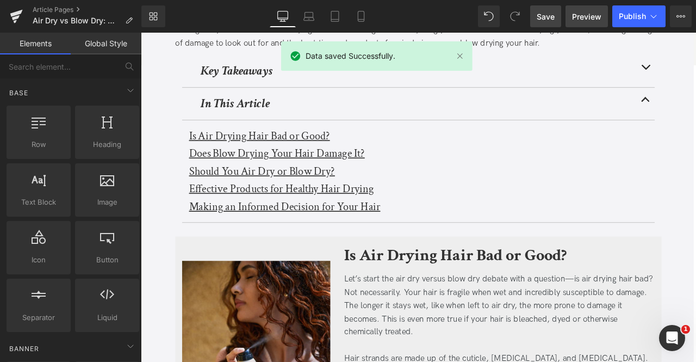
click at [585, 16] on span "Preview" at bounding box center [586, 16] width 29 height 11
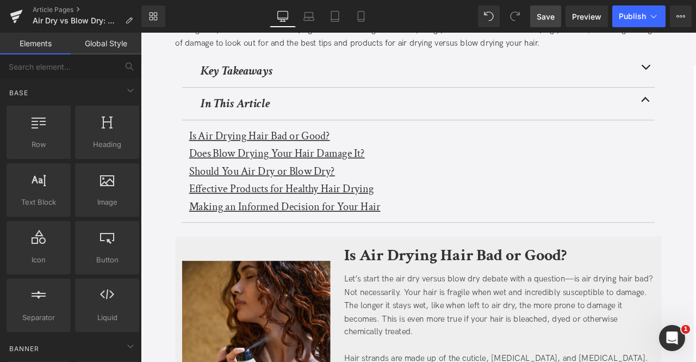
click at [263, 201] on u "Should You Air Dry or Blow Dry?" at bounding box center [284, 196] width 173 height 17
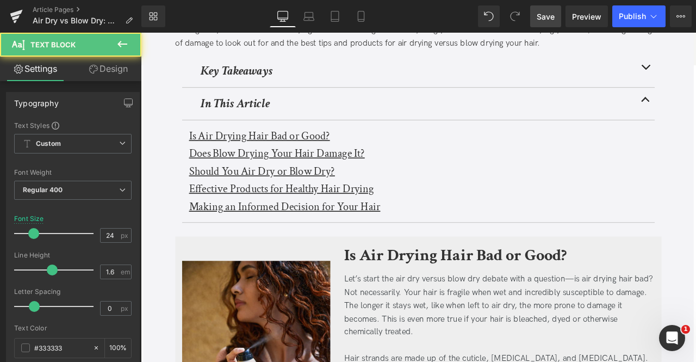
click at [102, 69] on link "Design" at bounding box center [108, 69] width 71 height 24
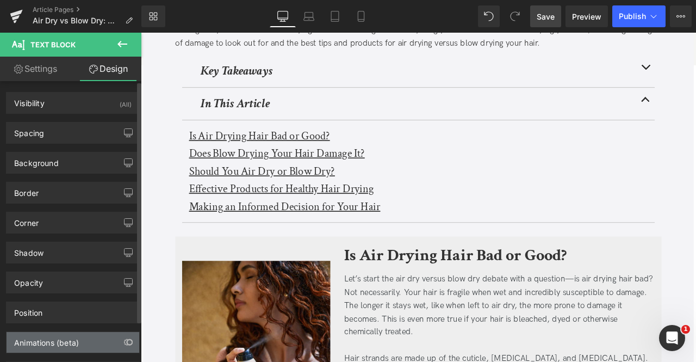
scroll to position [48, 0]
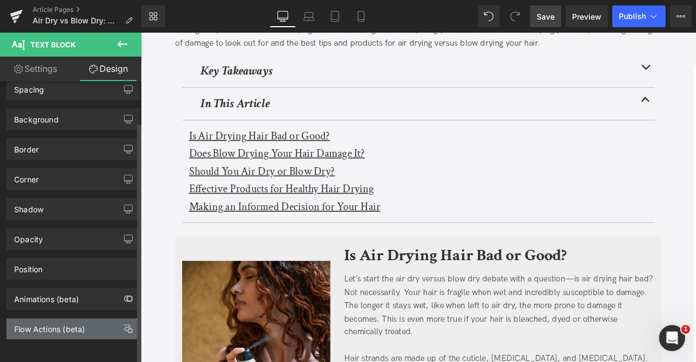
click at [33, 319] on div "Flow Actions (beta)" at bounding box center [49, 325] width 71 height 15
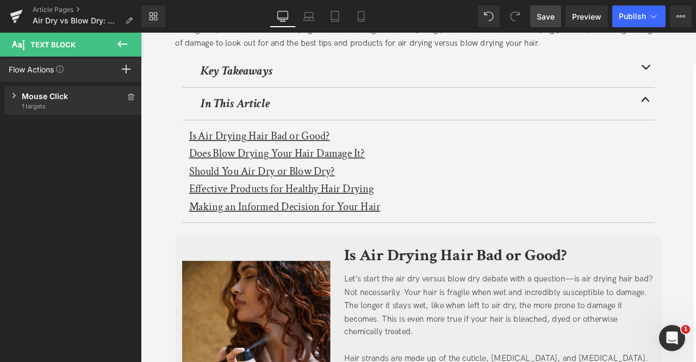
click at [42, 97] on div "Mouse Click" at bounding box center [73, 95] width 103 height 11
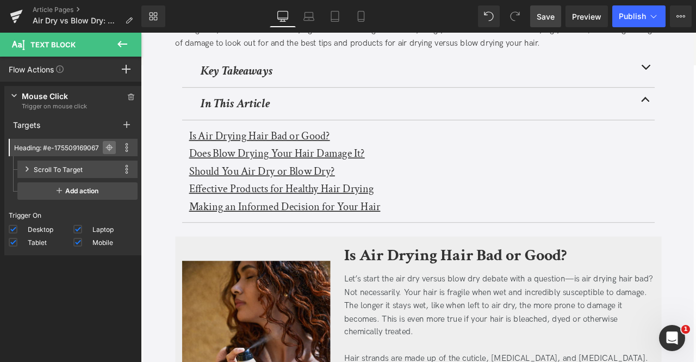
click at [105, 146] on icon at bounding box center [109, 148] width 8 height 8
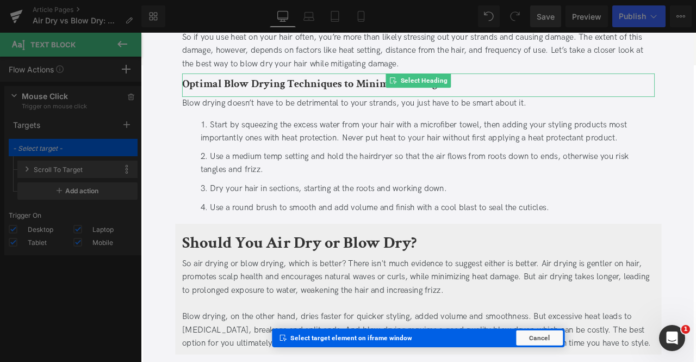
scroll to position [941, 0]
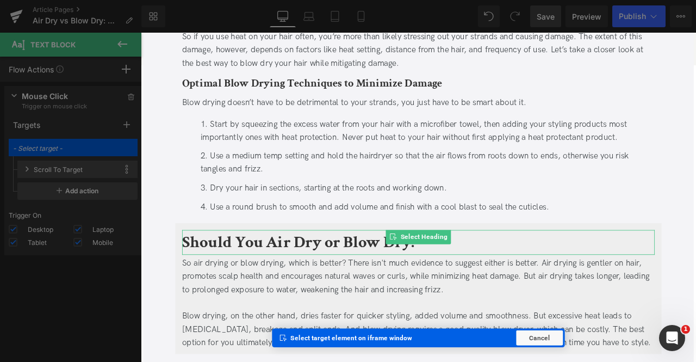
click at [257, 280] on b "Should You Air Dry or Blow Dry?" at bounding box center [329, 281] width 278 height 26
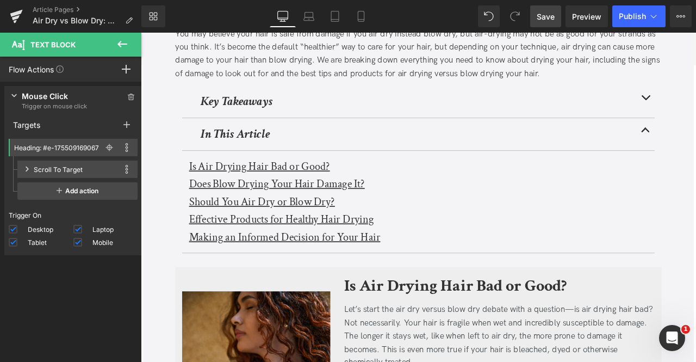
scroll to position [219, 0]
click at [225, 257] on u "Effective Products for Healthy Hair Drying" at bounding box center [307, 252] width 219 height 17
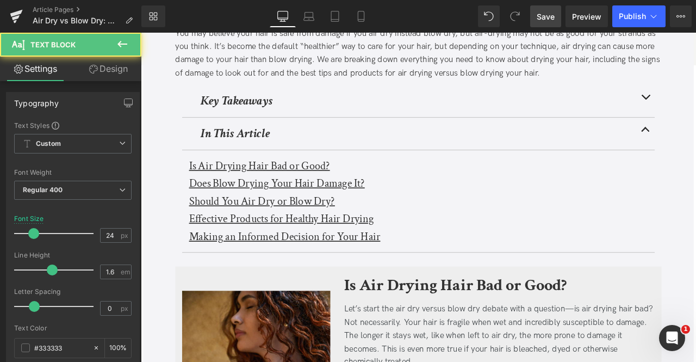
click at [96, 70] on icon at bounding box center [93, 69] width 9 height 9
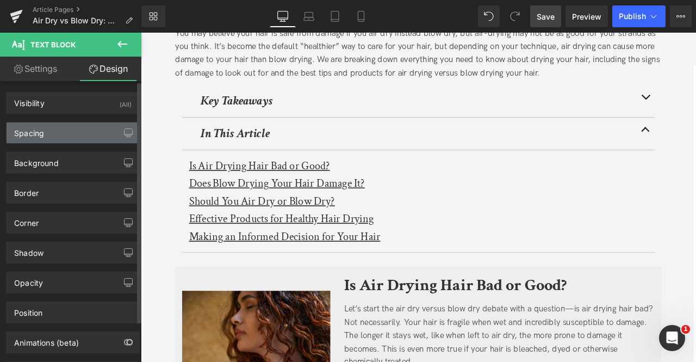
scroll to position [48, 0]
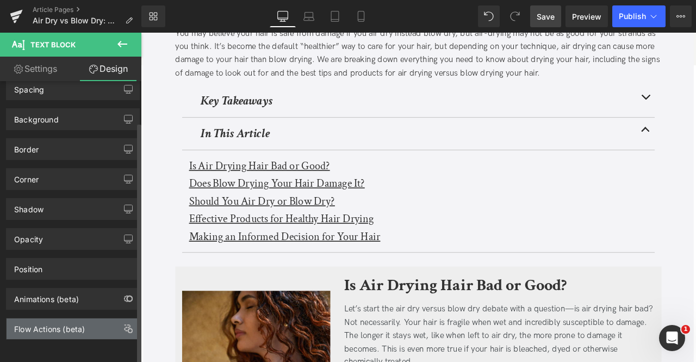
click at [74, 318] on div "Flow Actions (beta)" at bounding box center [49, 325] width 71 height 15
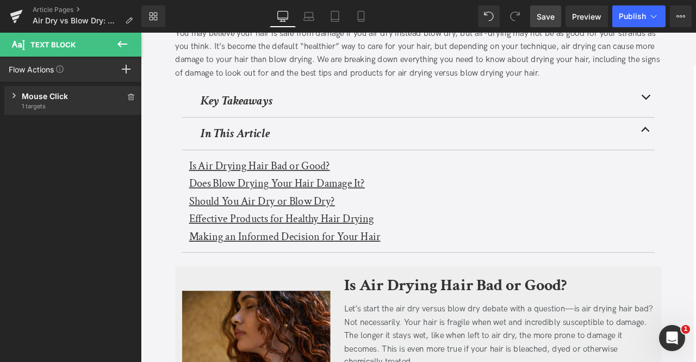
click at [70, 95] on div "Mouse Click" at bounding box center [73, 95] width 103 height 11
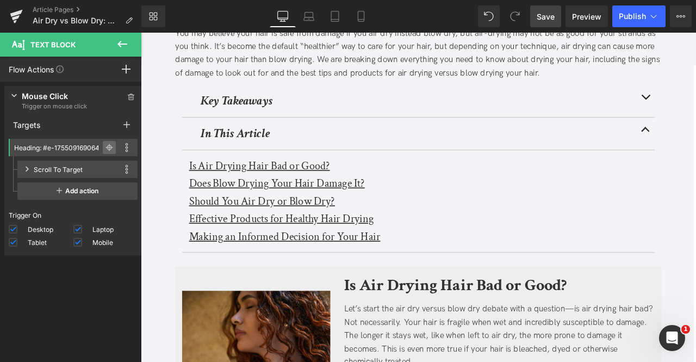
click at [107, 145] on icon at bounding box center [109, 148] width 8 height 8
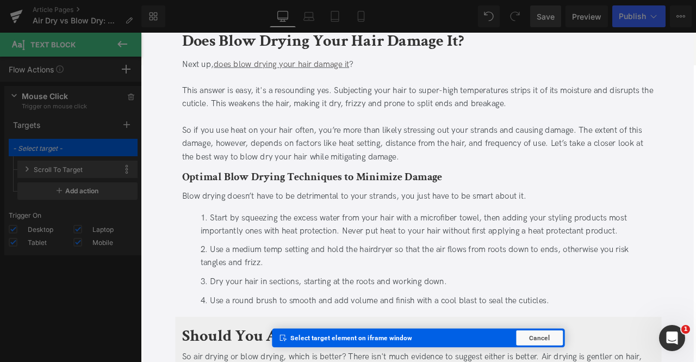
scroll to position [1147, 0]
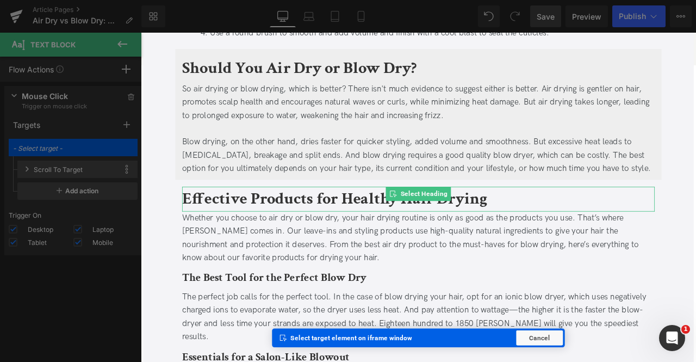
click at [269, 227] on b "Effective Products for Healthy Hair Drying" at bounding box center [371, 230] width 362 height 26
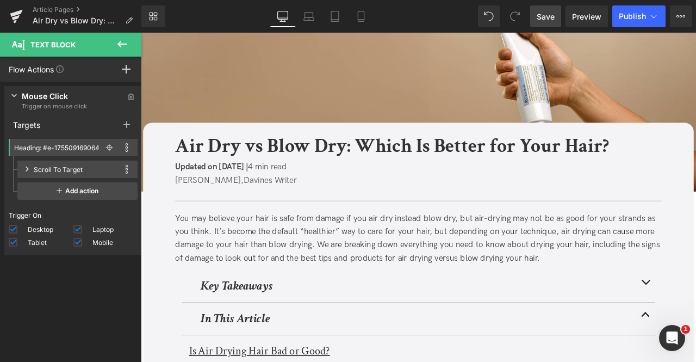
scroll to position [153, 0]
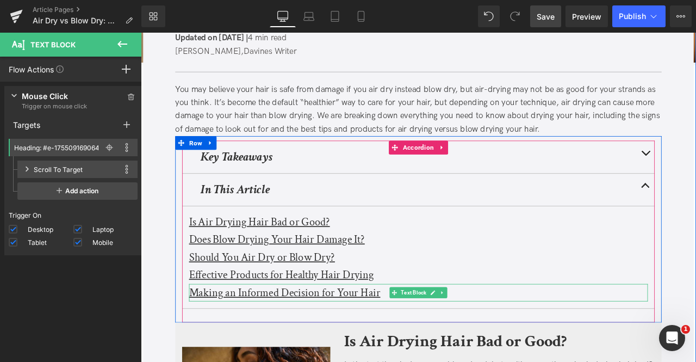
click at [246, 336] on u "Making an Informed Decision for Your Hair" at bounding box center [311, 340] width 227 height 17
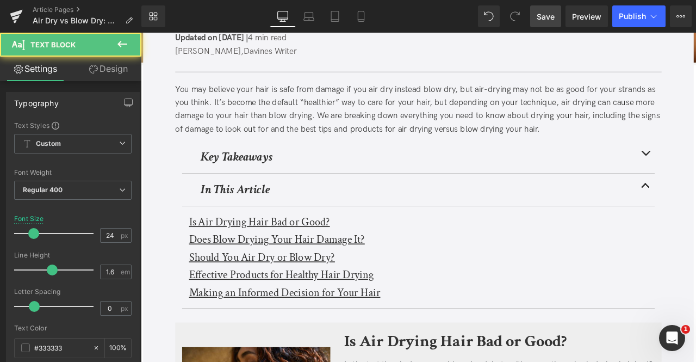
click at [105, 76] on link "Design" at bounding box center [108, 69] width 71 height 24
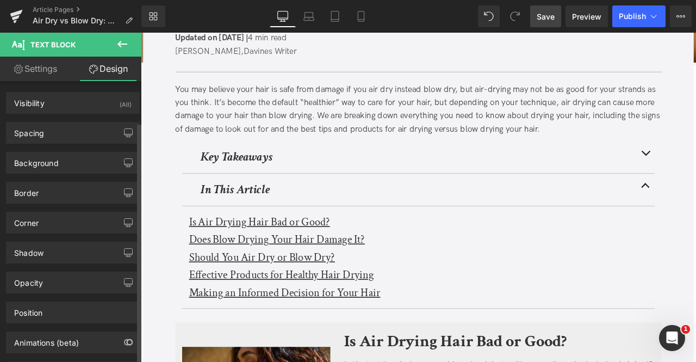
scroll to position [48, 0]
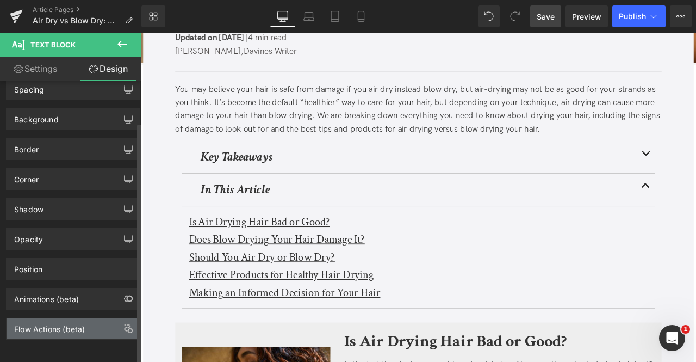
click at [55, 318] on div "Flow Actions (beta)" at bounding box center [49, 325] width 71 height 15
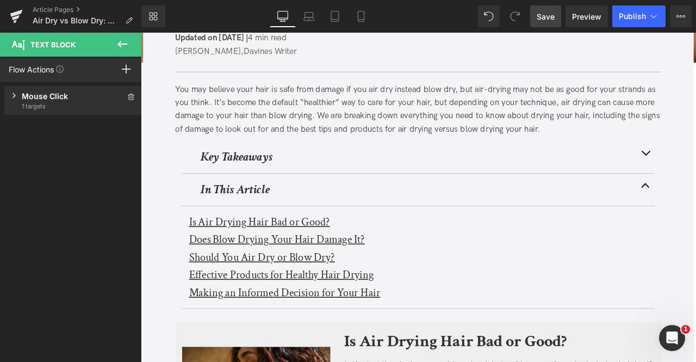
click at [38, 90] on div "Mouse Click" at bounding box center [73, 95] width 103 height 11
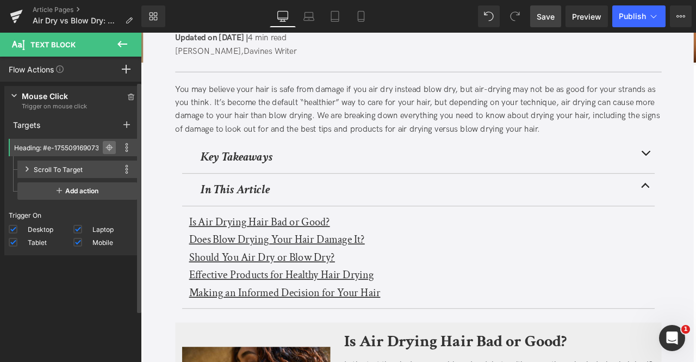
click at [107, 146] on icon at bounding box center [109, 147] width 5 height 5
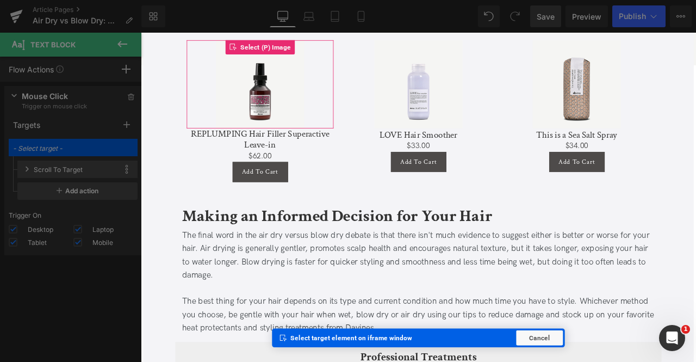
scroll to position [2140, 0]
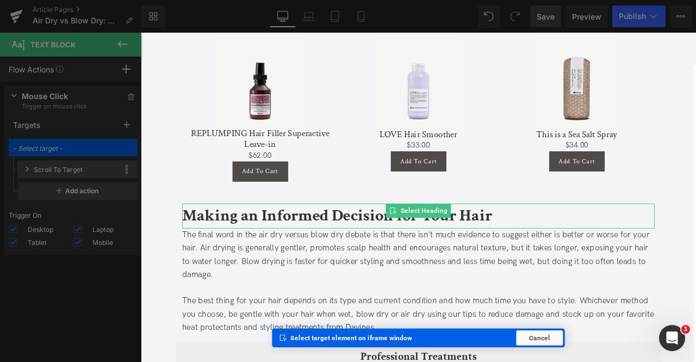
click at [302, 237] on b "Making an Informed Decision for Your Hair" at bounding box center [374, 250] width 368 height 26
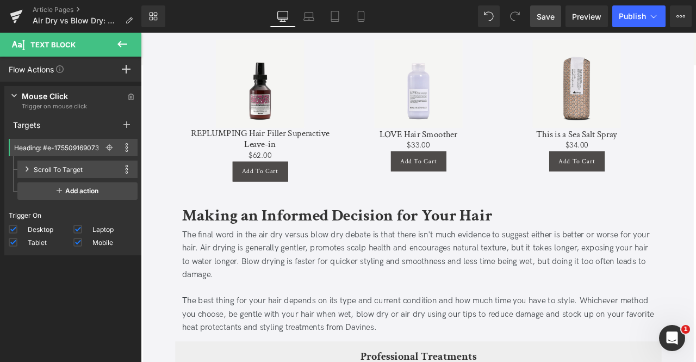
click at [545, 16] on span "Save" at bounding box center [546, 16] width 18 height 11
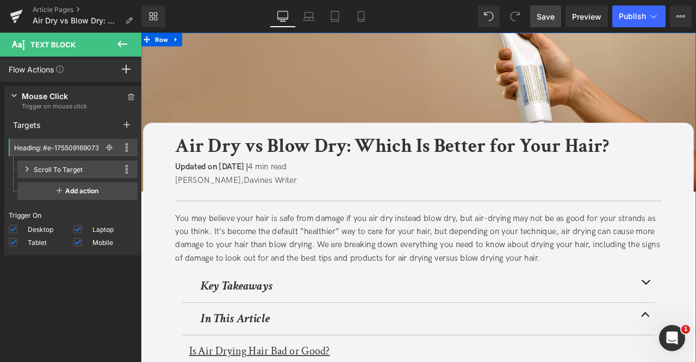
scroll to position [140, 0]
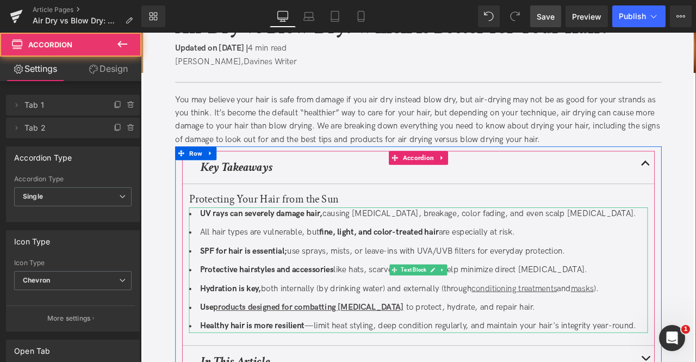
click at [341, 243] on strong "UV rays can severely damage hair," at bounding box center [283, 246] width 145 height 11
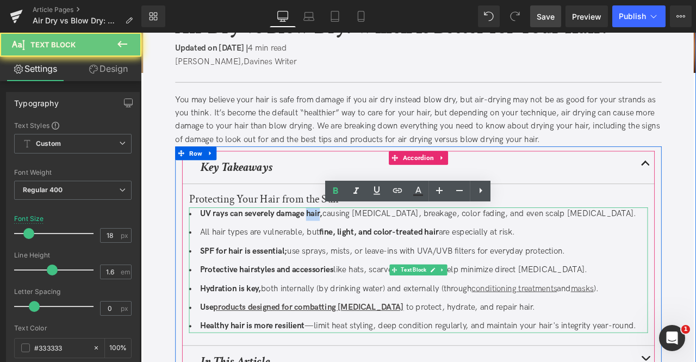
click at [341, 243] on strong "UV rays can severely damage hair," at bounding box center [283, 246] width 145 height 11
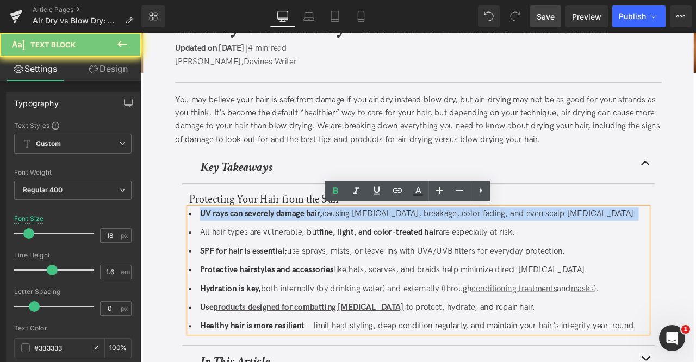
click at [341, 243] on strong "UV rays can severely damage hair," at bounding box center [283, 246] width 145 height 11
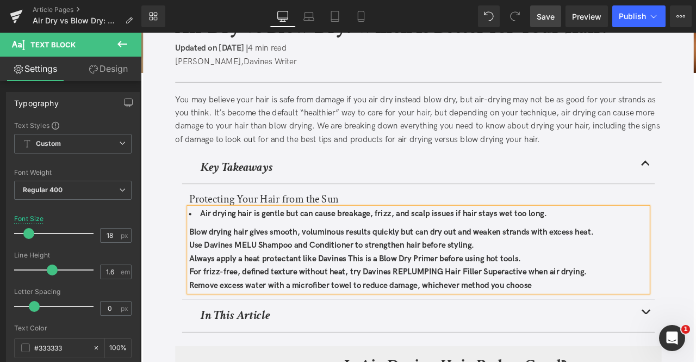
click at [370, 252] on li "Air drying hair is gentle but can cause breakage, frizz, and scalp issues if ha…" at bounding box center [470, 248] width 544 height 16
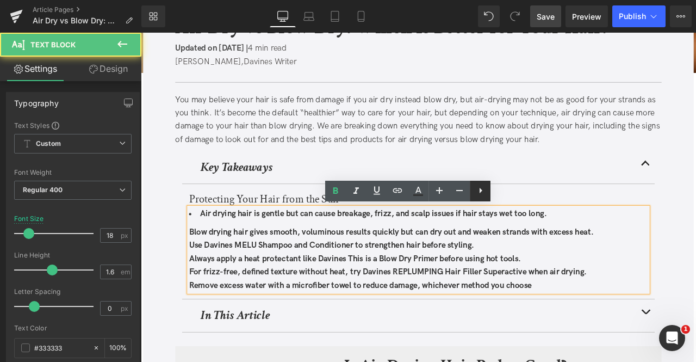
click at [480, 187] on icon at bounding box center [480, 190] width 13 height 13
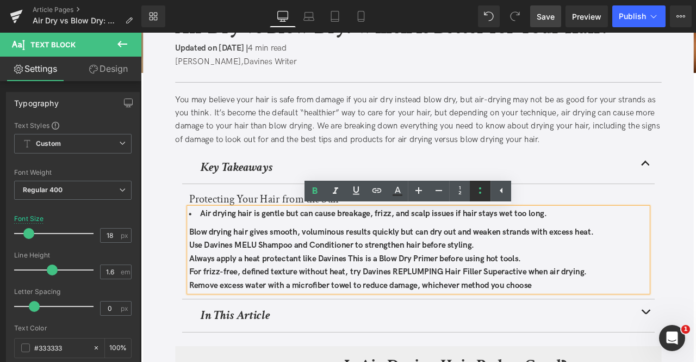
click at [477, 191] on icon at bounding box center [480, 190] width 13 height 13
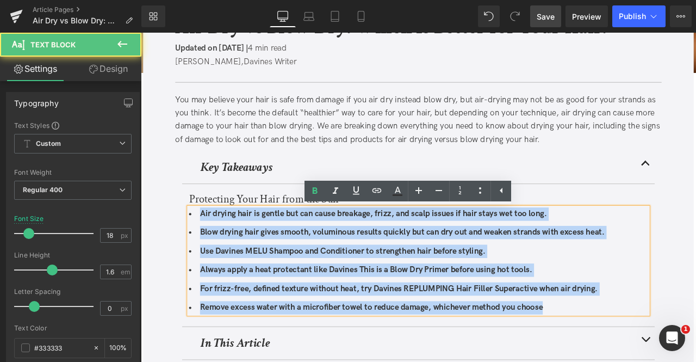
click at [629, 247] on li "Air drying hair is gentle but can cause breakage, frizz, and scalp issues if ha…" at bounding box center [470, 248] width 544 height 16
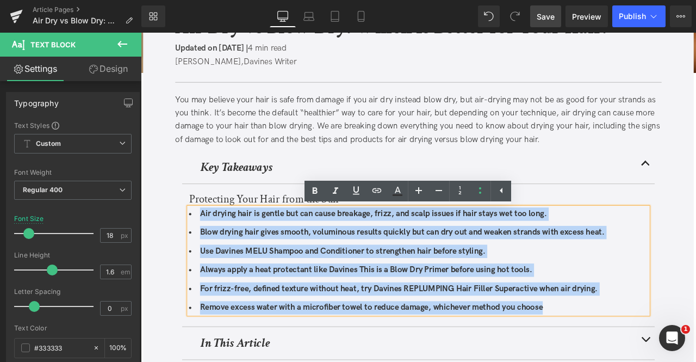
click at [610, 246] on b "Air drying hair is gentle but can cause breakage, frizz, and scalp issues if ha…" at bounding box center [416, 246] width 411 height 11
click at [630, 244] on li "Air drying hair is gentle but can cause breakage, frizz, and scalp issues if ha…" at bounding box center [470, 248] width 544 height 16
click at [535, 264] on b "Blow drying hair gives smooth, voluminous results quickly but can dry out and w…" at bounding box center [451, 268] width 480 height 11
click at [593, 203] on div "Key Takeaways Heading" at bounding box center [470, 192] width 560 height 39
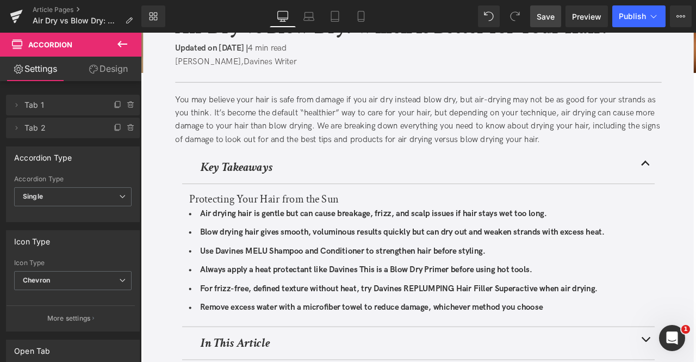
click at [543, 254] on ul "Air drying hair is gentle but can cause breakage, frizz, and scalp issues if ha…" at bounding box center [470, 303] width 544 height 127
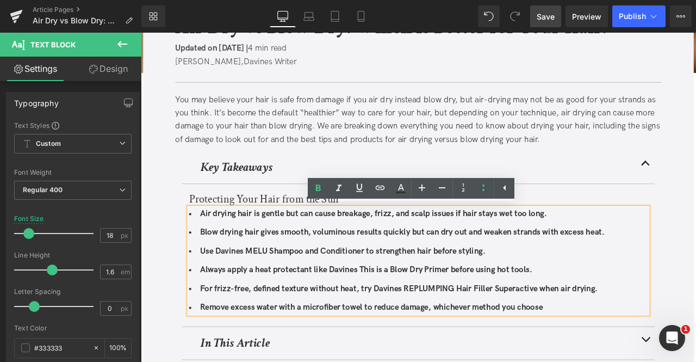
click at [632, 249] on li "Air drying hair is gentle but can cause breakage, frizz, and scalp issues if ha…" at bounding box center [470, 248] width 544 height 16
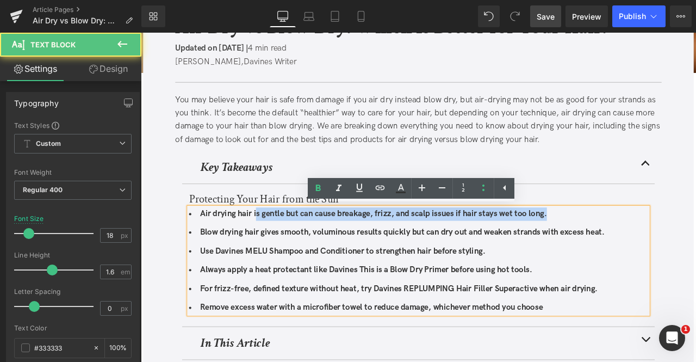
click at [277, 247] on b "Air drying hair is gentle but can cause breakage, frizz, and scalp issues if ha…" at bounding box center [416, 246] width 411 height 11
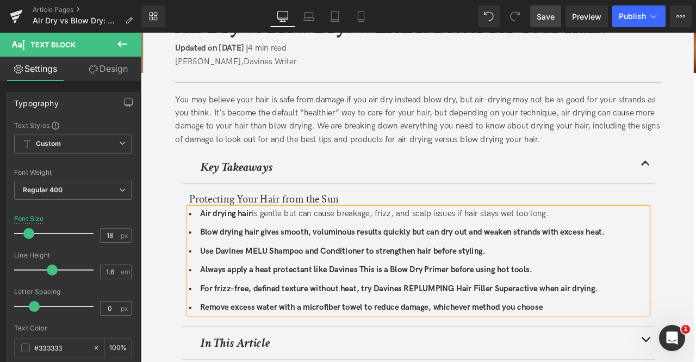
click at [272, 246] on strong "Air drying hair" at bounding box center [241, 246] width 61 height 11
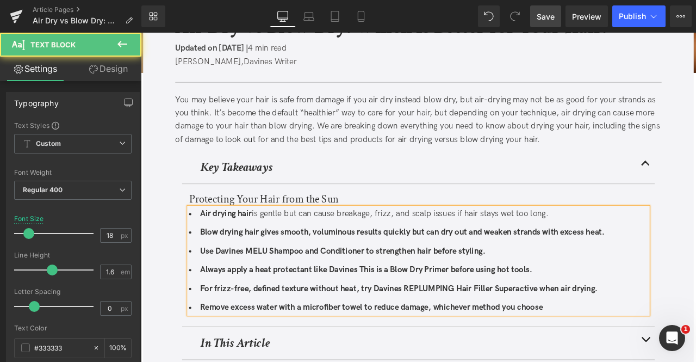
click at [280, 270] on b "Blow drying hair gives smooth, voluminous results quickly but can dry out and w…" at bounding box center [451, 268] width 480 height 11
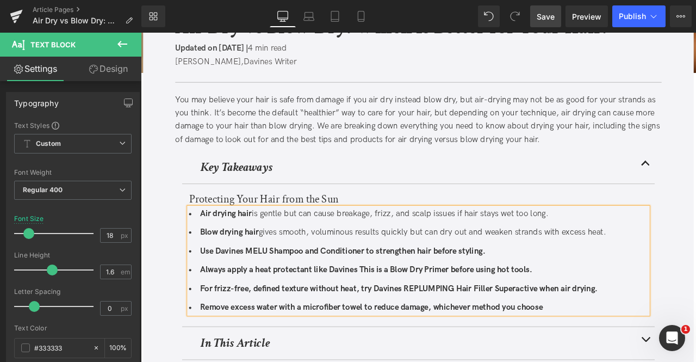
click at [284, 271] on li "Blow drying hair gives smooth, voluminous results quickly but can dry out and w…" at bounding box center [470, 270] width 544 height 16
click at [330, 289] on b "Use Davines MELU Shampoo and Conditioner to strengthen hair before styling." at bounding box center [380, 290] width 338 height 11
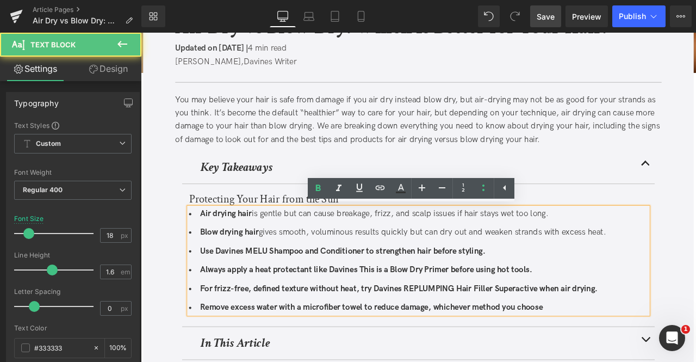
click at [302, 277] on ul "Air drying hair is gentle but can cause breakage, frizz, and scalp issues if ha…" at bounding box center [470, 303] width 544 height 127
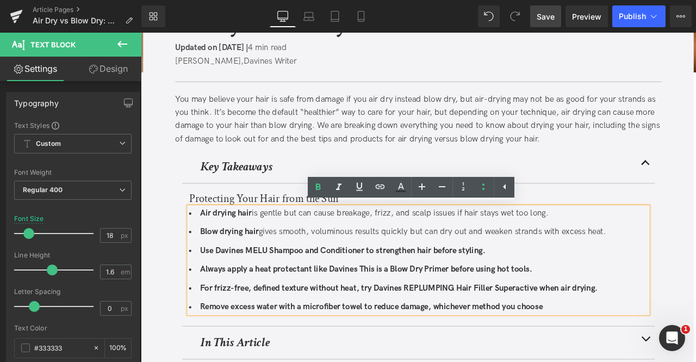
scroll to position [202, 0]
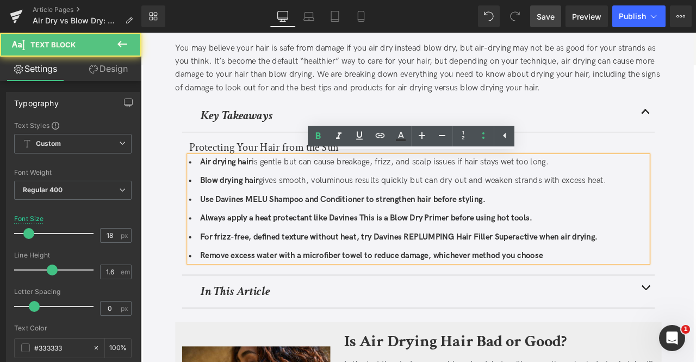
click at [256, 228] on b "Use Davines MELU Shampoo and Conditioner to strengthen hair before styling." at bounding box center [380, 229] width 338 height 11
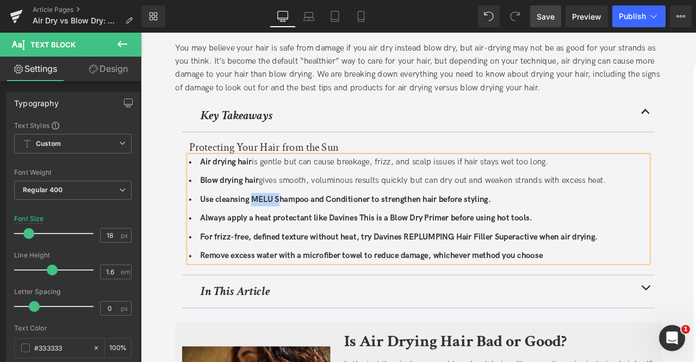
click at [304, 229] on b "Use cleansing MELU Shampoo and Conditioner to strengthen hair before styling." at bounding box center [383, 229] width 345 height 11
click at [311, 229] on b "Use cleansing shampoo and Conditioner to strengthen hair before styling." at bounding box center [368, 229] width 315 height 11
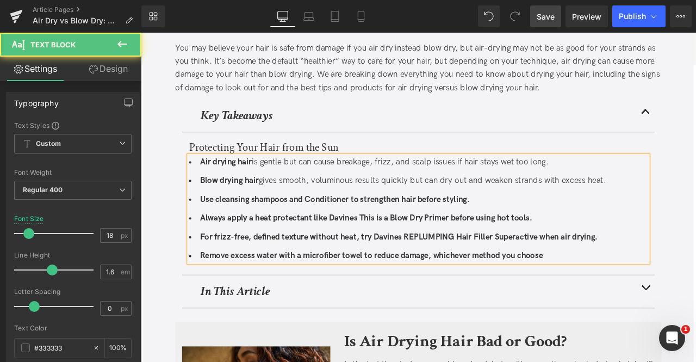
click at [358, 230] on b "Use cleansing shampoos and Conditioner to strengthen hair before styling." at bounding box center [371, 229] width 320 height 11
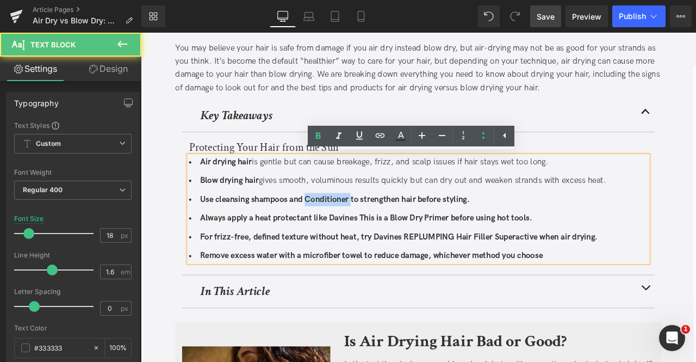
click at [358, 230] on b "Use cleansing shampoos and Conditioner to strengthen hair before styling." at bounding box center [371, 229] width 320 height 11
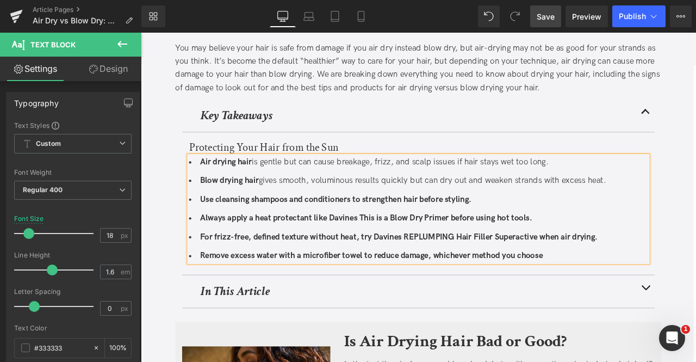
click at [543, 229] on li "Use cleansing shampoos and conditioners to strengthen hair before styling." at bounding box center [470, 230] width 544 height 16
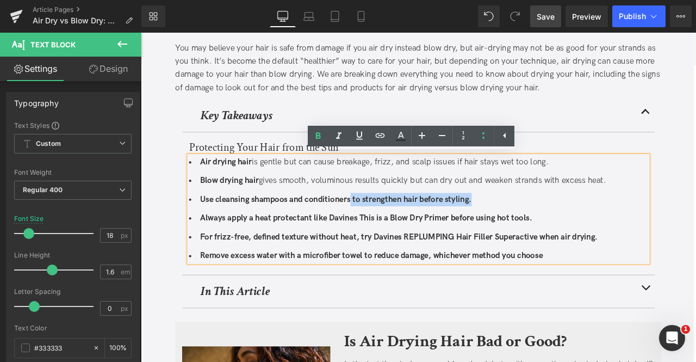
click at [389, 228] on b "Use cleansing shampoos and conditioners to strengthen hair before styling." at bounding box center [372, 229] width 322 height 11
click at [395, 230] on li "Use cleansing shampoos and conditioners to strengthen hair before styling." at bounding box center [470, 230] width 544 height 16
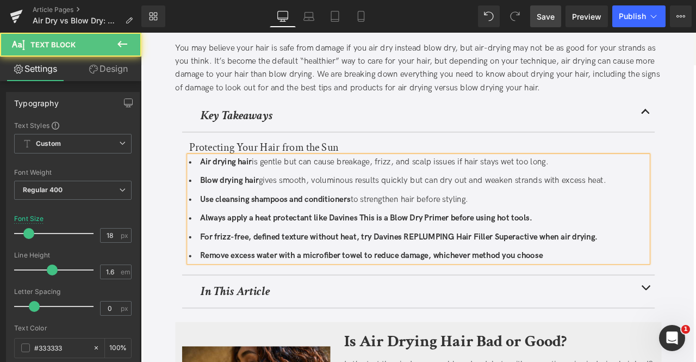
click at [247, 229] on strong "Use cleansing shampoos and conditioners" at bounding box center [300, 229] width 178 height 11
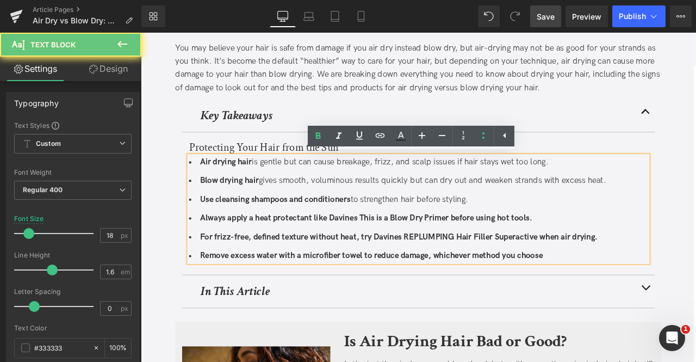
click at [256, 230] on strong "Use cleansing shampoos and conditioners" at bounding box center [300, 229] width 178 height 11
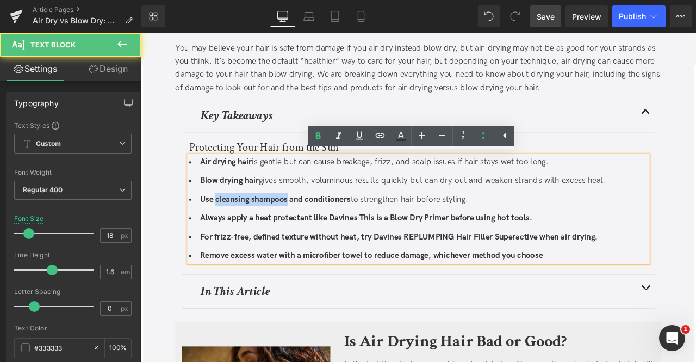
click at [280, 230] on strong "Use cleansing shampoos and conditioners" at bounding box center [300, 229] width 178 height 11
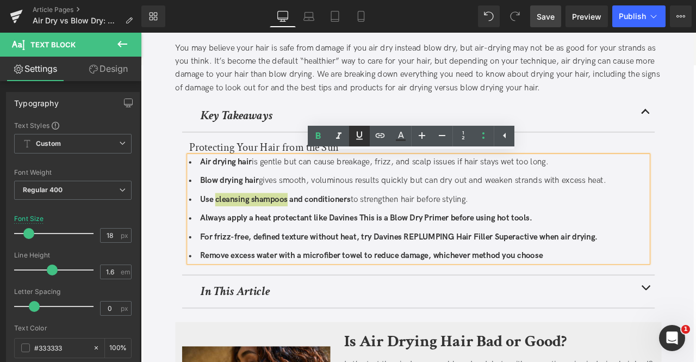
click at [358, 134] on icon at bounding box center [359, 135] width 13 height 13
click at [374, 138] on icon at bounding box center [380, 135] width 13 height 13
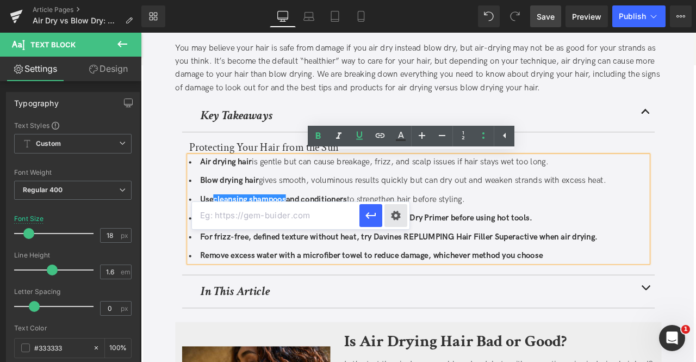
click at [401, 0] on div "Text Color Highlight Color #333333 Edit or remove link: Edit - Unlink - Cancel" at bounding box center [348, 0] width 696 height 0
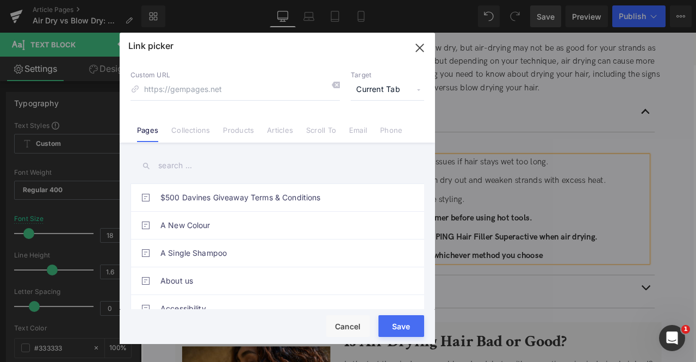
click at [389, 89] on span "Current Tab" at bounding box center [387, 89] width 73 height 21
click at [363, 126] on li "New Tab" at bounding box center [387, 128] width 84 height 19
click at [196, 122] on li "Collections" at bounding box center [191, 125] width 52 height 19
click at [183, 163] on input "text" at bounding box center [278, 165] width 294 height 24
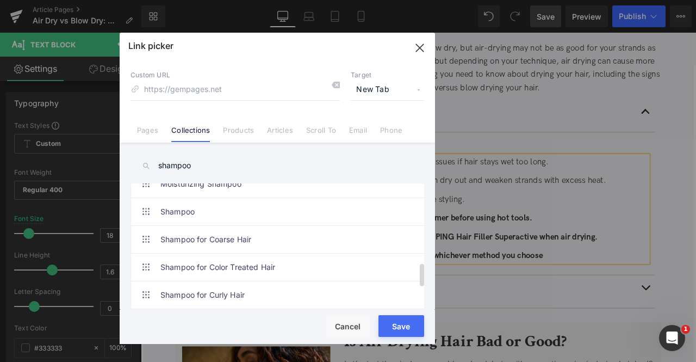
scroll to position [432, 0]
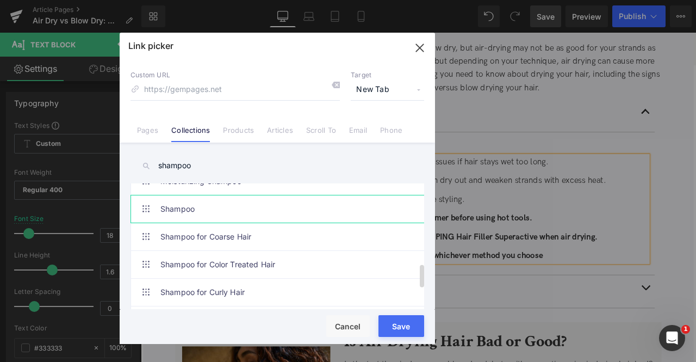
type input "shampoo"
click at [213, 214] on link "Shampoo" at bounding box center [279, 208] width 239 height 27
click at [393, 328] on button "Save" at bounding box center [401, 326] width 46 height 22
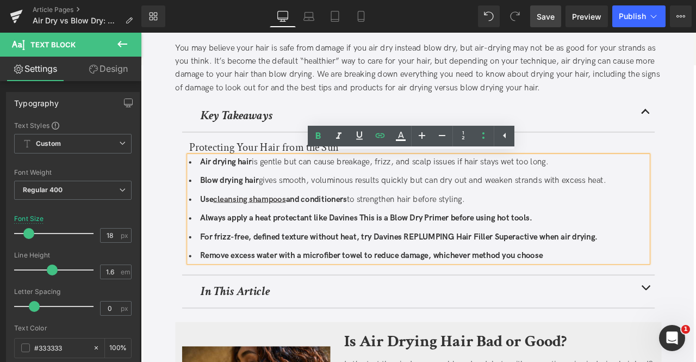
click at [361, 228] on strong "Use cleansing shampoos and conditioners" at bounding box center [298, 229] width 174 height 11
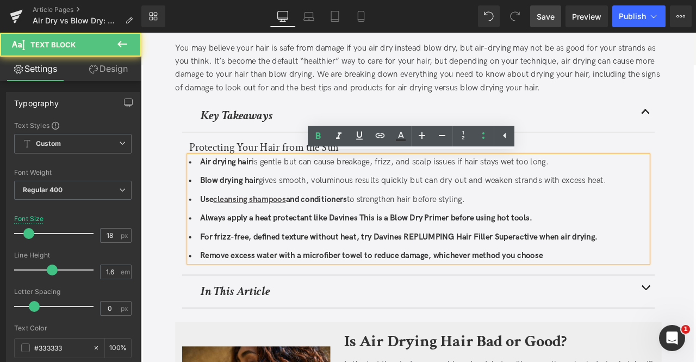
click at [361, 228] on strong "Use cleansing shampoos and conditioners" at bounding box center [298, 229] width 174 height 11
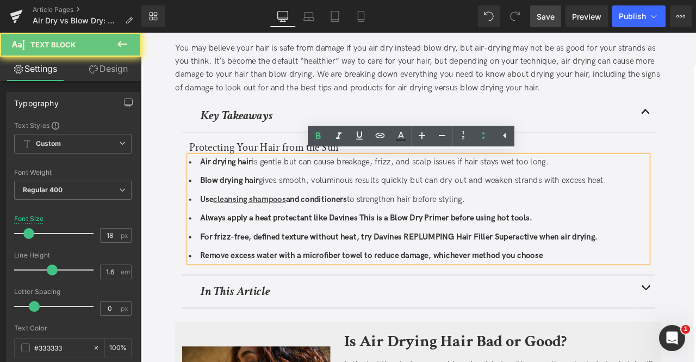
click at [368, 228] on strong "Use cleansing shampoos and conditioners" at bounding box center [298, 229] width 174 height 11
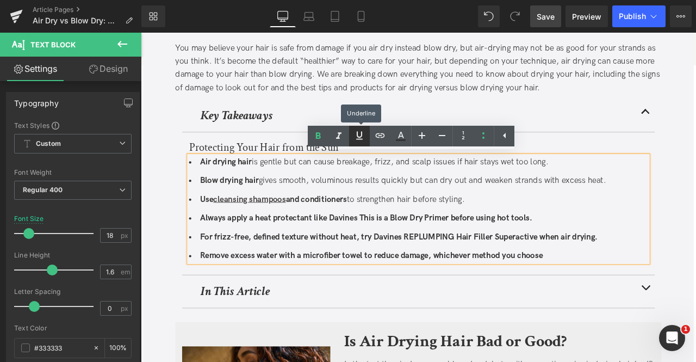
click at [367, 135] on link at bounding box center [359, 136] width 21 height 21
click at [375, 139] on icon at bounding box center [380, 135] width 13 height 13
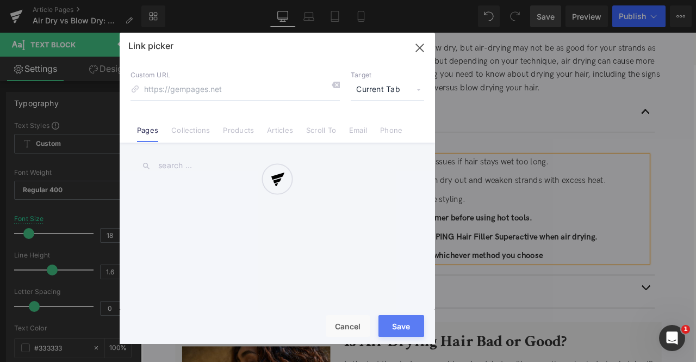
click at [462, 0] on div "Text Color Highlight Color #333333 Edit or remove link: Edit - Unlink - Cancel …" at bounding box center [348, 0] width 696 height 0
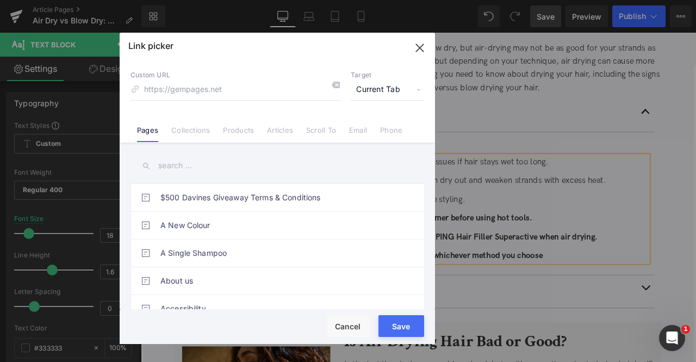
click at [395, 96] on span "Current Tab" at bounding box center [387, 89] width 73 height 21
click at [378, 120] on li "New Tab" at bounding box center [387, 128] width 84 height 19
click at [188, 126] on link "Collections" at bounding box center [190, 134] width 39 height 16
click at [177, 162] on input "text" at bounding box center [278, 165] width 294 height 24
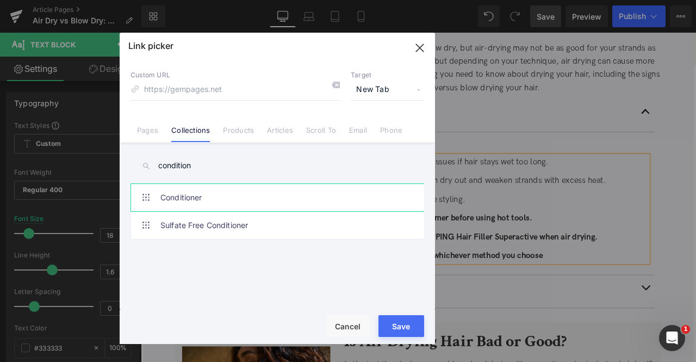
type input "condition"
click at [270, 194] on link "Conditioner" at bounding box center [279, 197] width 239 height 27
click at [410, 320] on button "Save" at bounding box center [401, 326] width 46 height 22
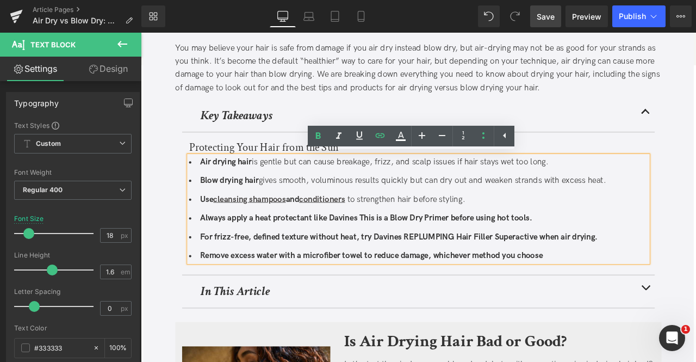
click at [432, 259] on li "Always apply a heat protectant like Davines This is a Blow Dry Primer before us…" at bounding box center [470, 253] width 544 height 16
click at [622, 257] on li "Always apply a heat protectant like Davines This is a Blow Dry Primer before us…" at bounding box center [470, 253] width 544 height 16
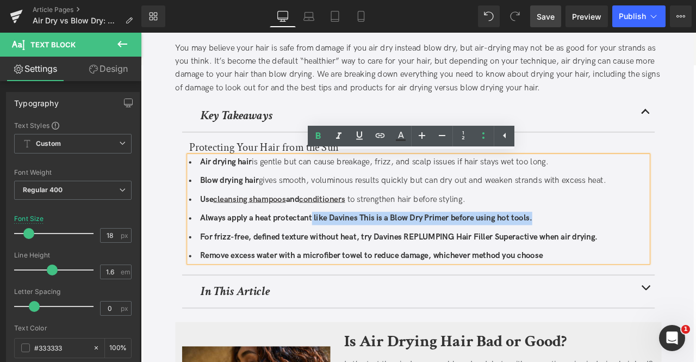
click at [343, 251] on b "Always apply a heat protectant like Davines This is a Blow Dry Primer before us…" at bounding box center [408, 251] width 394 height 11
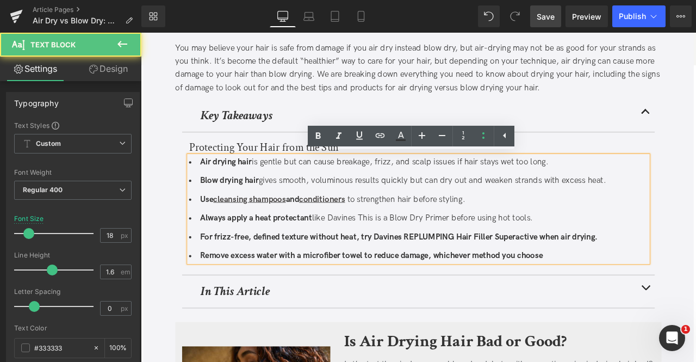
click at [343, 251] on strong "Always apply a heat protectant" at bounding box center [277, 251] width 133 height 11
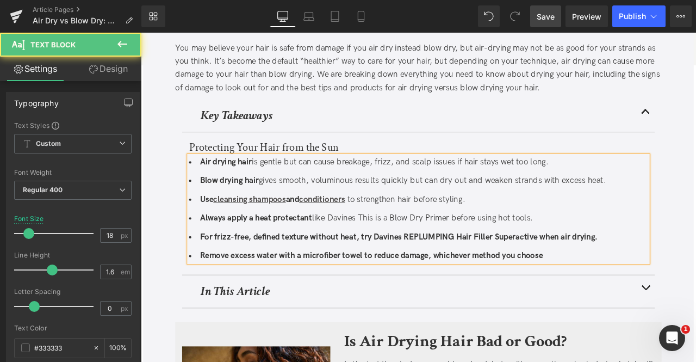
click at [292, 250] on strong "Always apply a heat protectant" at bounding box center [277, 251] width 133 height 11
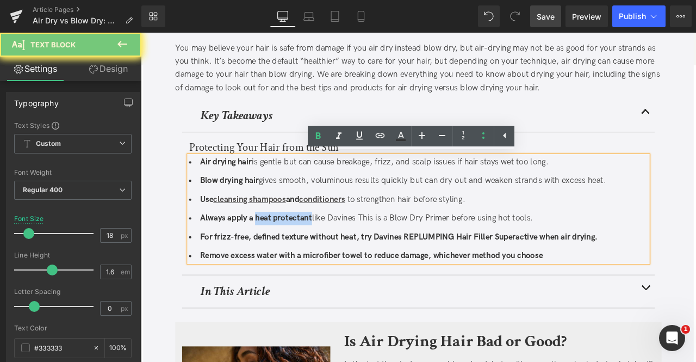
click at [319, 254] on strong "Always apply a heat protectant" at bounding box center [277, 251] width 133 height 11
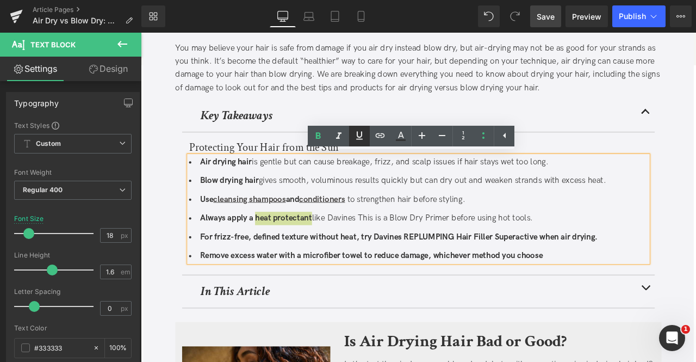
click at [357, 142] on link at bounding box center [359, 136] width 21 height 21
click at [377, 136] on icon at bounding box center [380, 135] width 13 height 13
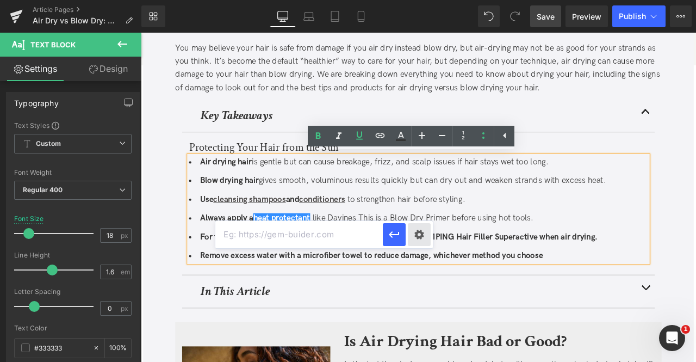
click at [423, 0] on div "Text Color Highlight Color #333333 Edit or remove link: Edit - Unlink - Cancel" at bounding box center [348, 0] width 696 height 0
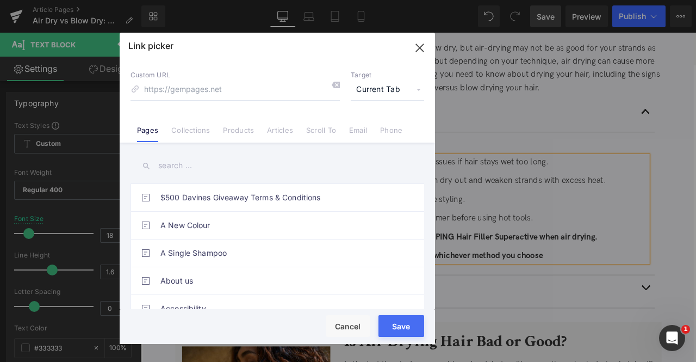
click at [402, 86] on span "Current Tab" at bounding box center [387, 89] width 73 height 21
click at [376, 126] on li "New Tab" at bounding box center [387, 128] width 84 height 19
click at [233, 133] on link "Products" at bounding box center [238, 134] width 31 height 16
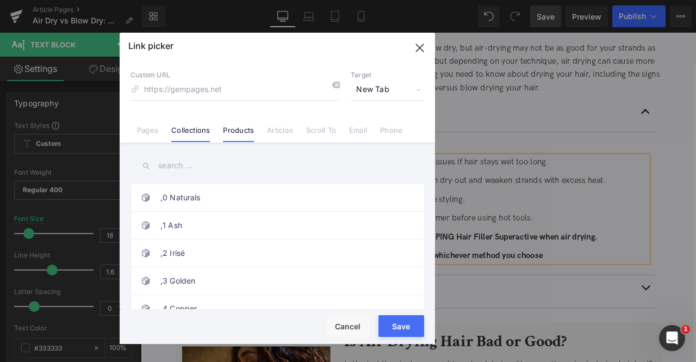
click at [188, 129] on link "Collections" at bounding box center [190, 134] width 39 height 16
click at [173, 169] on input "text" at bounding box center [278, 165] width 294 height 24
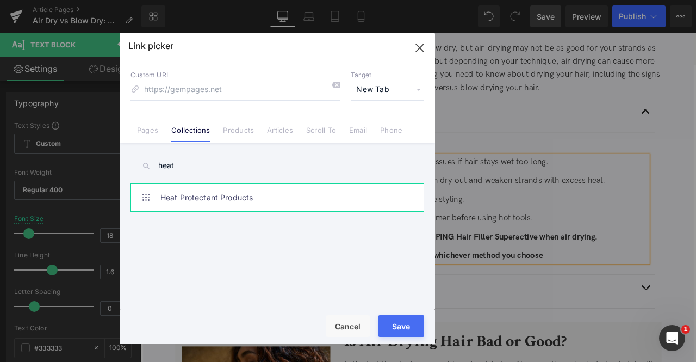
type input "heat"
click at [245, 195] on link "Heat Protectant Products" at bounding box center [279, 197] width 239 height 27
click at [395, 325] on button "Save" at bounding box center [401, 326] width 46 height 22
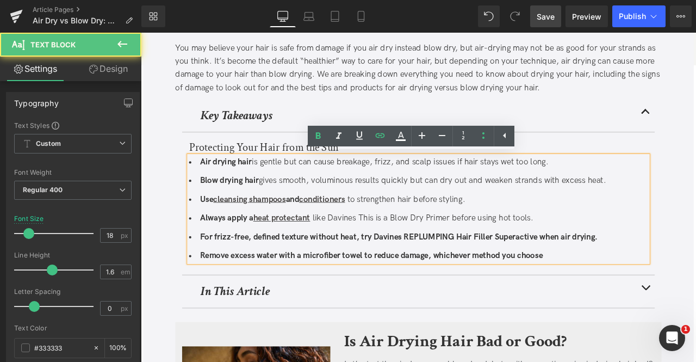
click at [392, 252] on li "Always apply a heat protectant like Davines This is a Blow Dry Primer before us…" at bounding box center [470, 253] width 544 height 16
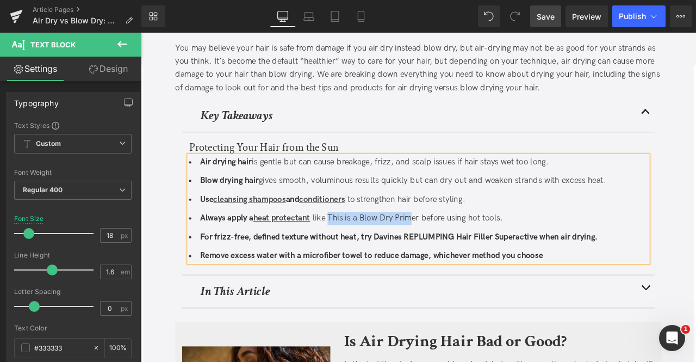
click at [459, 249] on li "Always apply a heat protectant like This is a Blow Dry Primer before using hot …" at bounding box center [470, 253] width 544 height 16
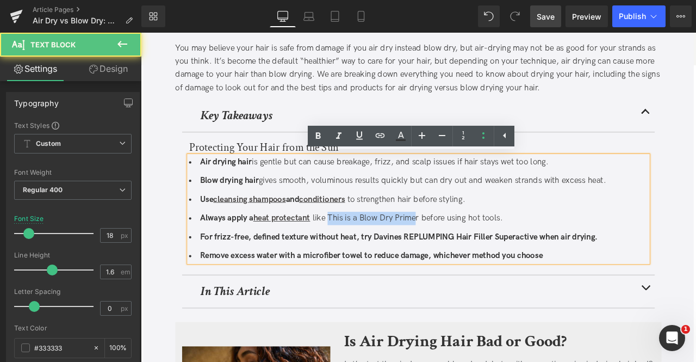
click at [469, 252] on li "Always apply a heat protectant like This is a Blow Dry Primer before using hot …" at bounding box center [470, 253] width 544 height 16
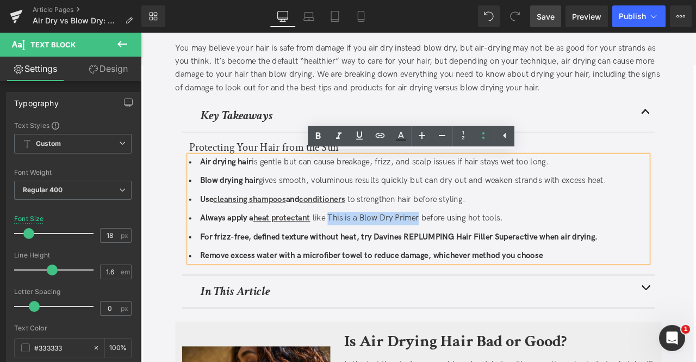
click at [471, 252] on li "Always apply a heat protectant like This is a Blow Dry Primer before using hot …" at bounding box center [470, 253] width 544 height 16
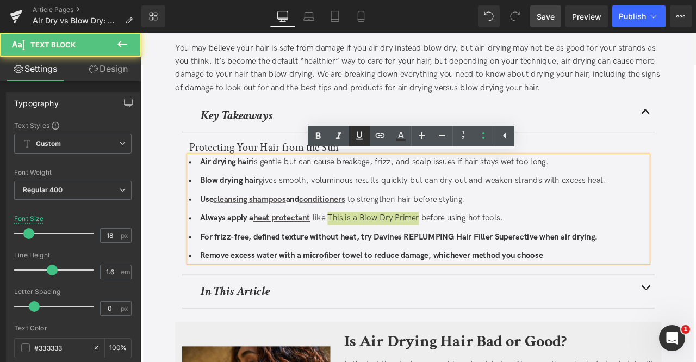
click at [358, 137] on icon at bounding box center [359, 136] width 7 height 8
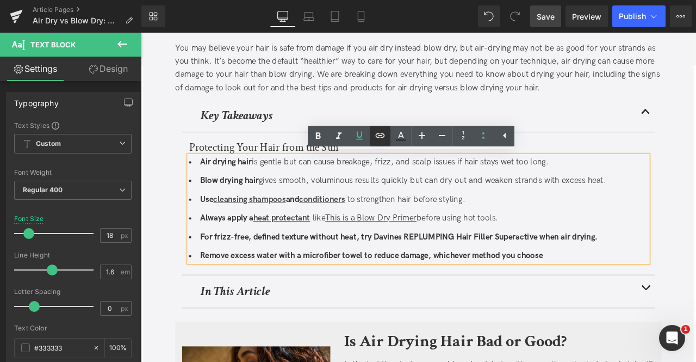
click at [377, 137] on icon at bounding box center [380, 135] width 9 height 4
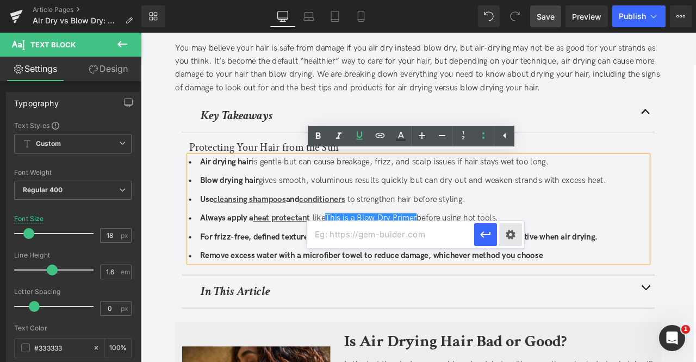
click at [508, 0] on div "Text Color Highlight Color #333333 Edit or remove link: Edit - Unlink - Cancel" at bounding box center [348, 0] width 696 height 0
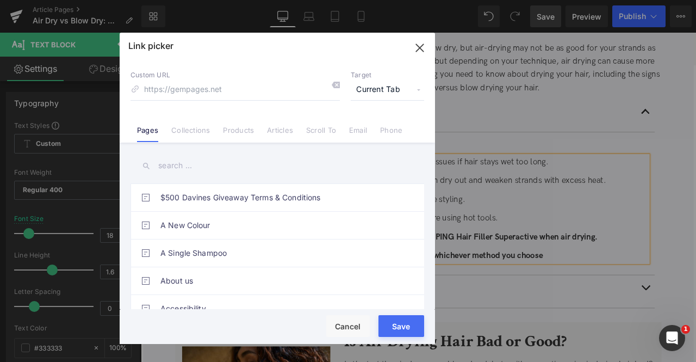
click at [376, 83] on span "Current Tab" at bounding box center [387, 89] width 73 height 21
click at [373, 133] on li "New Tab" at bounding box center [387, 128] width 84 height 19
click at [232, 133] on link "Products" at bounding box center [238, 134] width 31 height 16
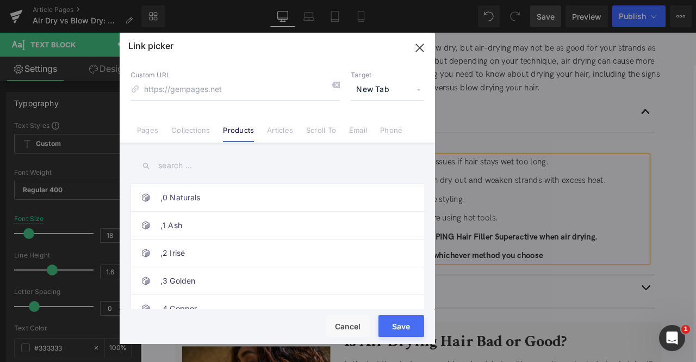
click at [180, 173] on input "text" at bounding box center [278, 165] width 294 height 24
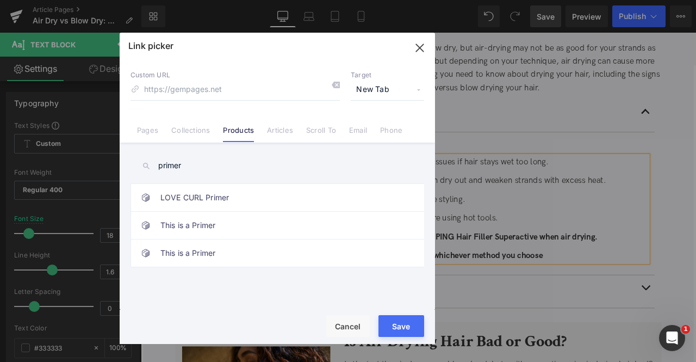
type input "primer"
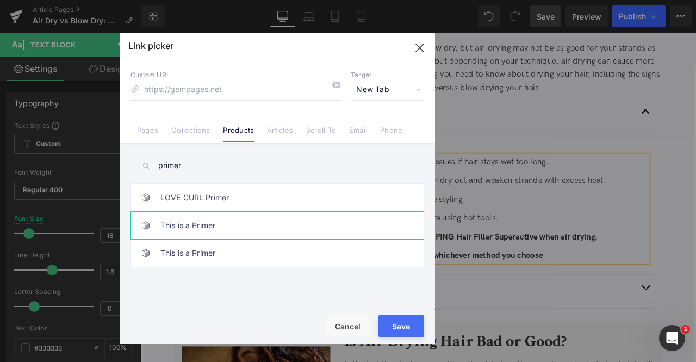
click at [250, 222] on link "This is a Primer" at bounding box center [279, 225] width 239 height 27
click at [400, 337] on div "Save Cancel" at bounding box center [277, 326] width 315 height 34
click at [404, 324] on button "Save" at bounding box center [401, 326] width 46 height 22
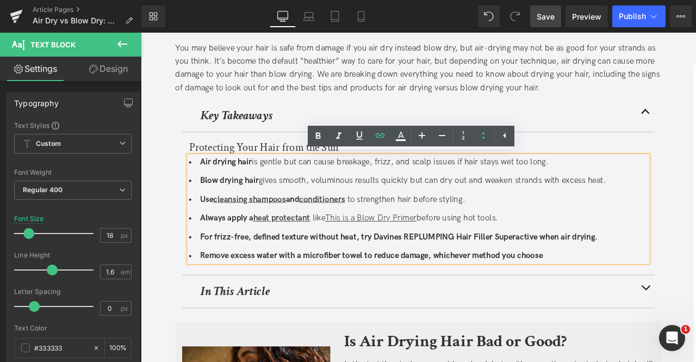
click at [517, 243] on ul "Air drying hair is gentle but can cause breakage, frizz, and scalp issues if ha…" at bounding box center [470, 241] width 544 height 127
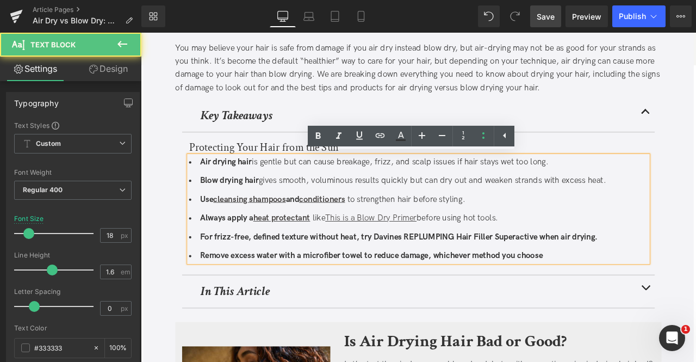
click at [396, 276] on b "For frizz-free, defined texture without heat, try Davines REPLUMPING Hair Fille…" at bounding box center [446, 274] width 471 height 11
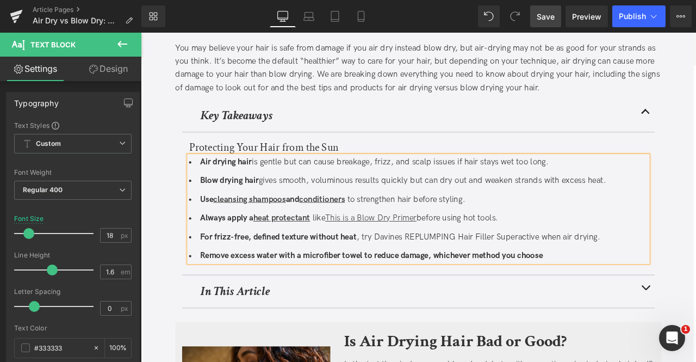
click at [402, 274] on li "For frizz-free, defined texture without heat , try Davines REPLUMPING Hair Fill…" at bounding box center [470, 275] width 544 height 16
click at [432, 270] on li "For frizz-free, defined texture without heat , try Davines REPLUMPING Hair Fill…" at bounding box center [470, 275] width 544 height 16
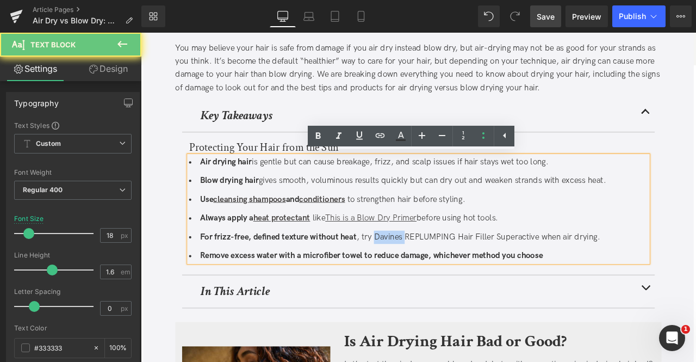
click at [432, 270] on li "For frizz-free, defined texture without heat , try Davines REPLUMPING Hair Fill…" at bounding box center [470, 275] width 544 height 16
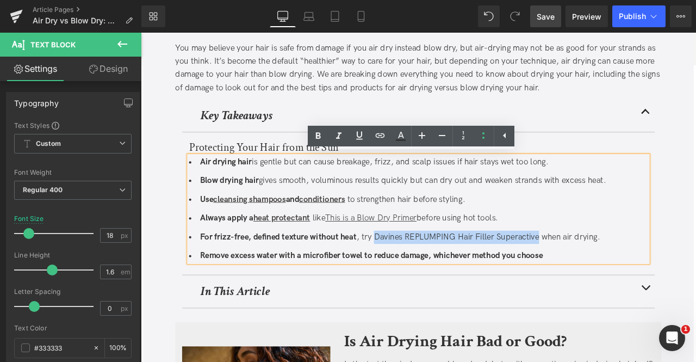
click at [596, 279] on li "For frizz-free, defined texture without heat , try Davines REPLUMPING Hair Fill…" at bounding box center [470, 275] width 544 height 16
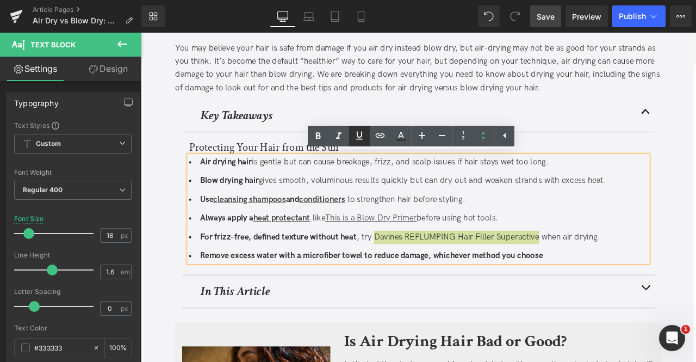
click at [364, 135] on icon at bounding box center [359, 135] width 13 height 13
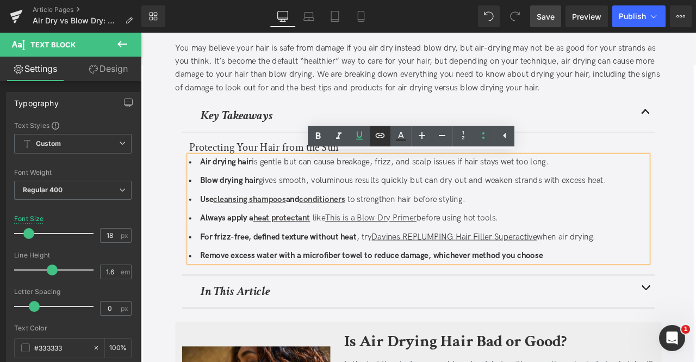
click at [382, 138] on icon at bounding box center [380, 135] width 9 height 4
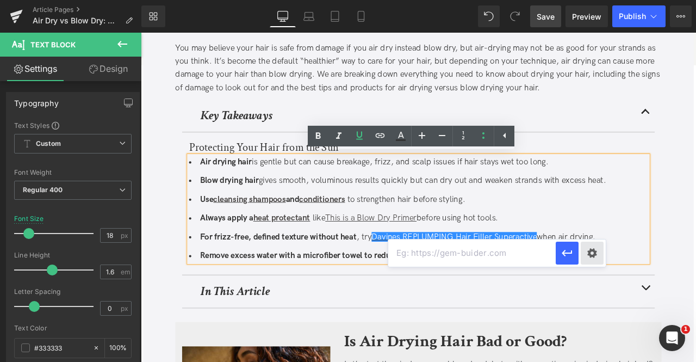
click at [581, 0] on div "Text Color Highlight Color #333333 Edit or remove link: Edit - Unlink - Cancel" at bounding box center [348, 0] width 696 height 0
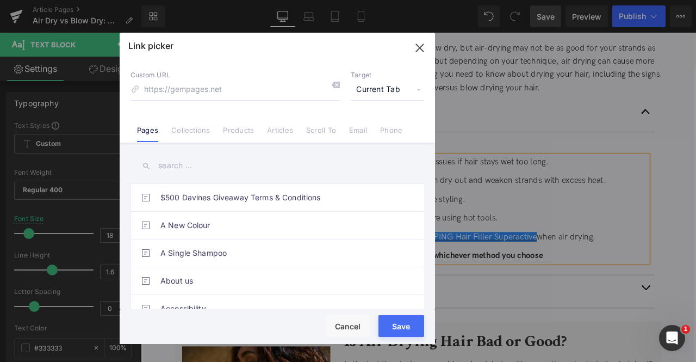
click at [374, 84] on span "Current Tab" at bounding box center [387, 89] width 73 height 21
click at [366, 129] on li "New Tab" at bounding box center [387, 128] width 84 height 19
click at [250, 126] on link "Products" at bounding box center [238, 134] width 31 height 16
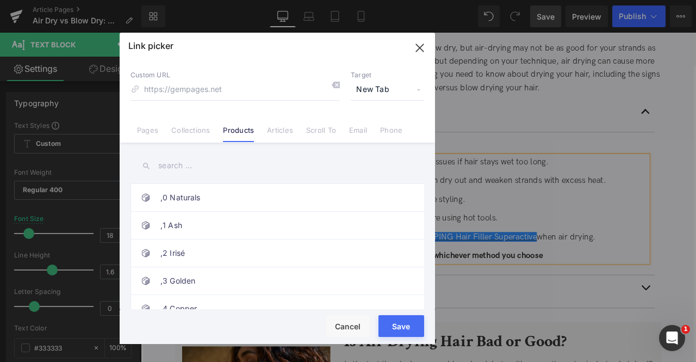
click at [173, 166] on input "text" at bounding box center [278, 165] width 294 height 24
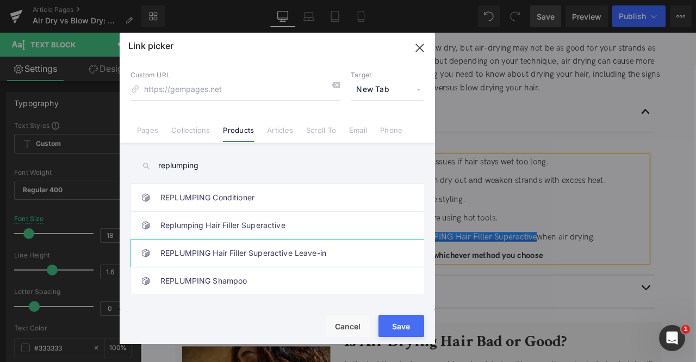
type input "replumping"
click at [307, 253] on link "REPLUMPING Hair Filler Superactive Leave-in" at bounding box center [279, 252] width 239 height 27
click at [340, 232] on link "Replumping Hair Filler Superactive" at bounding box center [279, 225] width 239 height 27
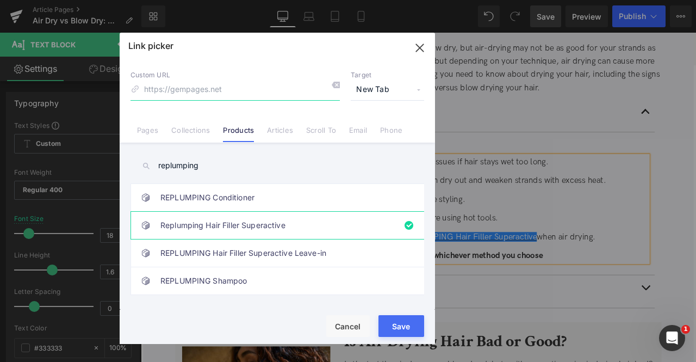
click at [272, 92] on input at bounding box center [235, 89] width 209 height 21
type input "/products/replumping-hair-filler-superactive"
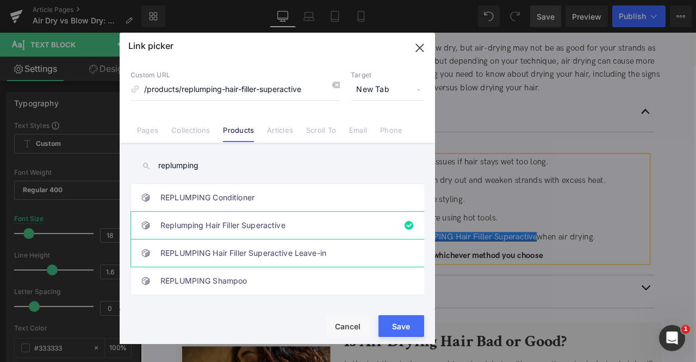
click at [324, 250] on link "REPLUMPING Hair Filler Superactive Leave-in" at bounding box center [279, 252] width 239 height 27
click at [398, 320] on button "Save" at bounding box center [401, 326] width 46 height 22
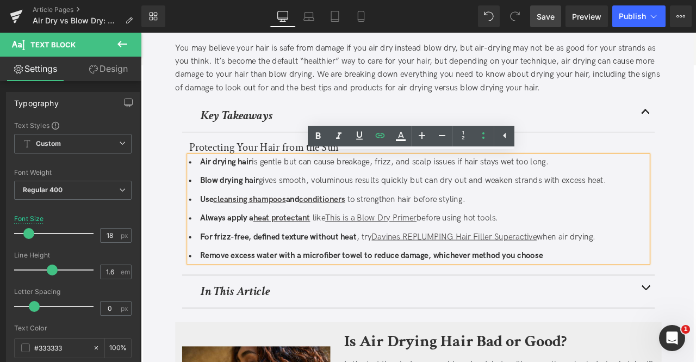
click at [302, 293] on b "Remove excess water with a microfiber towel to reduce damage, whichever method …" at bounding box center [414, 296] width 406 height 11
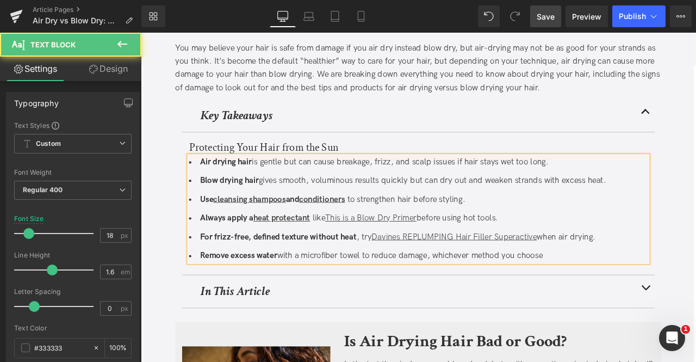
click at [307, 297] on li "Remove excess water with a microfiber towel to reduce damage, whichever method …" at bounding box center [470, 297] width 544 height 16
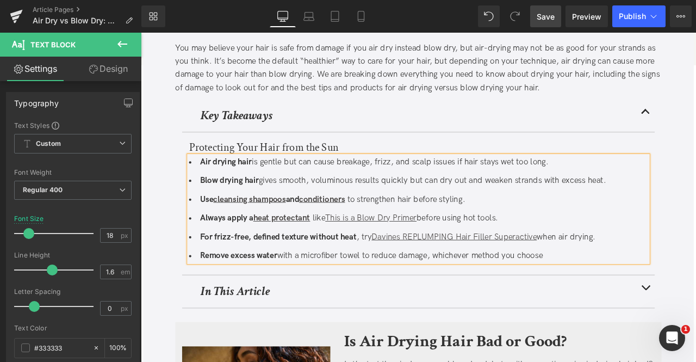
click at [544, 13] on span "Save" at bounding box center [546, 16] width 18 height 11
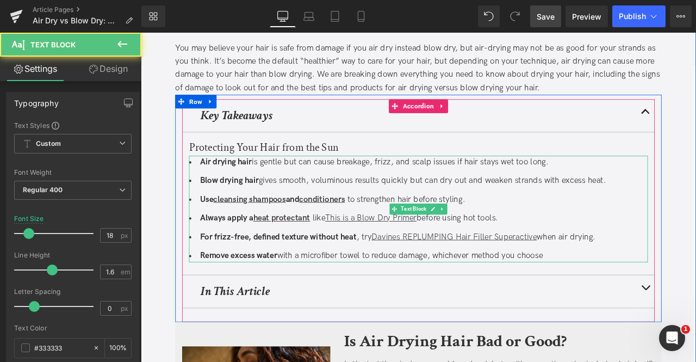
click at [235, 273] on strong "For frizz-free, defined texture without heat" at bounding box center [303, 274] width 185 height 11
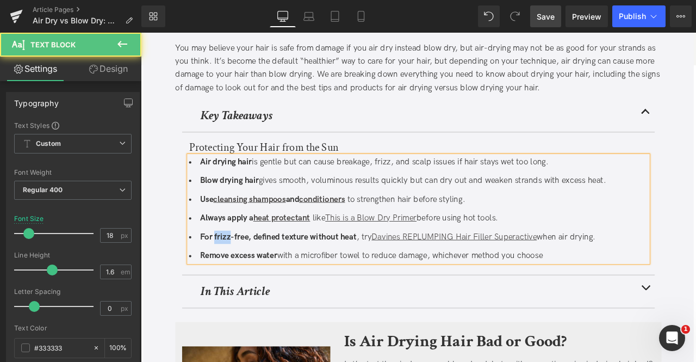
click at [235, 273] on strong "For frizz-free, defined texture without heat" at bounding box center [303, 274] width 185 height 11
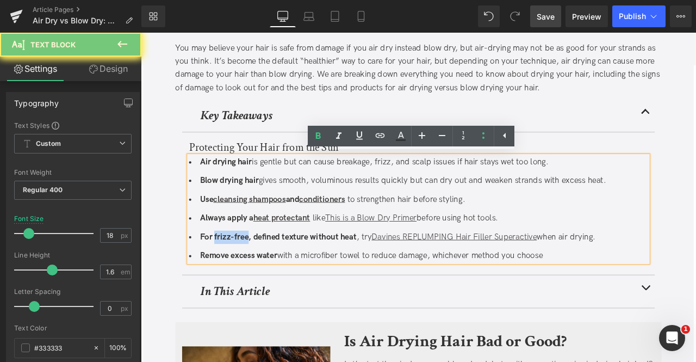
click at [256, 275] on strong "For frizz-free, defined texture without heat" at bounding box center [303, 274] width 185 height 11
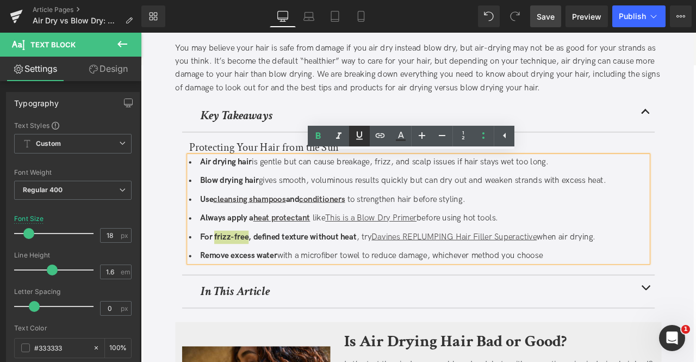
click at [365, 137] on icon at bounding box center [359, 135] width 13 height 13
click at [381, 138] on icon at bounding box center [380, 135] width 9 height 4
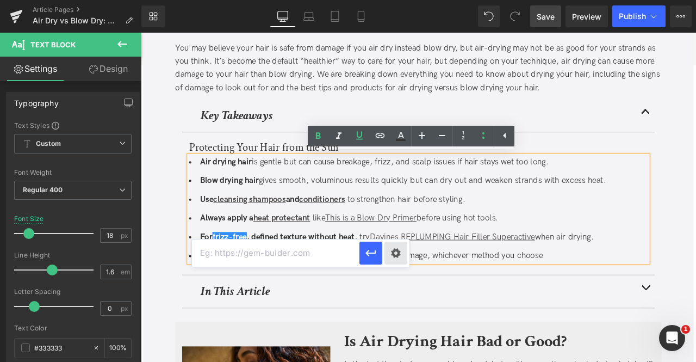
click at [406, 0] on div "Text Color Highlight Color #333333 Edit or remove link: Edit - Unlink - Cancel" at bounding box center [348, 0] width 696 height 0
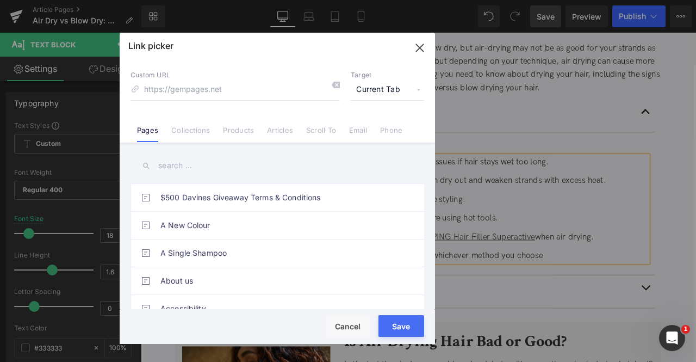
click at [364, 82] on span "Current Tab" at bounding box center [387, 89] width 73 height 21
click at [374, 128] on li "New Tab" at bounding box center [387, 128] width 84 height 19
click at [196, 123] on li "Collections" at bounding box center [191, 125] width 52 height 19
click at [194, 165] on input "text" at bounding box center [278, 165] width 294 height 24
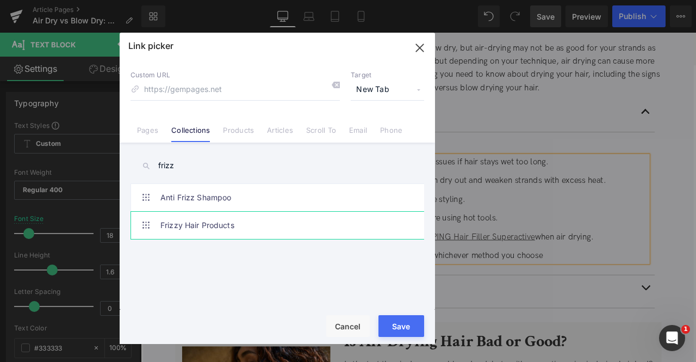
type input "frizz"
click at [274, 220] on link "Frizzy Hair Products" at bounding box center [279, 225] width 239 height 27
click at [395, 317] on button "Save" at bounding box center [401, 326] width 46 height 22
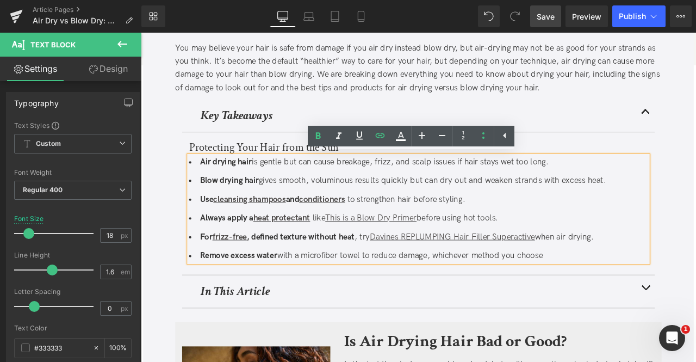
click at [305, 271] on strong "For frizz-free , defined texture without heat" at bounding box center [302, 274] width 183 height 11
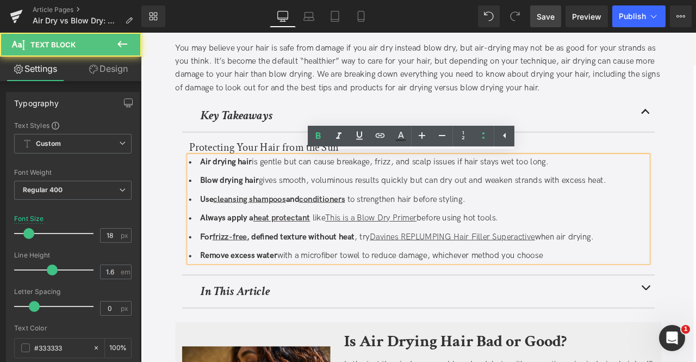
click at [548, 16] on span "Save" at bounding box center [546, 16] width 18 height 11
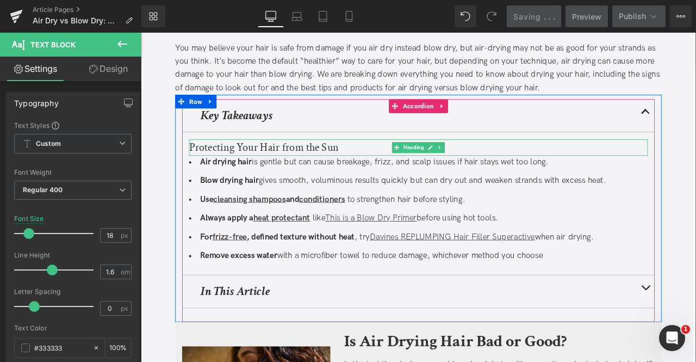
click at [342, 164] on h3 "Protecting Your Hair from the Sun" at bounding box center [470, 169] width 544 height 20
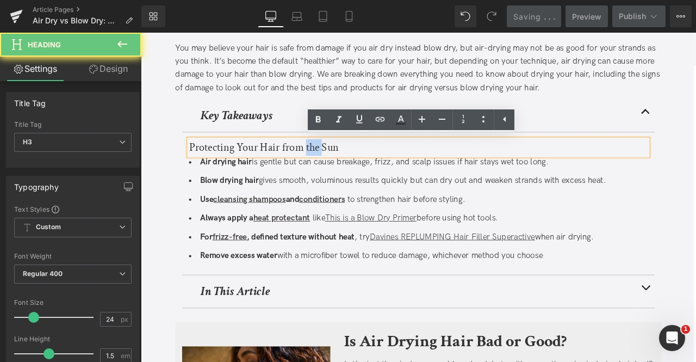
click at [342, 164] on h3 "Protecting Your Hair from the Sun" at bounding box center [470, 169] width 544 height 20
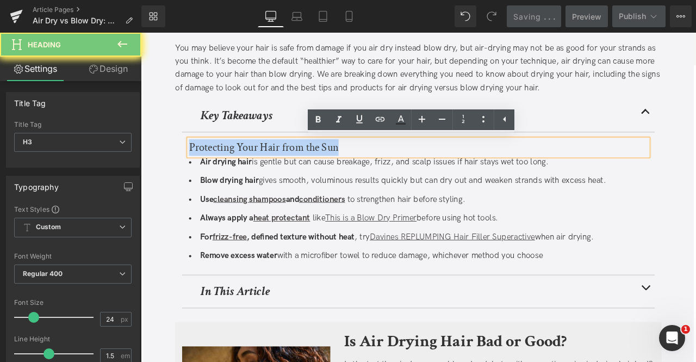
click at [342, 164] on h3 "Protecting Your Hair from the Sun" at bounding box center [470, 169] width 544 height 20
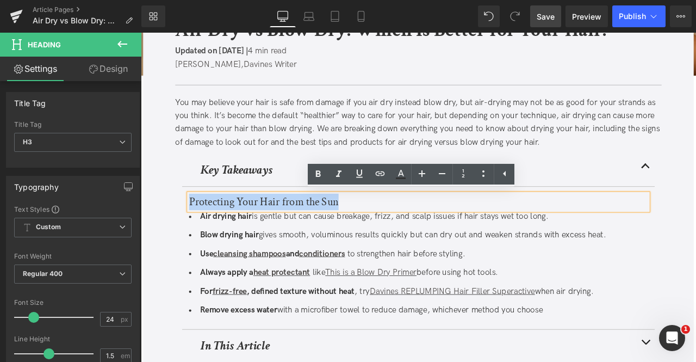
scroll to position [242, 0]
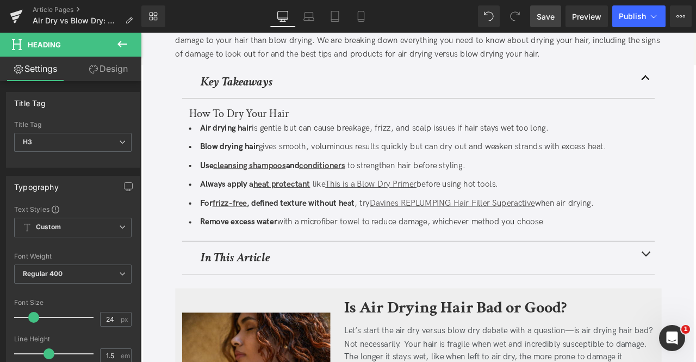
click at [538, 15] on span "Save" at bounding box center [546, 16] width 18 height 11
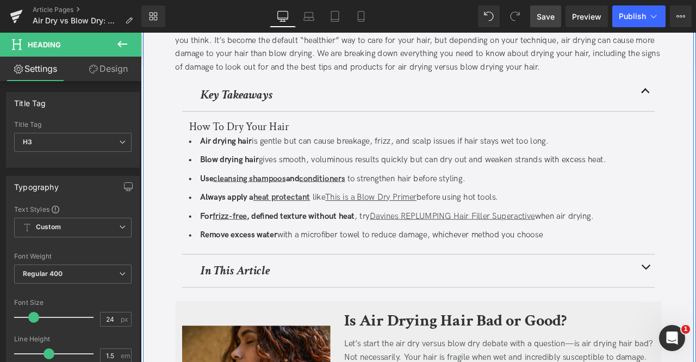
scroll to position [226, 0]
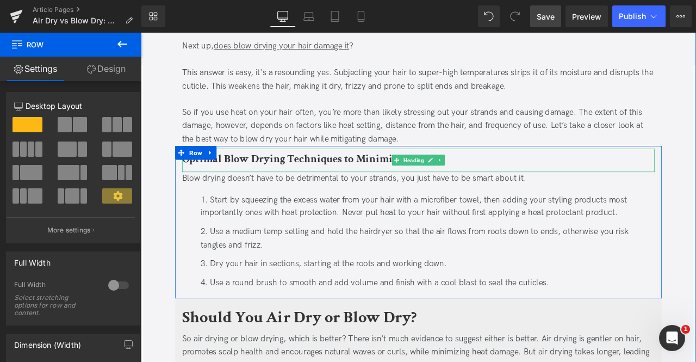
scroll to position [901, 0]
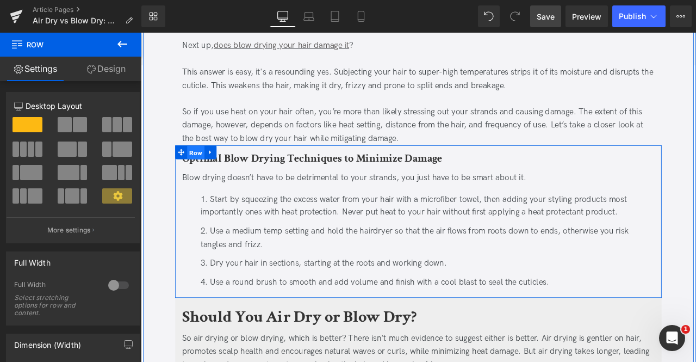
click at [201, 172] on span "Row" at bounding box center [206, 174] width 21 height 16
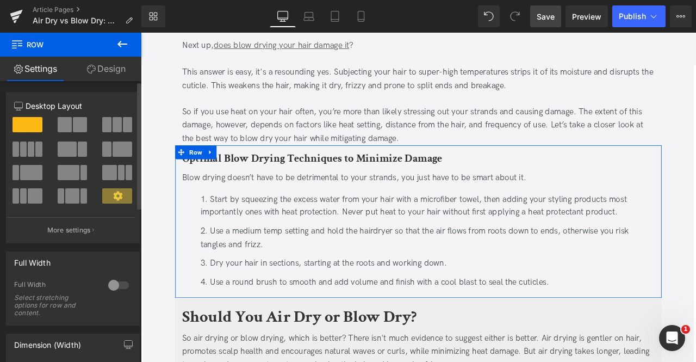
click at [73, 127] on span at bounding box center [80, 124] width 14 height 15
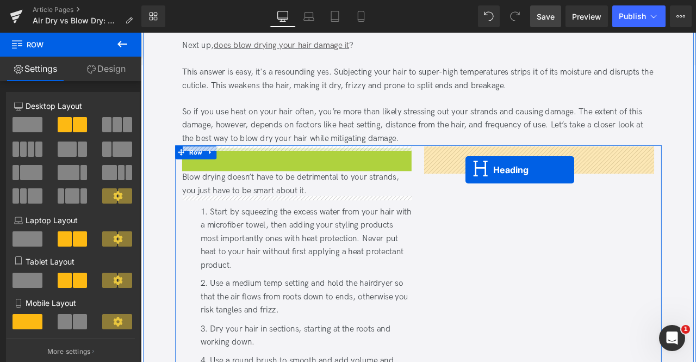
drag, startPoint x: 295, startPoint y: 191, endPoint x: 525, endPoint y: 195, distance: 230.6
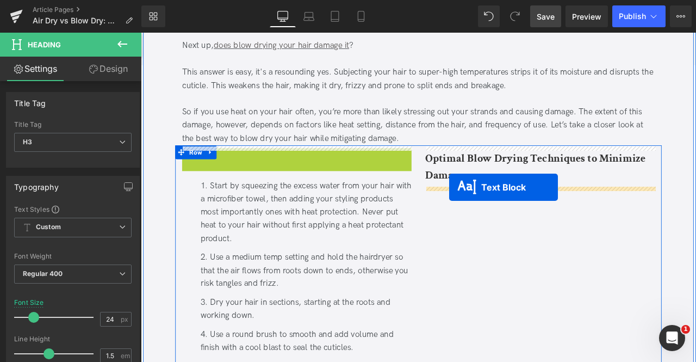
drag, startPoint x: 295, startPoint y: 183, endPoint x: 506, endPoint y: 215, distance: 213.5
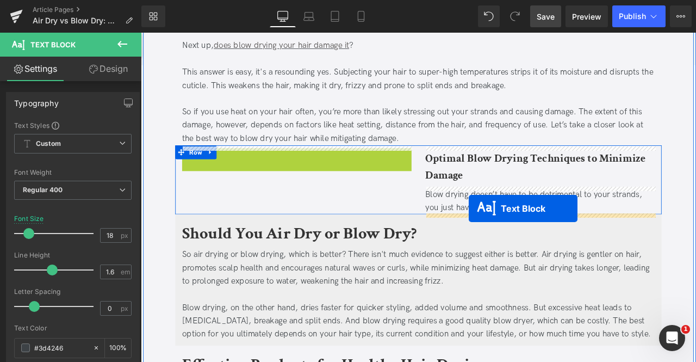
drag, startPoint x: 299, startPoint y: 279, endPoint x: 530, endPoint y: 241, distance: 233.7
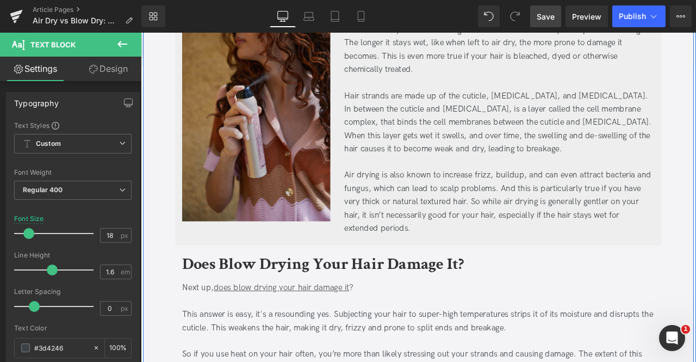
scroll to position [501, 0]
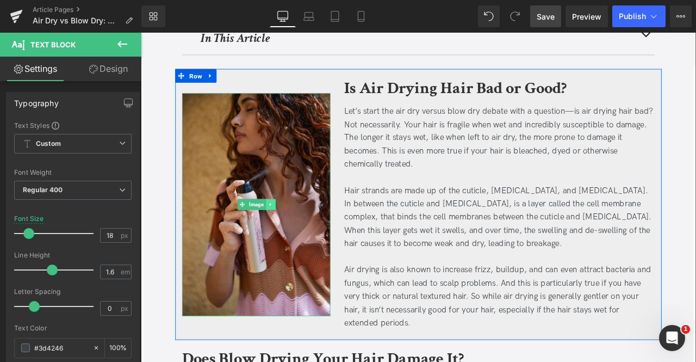
click at [291, 233] on icon at bounding box center [294, 236] width 6 height 7
click at [291, 232] on link at bounding box center [288, 235] width 11 height 13
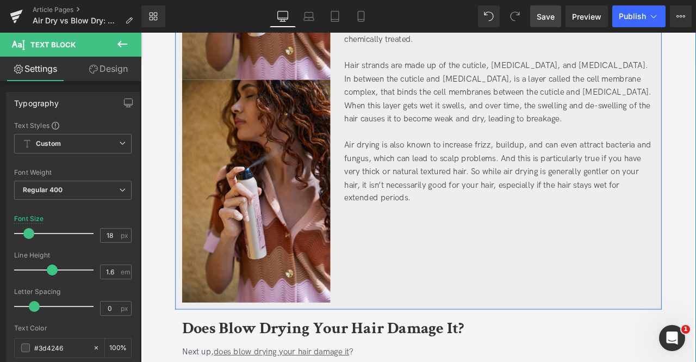
scroll to position [771, 0]
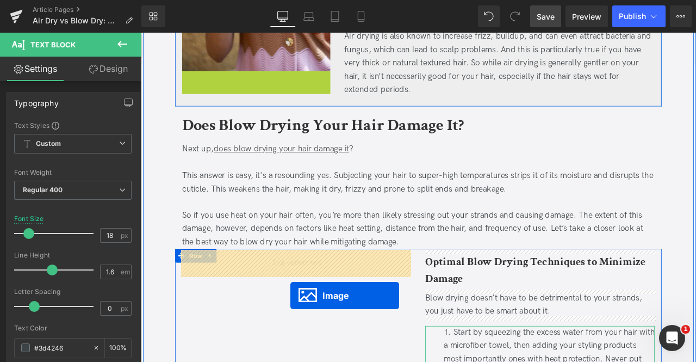
drag, startPoint x: 259, startPoint y: 204, endPoint x: 316, endPoint y: 343, distance: 149.5
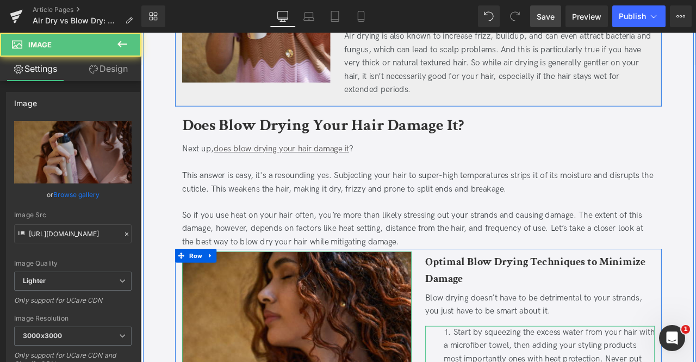
scroll to position [792, 0]
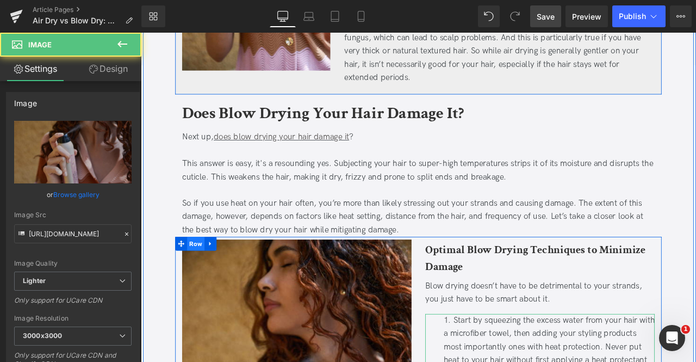
click at [207, 282] on span "Row" at bounding box center [206, 283] width 21 height 16
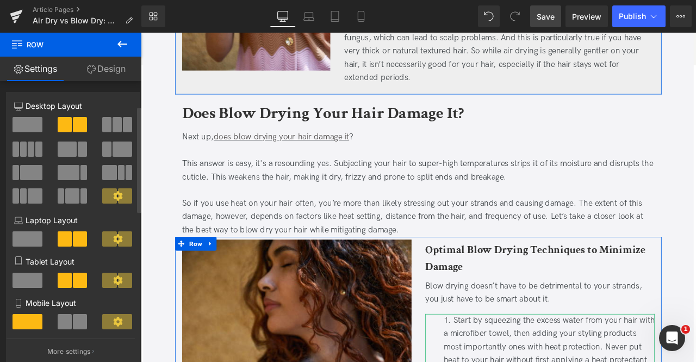
scroll to position [316, 0]
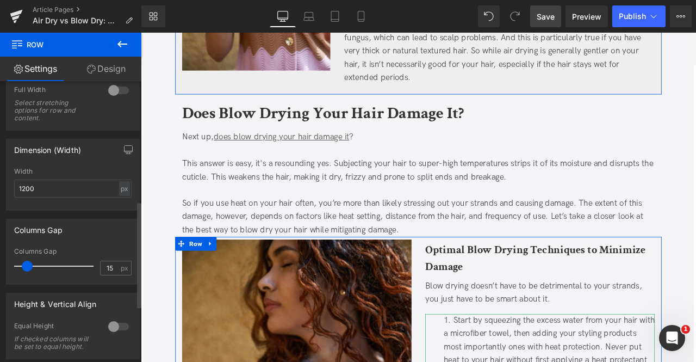
click at [111, 325] on div at bounding box center [118, 326] width 26 height 17
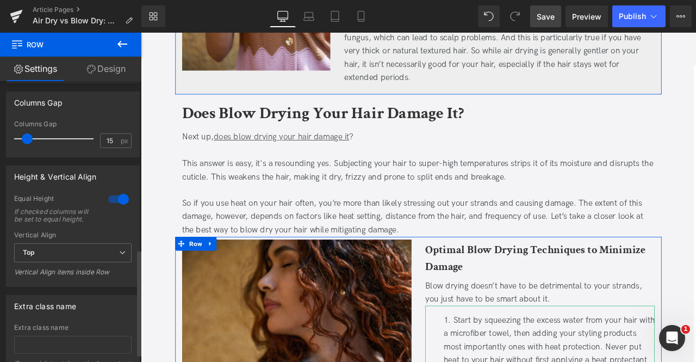
click at [75, 239] on div "Vertical Align" at bounding box center [72, 235] width 117 height 8
click at [78, 255] on span "Top" at bounding box center [72, 252] width 117 height 19
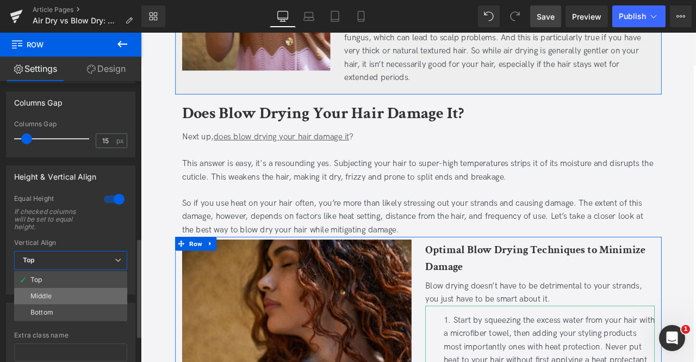
click at [55, 297] on li "Middle" at bounding box center [70, 296] width 113 height 16
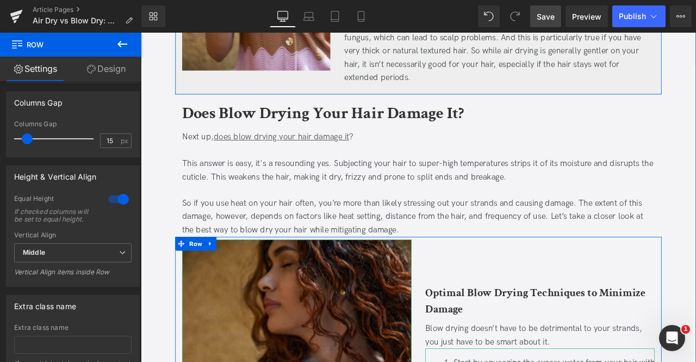
scroll to position [998, 0]
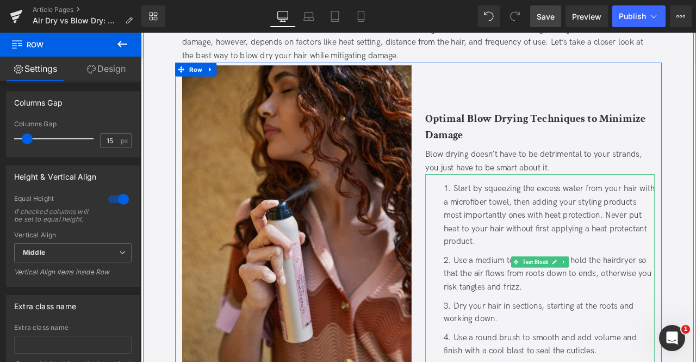
click at [523, 84] on div "Optimal Blow Drying Techniques to Minimize Damage Heading Blow drying doesn’t h…" at bounding box center [614, 275] width 288 height 408
click at [203, 77] on span "Row" at bounding box center [206, 76] width 21 height 16
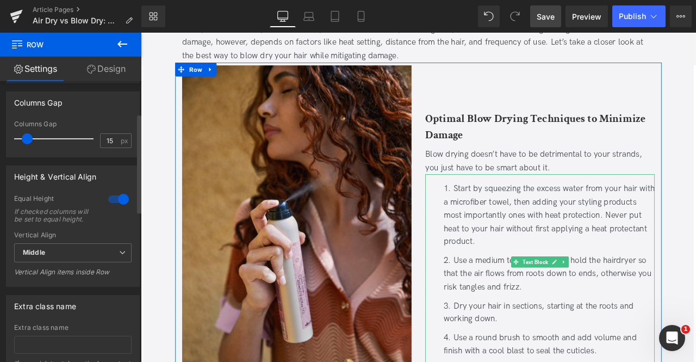
scroll to position [0, 0]
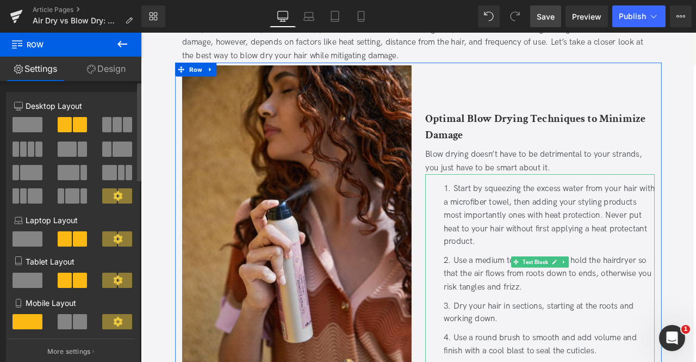
click at [121, 146] on span at bounding box center [123, 148] width 20 height 15
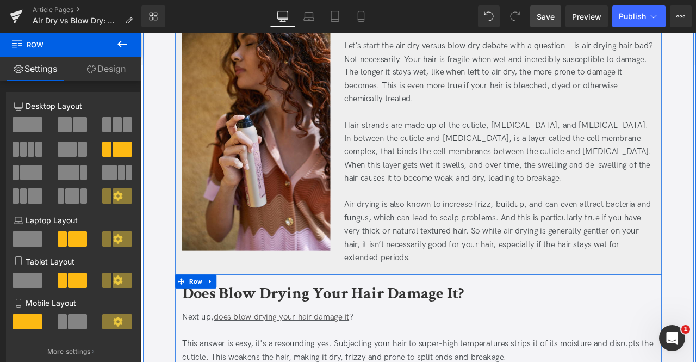
scroll to position [505, 0]
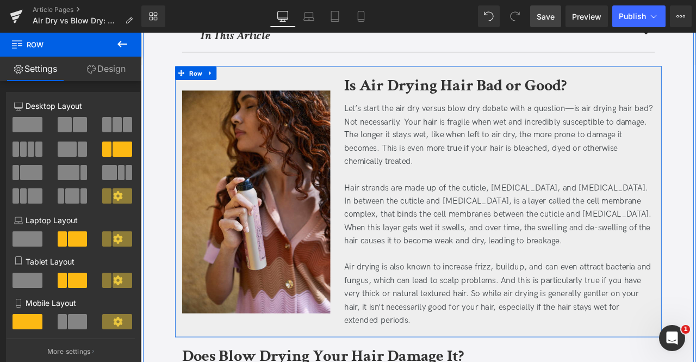
click at [328, 89] on div "Image Image" at bounding box center [278, 232] width 192 height 305
click at [198, 77] on span "Row" at bounding box center [206, 80] width 21 height 16
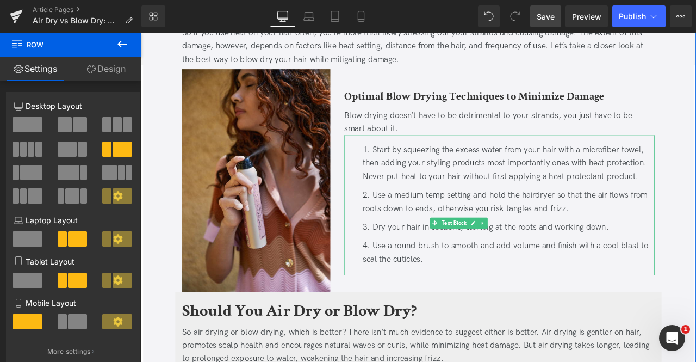
scroll to position [996, 0]
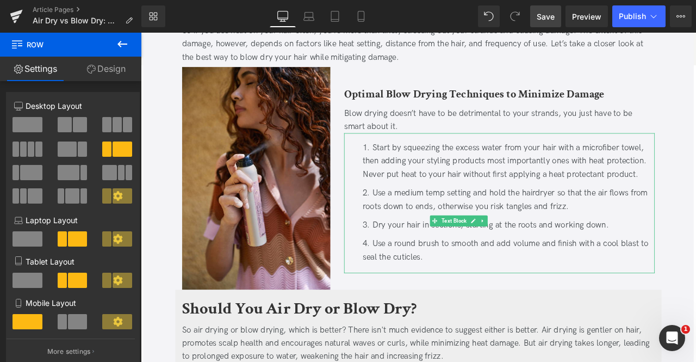
click at [552, 11] on span "Save" at bounding box center [546, 16] width 18 height 11
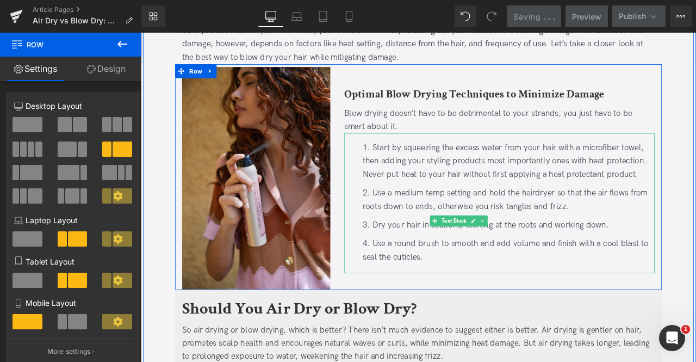
click at [420, 71] on div "Image Optimal Blow Drying Techniques to Minimize Damage Heading Blow drying doe…" at bounding box center [470, 203] width 576 height 267
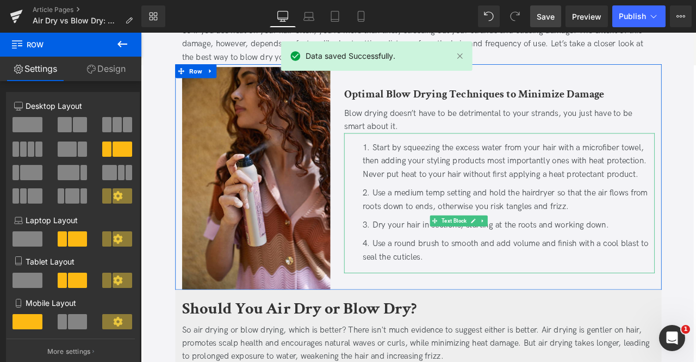
click at [103, 73] on link "Design" at bounding box center [106, 69] width 71 height 24
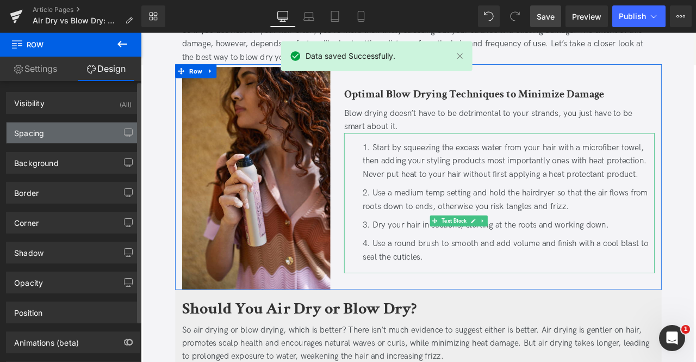
click at [73, 135] on div "Spacing" at bounding box center [73, 132] width 133 height 21
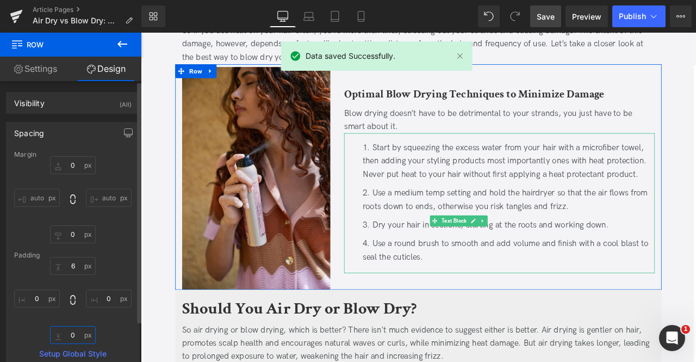
click at [75, 332] on input "0" at bounding box center [73, 335] width 46 height 18
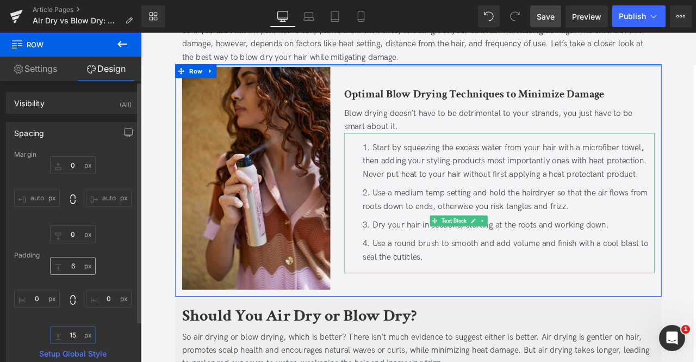
type input "15"
click at [72, 264] on input "6" at bounding box center [73, 266] width 46 height 18
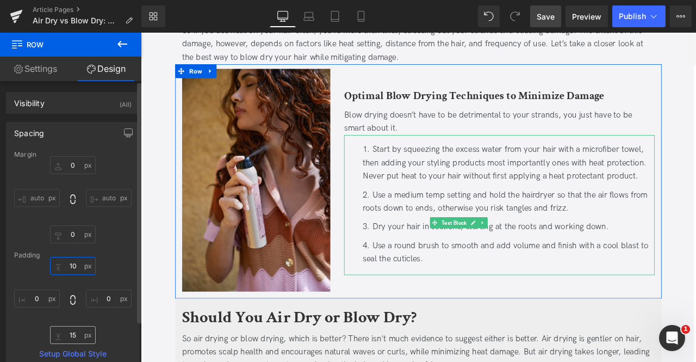
type input "10"
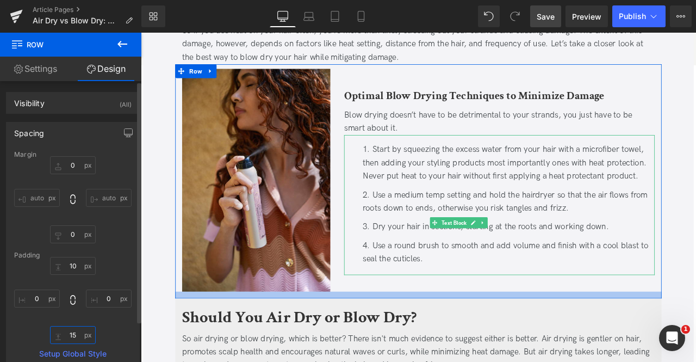
click at [64, 336] on input "15" at bounding box center [73, 335] width 46 height 18
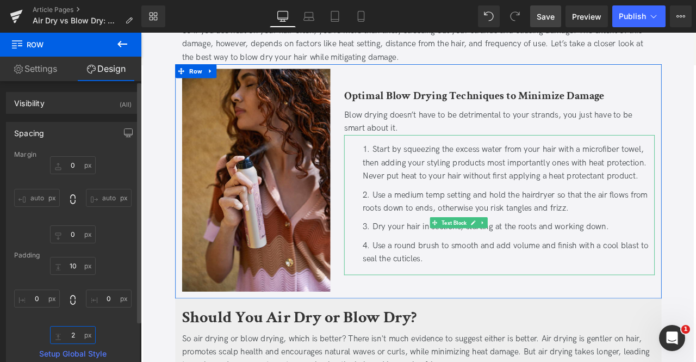
type input "20"
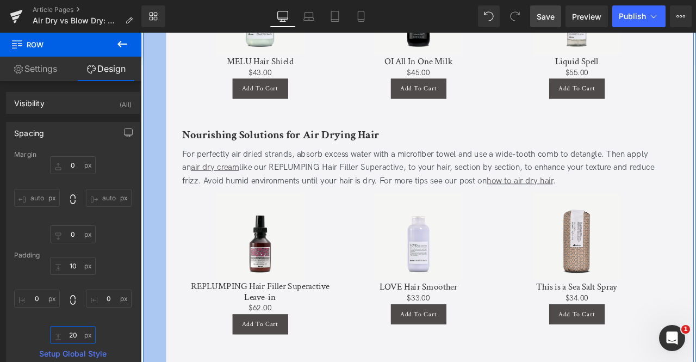
scroll to position [2051, 0]
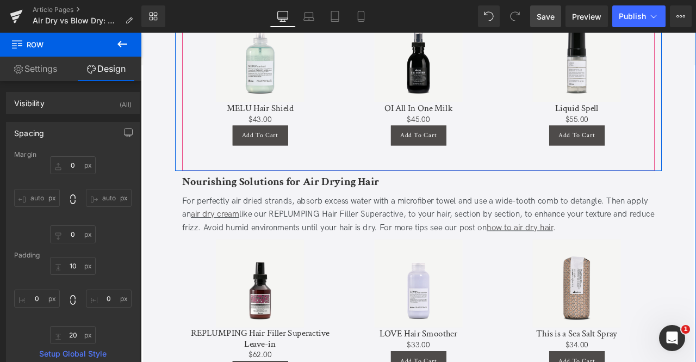
click at [274, 176] on div "Sale Off (P) Image MELU Hair Shield (P) Title $0 $43.00 (P) Price Add To Cart (…" at bounding box center [470, 101] width 560 height 192
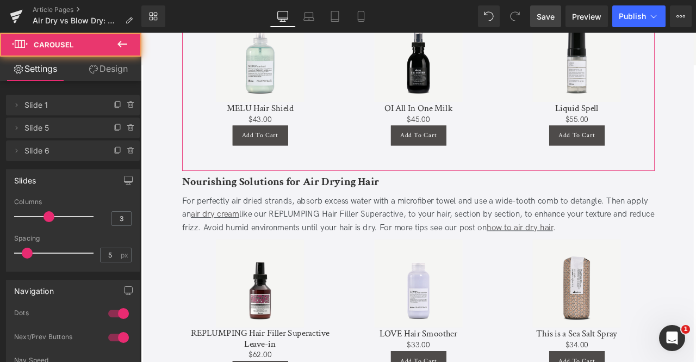
click at [122, 76] on link "Design" at bounding box center [108, 69] width 71 height 24
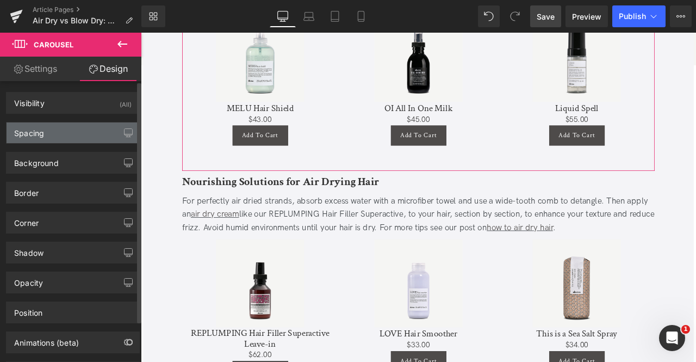
click at [85, 134] on div "Spacing" at bounding box center [73, 132] width 133 height 21
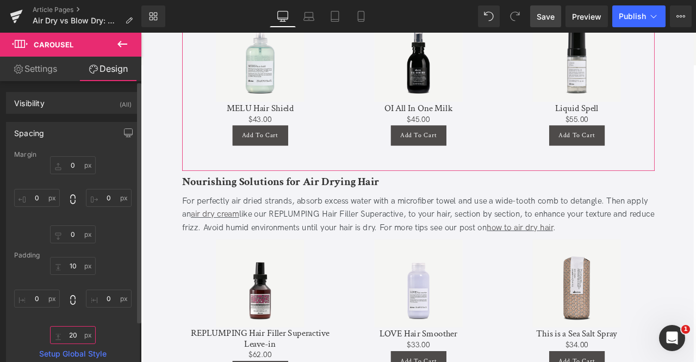
click at [72, 337] on input "20" at bounding box center [73, 335] width 46 height 18
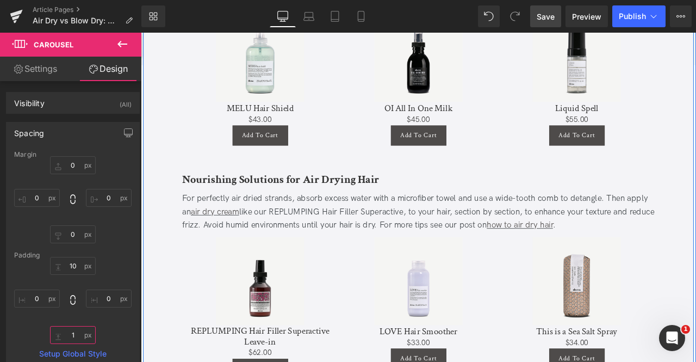
type input "10"
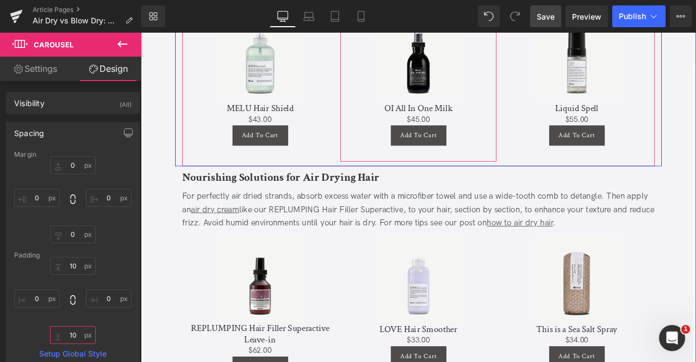
scroll to position [2224, 0]
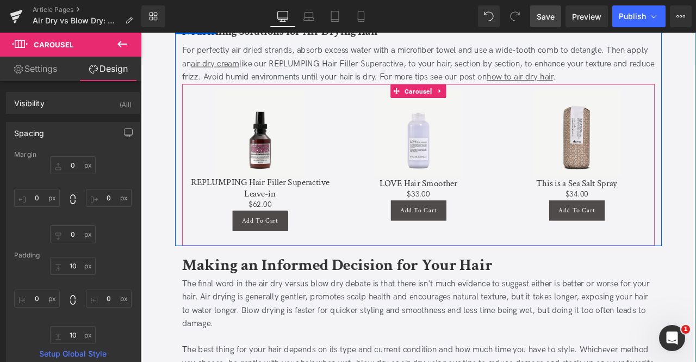
click at [363, 262] on div "Sale Off (P) Image REPLUMPING Hair Filler Superactive Leave-in (P) Title $0 $62…" at bounding box center [470, 190] width 560 height 192
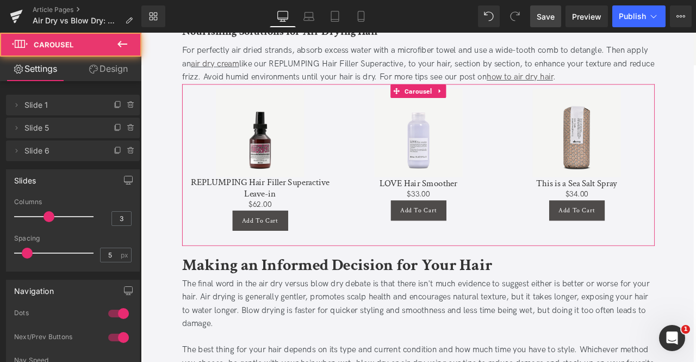
click at [121, 74] on link "Design" at bounding box center [108, 69] width 71 height 24
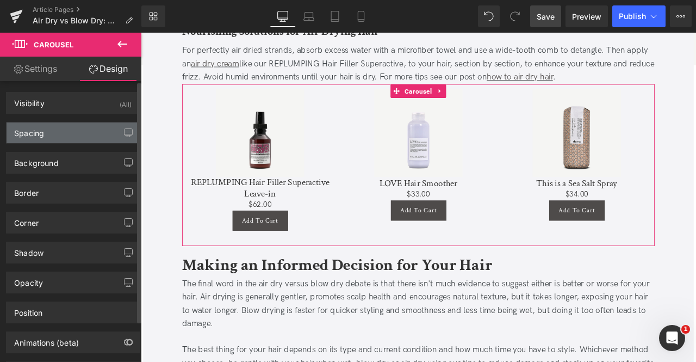
click at [76, 129] on div "Spacing" at bounding box center [73, 132] width 133 height 21
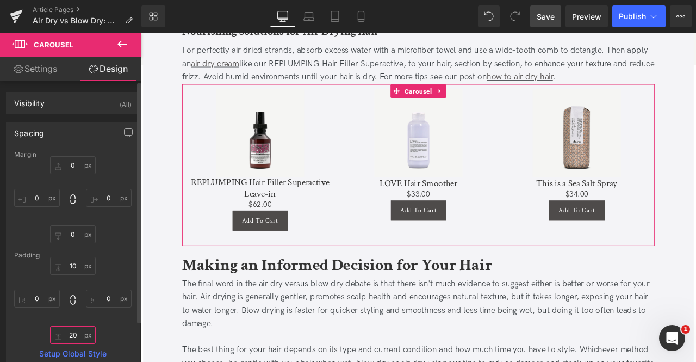
click at [76, 329] on input "20" at bounding box center [73, 335] width 46 height 18
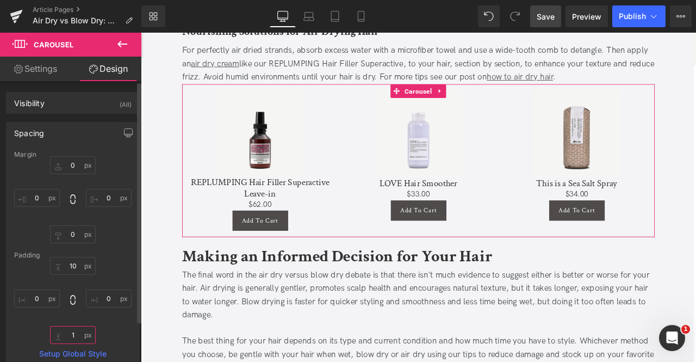
type input "10"
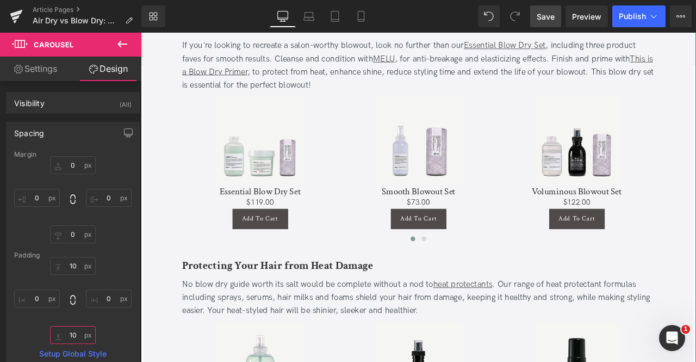
scroll to position [1685, 0]
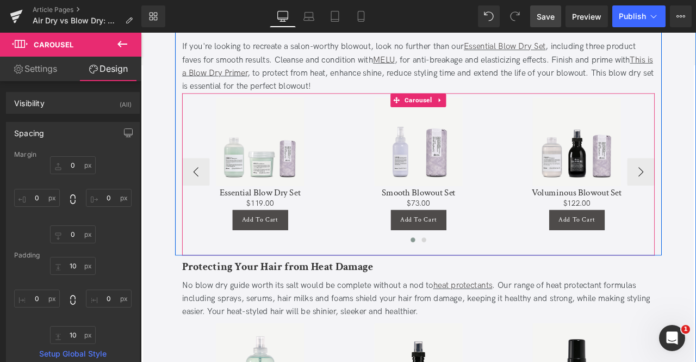
click at [207, 272] on div at bounding box center [470, 279] width 560 height 14
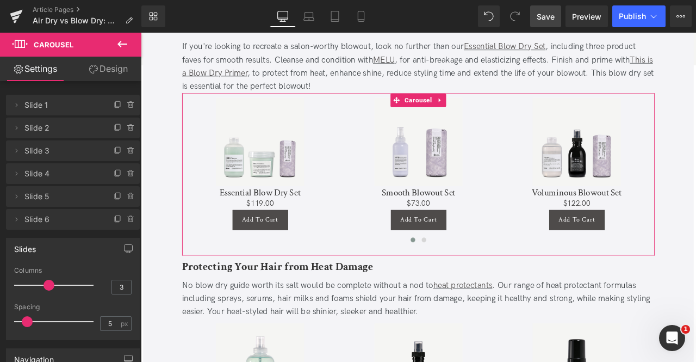
click at [106, 67] on link "Design" at bounding box center [108, 69] width 71 height 24
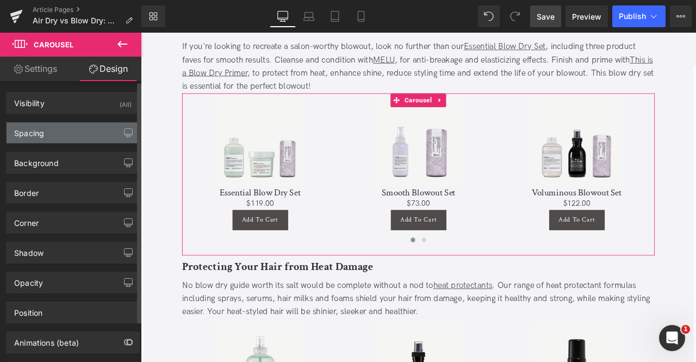
click at [60, 134] on div "Spacing" at bounding box center [73, 132] width 133 height 21
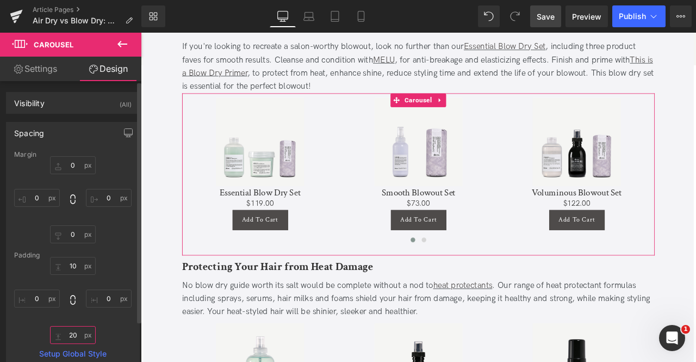
click at [68, 337] on input "20" at bounding box center [73, 335] width 46 height 18
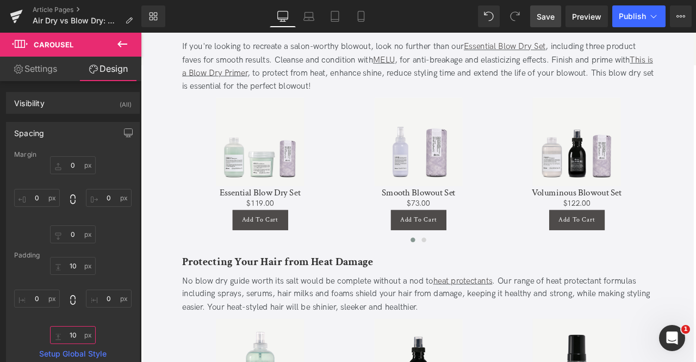
type input "10"
click at [552, 14] on span "Save" at bounding box center [546, 16] width 18 height 11
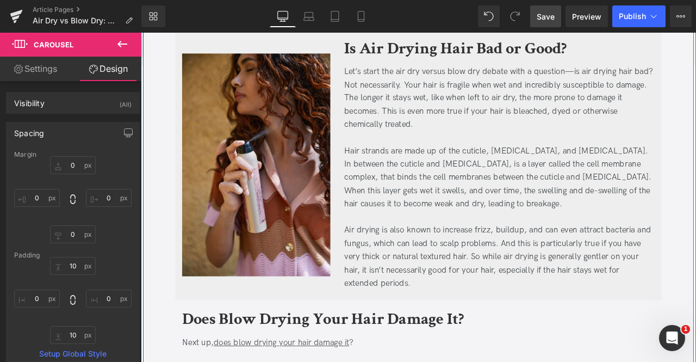
scroll to position [549, 0]
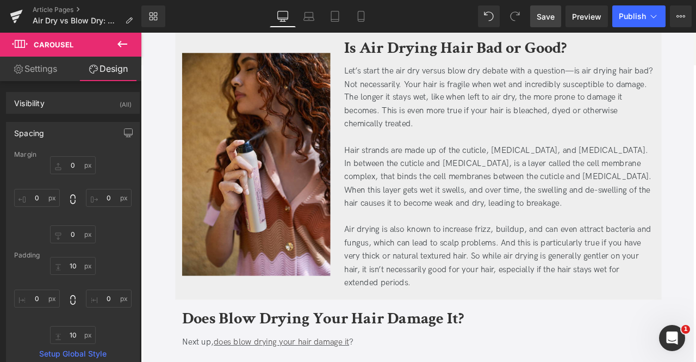
click at [548, 23] on link "Save" at bounding box center [545, 16] width 31 height 22
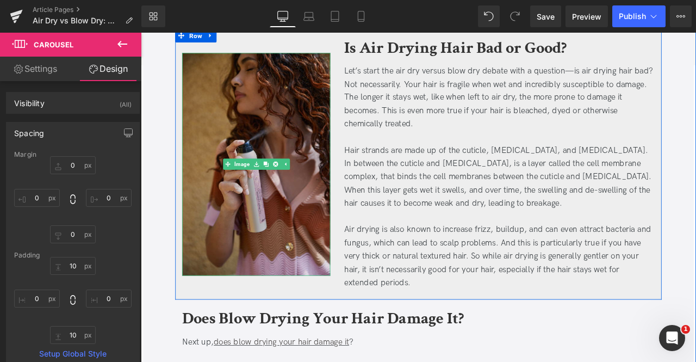
click at [342, 157] on img at bounding box center [278, 189] width 176 height 264
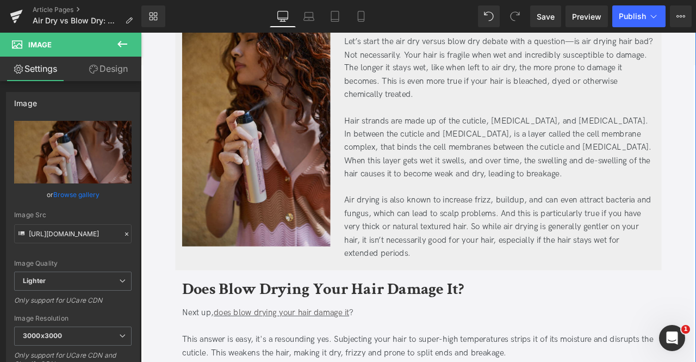
scroll to position [576, 0]
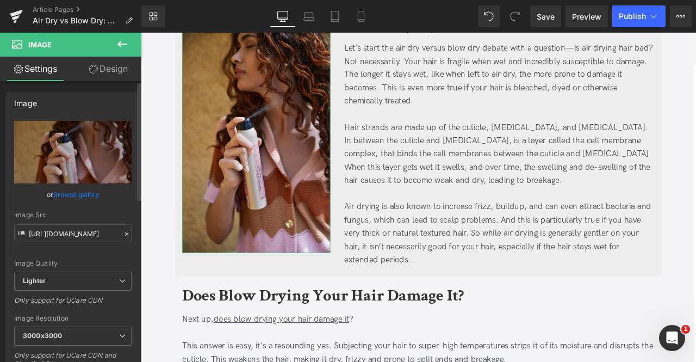
click at [78, 195] on link "Browse gallery" at bounding box center [76, 194] width 46 height 19
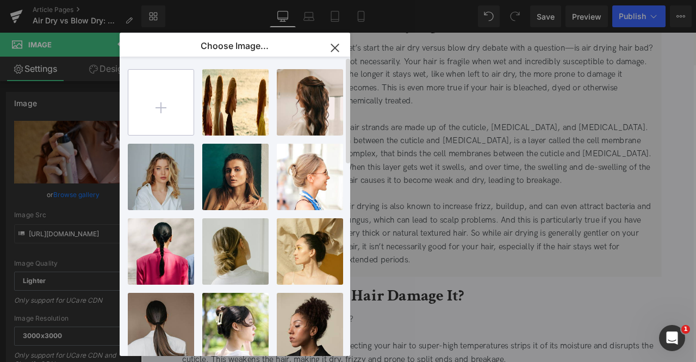
click at [166, 109] on input "file" at bounding box center [160, 102] width 65 height 65
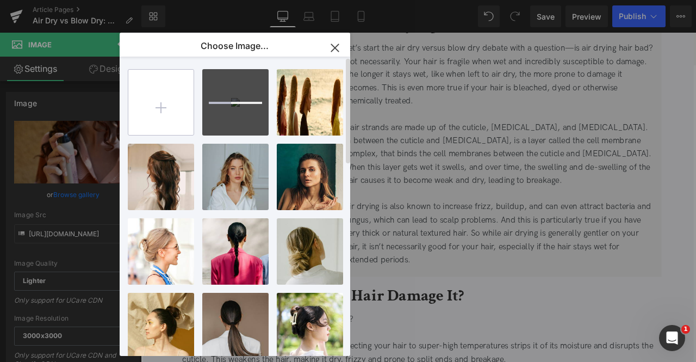
click at [165, 116] on input "file" at bounding box center [160, 102] width 65 height 65
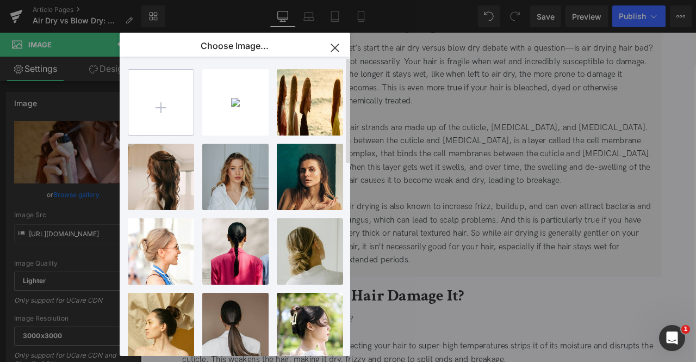
type input "C:\fakepath\phfeq_tall.jpg"
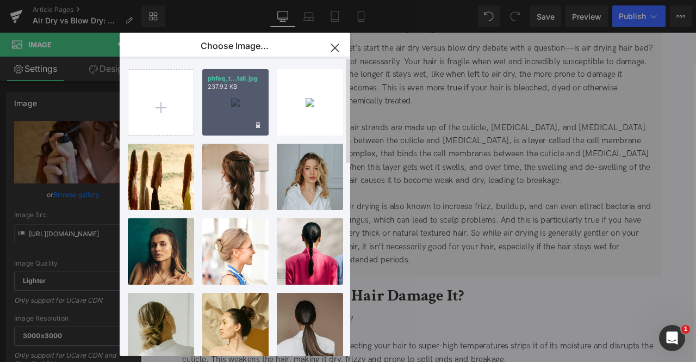
click at [238, 84] on p "237.92 KB" at bounding box center [235, 87] width 55 height 8
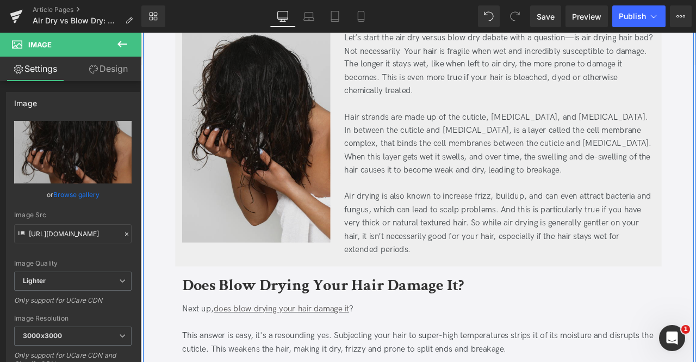
scroll to position [589, 0]
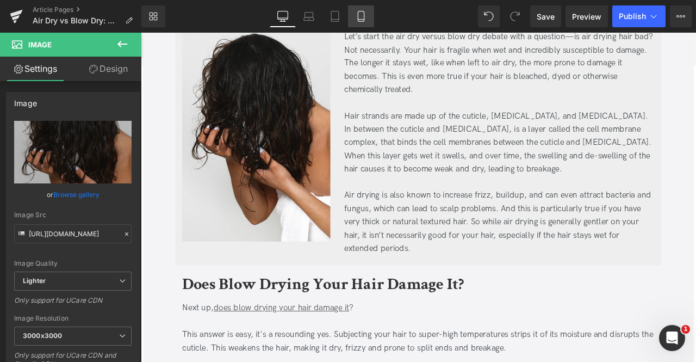
click at [358, 22] on link "Mobile" at bounding box center [361, 16] width 26 height 22
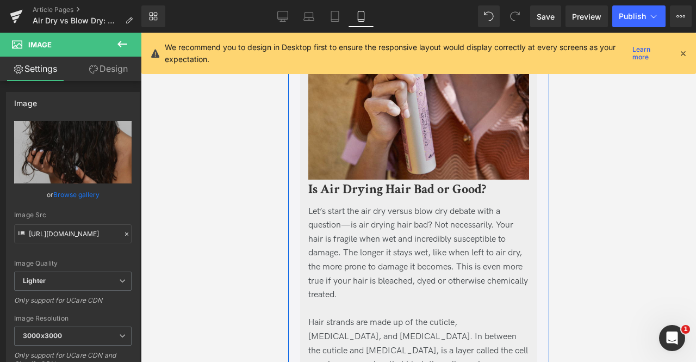
scroll to position [810, 0]
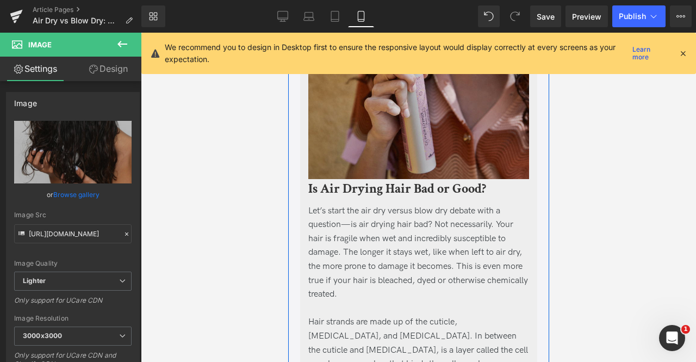
click at [384, 110] on img at bounding box center [418, 68] width 221 height 221
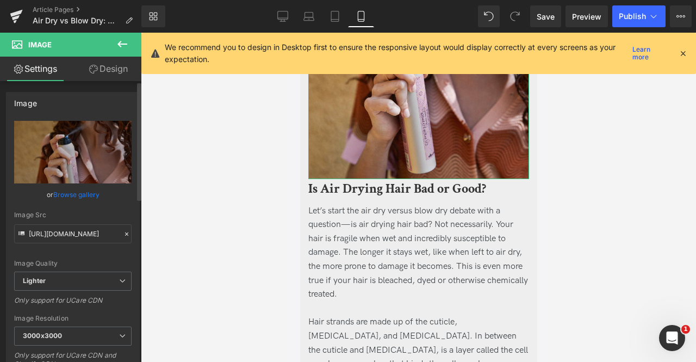
click at [85, 193] on link "Browse gallery" at bounding box center [76, 194] width 46 height 19
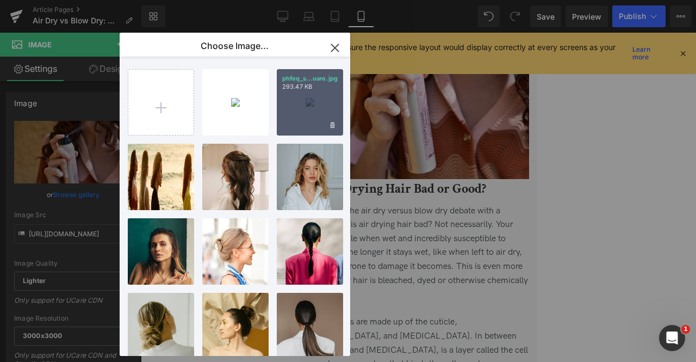
click at [306, 103] on div "phfeq_s...uare.jpg 293.47 KB" at bounding box center [310, 102] width 66 height 66
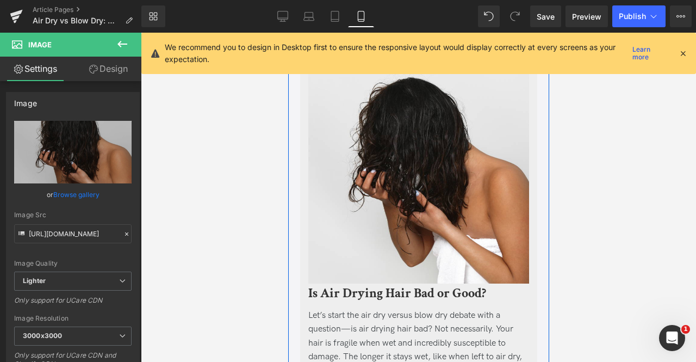
scroll to position [678, 0]
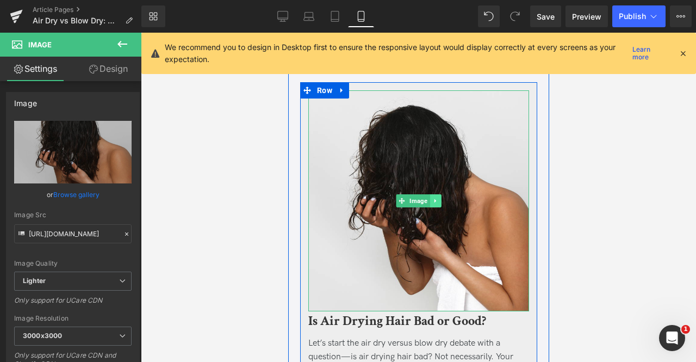
click at [430, 195] on link at bounding box center [435, 200] width 11 height 13
click at [429, 195] on link at bounding box center [429, 200] width 11 height 13
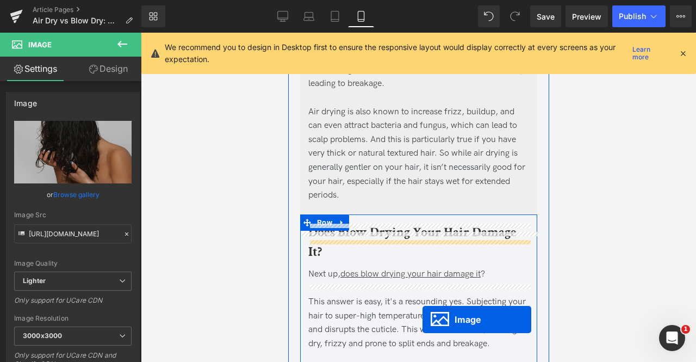
scroll to position [1238, 0]
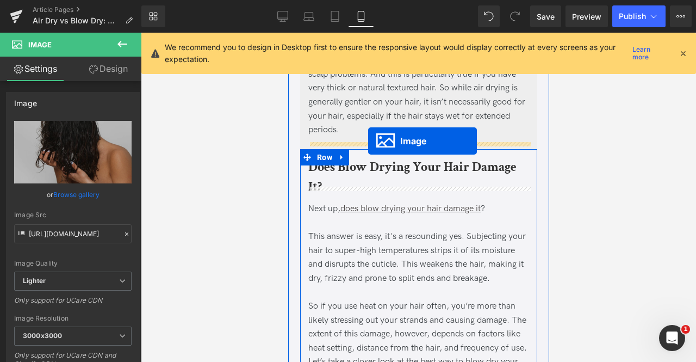
drag, startPoint x: 402, startPoint y: 188, endPoint x: 368, endPoint y: 141, distance: 58.0
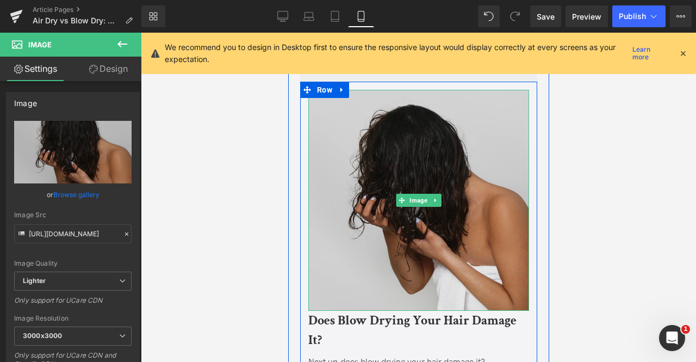
scroll to position [1265, 0]
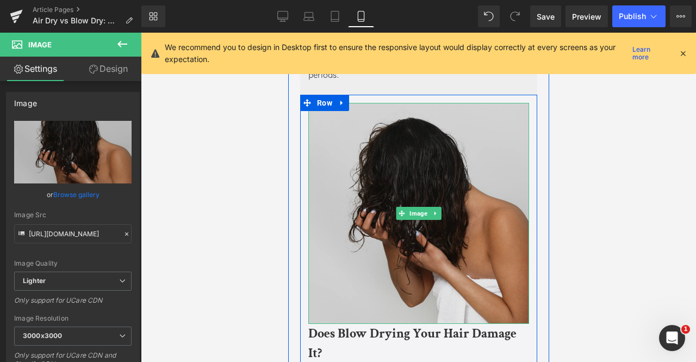
click at [332, 206] on img at bounding box center [418, 213] width 221 height 221
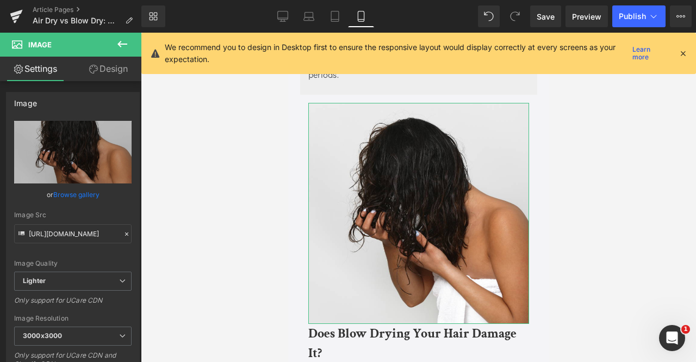
click at [100, 65] on link "Design" at bounding box center [108, 69] width 71 height 24
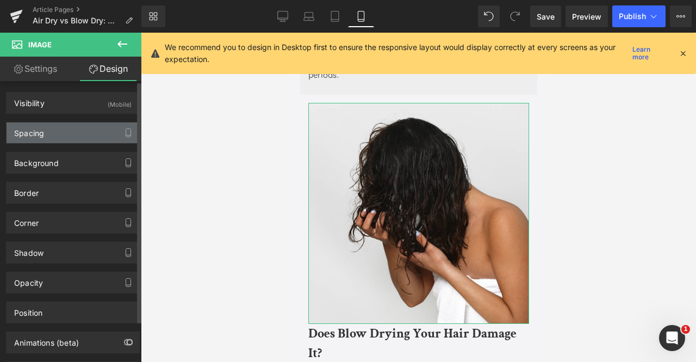
click at [88, 138] on div "Spacing" at bounding box center [73, 132] width 133 height 21
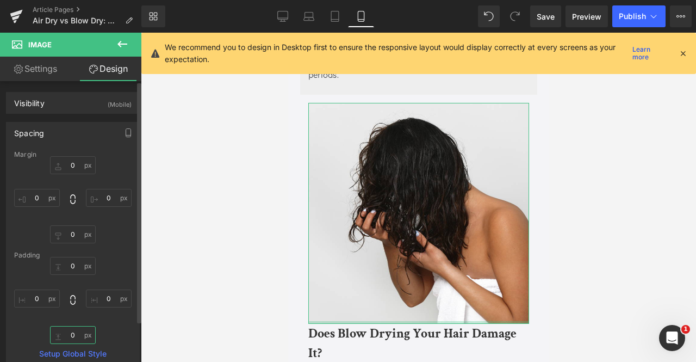
click at [76, 334] on input "0" at bounding box center [73, 335] width 46 height 18
type input "5"
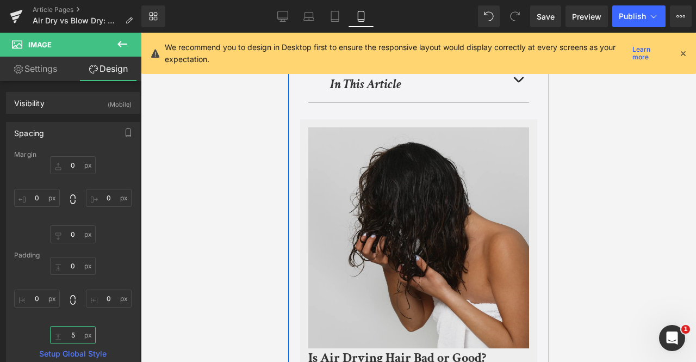
scroll to position [612, 0]
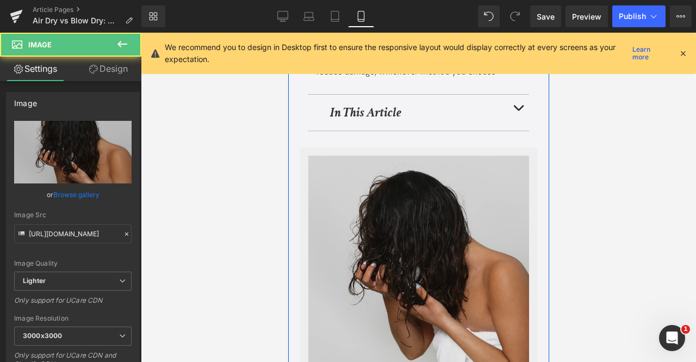
click at [374, 234] on img at bounding box center [418, 266] width 221 height 221
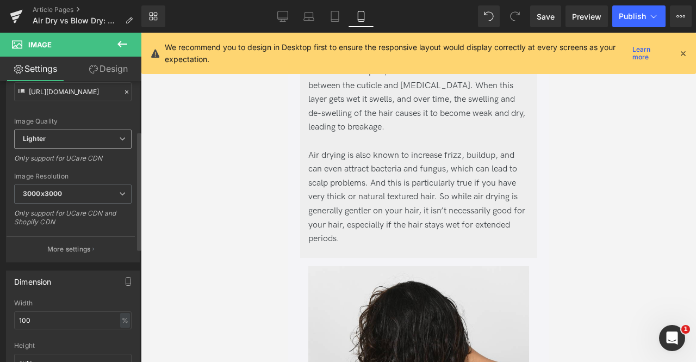
scroll to position [163, 0]
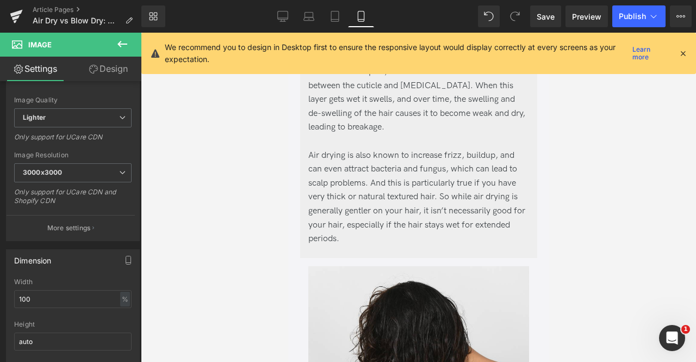
drag, startPoint x: 106, startPoint y: 74, endPoint x: 99, endPoint y: 147, distance: 73.2
click at [106, 74] on link "Design" at bounding box center [108, 69] width 71 height 24
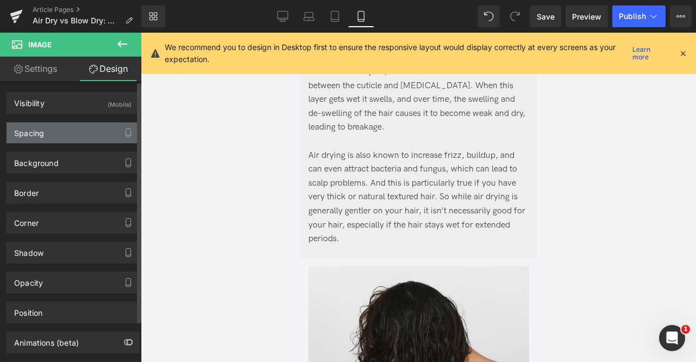
click at [74, 140] on div "Spacing" at bounding box center [73, 132] width 133 height 21
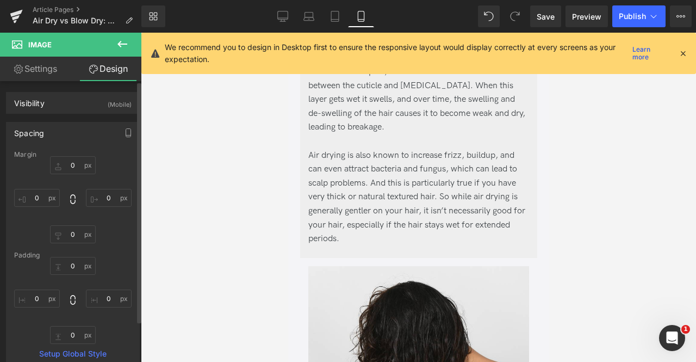
click at [78, 344] on div "Margin 0 0 0 0 Padding 0 0 0 0 Setup Global Style" at bounding box center [73, 260] width 133 height 218
click at [69, 334] on input "0" at bounding box center [73, 335] width 46 height 18
type input "5"
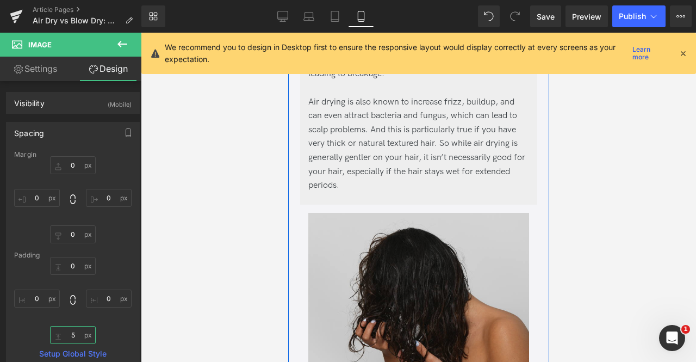
scroll to position [1159, 0]
click at [363, 237] on img at bounding box center [418, 323] width 221 height 223
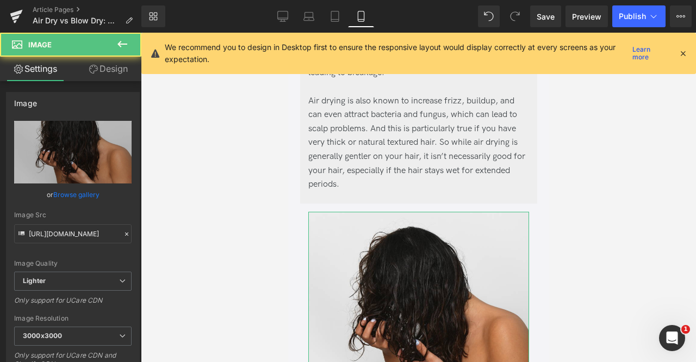
click at [124, 74] on link "Design" at bounding box center [108, 69] width 71 height 24
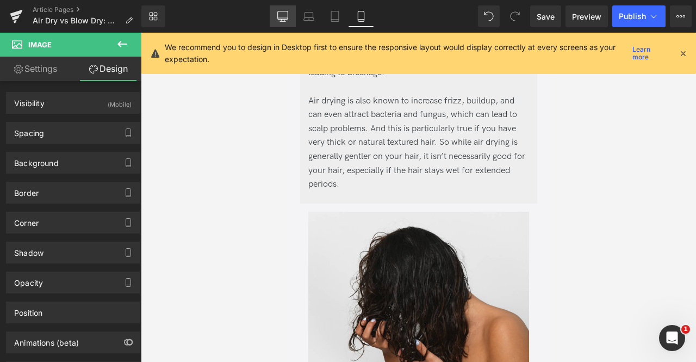
click at [281, 16] on icon at bounding box center [282, 16] width 11 height 11
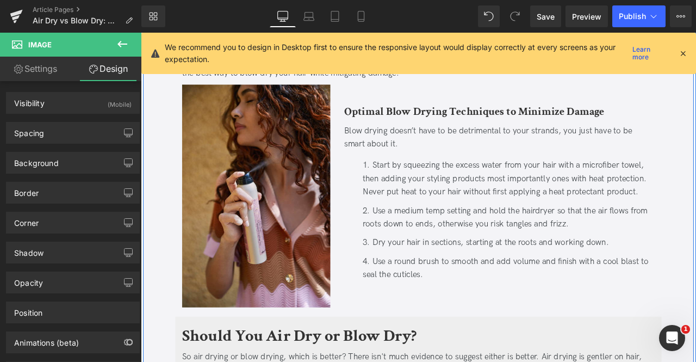
scroll to position [979, 0]
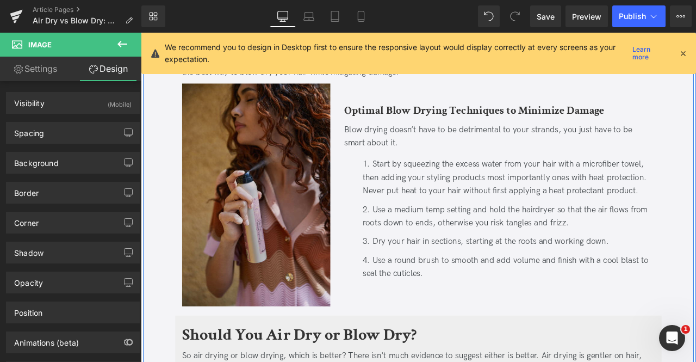
click at [303, 181] on img at bounding box center [278, 225] width 176 height 264
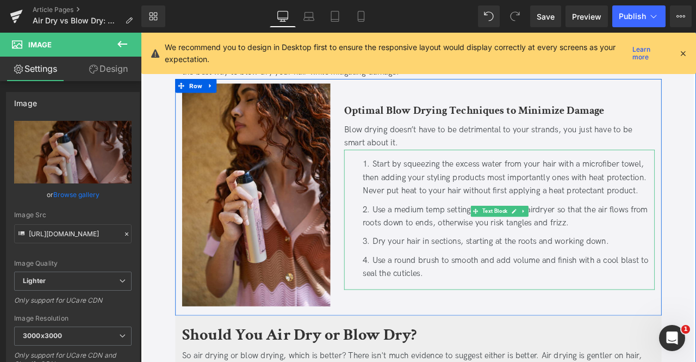
click at [536, 218] on li "Start by squeezing the excess water from your hair with a microfiber towel, the…" at bounding box center [576, 204] width 346 height 47
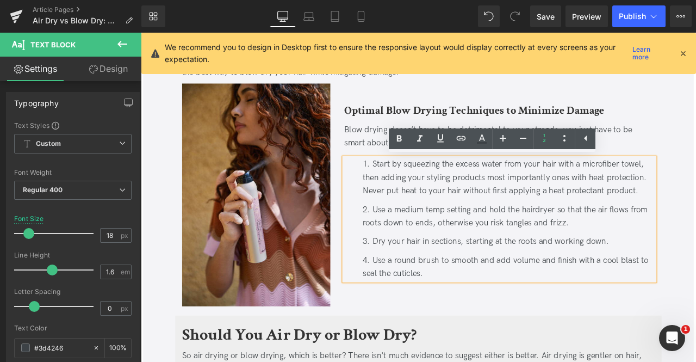
click at [489, 203] on li "Start by squeezing the excess water from your hair with a microfiber towel, the…" at bounding box center [576, 204] width 346 height 47
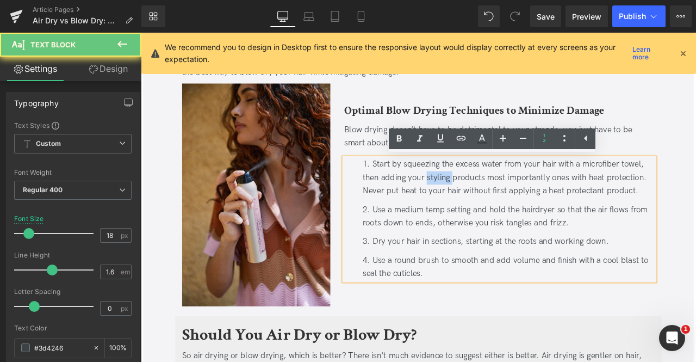
click at [489, 203] on li "Start by squeezing the excess water from your hair with a microfiber towel, the…" at bounding box center [576, 204] width 346 height 47
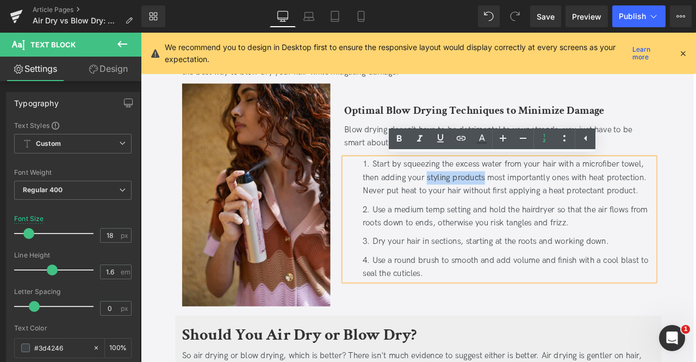
click at [527, 204] on li "Start by squeezing the excess water from your hair with a microfiber towel, the…" at bounding box center [576, 204] width 346 height 47
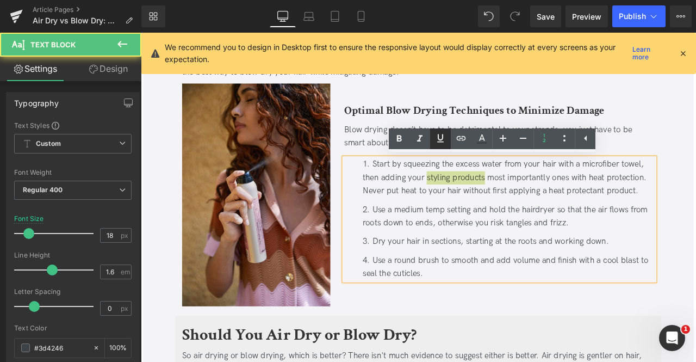
click at [442, 138] on icon at bounding box center [440, 138] width 7 height 8
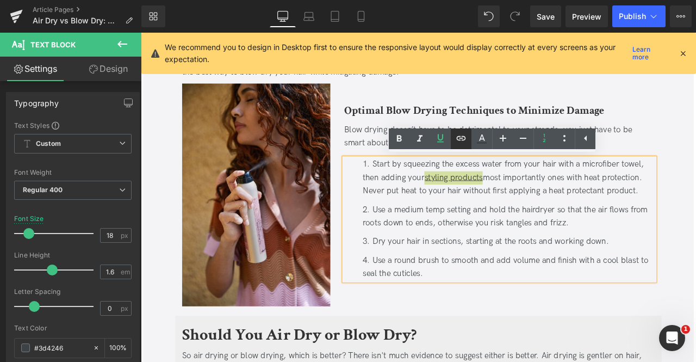
click at [463, 136] on icon at bounding box center [461, 137] width 9 height 4
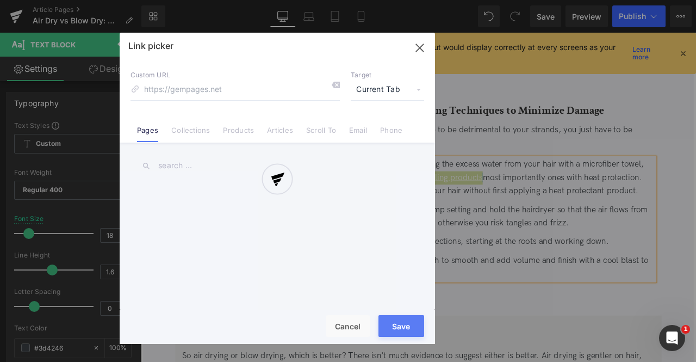
click at [595, 0] on div "Text Color Highlight Color #333333 Edit or remove link: Edit - Unlink - Cancel …" at bounding box center [348, 0] width 696 height 0
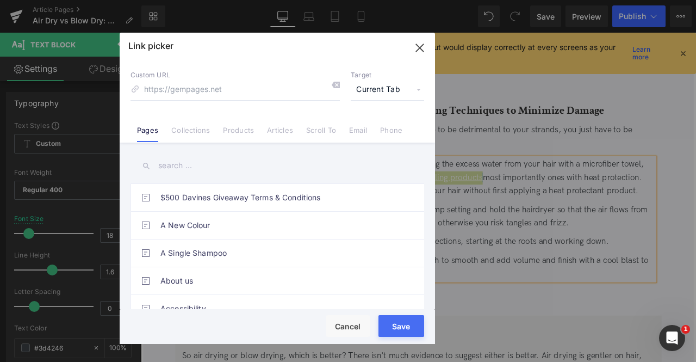
click at [372, 91] on span "Current Tab" at bounding box center [387, 89] width 73 height 21
click at [363, 123] on li "New Tab" at bounding box center [387, 128] width 84 height 19
click at [203, 129] on link "Collections" at bounding box center [190, 134] width 39 height 16
click at [172, 166] on input "text" at bounding box center [278, 165] width 294 height 24
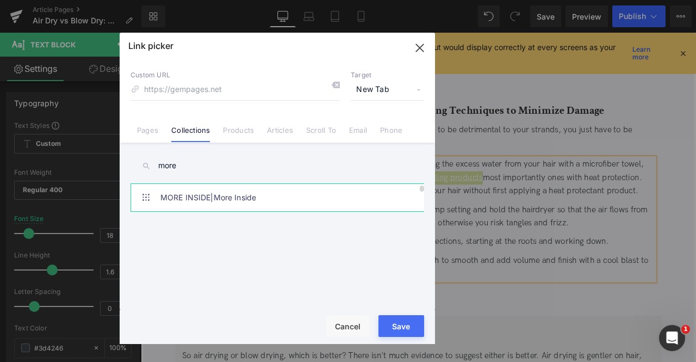
click at [277, 203] on link "MORE INSIDE|More Inside" at bounding box center [279, 197] width 239 height 27
click at [179, 172] on input "more" at bounding box center [278, 165] width 294 height 24
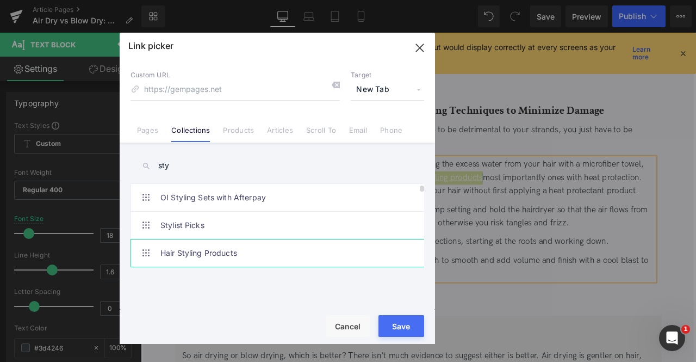
type input "sty"
click at [254, 256] on link "Hair Styling Products" at bounding box center [279, 252] width 239 height 27
click at [402, 323] on button "Save" at bounding box center [401, 326] width 46 height 22
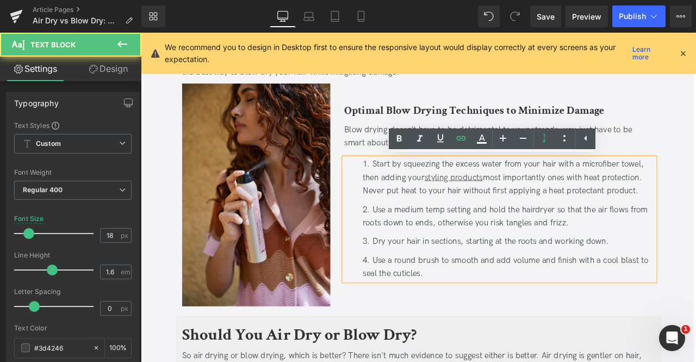
click at [577, 215] on li "Start by squeezing the excess water from your hair with a microfiber towel, the…" at bounding box center [576, 204] width 346 height 47
click at [680, 203] on li "Start by squeezing the excess water from your hair with a microfiber towel, the…" at bounding box center [576, 204] width 346 height 47
click at [695, 207] on li "Start by squeezing the excess water from your hair with a microfiber towel, the…" at bounding box center [576, 204] width 346 height 47
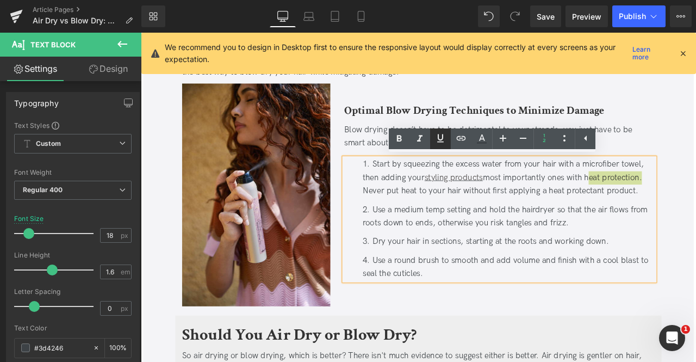
click at [445, 139] on icon at bounding box center [440, 138] width 13 height 13
click at [461, 140] on icon at bounding box center [461, 138] width 13 height 13
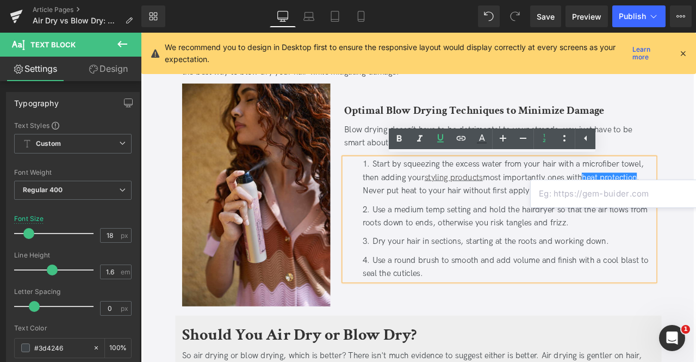
click at [618, 192] on input "text" at bounding box center [614, 193] width 167 height 27
click at [666, 201] on li "Start by squeezing the excess water from your hair with a microfiber towel, the…" at bounding box center [576, 204] width 346 height 47
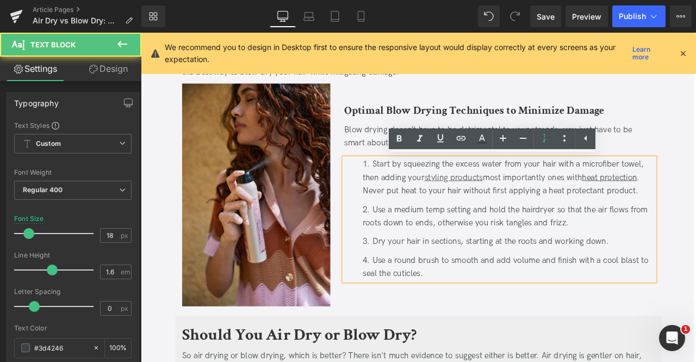
scroll to position [968, 0]
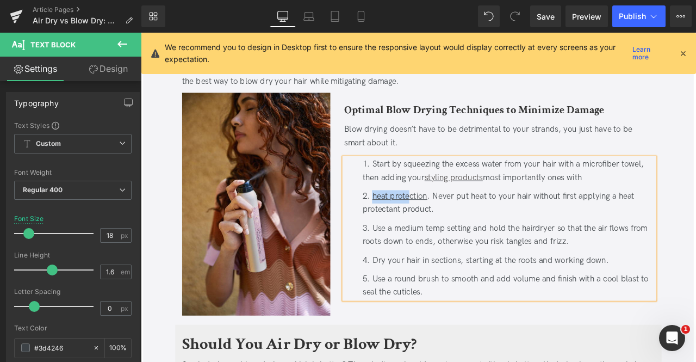
click at [456, 223] on u "heat protection" at bounding box center [447, 226] width 65 height 11
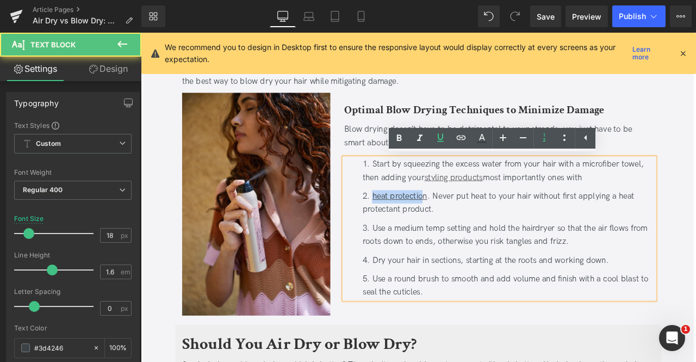
click at [471, 225] on u "heat protection" at bounding box center [447, 226] width 65 height 11
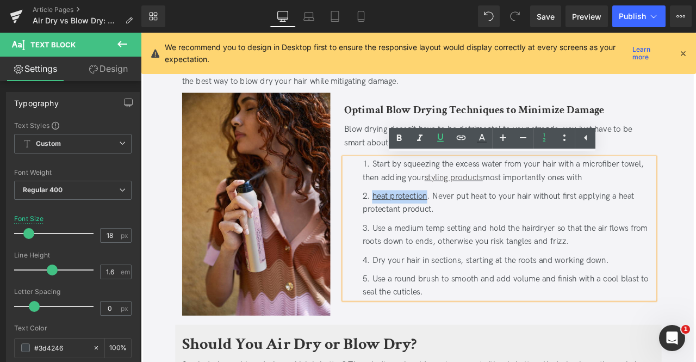
click at [477, 226] on u "heat protection" at bounding box center [447, 226] width 65 height 11
click at [458, 142] on icon at bounding box center [461, 137] width 13 height 13
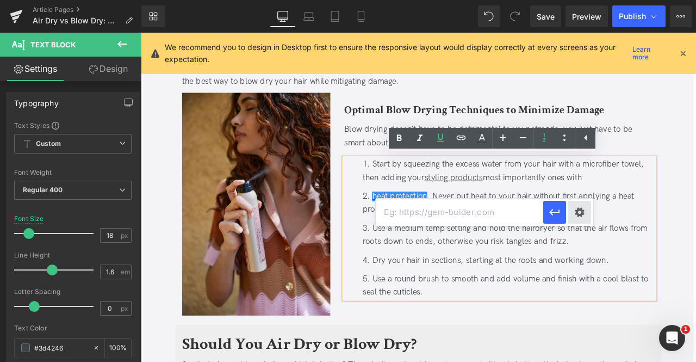
click at [578, 0] on div "Text Color Highlight Color #333333 Edit or remove link: Edit - Unlink - Cancel …" at bounding box center [348, 0] width 696 height 0
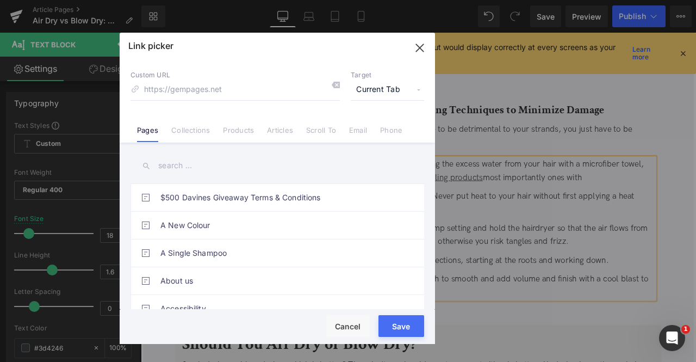
click at [375, 90] on span "Current Tab" at bounding box center [387, 89] width 73 height 21
click at [374, 127] on li "New Tab" at bounding box center [387, 128] width 84 height 19
click at [207, 128] on link "Collections" at bounding box center [190, 134] width 39 height 16
click at [193, 166] on input "text" at bounding box center [278, 165] width 294 height 24
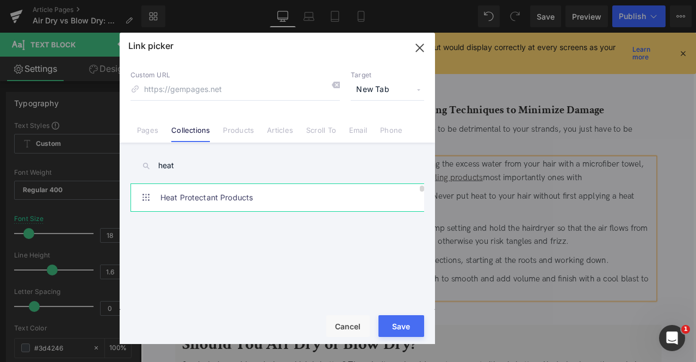
type input "heat"
click at [296, 198] on link "Heat Protectant Products" at bounding box center [279, 197] width 239 height 27
click at [407, 335] on button "Save" at bounding box center [401, 326] width 46 height 22
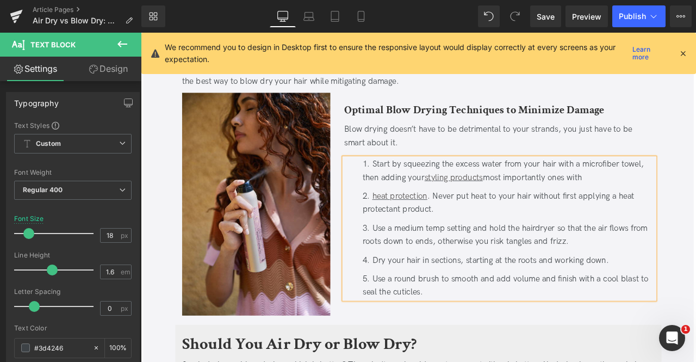
click at [490, 234] on li "heat protection . Never put heat to your hair without first applying a heat pro…" at bounding box center [576, 235] width 346 height 32
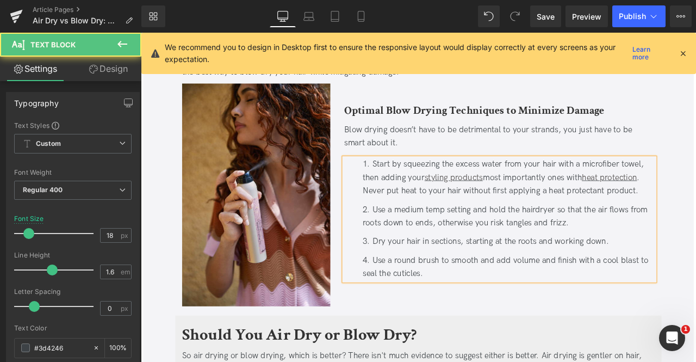
click at [549, 204] on li "Start by squeezing the excess water from your hair with a microfiber towel, the…" at bounding box center [576, 204] width 346 height 47
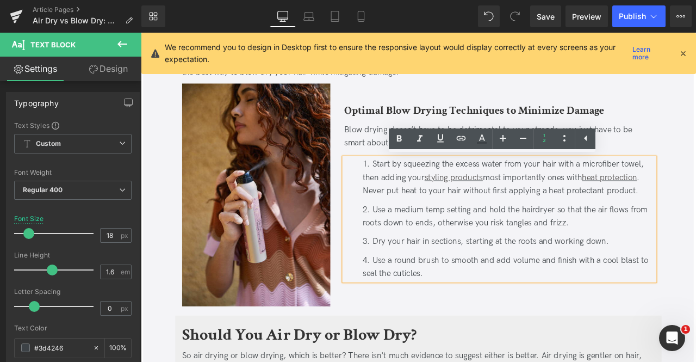
click at [474, 204] on li "Start by squeezing the excess water from your hair with a microfiber towel, the…" at bounding box center [576, 204] width 346 height 47
click at [437, 207] on li "Start by squeezing the excess water from your hair with a microfiber towel, the…" at bounding box center [576, 204] width 346 height 47
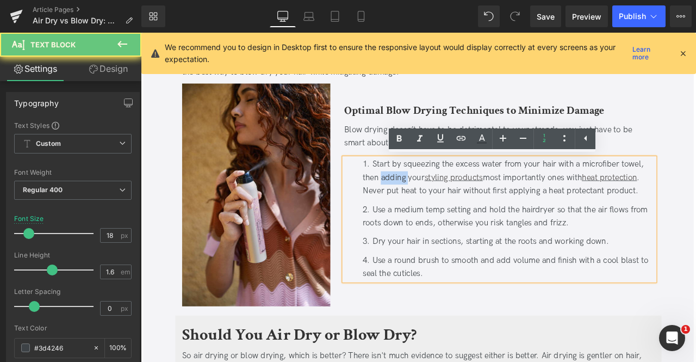
click at [437, 207] on li "Start by squeezing the excess water from your hair with a microfiber towel, the…" at bounding box center [576, 204] width 346 height 47
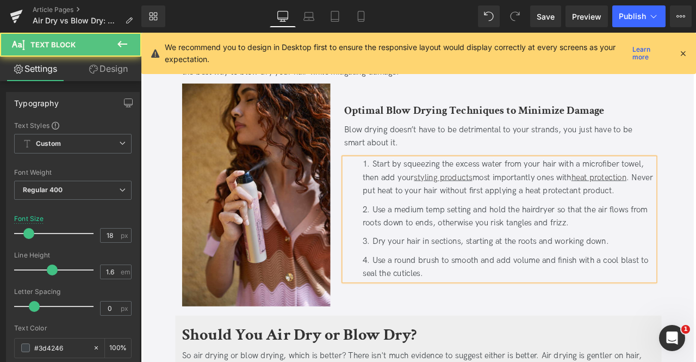
click at [537, 202] on li "Start by squeezing the excess water from your hair with a microfiber towel, the…" at bounding box center [576, 204] width 346 height 47
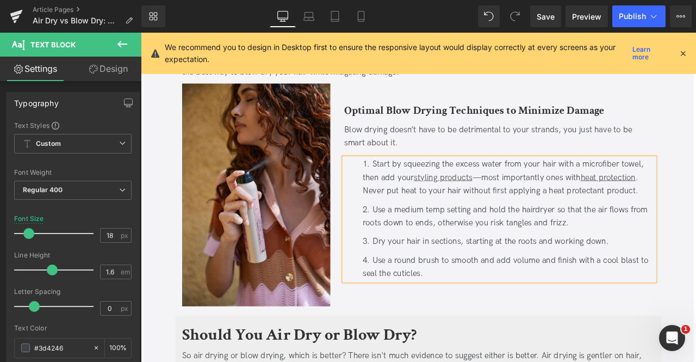
click at [575, 200] on li "Start by squeezing the excess water from your hair with a microfiber towel, the…" at bounding box center [576, 204] width 346 height 47
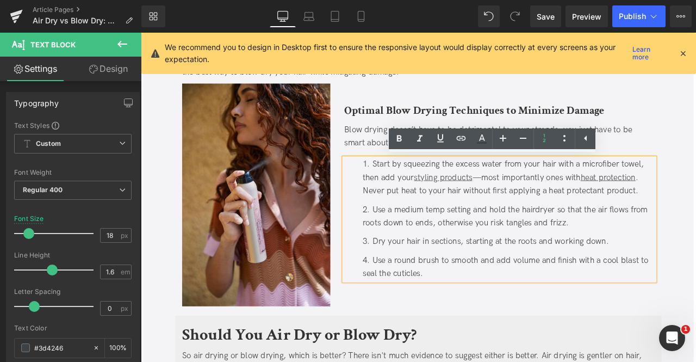
click at [613, 222] on span ". Never put heat to your hair without first applying a heat protectant product." at bounding box center [566, 211] width 327 height 27
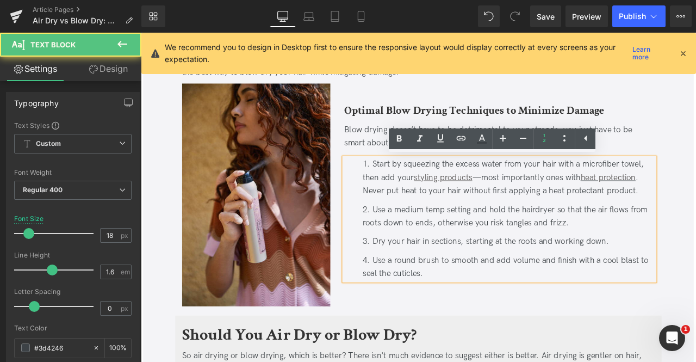
click at [558, 266] on ol "Start by squeezing the excess water from your hair with a microfiber towel, the…" at bounding box center [566, 253] width 368 height 145
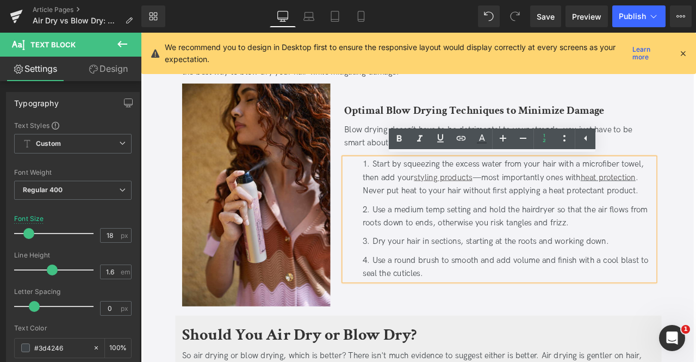
click at [523, 280] on li "Dry your hair in sections, starting at the roots and working down." at bounding box center [576, 280] width 346 height 16
click at [505, 301] on li "Use a round brush to smooth and add volume and finish with a cool blast to seal…" at bounding box center [576, 311] width 346 height 32
click at [449, 246] on li "Use a medium temp setting and hold the hairdryer so that the air flows from roo…" at bounding box center [576, 251] width 346 height 32
click at [545, 14] on span "Save" at bounding box center [546, 16] width 18 height 11
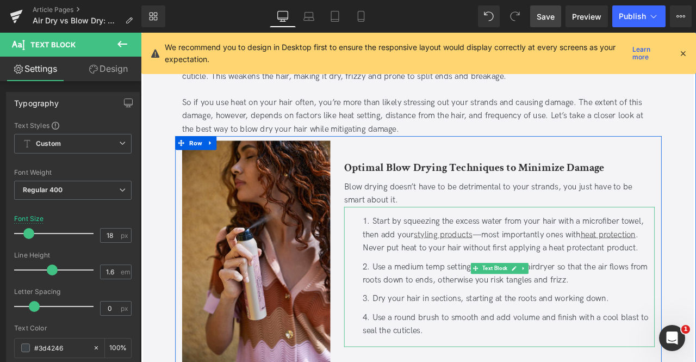
scroll to position [911, 0]
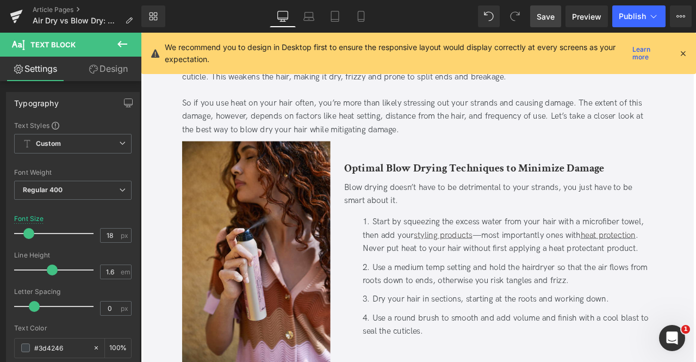
click at [680, 54] on icon at bounding box center [683, 53] width 10 height 10
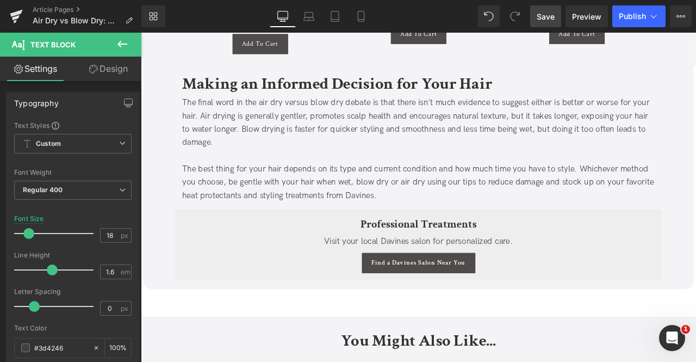
scroll to position [2421, 0]
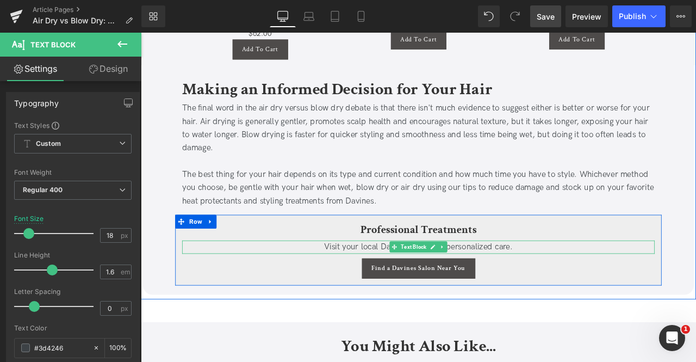
click at [544, 280] on span "Visit your local Davines salon for personalized care." at bounding box center [469, 285] width 223 height 11
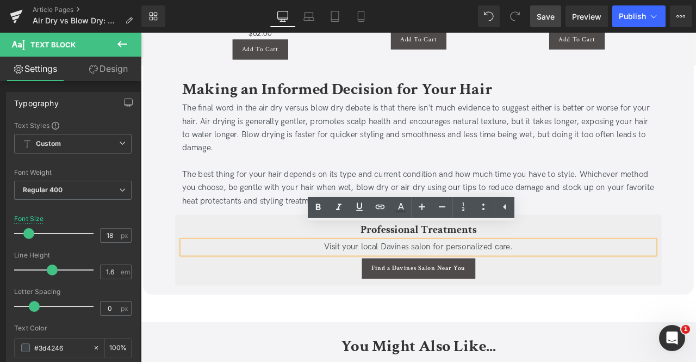
click at [556, 280] on span "Visit your local Davines salon for personalized care." at bounding box center [469, 285] width 223 height 11
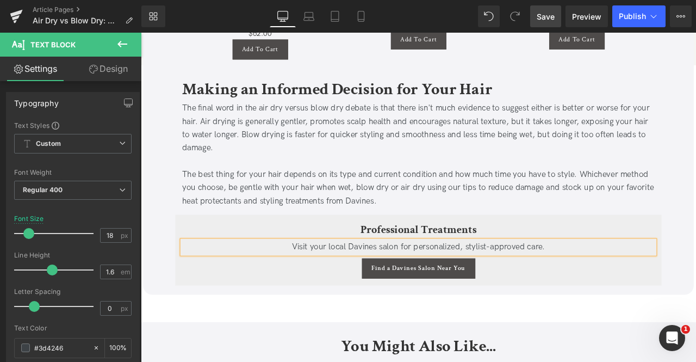
click at [547, 21] on span "Save" at bounding box center [546, 16] width 18 height 11
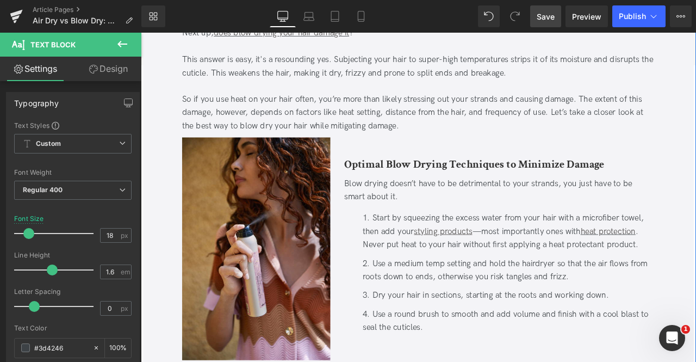
scroll to position [982, 0]
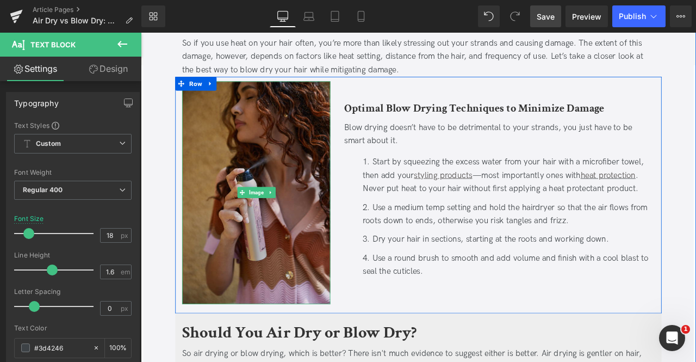
click at [288, 196] on img at bounding box center [278, 222] width 176 height 264
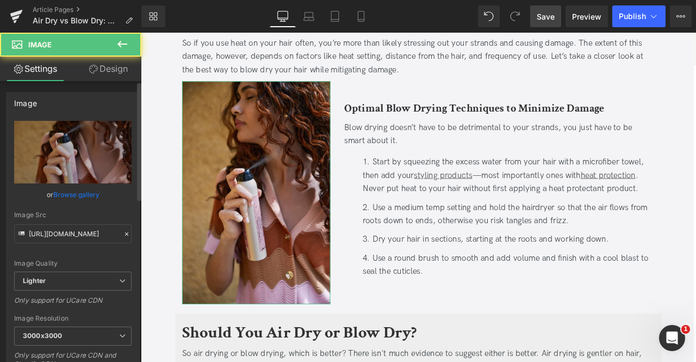
click at [93, 188] on link "Browse gallery" at bounding box center [76, 194] width 46 height 19
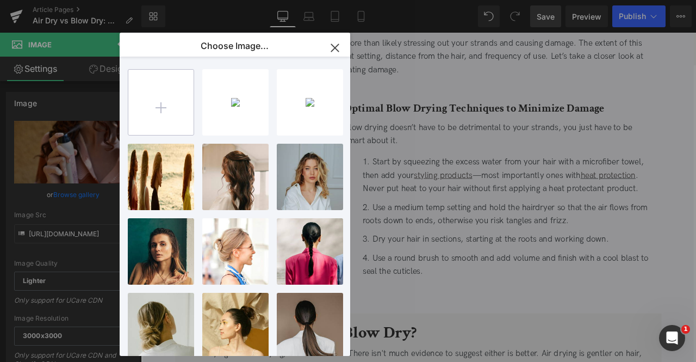
click at [172, 118] on input "file" at bounding box center [160, 102] width 65 height 65
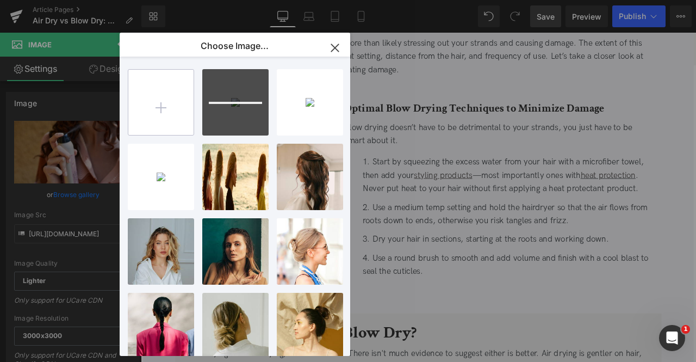
click at [167, 125] on input "file" at bounding box center [160, 102] width 65 height 65
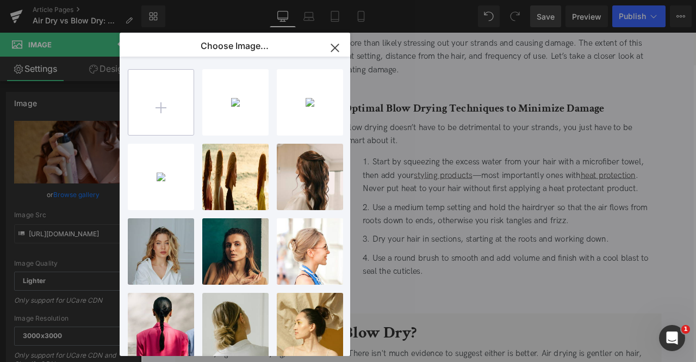
type input "C:\fakepath\BLOG TEMPLATE_tall.jpg"
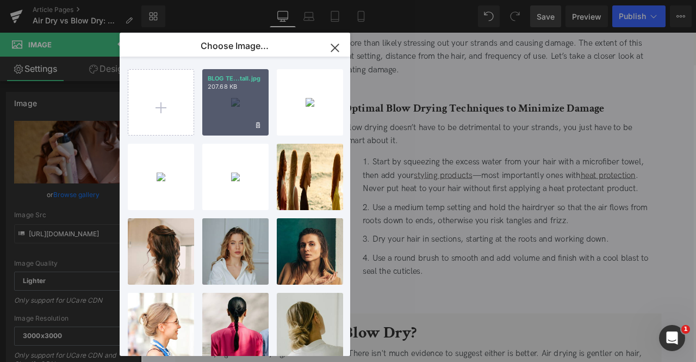
click at [244, 91] on div "BLOG TE...tall.jpg 207.68 KB" at bounding box center [235, 102] width 66 height 66
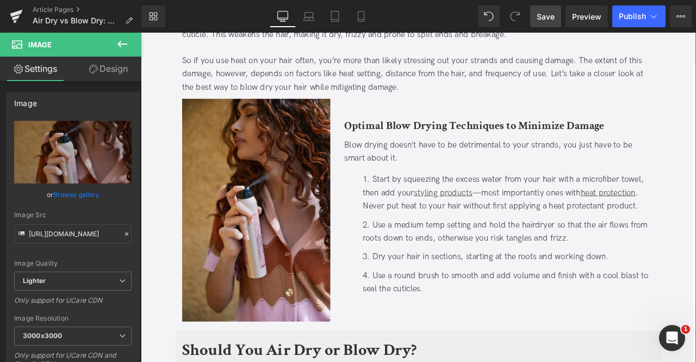
scroll to position [1011, 0]
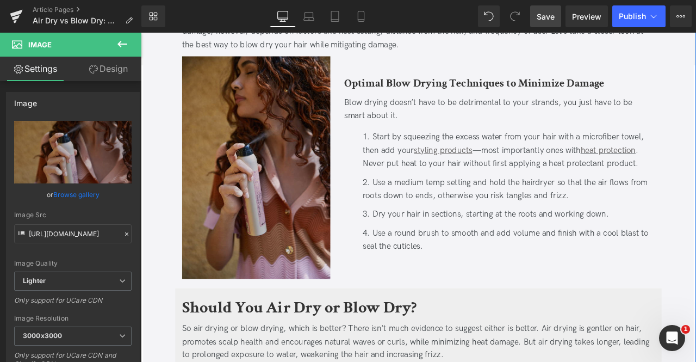
click at [259, 147] on img at bounding box center [278, 192] width 176 height 264
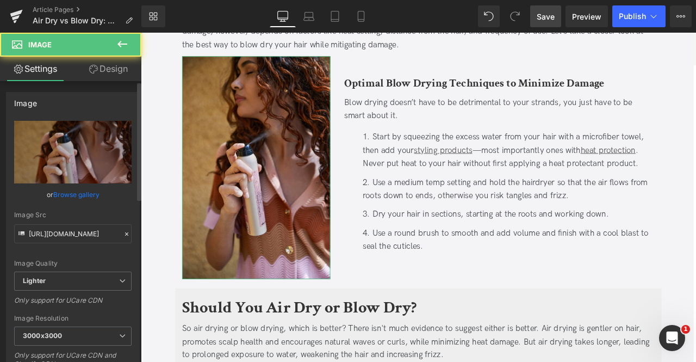
click at [78, 195] on link "Browse gallery" at bounding box center [76, 194] width 46 height 19
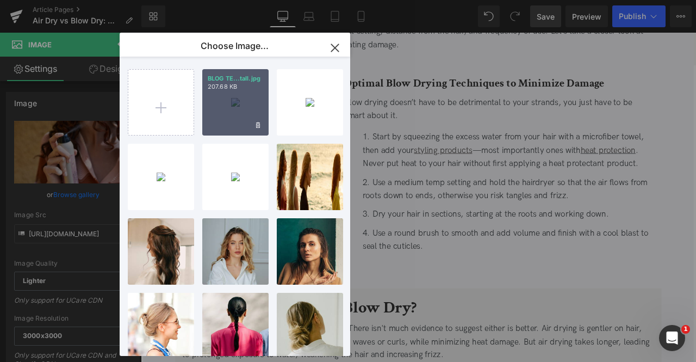
drag, startPoint x: 164, startPoint y: 109, endPoint x: 219, endPoint y: 109, distance: 54.4
click at [219, 109] on div "BLOG TE...tall.jpg 207.68 KB Delete image? Yes No BLOG TE...uare.jpg 320.44 KB …" at bounding box center [241, 208] width 227 height 303
click at [219, 109] on div "BLOG TE...tall.jpg 207.68 KB" at bounding box center [235, 102] width 66 height 66
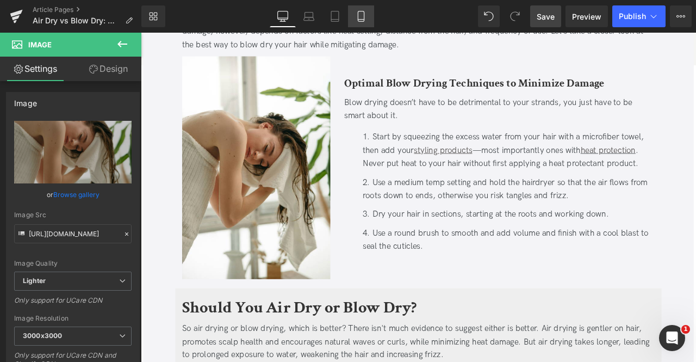
click at [360, 15] on icon at bounding box center [361, 16] width 11 height 11
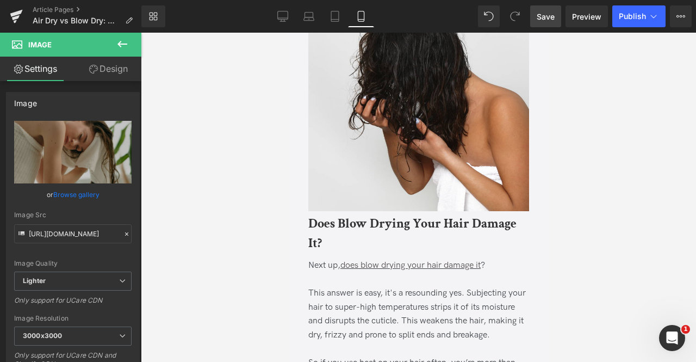
scroll to position [1421, 0]
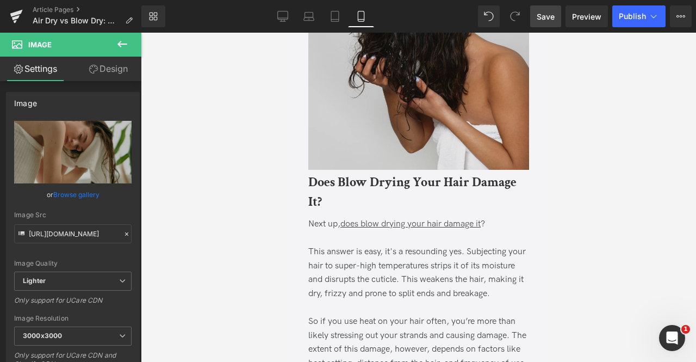
click at [364, 91] on img at bounding box center [418, 60] width 221 height 223
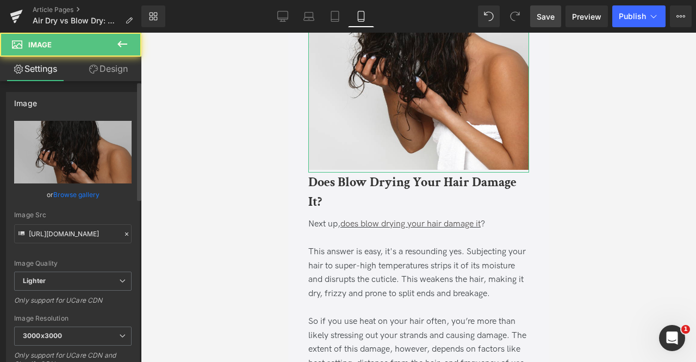
click at [81, 192] on link "Browse gallery" at bounding box center [76, 194] width 46 height 19
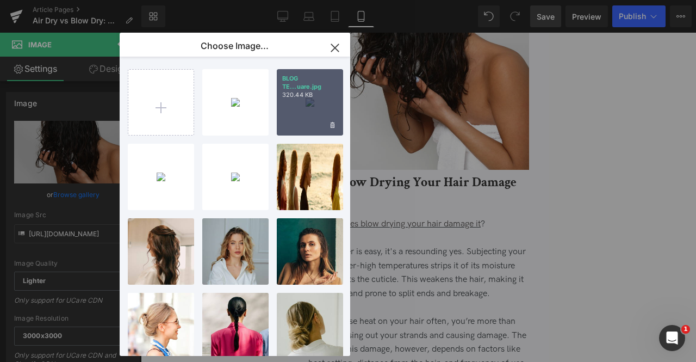
click at [307, 87] on p "BLOG TE...uare.jpg" at bounding box center [309, 82] width 55 height 16
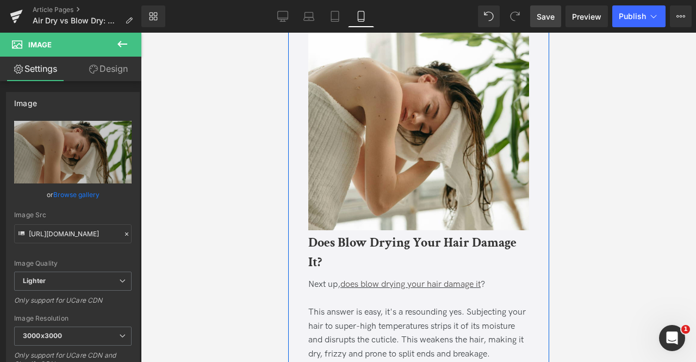
scroll to position [1362, 0]
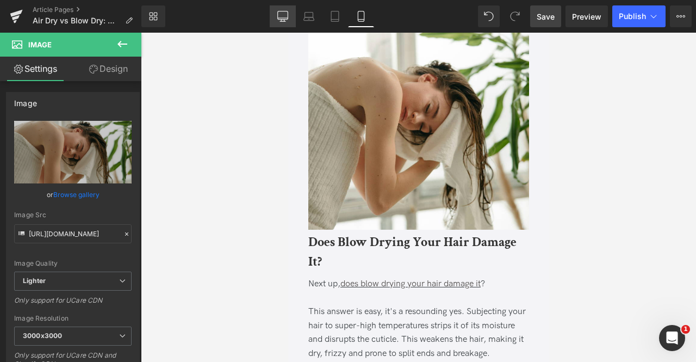
click at [278, 13] on icon at bounding box center [282, 15] width 10 height 8
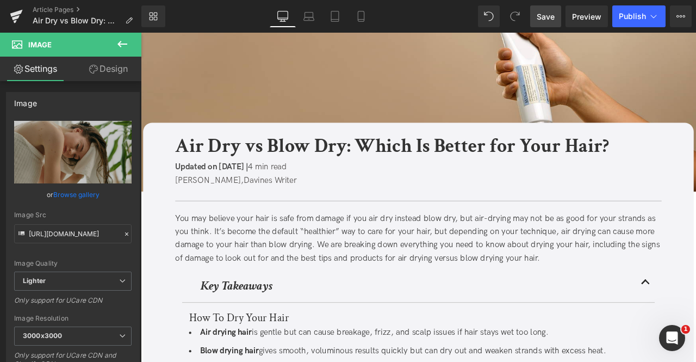
click at [537, 14] on link "Save" at bounding box center [545, 16] width 31 height 22
click at [555, 16] on span "Save" at bounding box center [546, 16] width 18 height 11
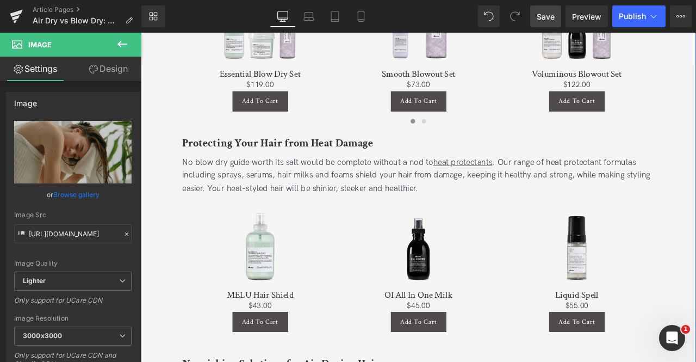
scroll to position [1826, 0]
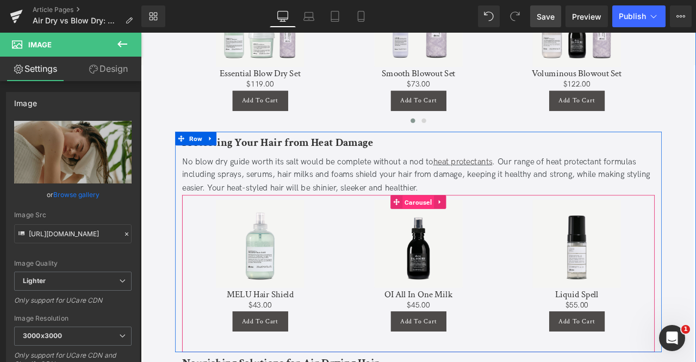
click at [468, 225] on span "Carousel" at bounding box center [470, 233] width 38 height 16
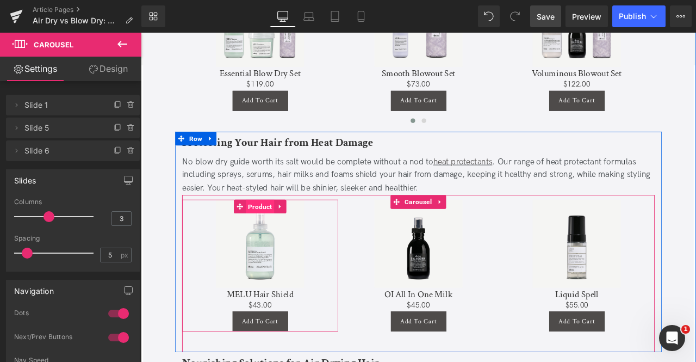
click at [286, 230] on span "Product" at bounding box center [282, 238] width 34 height 16
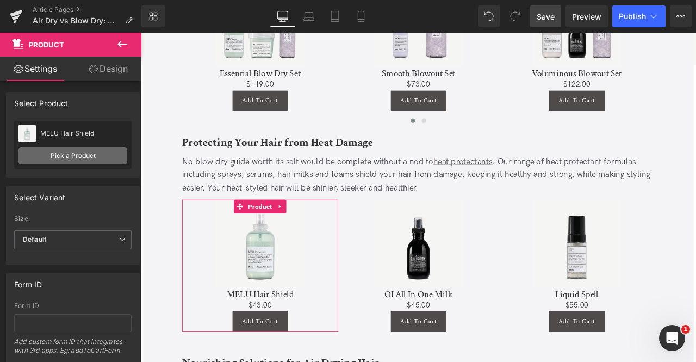
click at [101, 155] on link "Pick a Product" at bounding box center [72, 155] width 109 height 17
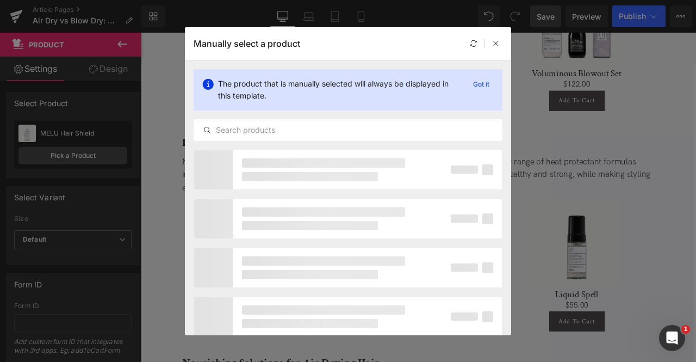
click at [315, 113] on div "The product that is manually selected will always be displayed in this template…" at bounding box center [348, 104] width 326 height 89
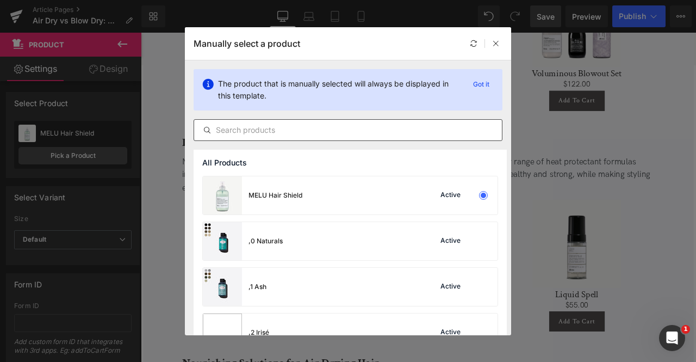
click at [320, 125] on input "text" at bounding box center [348, 129] width 308 height 13
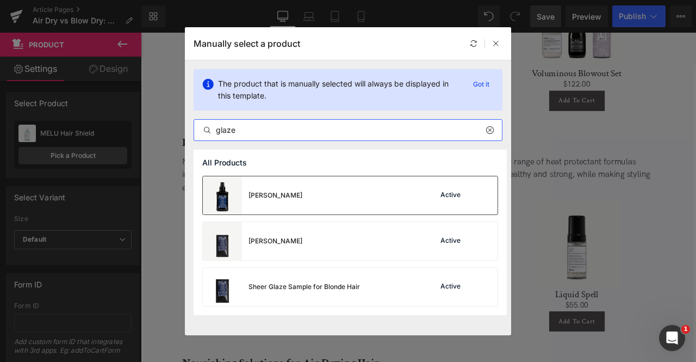
type input "glaze"
click at [303, 200] on div "Sheer Glaze Active" at bounding box center [350, 195] width 295 height 38
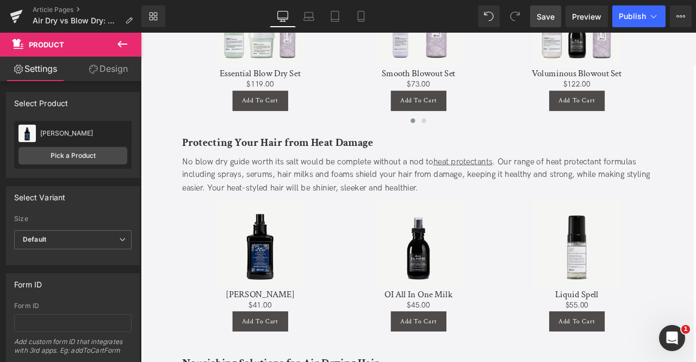
click at [556, 12] on link "Save" at bounding box center [545, 16] width 31 height 22
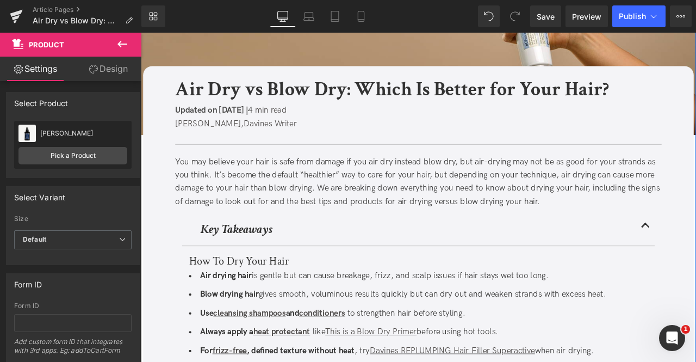
scroll to position [0, 0]
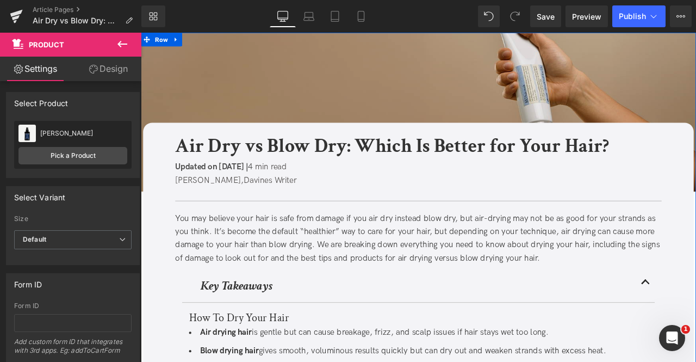
click at [277, 100] on img at bounding box center [470, 127] width 658 height 188
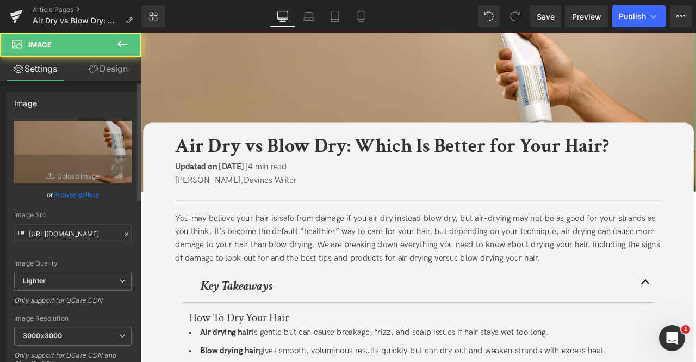
click at [76, 190] on link "Browse gallery" at bounding box center [76, 194] width 46 height 19
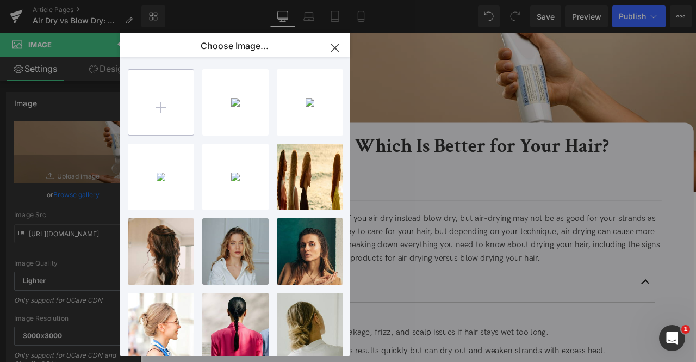
click at [151, 102] on input "file" at bounding box center [160, 102] width 65 height 65
type input "C:\fakepath\BLOG TEMPLATE_GP header.jpg"
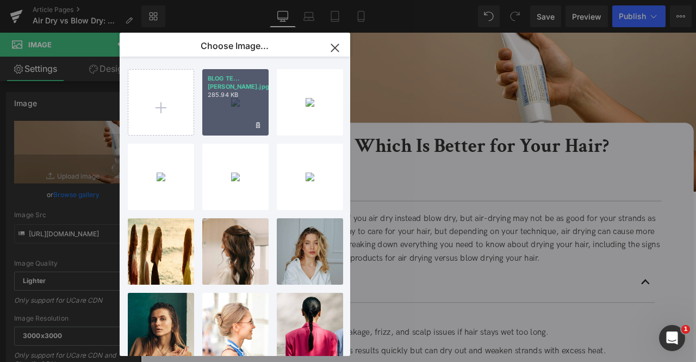
click at [220, 115] on div "BLOG TE...ader.jpg 285.94 KB" at bounding box center [235, 102] width 66 height 66
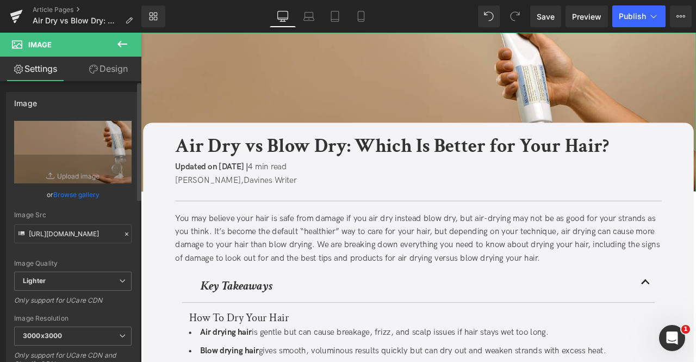
click at [77, 194] on link "Browse gallery" at bounding box center [76, 194] width 46 height 19
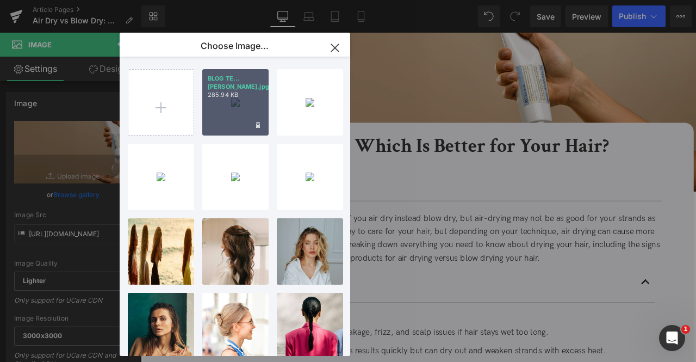
click at [218, 116] on div "BLOG TE...ader.jpg 285.94 KB" at bounding box center [235, 102] width 66 height 66
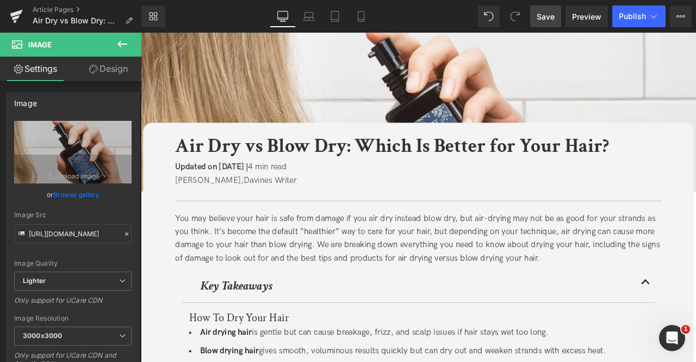
click at [547, 13] on span "Save" at bounding box center [546, 16] width 18 height 11
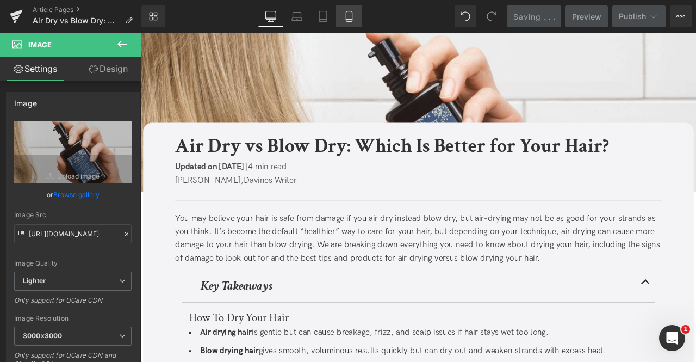
click at [341, 15] on link "Mobile" at bounding box center [349, 16] width 26 height 22
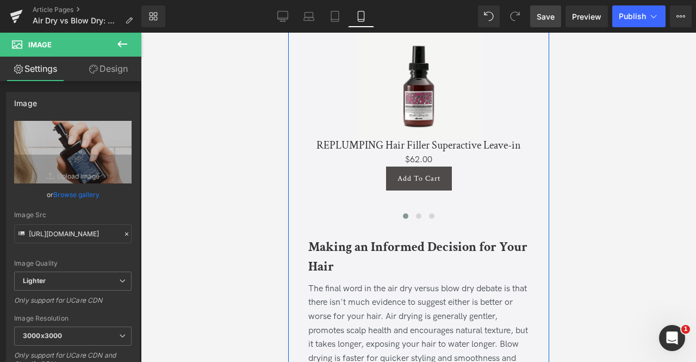
scroll to position [3438, 0]
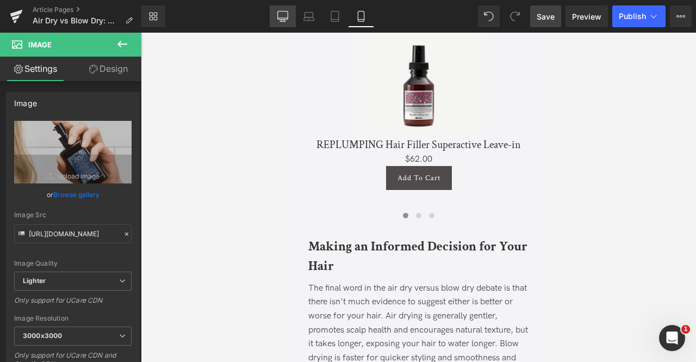
click at [283, 21] on icon at bounding box center [282, 21] width 5 height 0
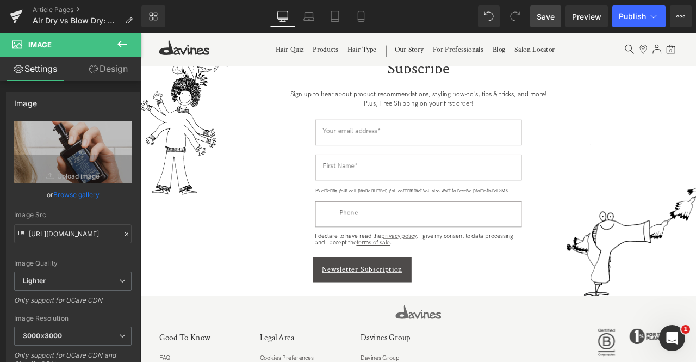
scroll to position [0, 0]
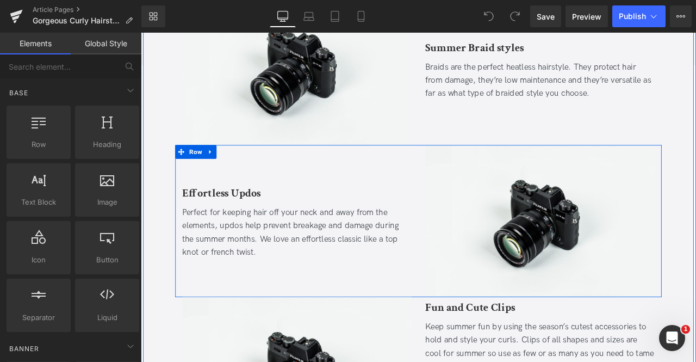
scroll to position [1990, 0]
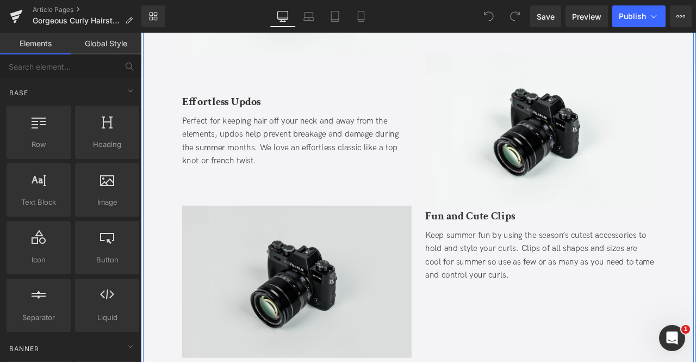
click at [222, 286] on img at bounding box center [326, 327] width 272 height 180
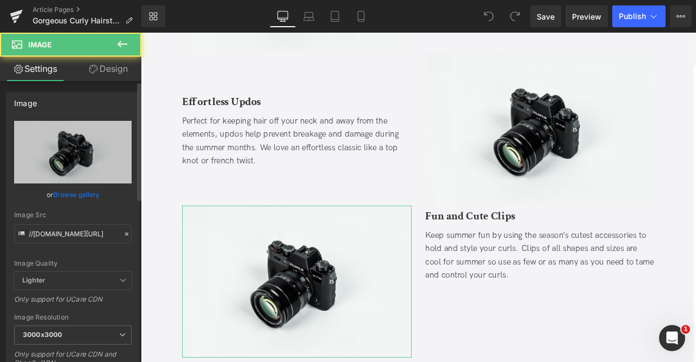
click at [67, 200] on link "Browse gallery" at bounding box center [76, 194] width 46 height 19
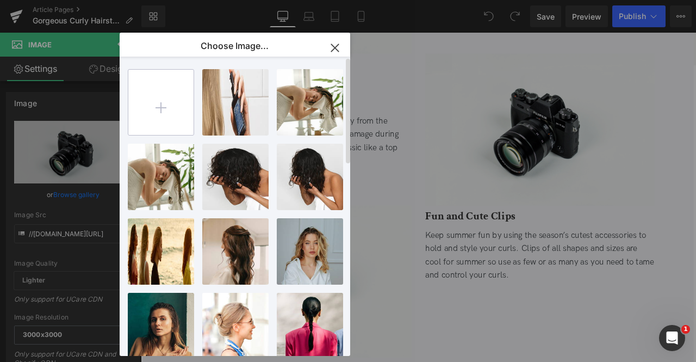
click at [167, 115] on input "file" at bounding box center [160, 102] width 65 height 65
click at [164, 129] on input "file" at bounding box center [160, 102] width 65 height 65
type input "C:\fakepath\BLOG TEMPLATE_square.jpg"
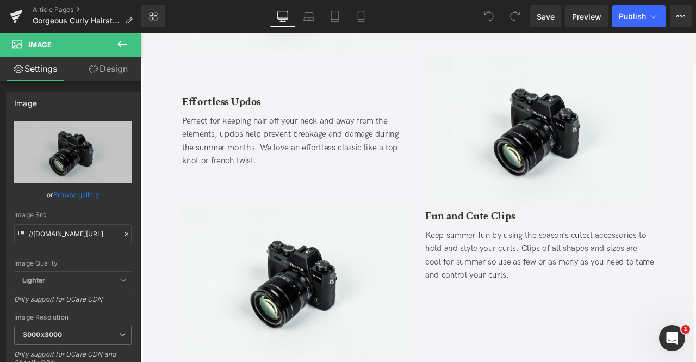
click at [70, 0] on div "You are previewing how the will restyle your page. You can not edit Elements in…" at bounding box center [348, 0] width 696 height 0
click at [70, 192] on link "Browse gallery" at bounding box center [76, 194] width 46 height 19
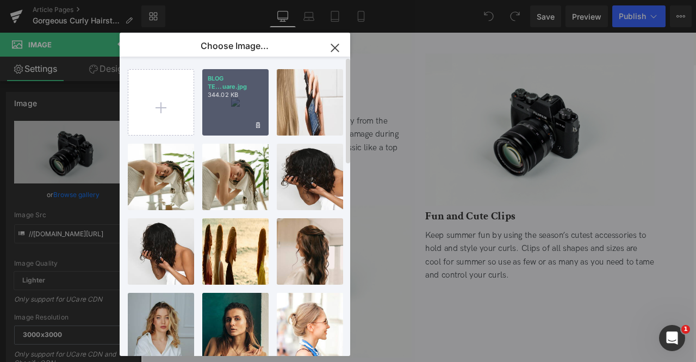
click at [212, 102] on div "BLOG TE...uare.jpg 344.02 KB" at bounding box center [235, 102] width 66 height 66
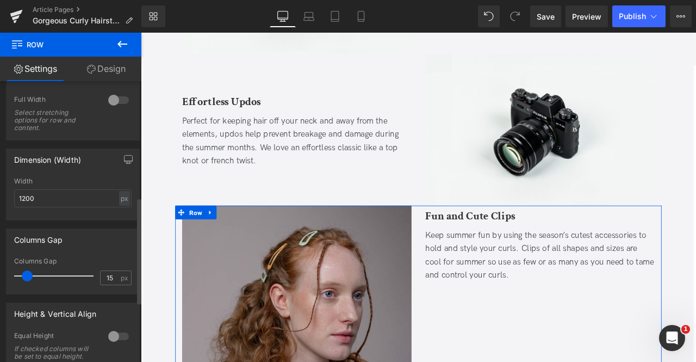
scroll to position [464, 0]
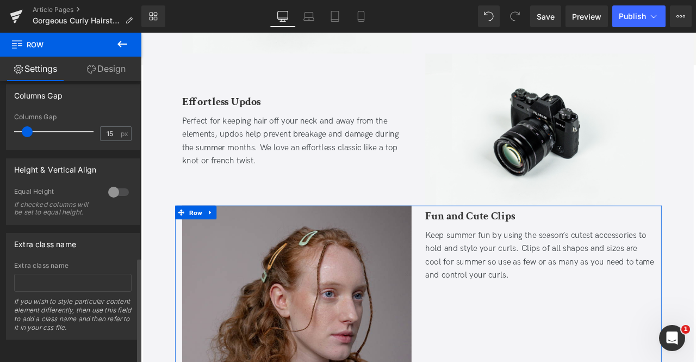
click at [111, 183] on div at bounding box center [118, 191] width 26 height 17
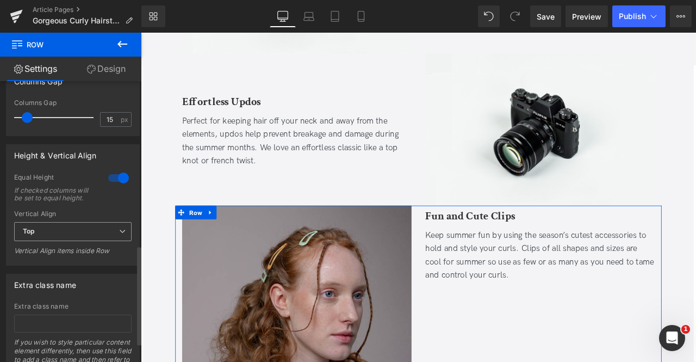
click at [99, 235] on span "Top" at bounding box center [72, 231] width 117 height 19
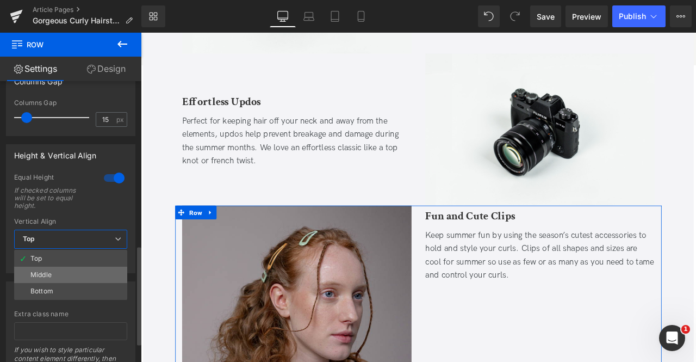
click at [59, 276] on li "Middle" at bounding box center [70, 274] width 113 height 16
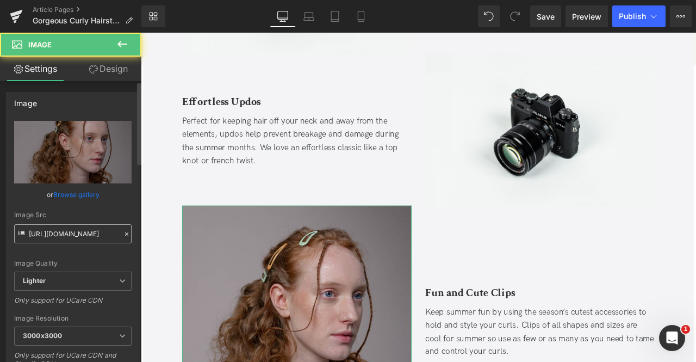
scroll to position [181, 0]
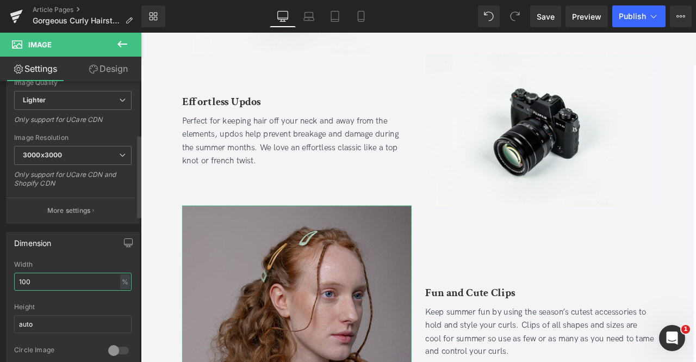
click at [53, 277] on input "100" at bounding box center [72, 281] width 117 height 18
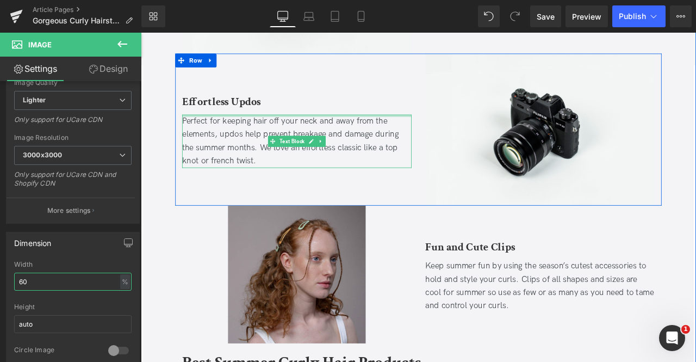
type input "6"
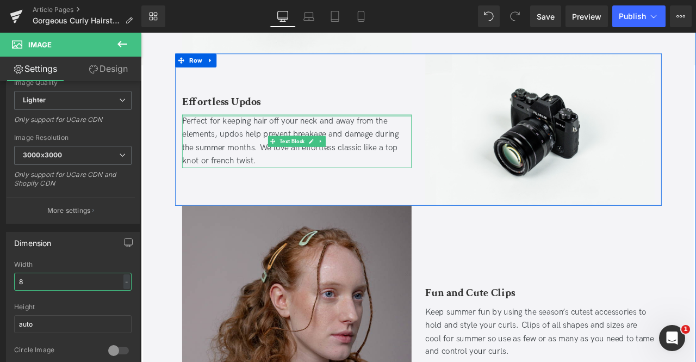
type input "80"
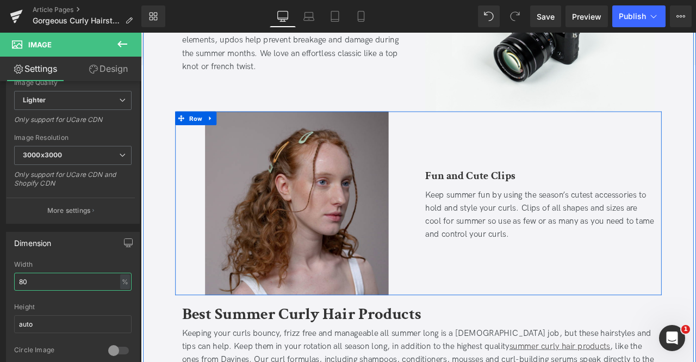
scroll to position [2102, 0]
click at [540, 299] on div "Fun and Cute Clips Heading Keep summer fun by using the season’s cutest accesso…" at bounding box center [614, 234] width 288 height 218
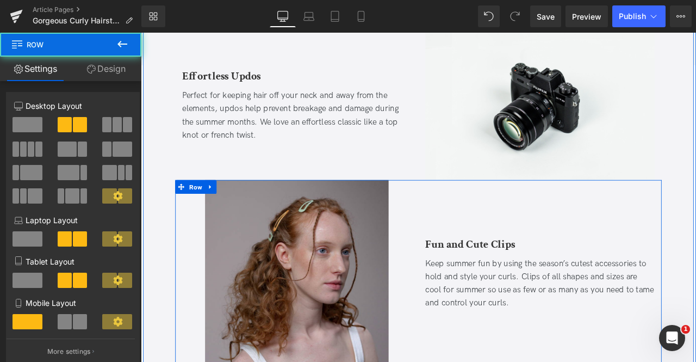
scroll to position [2019, 0]
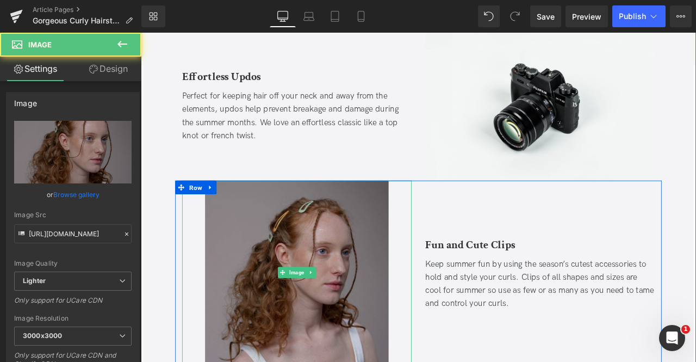
click at [359, 238] on img at bounding box center [326, 317] width 218 height 218
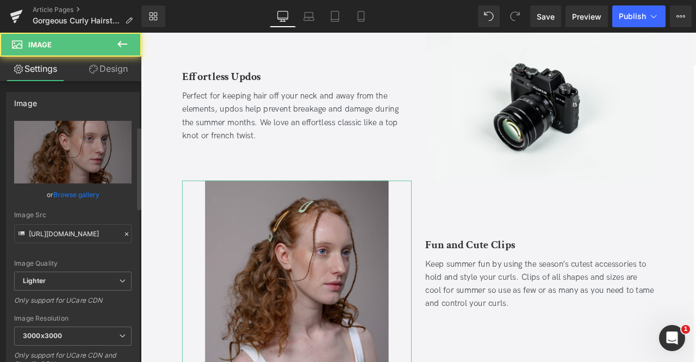
scroll to position [161, 0]
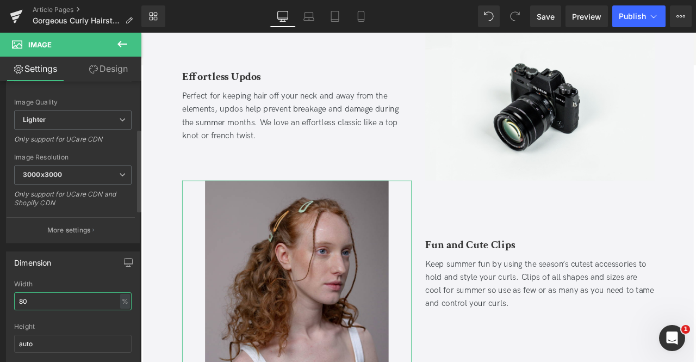
click at [48, 302] on input "80" at bounding box center [72, 301] width 117 height 18
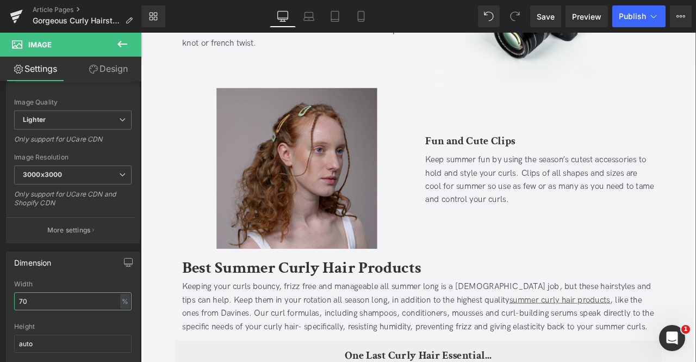
scroll to position [2129, 0]
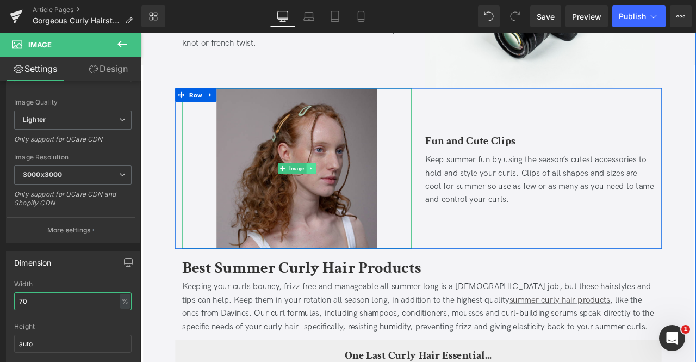
type input "70"
click at [339, 190] on icon at bounding box center [342, 193] width 6 height 7
click at [339, 187] on link at bounding box center [336, 193] width 11 height 13
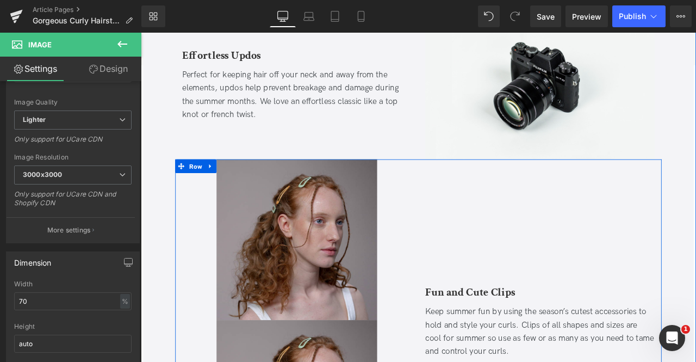
scroll to position [2044, 0]
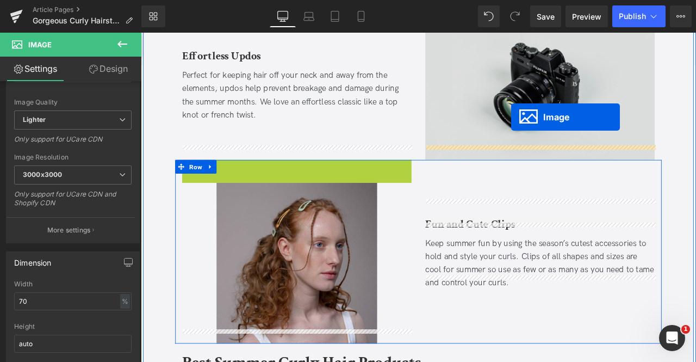
drag, startPoint x: 311, startPoint y: 260, endPoint x: 580, endPoint y: 132, distance: 297.5
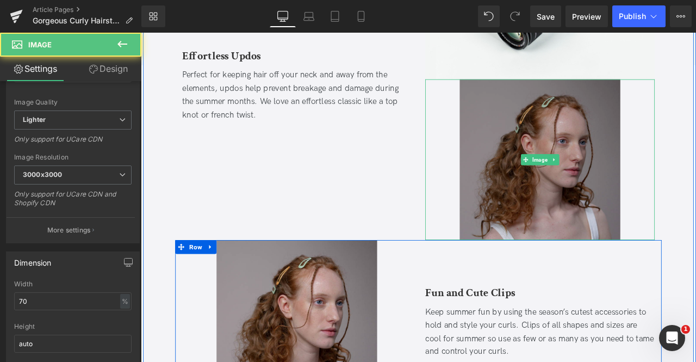
scroll to position [2063, 0]
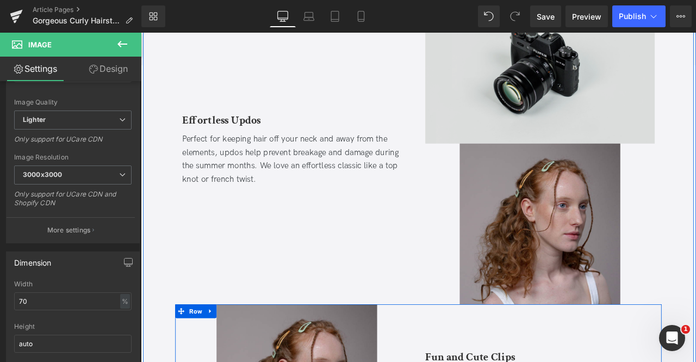
click at [641, 95] on img at bounding box center [614, 74] width 272 height 180
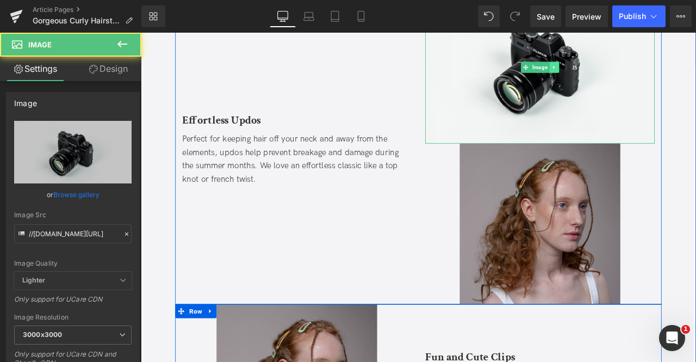
click at [629, 71] on icon at bounding box center [631, 74] width 6 height 7
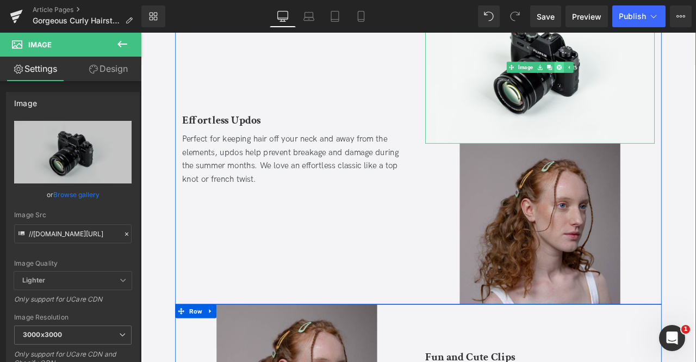
click at [634, 71] on icon at bounding box center [637, 74] width 6 height 7
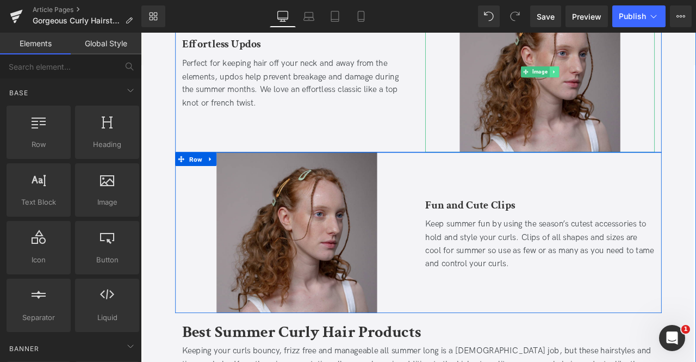
click at [631, 76] on icon at bounding box center [631, 79] width 6 height 7
click at [626, 76] on icon at bounding box center [625, 79] width 6 height 6
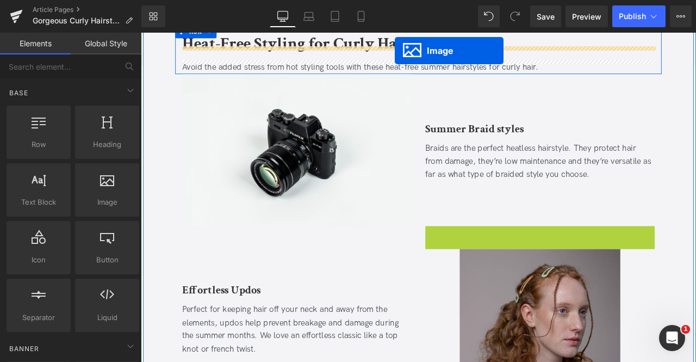
scroll to position [1720, 0]
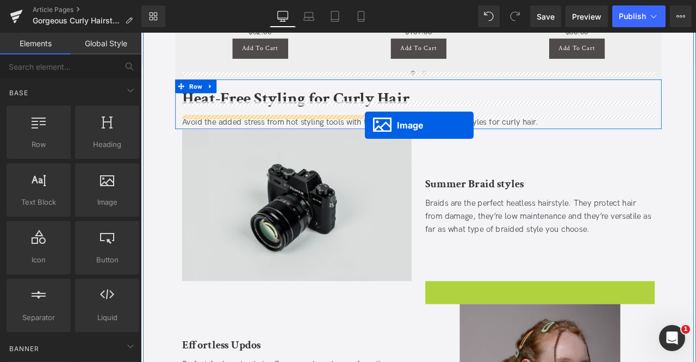
drag, startPoint x: 594, startPoint y: 61, endPoint x: 406, endPoint y: 142, distance: 204.4
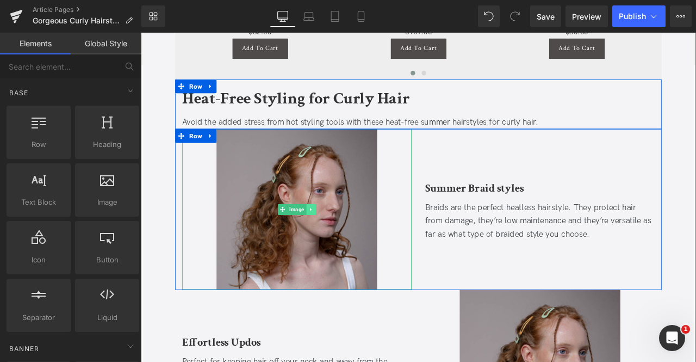
click at [343, 239] on icon at bounding box center [342, 242] width 6 height 7
click at [339, 235] on link at bounding box center [336, 241] width 11 height 13
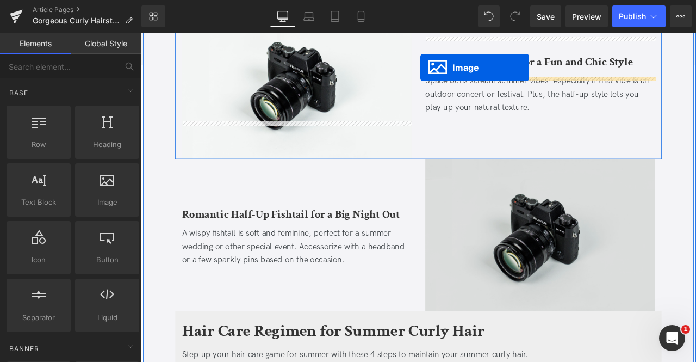
scroll to position [920, 0]
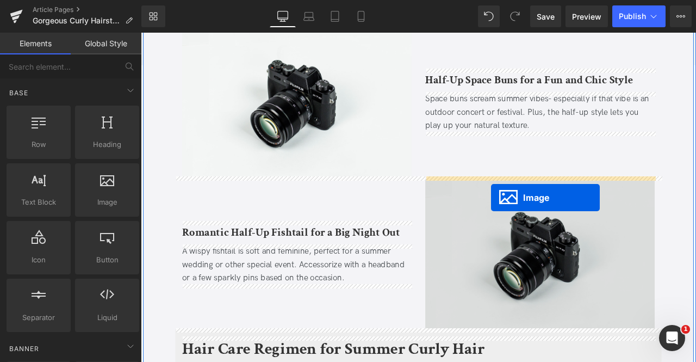
drag, startPoint x: 309, startPoint y: 169, endPoint x: 556, endPoint y: 228, distance: 253.2
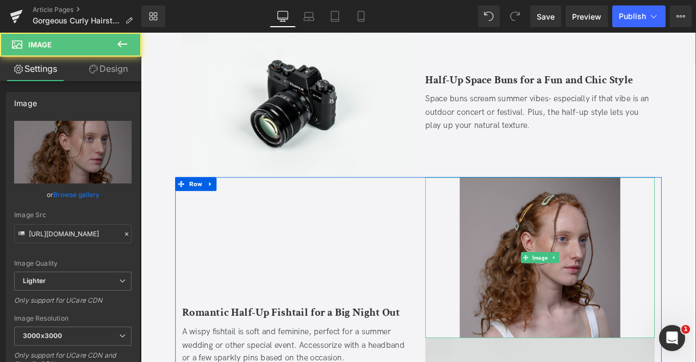
scroll to position [1020, 0]
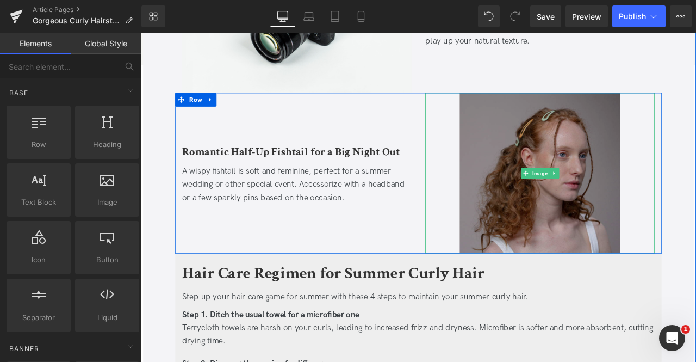
click at [556, 215] on img at bounding box center [614, 199] width 190 height 190
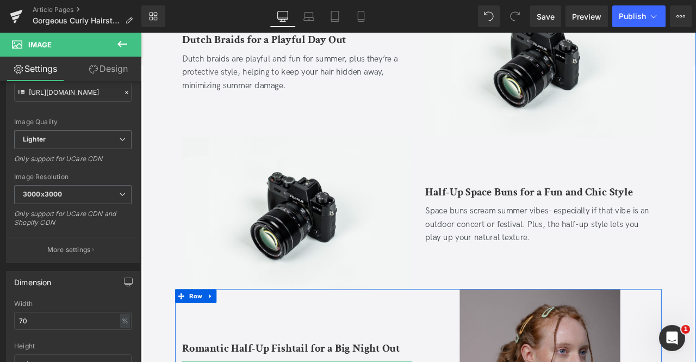
scroll to position [786, 0]
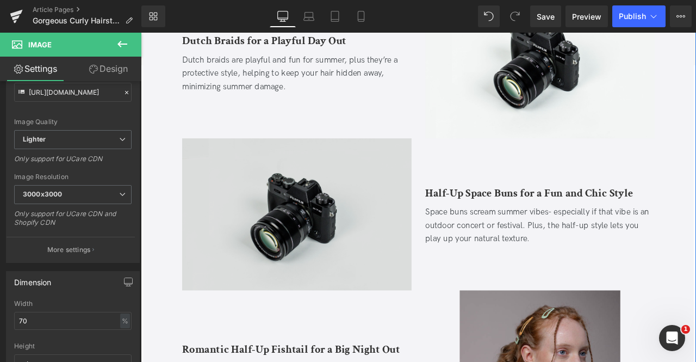
click at [349, 225] on img at bounding box center [326, 248] width 272 height 180
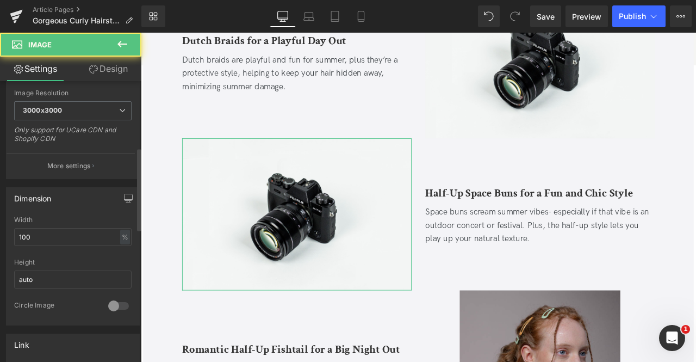
scroll to position [224, 0]
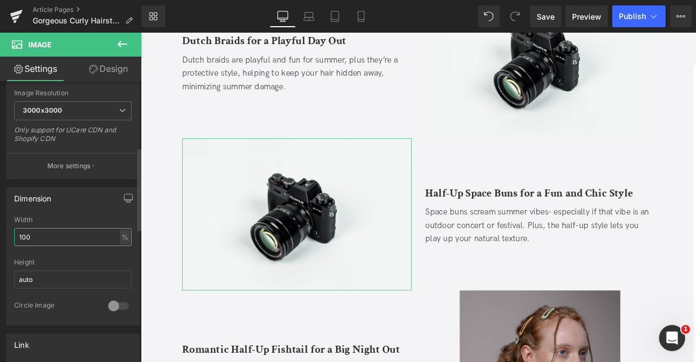
click at [28, 228] on input "100" at bounding box center [72, 237] width 117 height 18
type input "70"
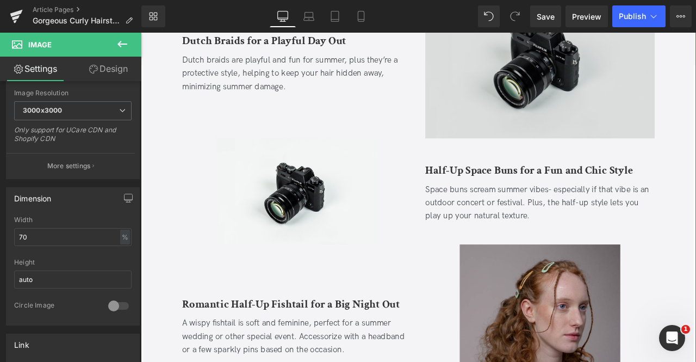
click at [534, 102] on img at bounding box center [614, 67] width 272 height 180
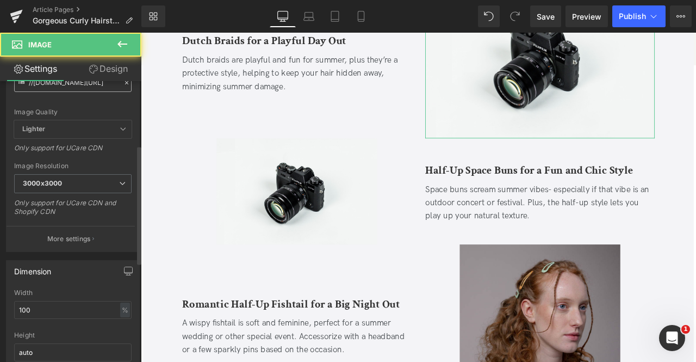
scroll to position [151, 0]
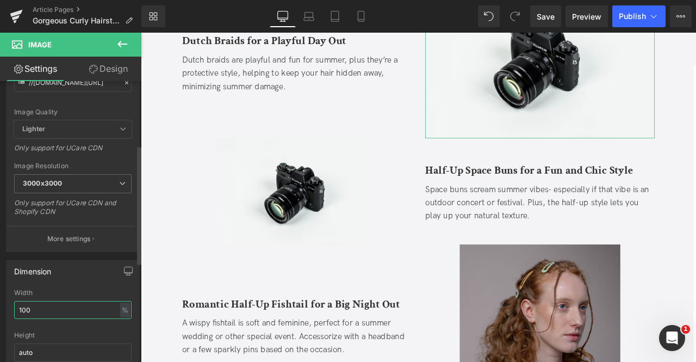
click at [46, 307] on input "100" at bounding box center [72, 310] width 117 height 18
type input "70"
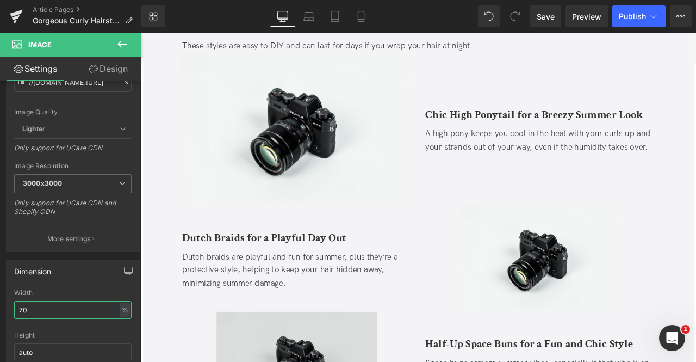
scroll to position [516, 0]
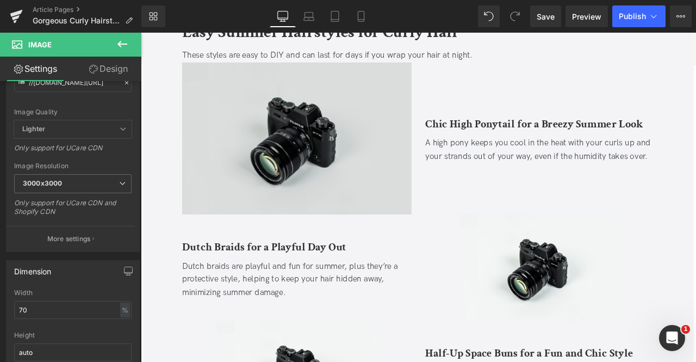
click at [304, 156] on div "Image" at bounding box center [326, 158] width 272 height 180
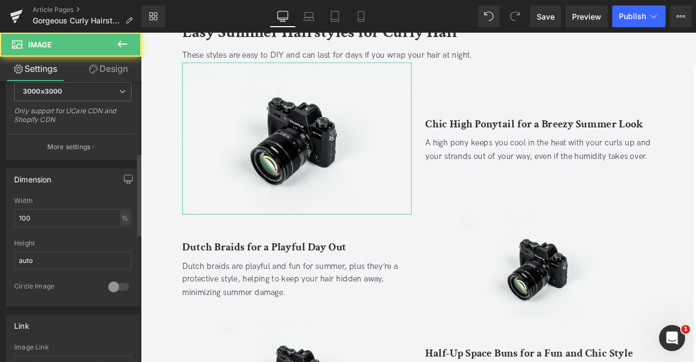
scroll to position [243, 0]
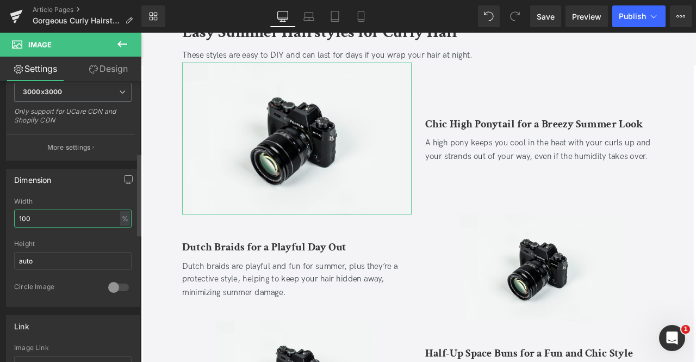
click at [36, 215] on input "100" at bounding box center [72, 218] width 117 height 18
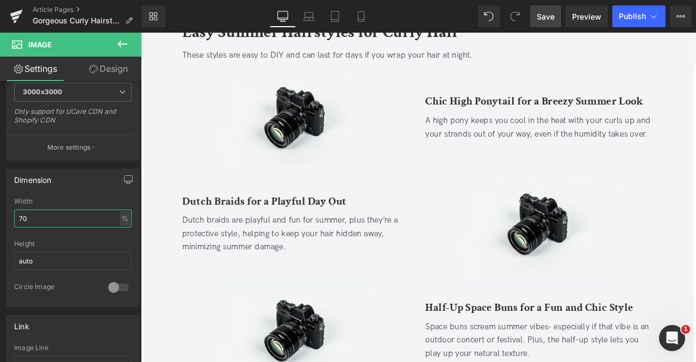
type input "70"
click at [539, 16] on span "Save" at bounding box center [546, 16] width 18 height 11
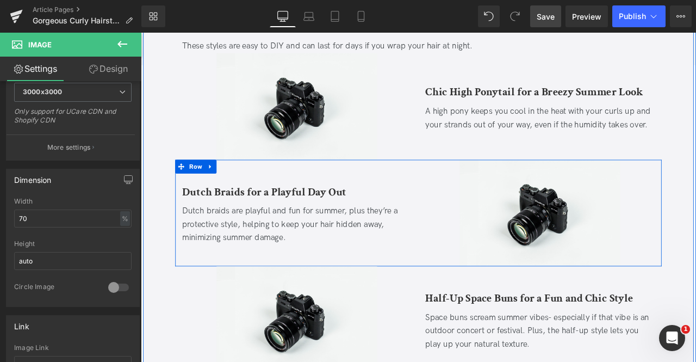
scroll to position [527, 0]
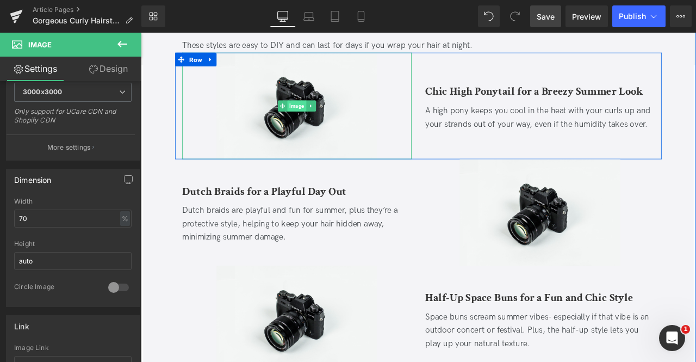
click at [314, 118] on span "Image" at bounding box center [325, 119] width 22 height 13
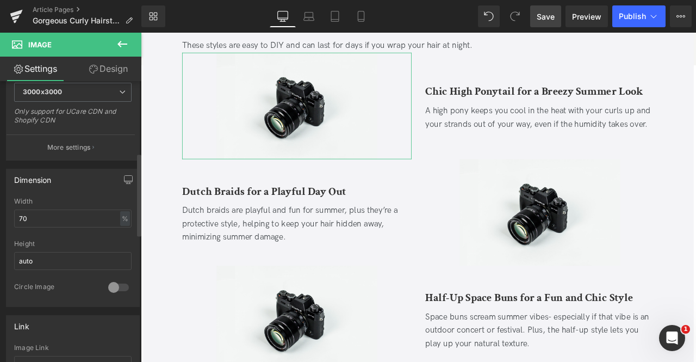
scroll to position [0, 0]
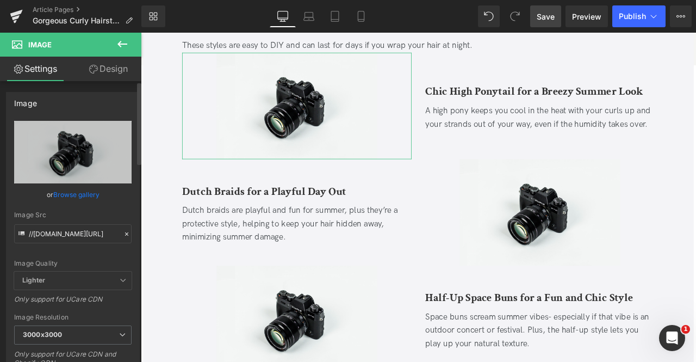
click at [72, 199] on link "Browse gallery" at bounding box center [76, 194] width 46 height 19
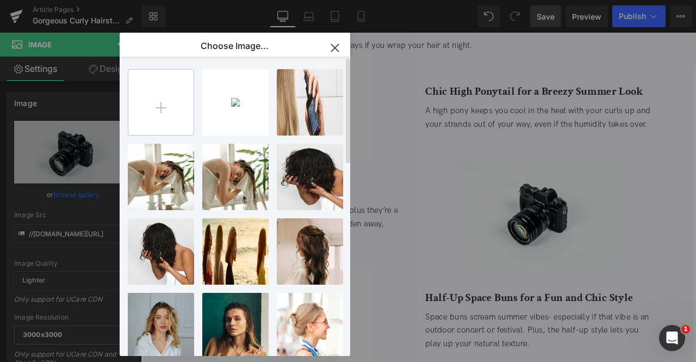
click at [165, 109] on input "file" at bounding box center [160, 102] width 65 height 65
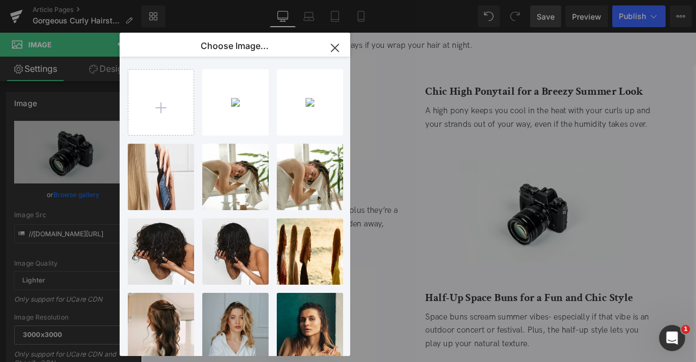
click at [66, 0] on div "Image You are previewing how the will restyle your page. You can not edit Eleme…" at bounding box center [348, 0] width 696 height 0
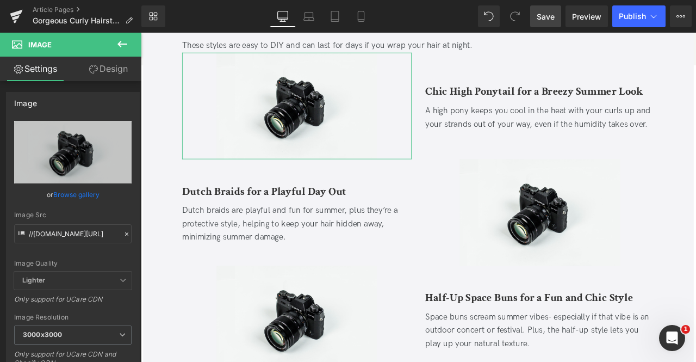
click at [66, 194] on link "Browse gallery" at bounding box center [76, 194] width 46 height 19
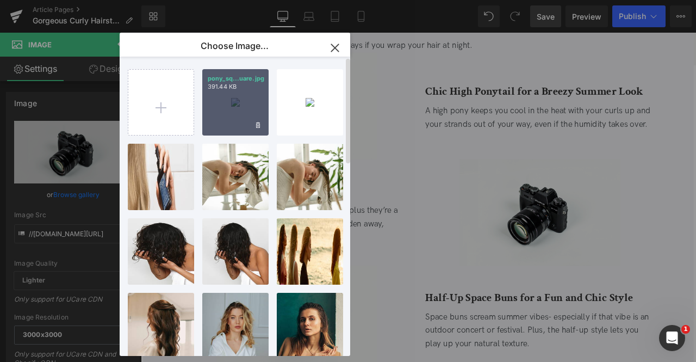
click at [238, 116] on div "pony_sq...uare.jpg 391.44 KB" at bounding box center [235, 102] width 66 height 66
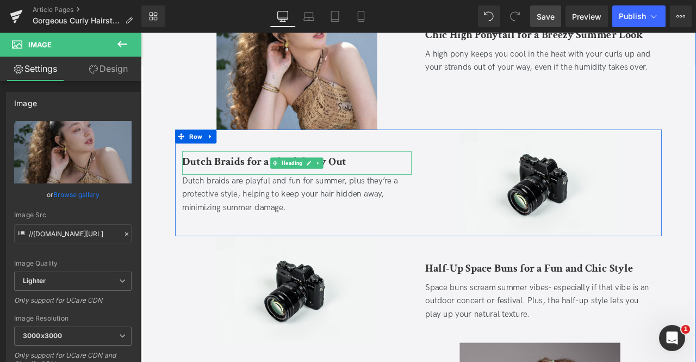
scroll to position [665, 0]
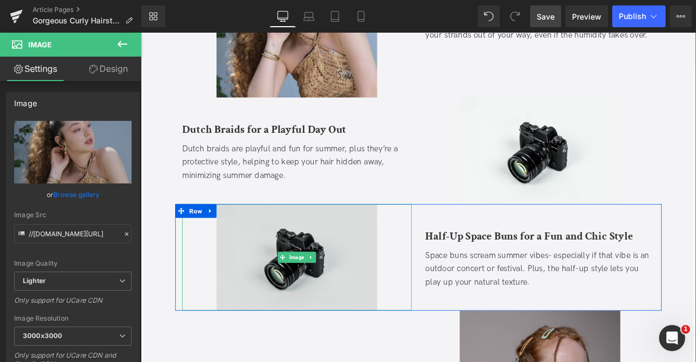
click at [261, 309] on img at bounding box center [326, 298] width 190 height 126
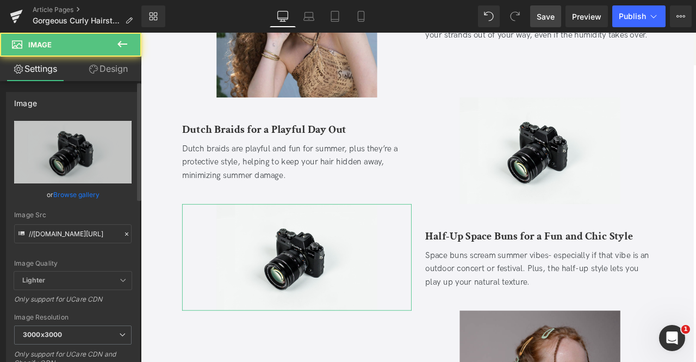
click at [87, 192] on link "Browse gallery" at bounding box center [76, 194] width 46 height 19
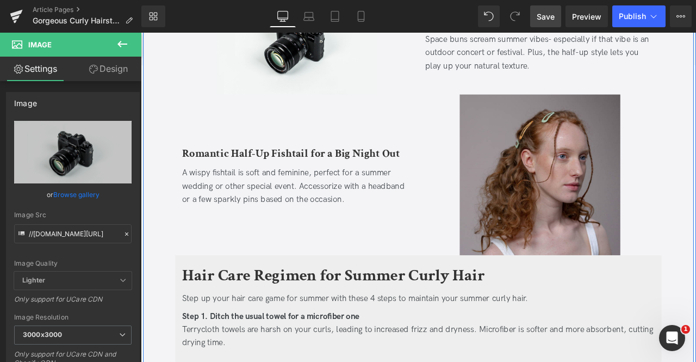
scroll to position [941, 0]
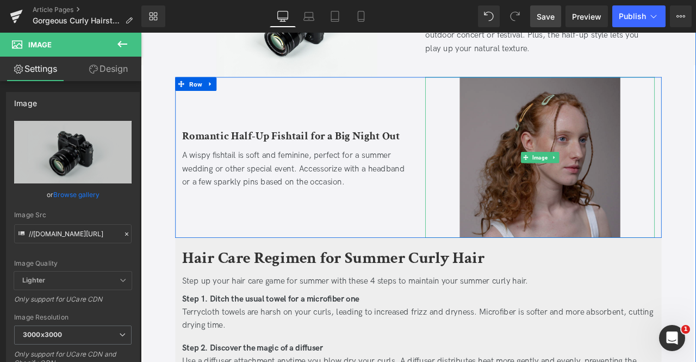
click at [608, 128] on img at bounding box center [614, 180] width 190 height 190
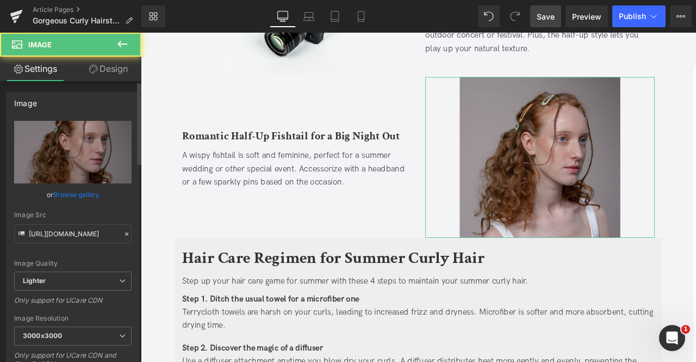
click at [92, 194] on link "Browse gallery" at bounding box center [76, 194] width 46 height 19
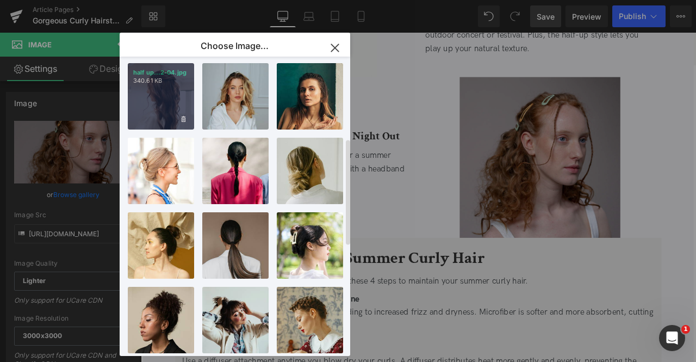
click at [164, 119] on div "half up...2-04.jpg 340.61 KB" at bounding box center [161, 96] width 66 height 66
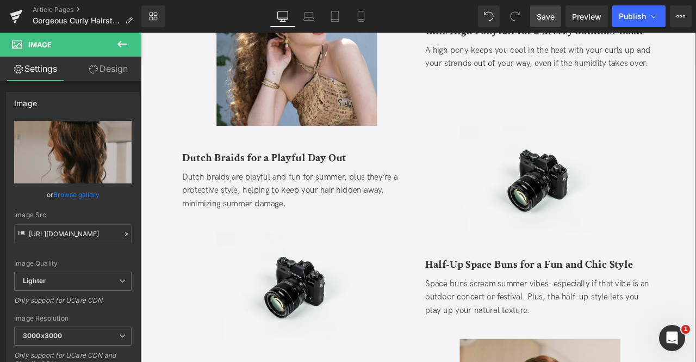
scroll to position [624, 0]
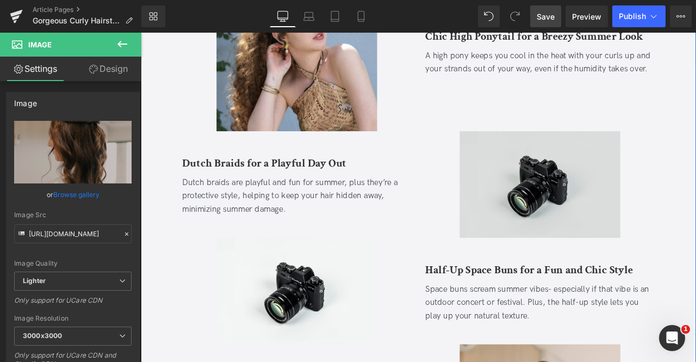
click at [567, 210] on img at bounding box center [614, 213] width 190 height 126
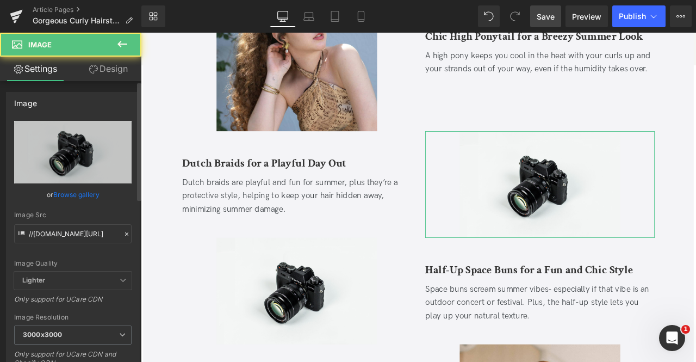
click at [77, 196] on link "Browse gallery" at bounding box center [76, 194] width 46 height 19
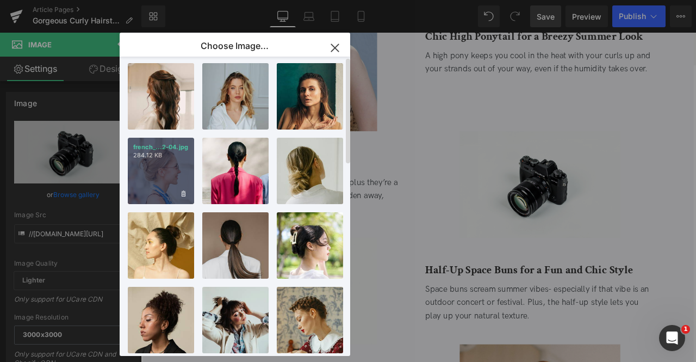
scroll to position [0, 0]
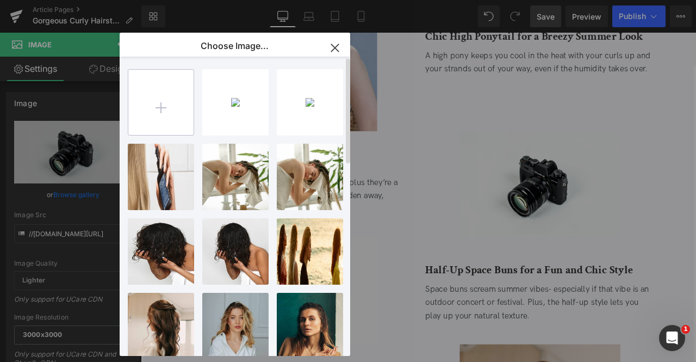
click at [176, 105] on input "file" at bounding box center [160, 102] width 65 height 65
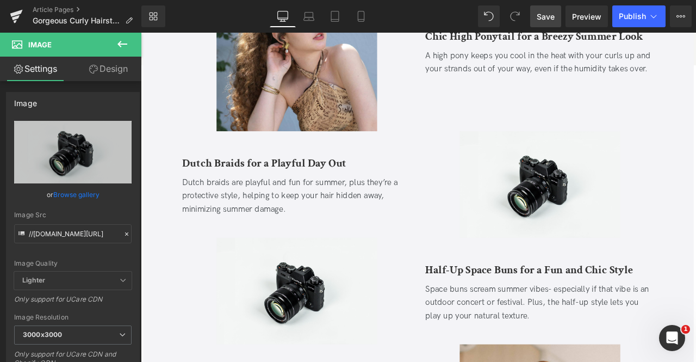
click at [82, 0] on div "Image You are previewing how the will restyle your page. You can not edit Eleme…" at bounding box center [348, 0] width 696 height 0
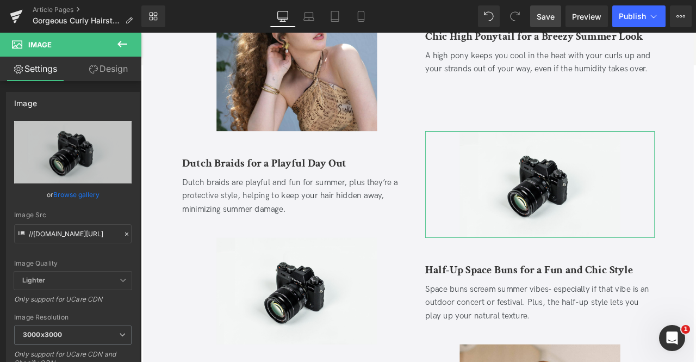
click at [82, 193] on link "Browse gallery" at bounding box center [76, 194] width 46 height 19
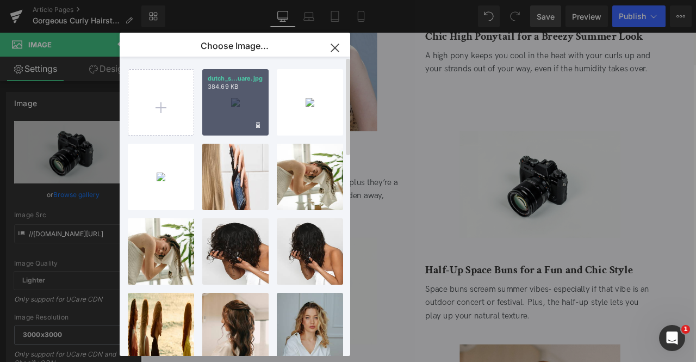
click at [243, 110] on div "dutch_s...uare.jpg 384.69 KB" at bounding box center [235, 102] width 66 height 66
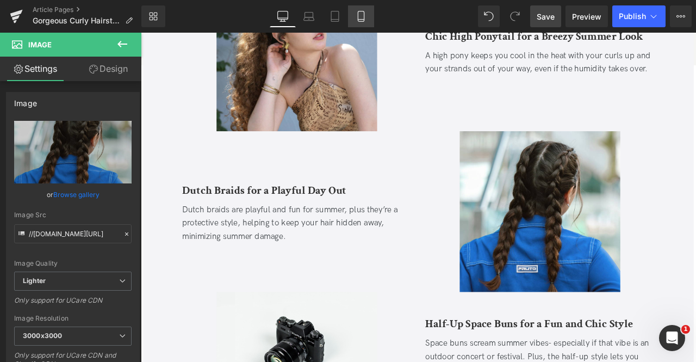
click at [354, 16] on link "Mobile" at bounding box center [361, 16] width 26 height 22
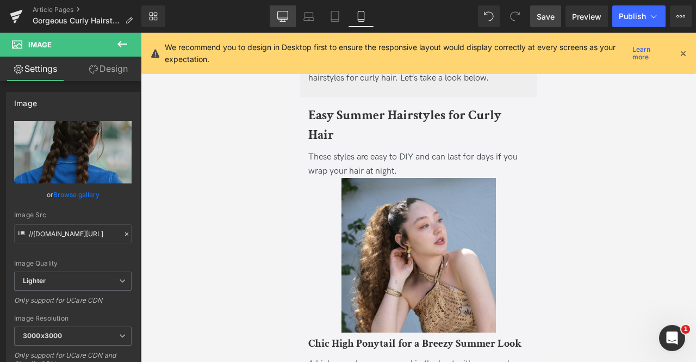
click at [281, 18] on icon at bounding box center [282, 18] width 10 height 0
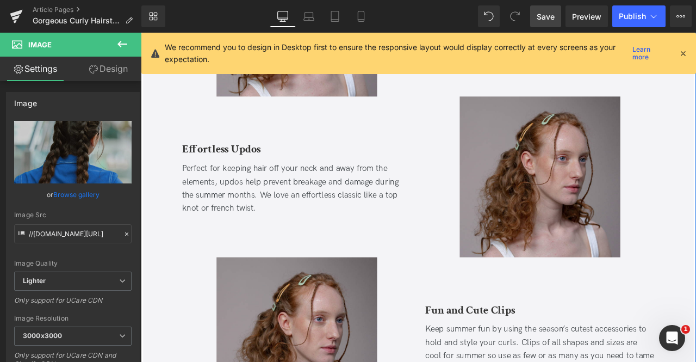
scroll to position [1926, 0]
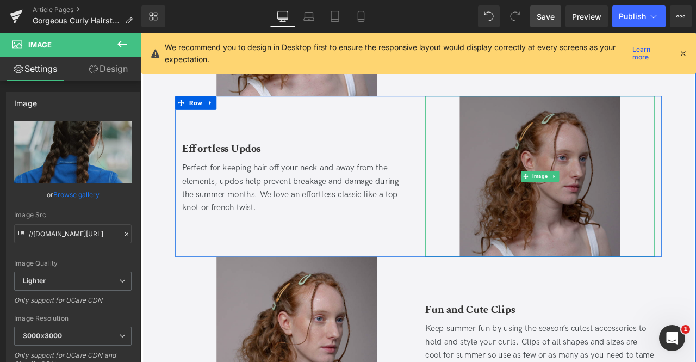
click at [576, 120] on img at bounding box center [614, 203] width 190 height 190
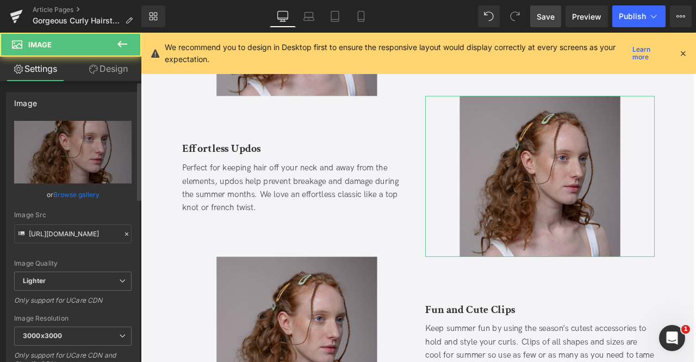
click at [53, 197] on link "Browse gallery" at bounding box center [76, 194] width 46 height 19
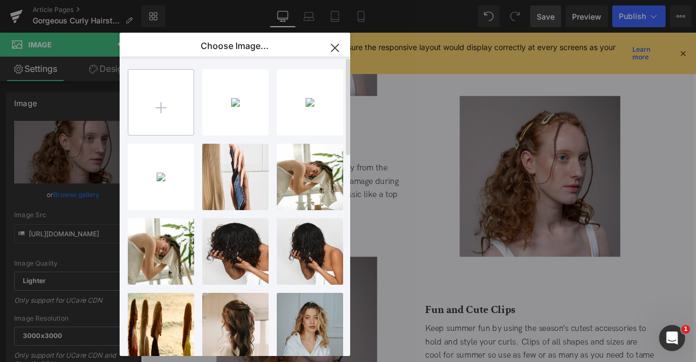
click at [140, 125] on input "file" at bounding box center [160, 102] width 65 height 65
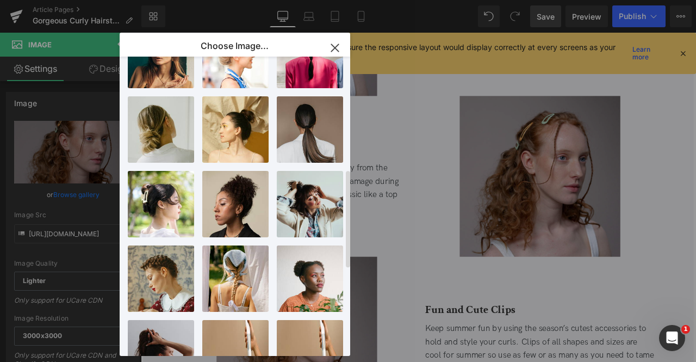
scroll to position [345, 0]
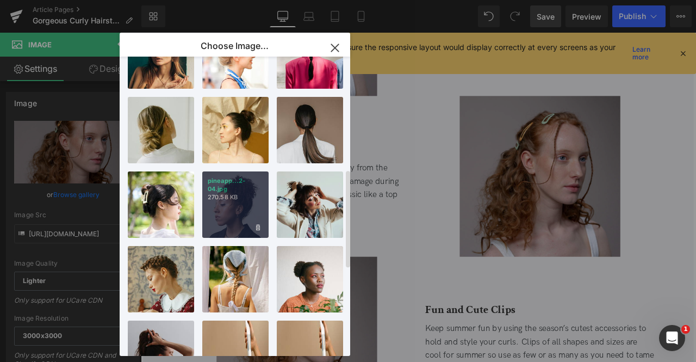
click at [218, 216] on div "pineapp...2-04.jpg 270.58 KB" at bounding box center [235, 204] width 66 height 66
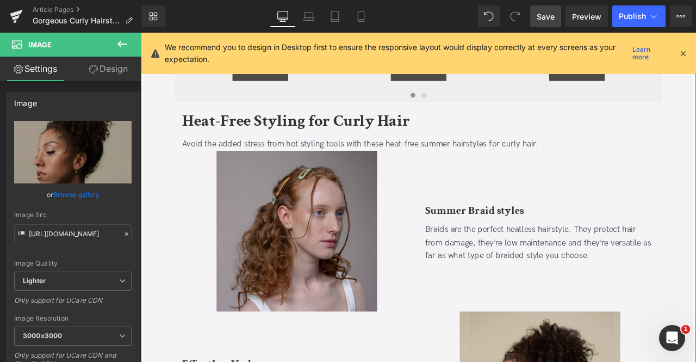
scroll to position [1665, 0]
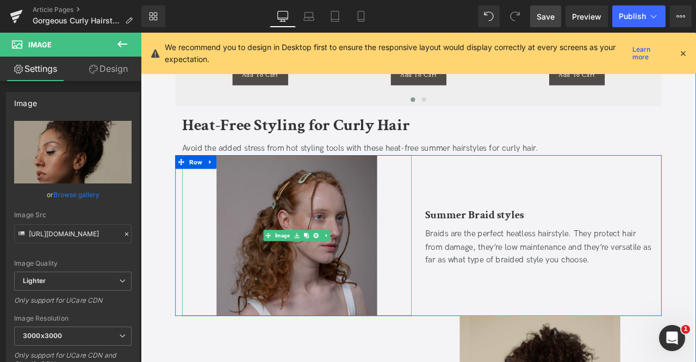
click at [254, 285] on img at bounding box center [326, 273] width 190 height 190
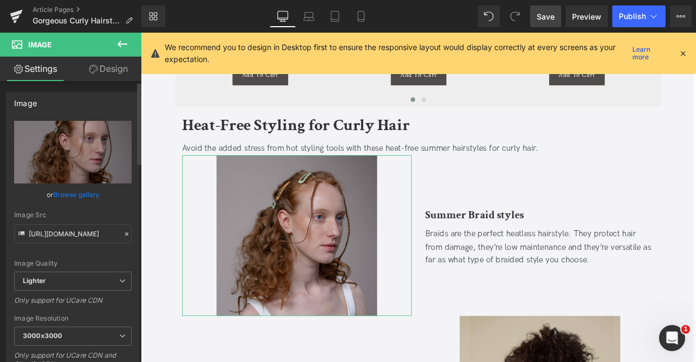
click at [80, 196] on link "Browse gallery" at bounding box center [76, 194] width 46 height 19
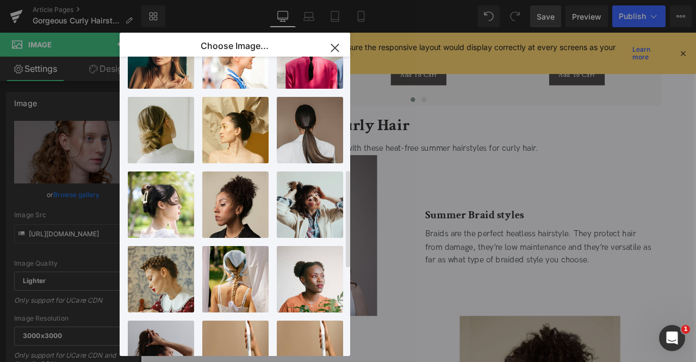
scroll to position [0, 0]
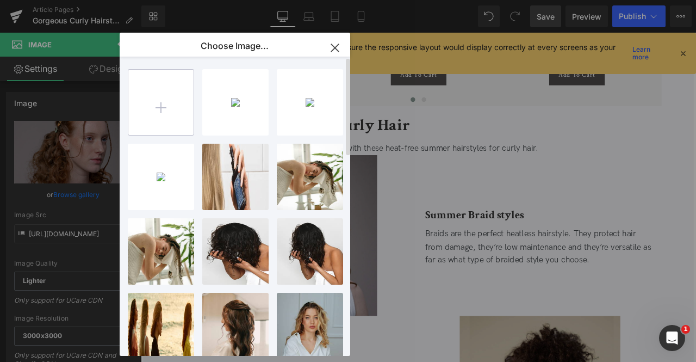
click at [166, 118] on input "file" at bounding box center [160, 102] width 65 height 65
type input "C:\fakepath\braided bun_square.jpg"
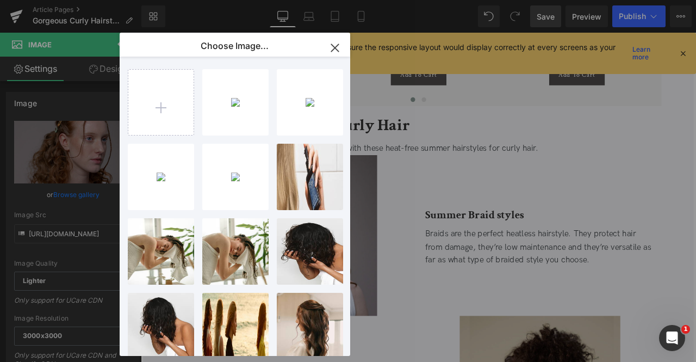
click at [85, 0] on div "Image You are previewing how the will restyle your page. You can not edit Eleme…" at bounding box center [348, 0] width 696 height 0
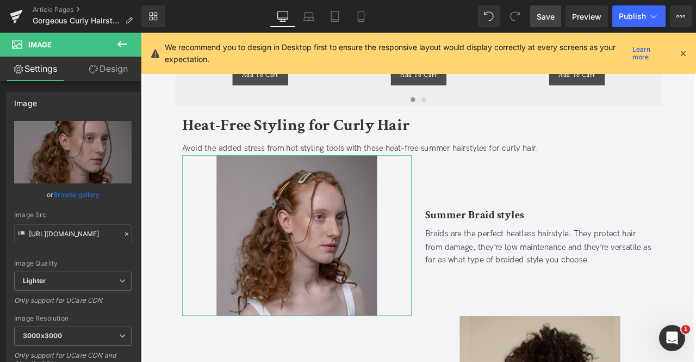
click at [85, 192] on link "Browse gallery" at bounding box center [76, 194] width 46 height 19
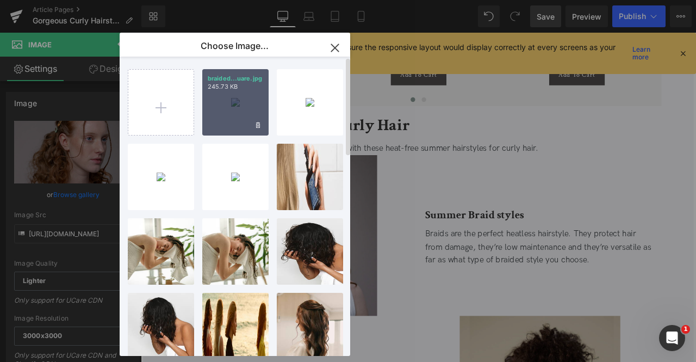
click at [216, 103] on div "braided...uare.jpg 245.73 KB" at bounding box center [235, 102] width 66 height 66
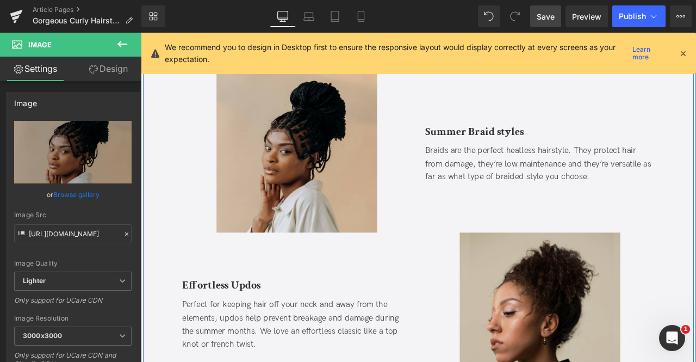
scroll to position [1767, 0]
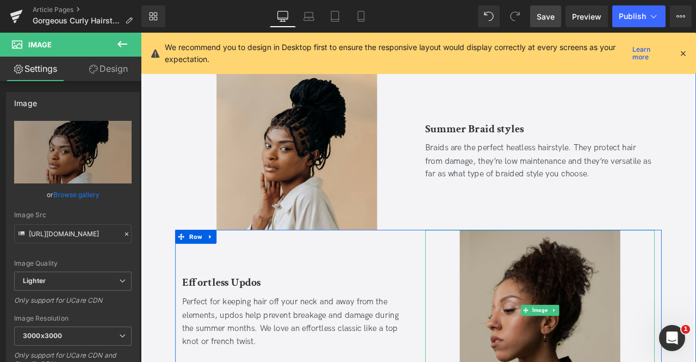
click at [530, 297] on img at bounding box center [614, 361] width 190 height 190
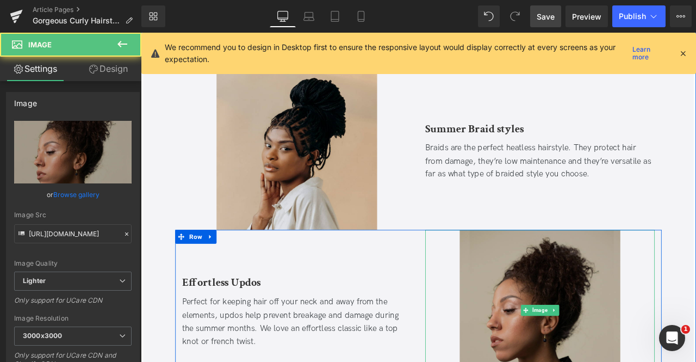
click at [553, 286] on img at bounding box center [614, 361] width 190 height 190
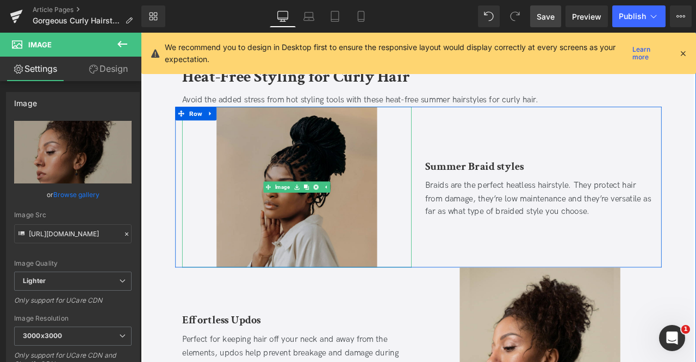
scroll to position [1676, 0]
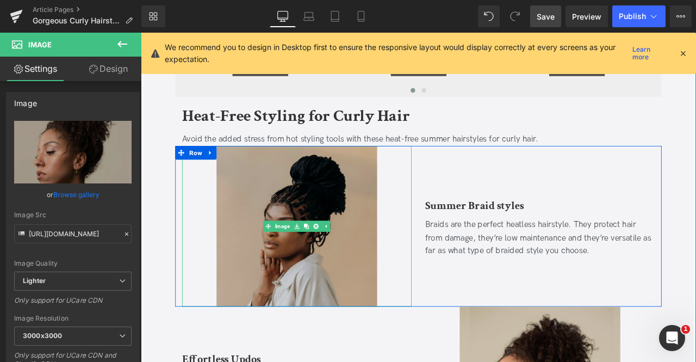
click at [356, 183] on img at bounding box center [326, 261] width 190 height 190
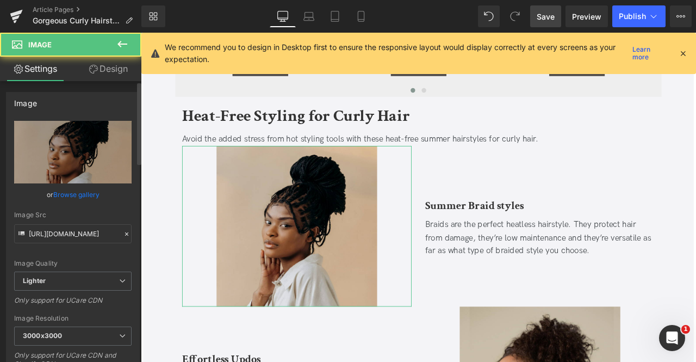
click at [73, 196] on link "Browse gallery" at bounding box center [76, 194] width 46 height 19
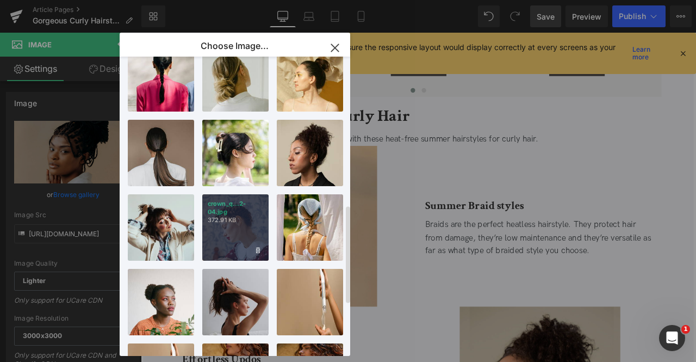
scroll to position [506, 0]
